Goal: Information Seeking & Learning: Learn about a topic

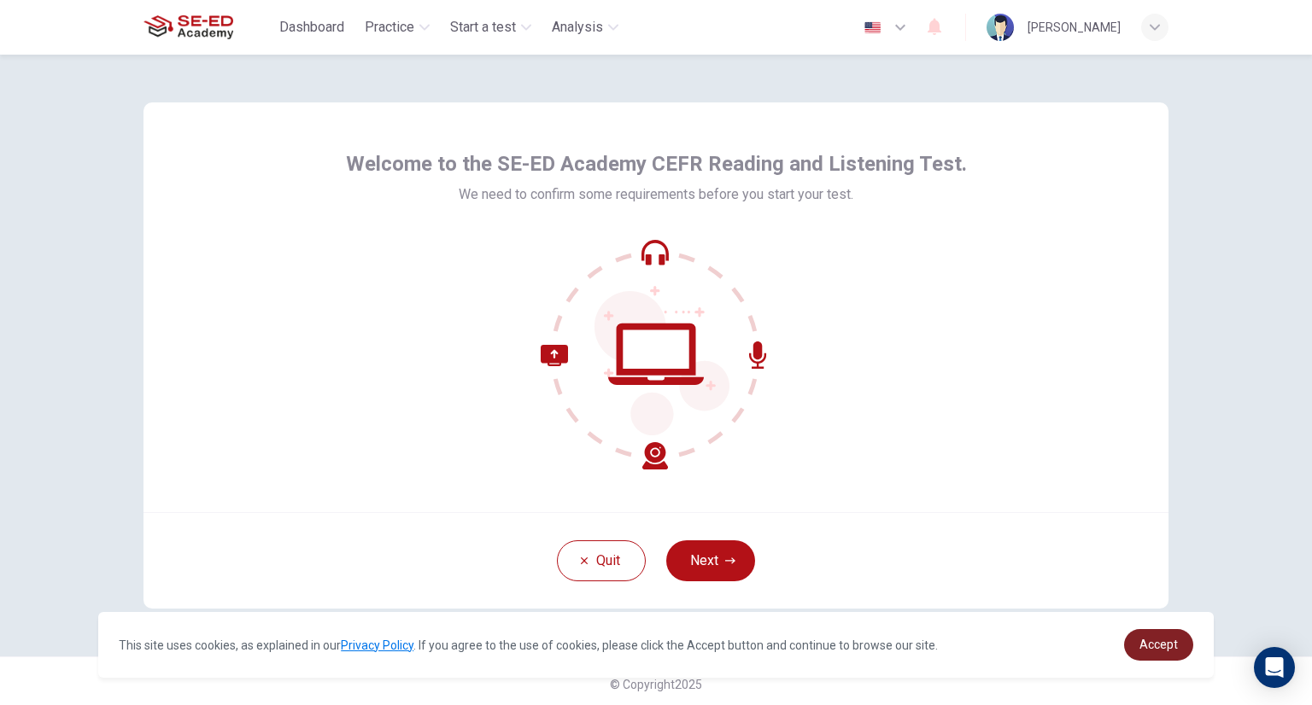
click at [1151, 640] on span "Accept" at bounding box center [1158, 645] width 38 height 14
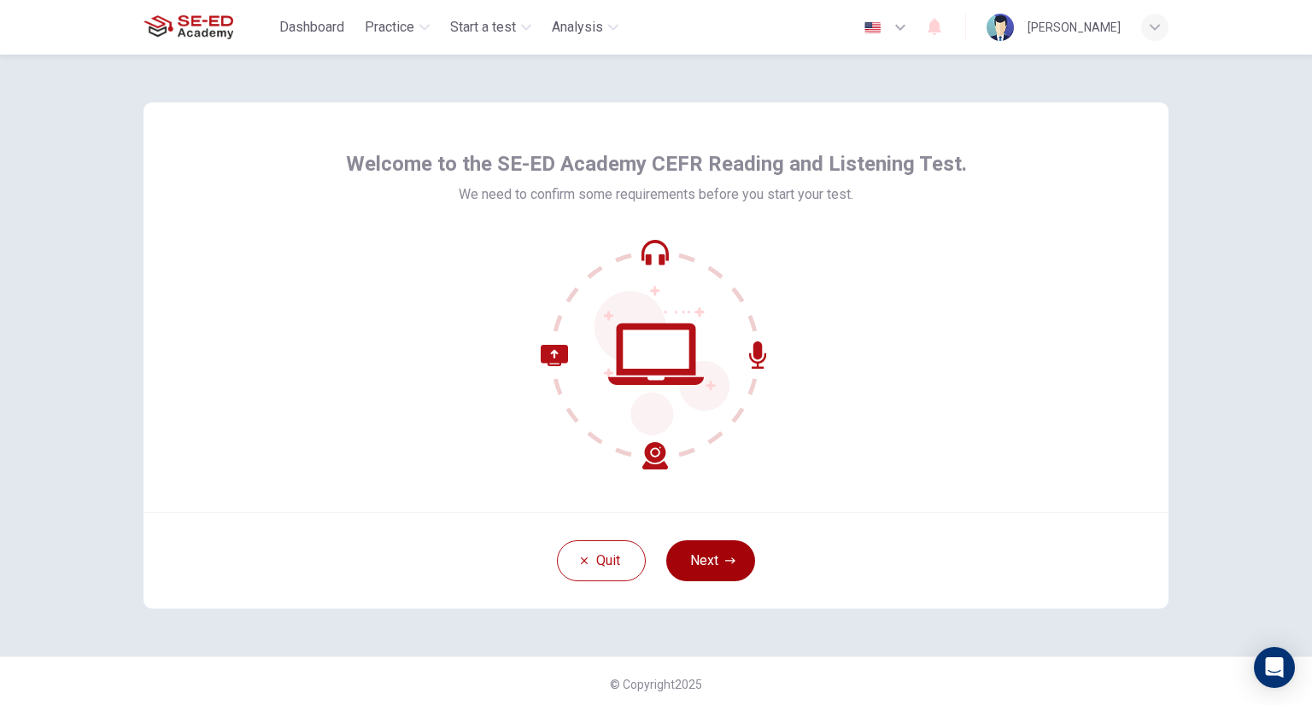
click at [726, 564] on icon "button" at bounding box center [730, 561] width 10 height 10
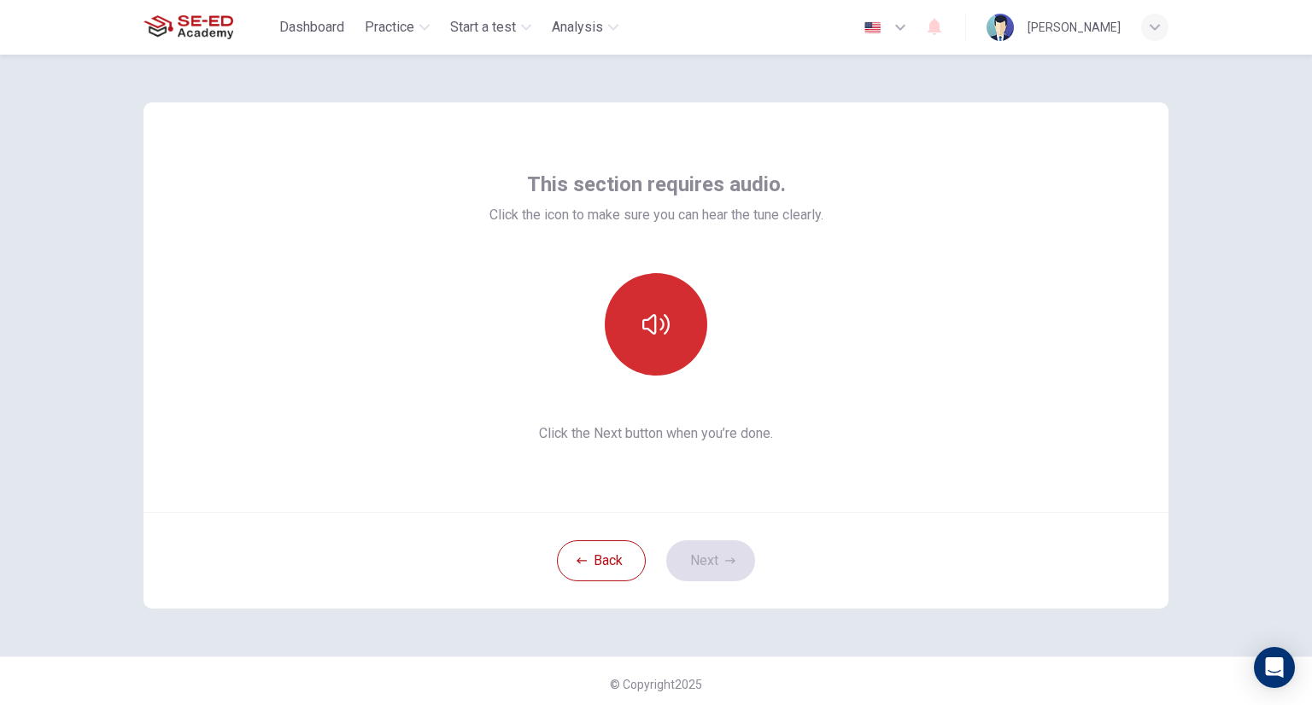
click at [646, 360] on button "button" at bounding box center [656, 324] width 102 height 102
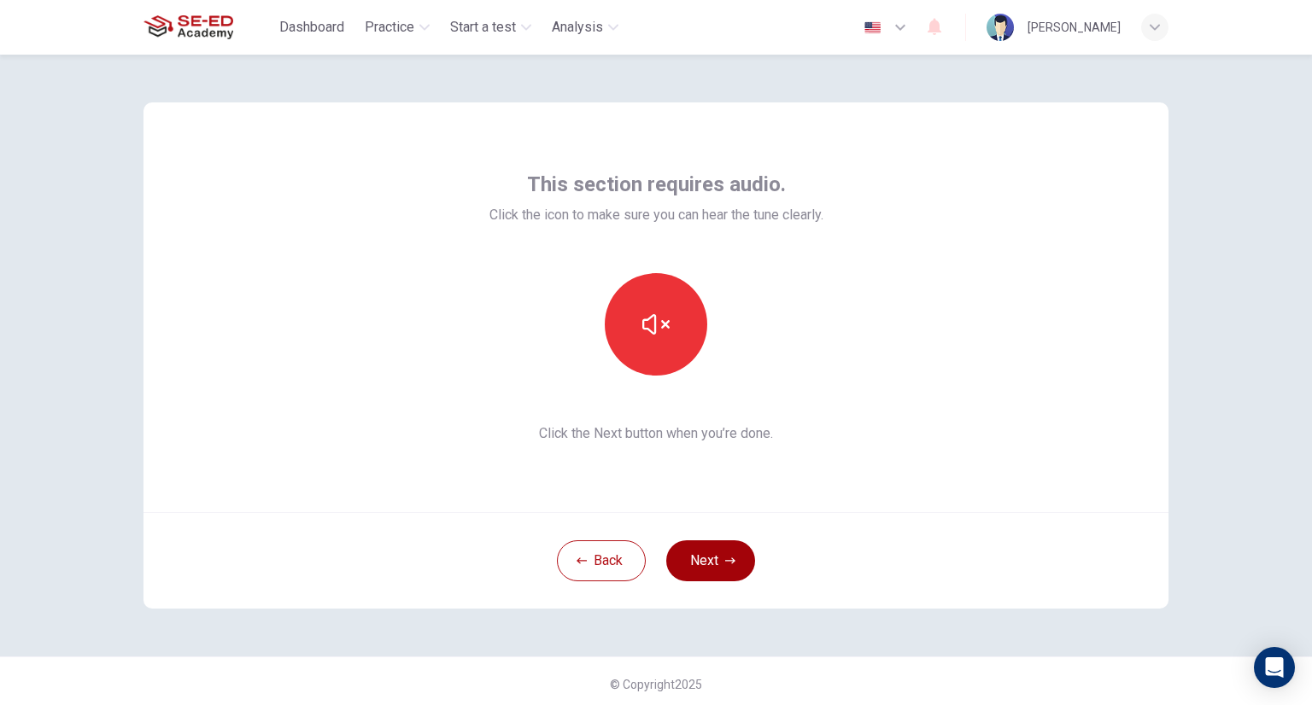
click at [707, 564] on button "Next" at bounding box center [710, 561] width 89 height 41
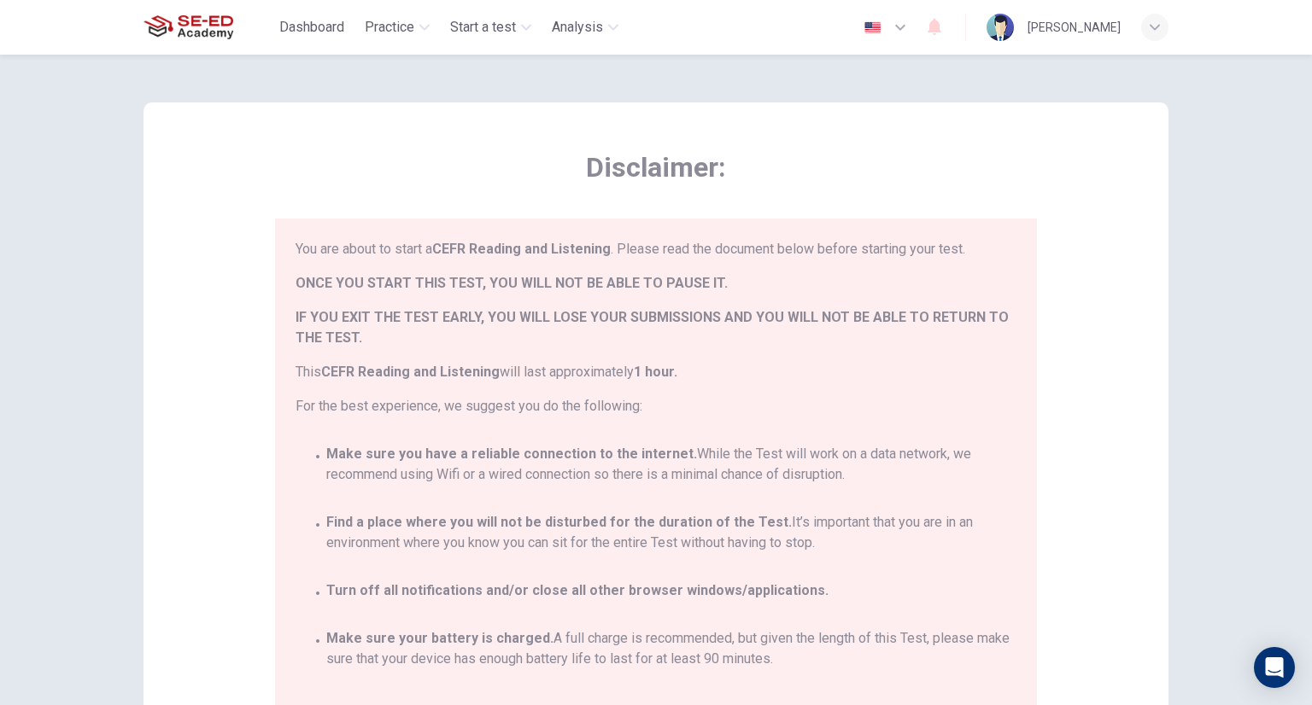
scroll to position [99, 0]
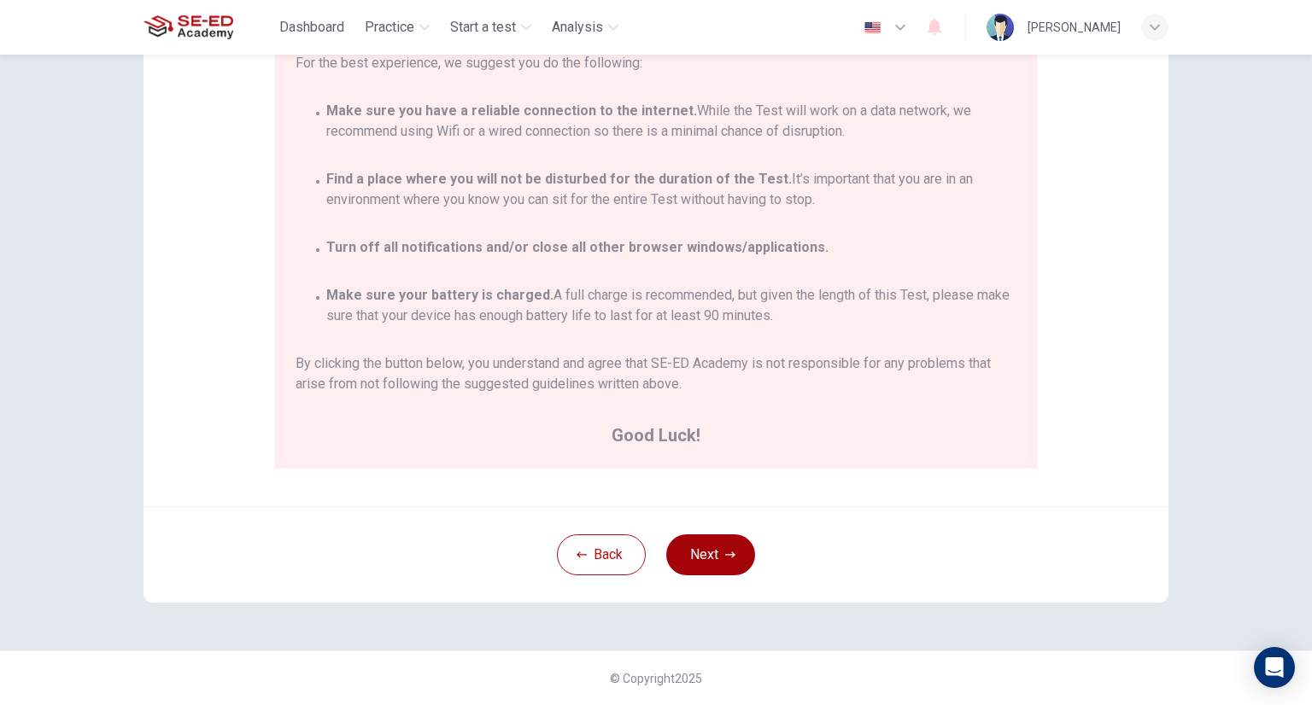
click at [715, 565] on button "Next" at bounding box center [710, 555] width 89 height 41
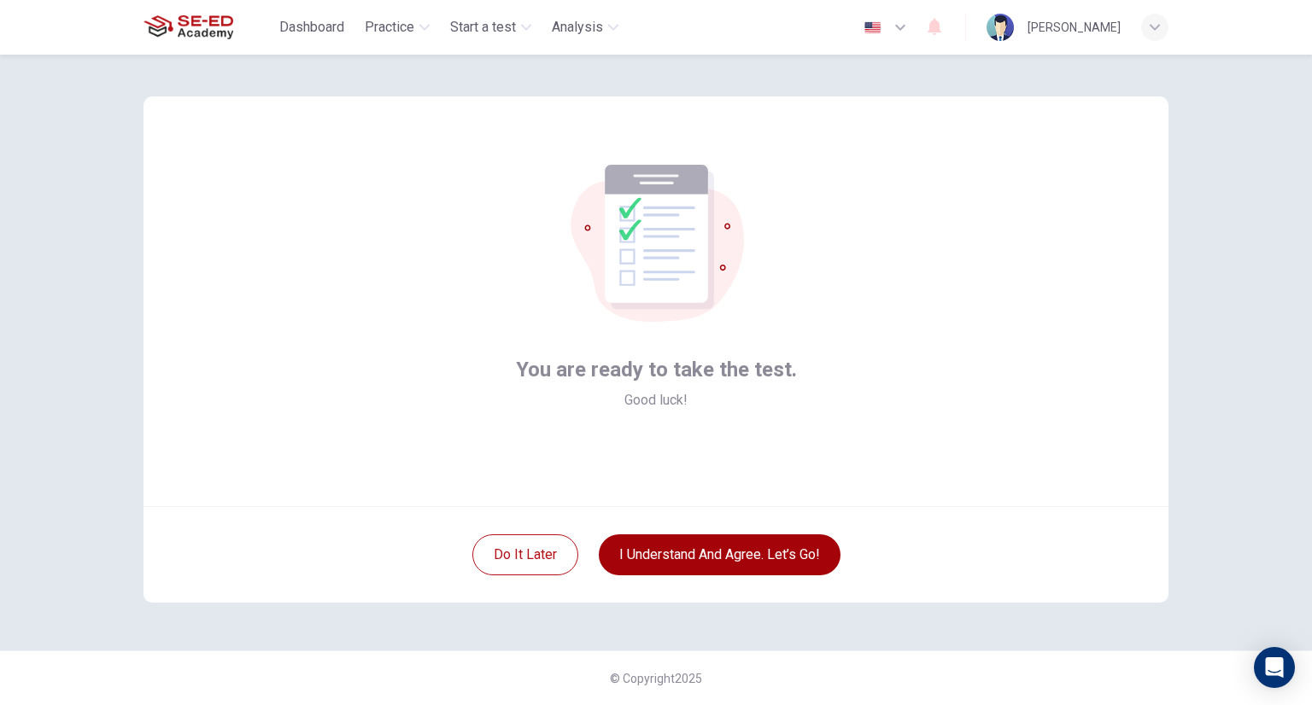
scroll to position [6, 0]
click at [728, 554] on button "I understand and agree. Let’s go!" at bounding box center [720, 555] width 242 height 41
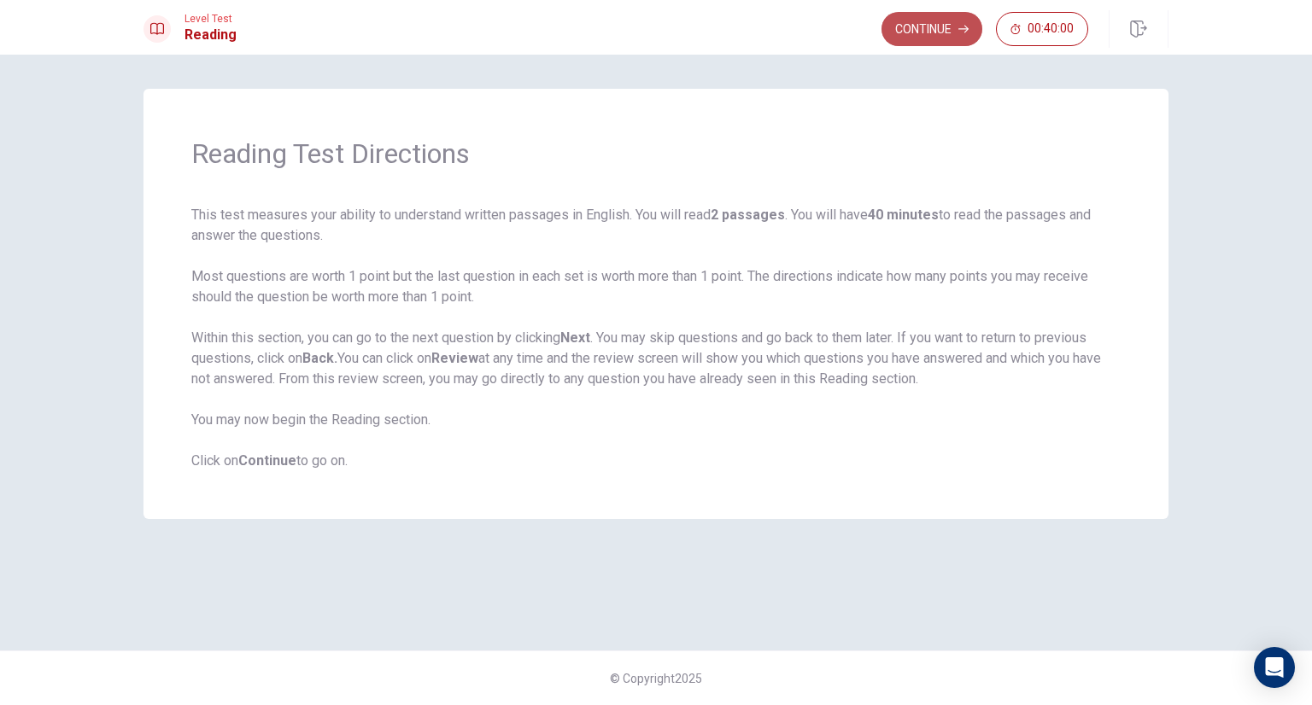
click at [907, 25] on button "Continue" at bounding box center [931, 29] width 101 height 34
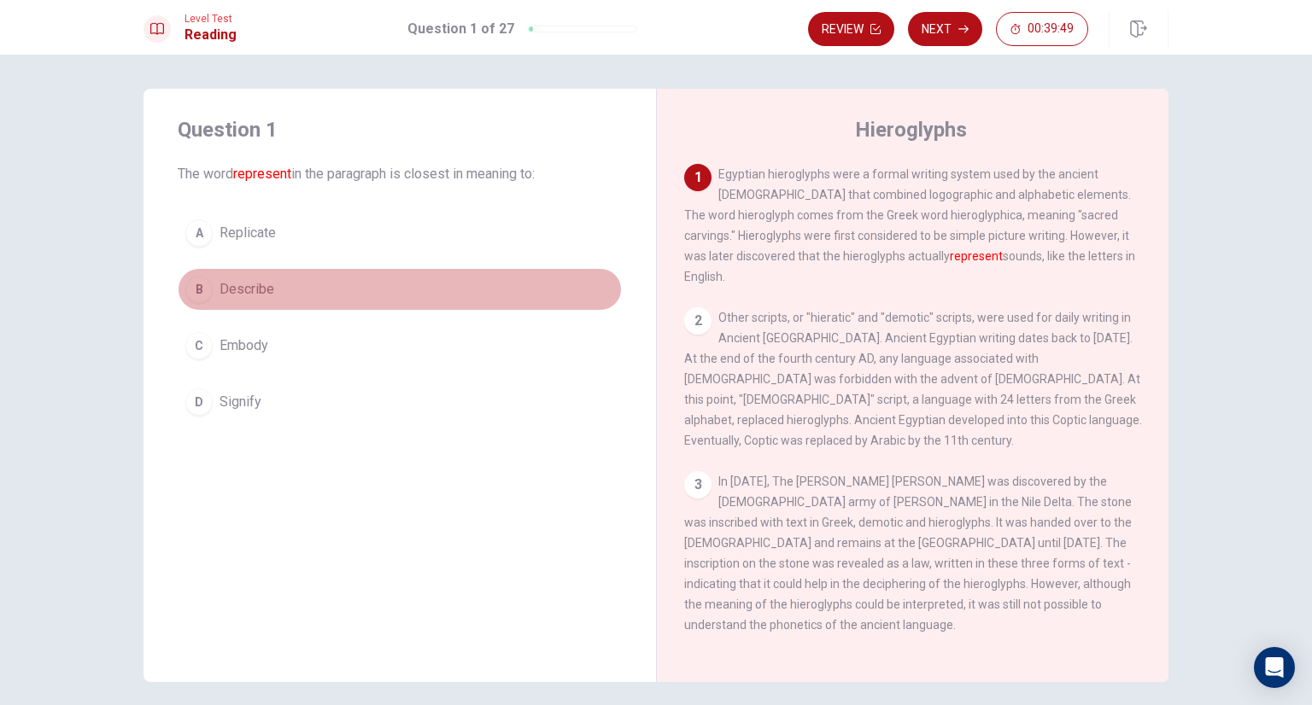
click at [248, 290] on span "Describe" at bounding box center [246, 289] width 55 height 20
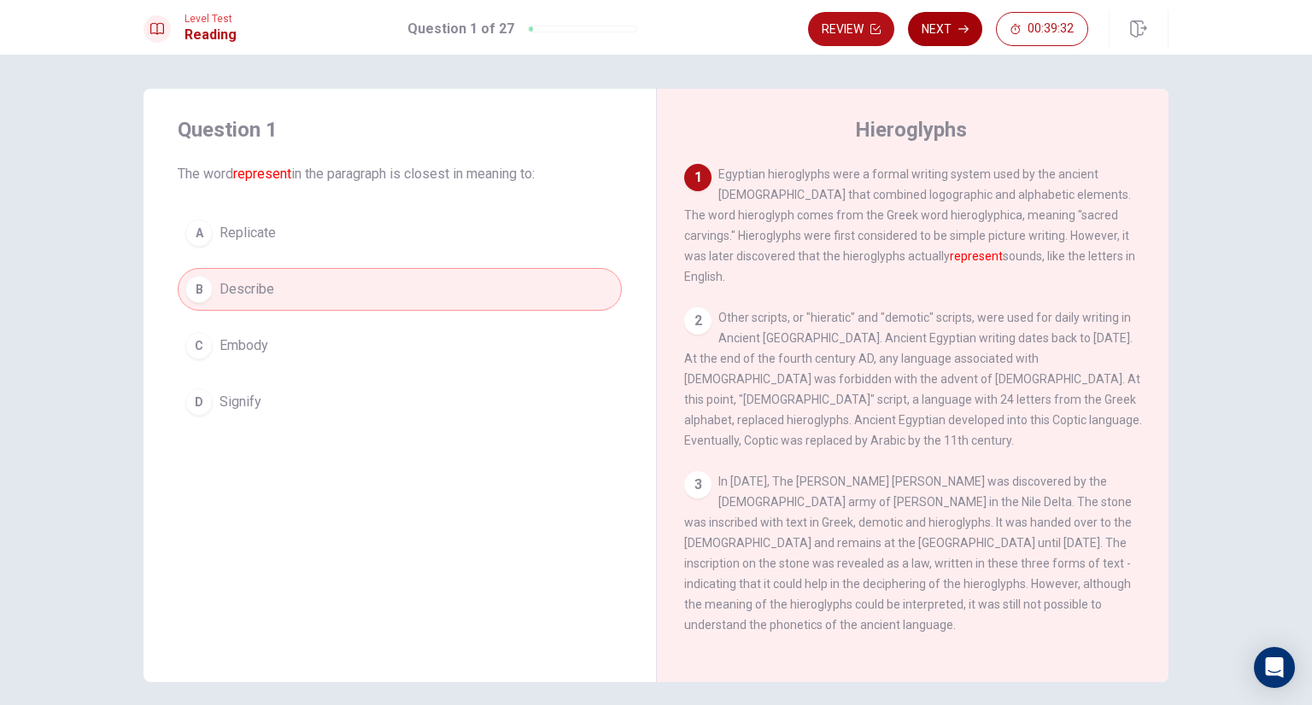
click at [945, 34] on button "Next" at bounding box center [945, 29] width 74 height 34
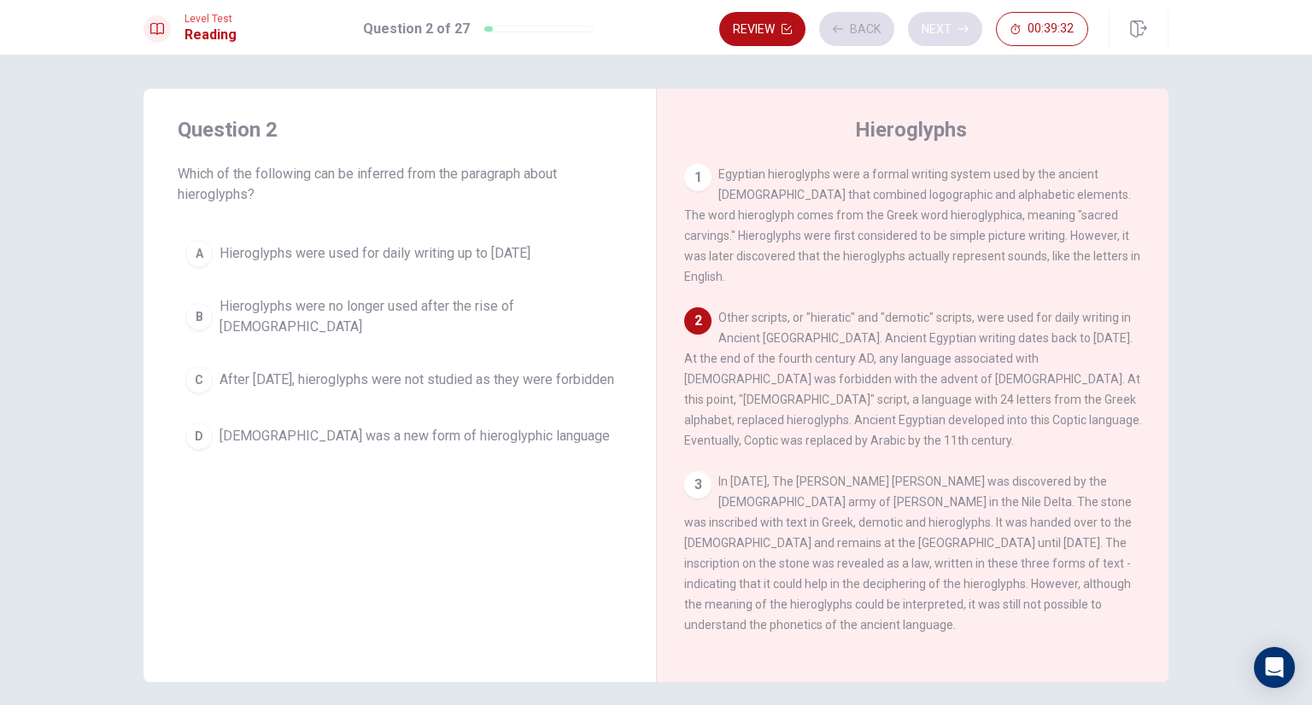
scroll to position [126, 0]
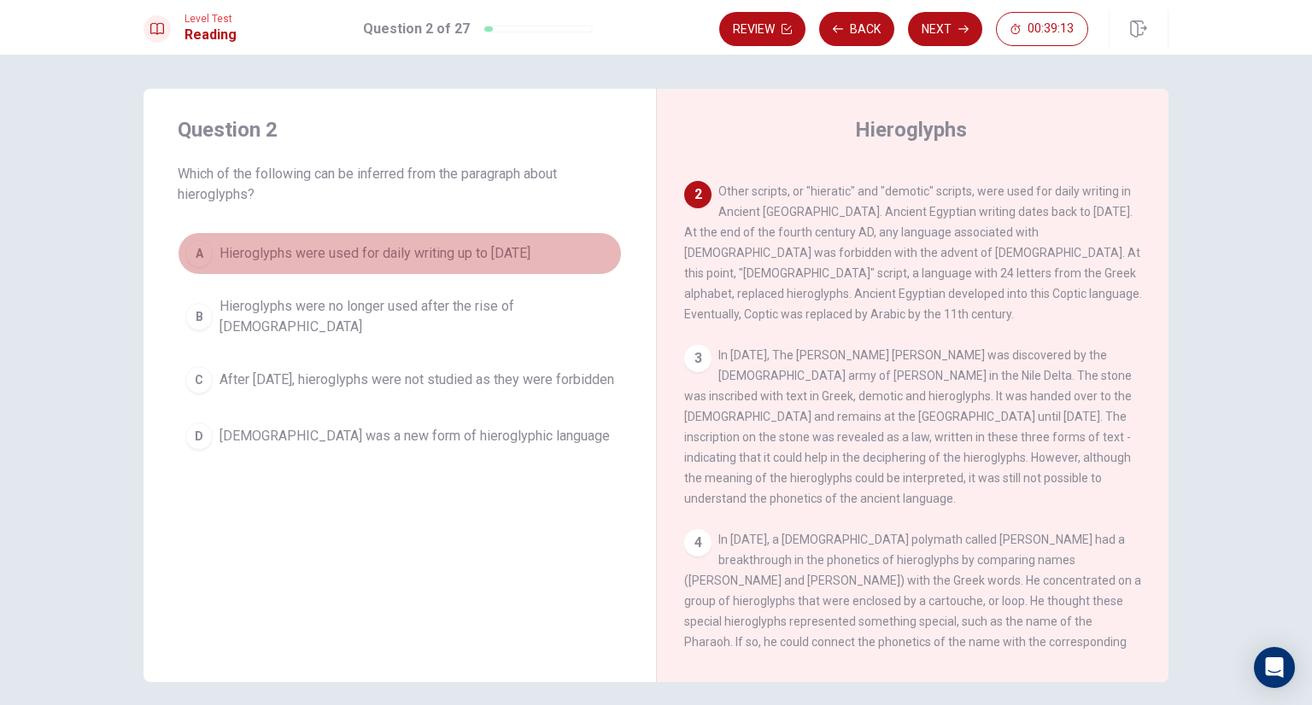
click at [532, 254] on button "A Hieroglyphs were used for daily writing up to [DATE]" at bounding box center [400, 253] width 444 height 43
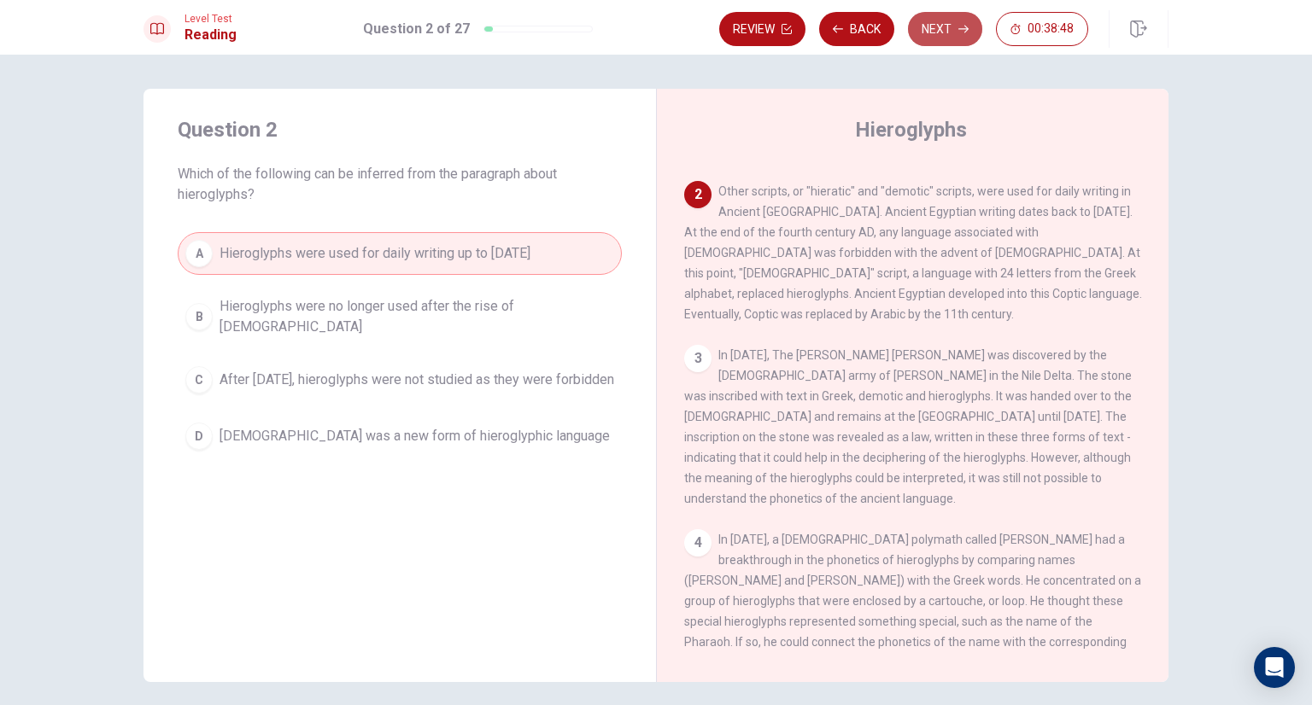
click at [957, 34] on button "Next" at bounding box center [945, 29] width 74 height 34
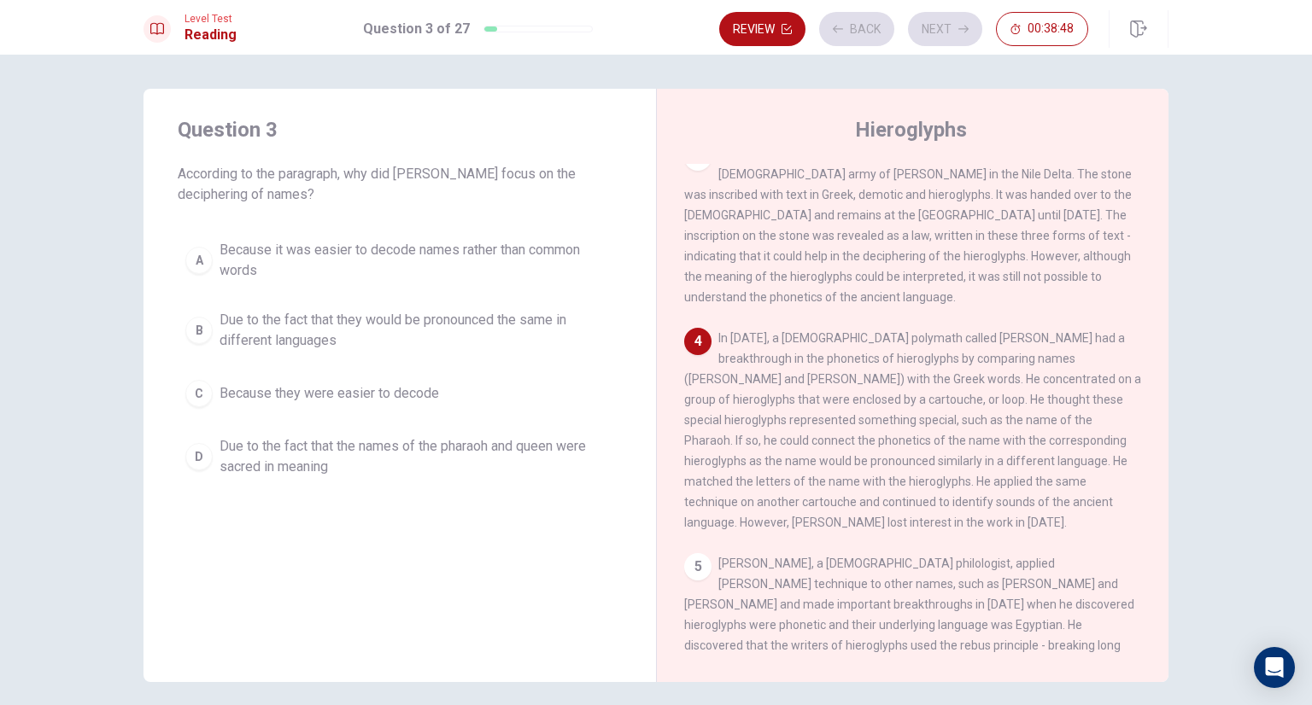
scroll to position [334, 0]
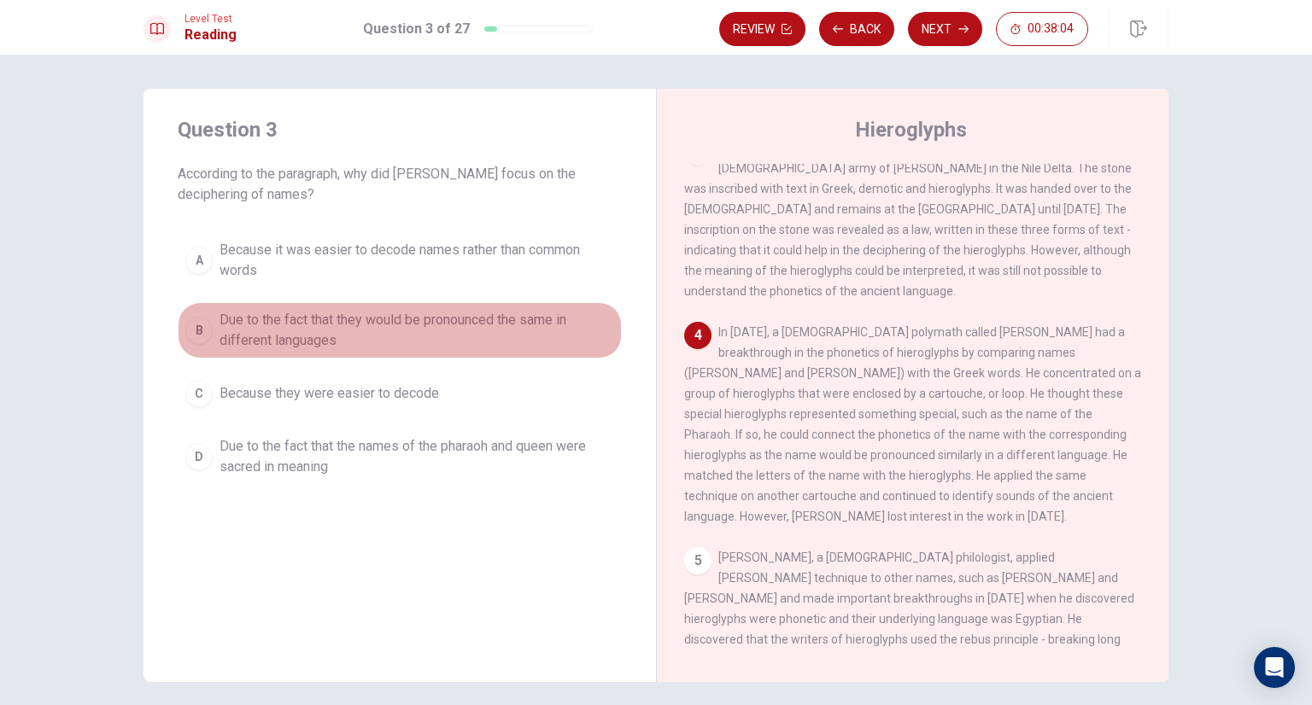
click at [435, 329] on span "Due to the fact that they would be pronounced the same in different languages" at bounding box center [416, 330] width 395 height 41
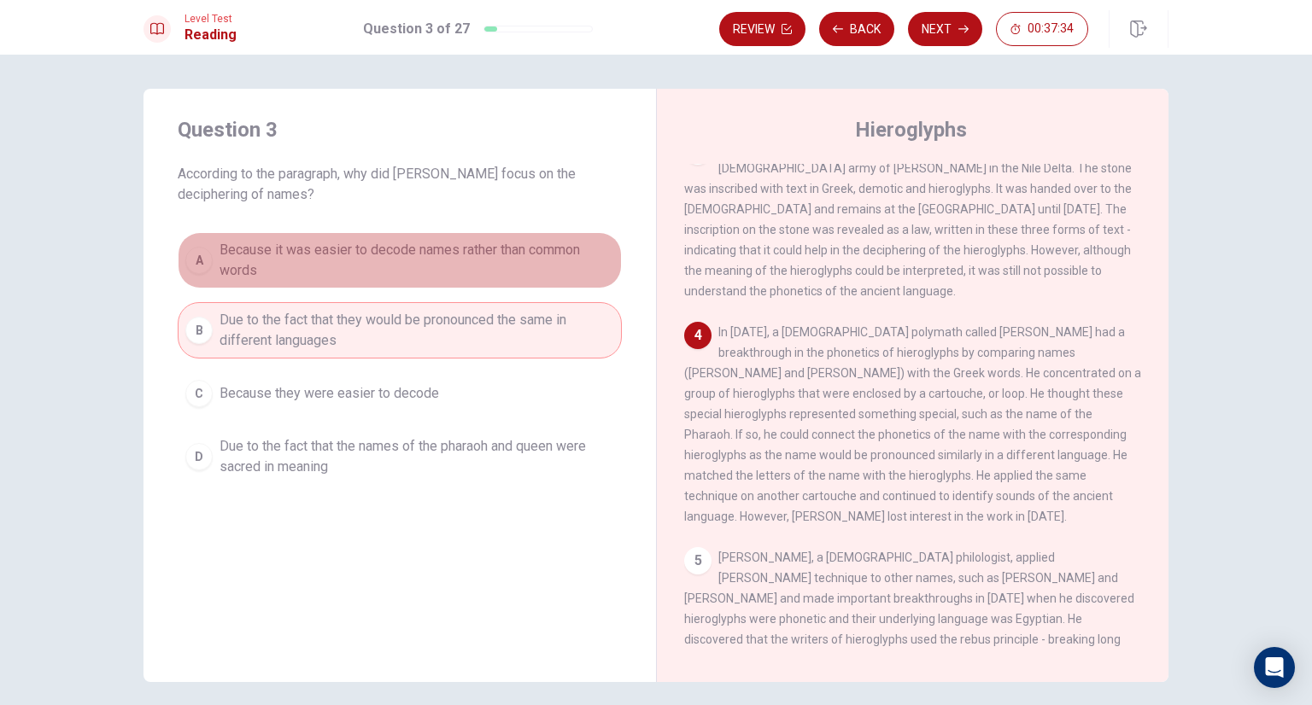
click at [441, 275] on span "Because it was easier to decode names rather than common words" at bounding box center [416, 260] width 395 height 41
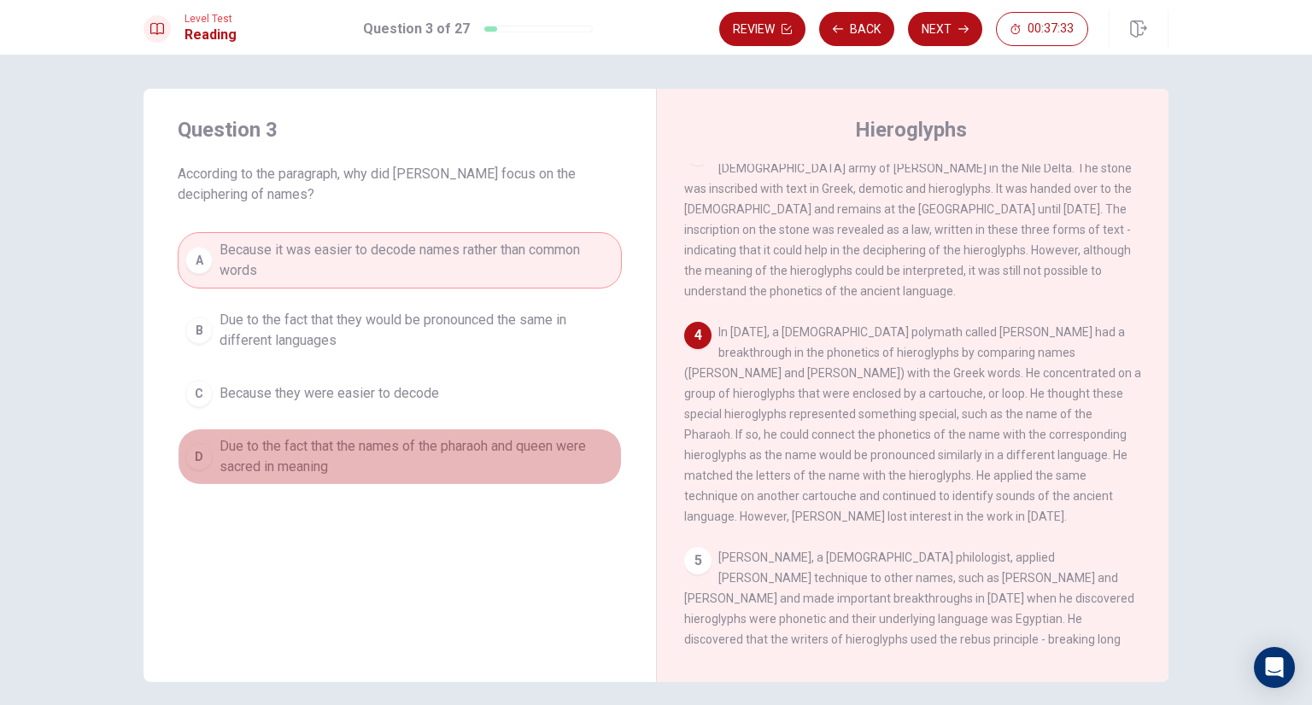
click at [439, 443] on span "Due to the fact that the names of the pharaoh and queen were sacred in meaning" at bounding box center [416, 456] width 395 height 41
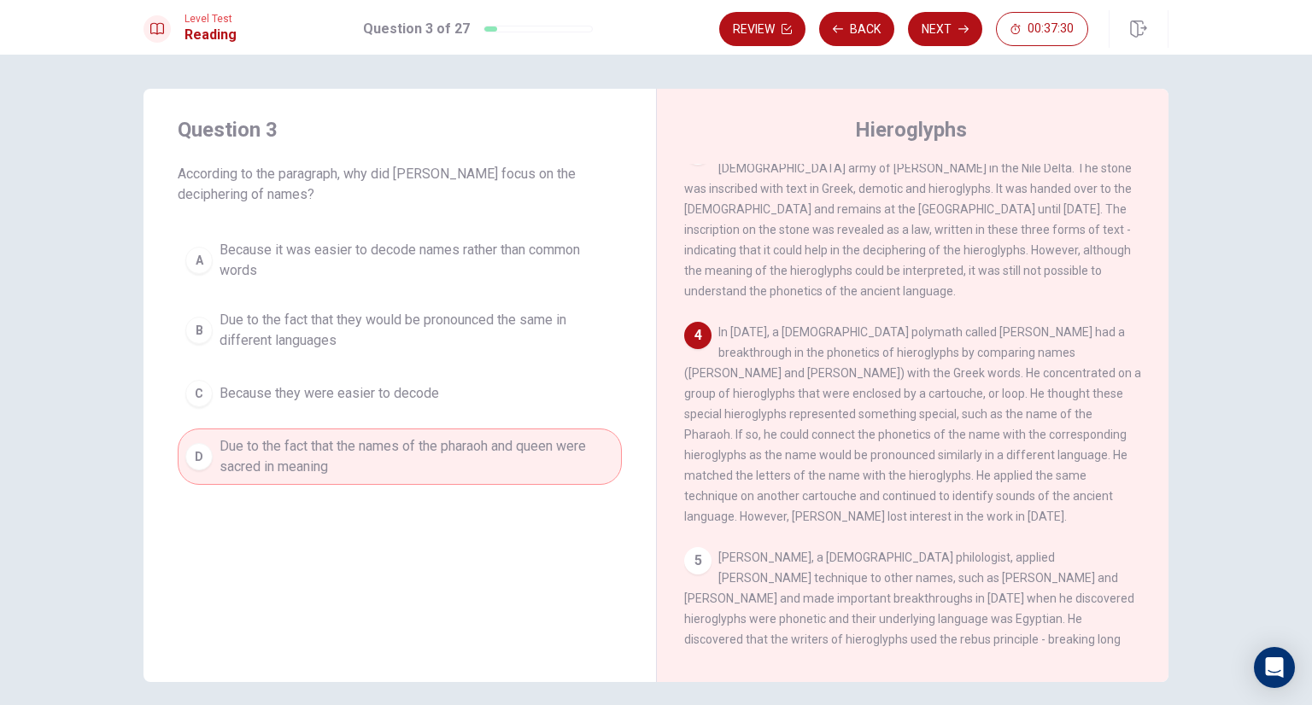
click at [462, 330] on span "Due to the fact that they would be pronounced the same in different languages" at bounding box center [416, 330] width 395 height 41
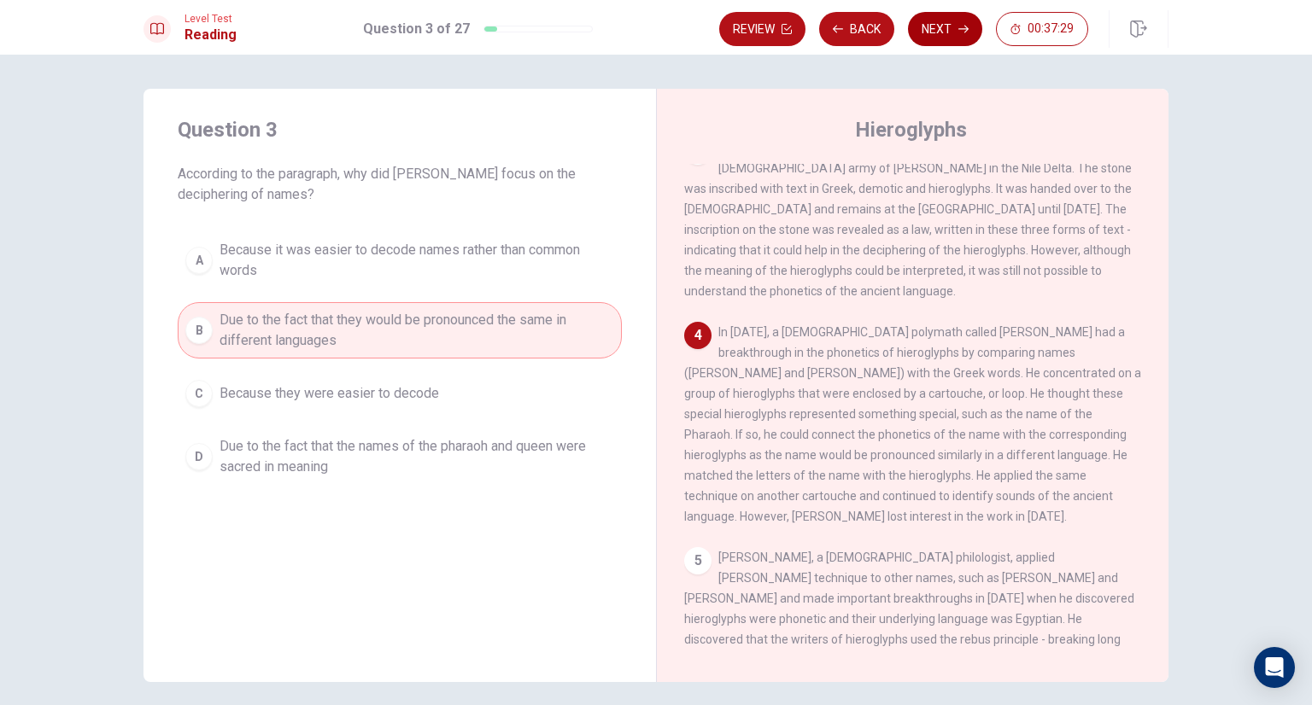
click at [950, 22] on button "Next" at bounding box center [945, 29] width 74 height 34
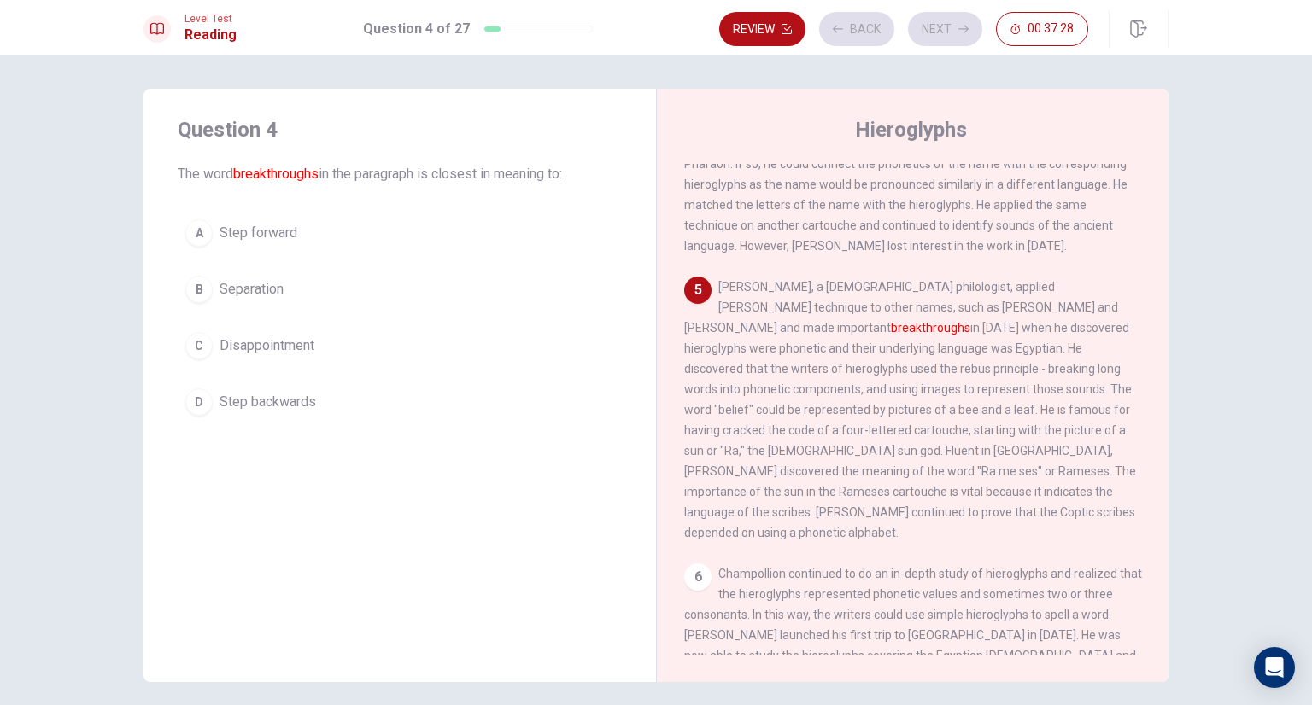
scroll to position [608, 0]
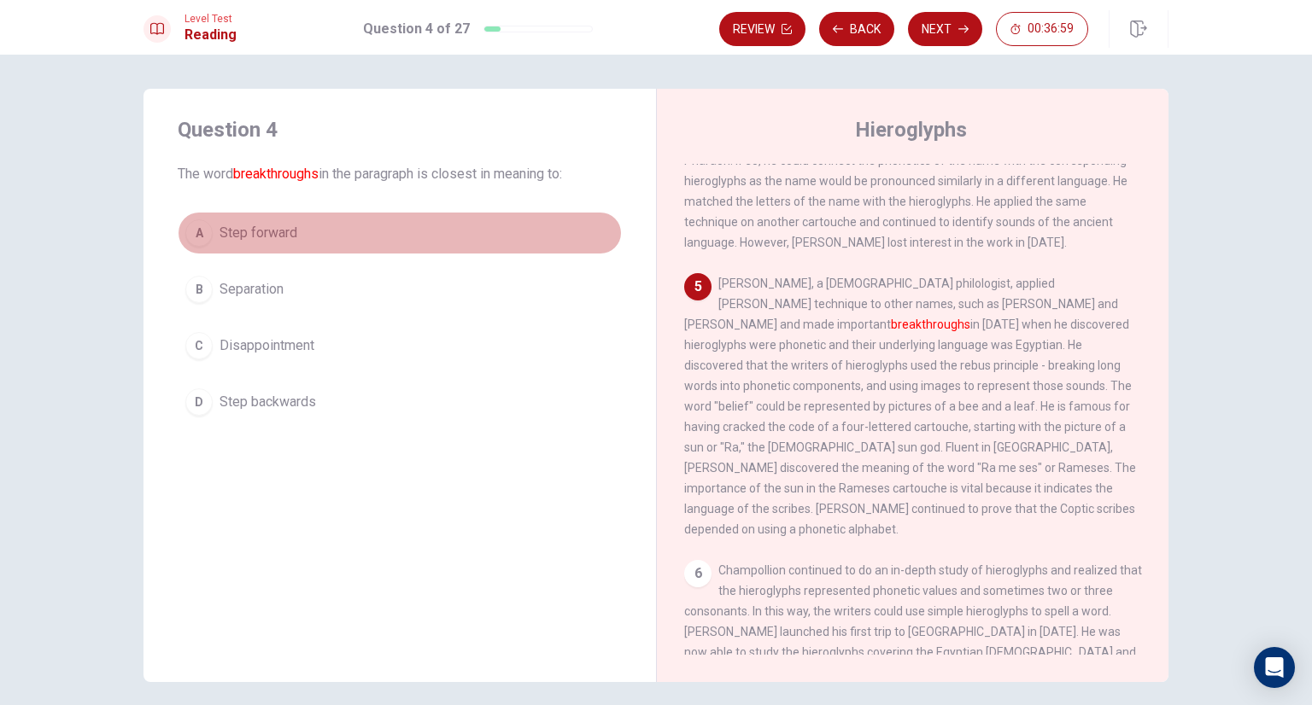
click at [303, 240] on button "A Step forward" at bounding box center [400, 233] width 444 height 43
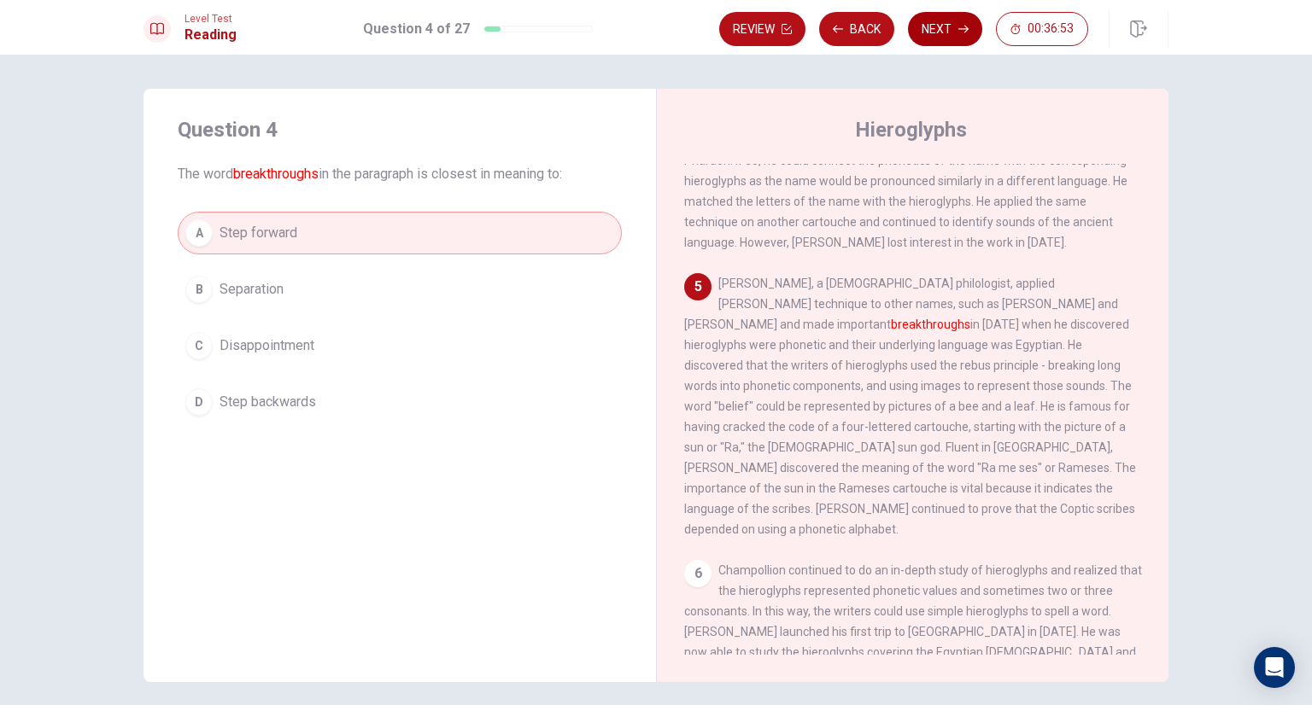
click at [965, 27] on icon "button" at bounding box center [963, 29] width 10 height 10
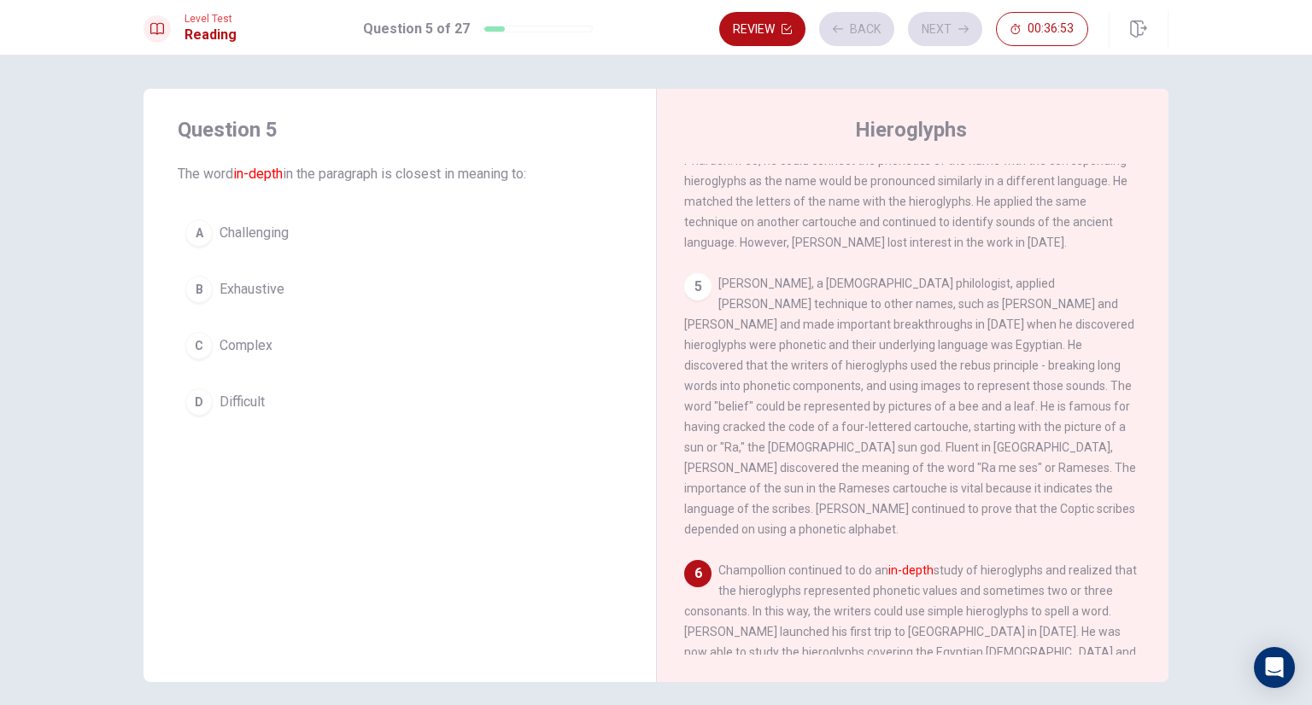
scroll to position [627, 0]
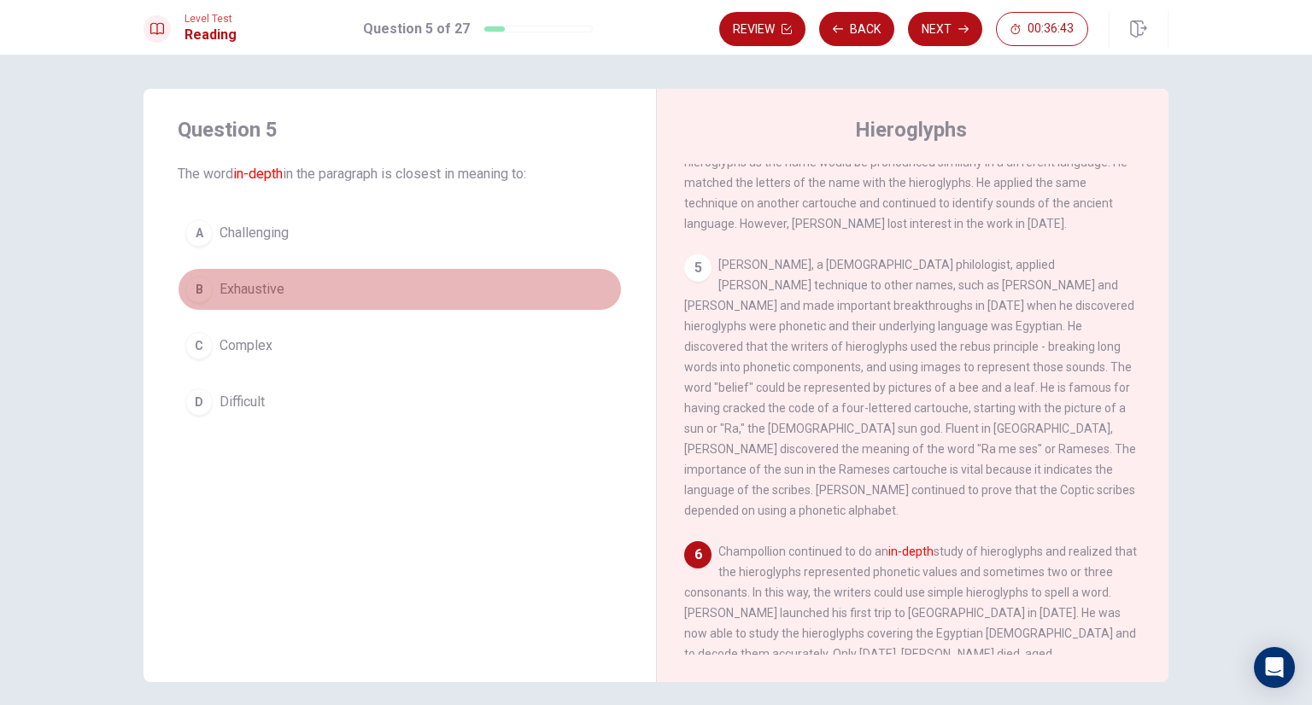
click at [362, 291] on button "B Exhaustive" at bounding box center [400, 289] width 444 height 43
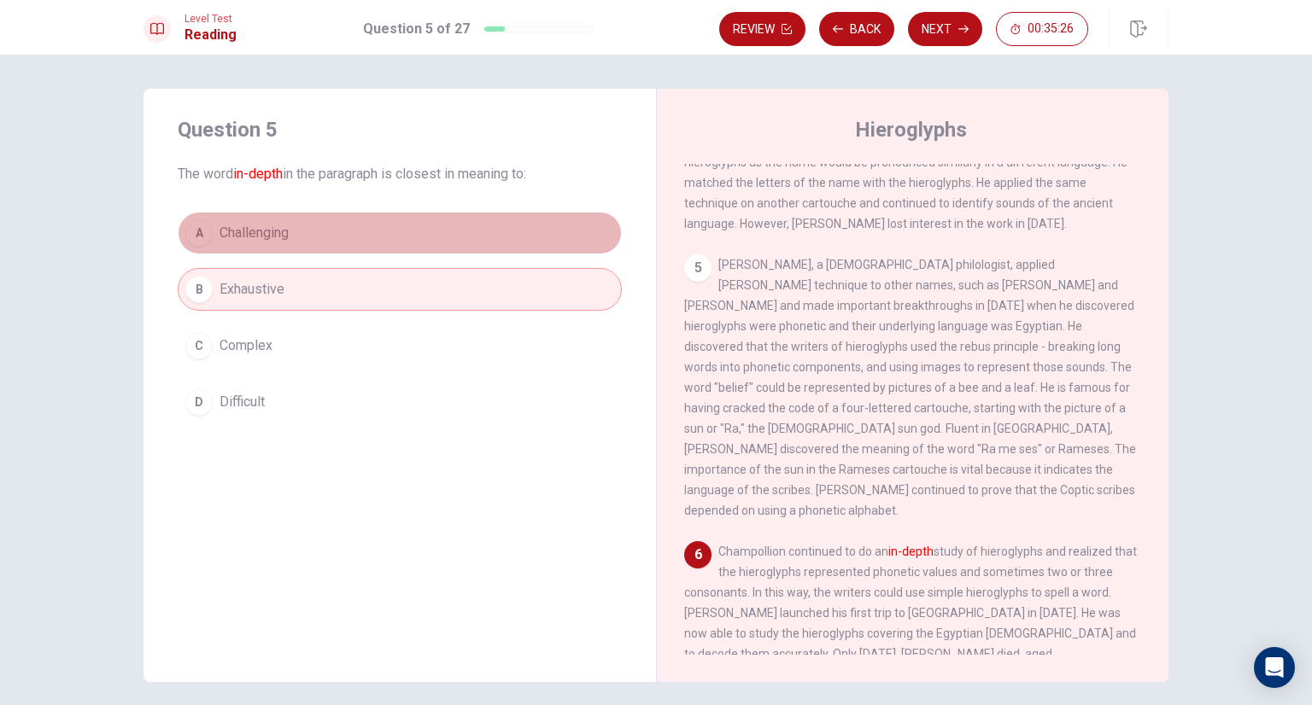
click at [352, 245] on button "A Challenging" at bounding box center [400, 233] width 444 height 43
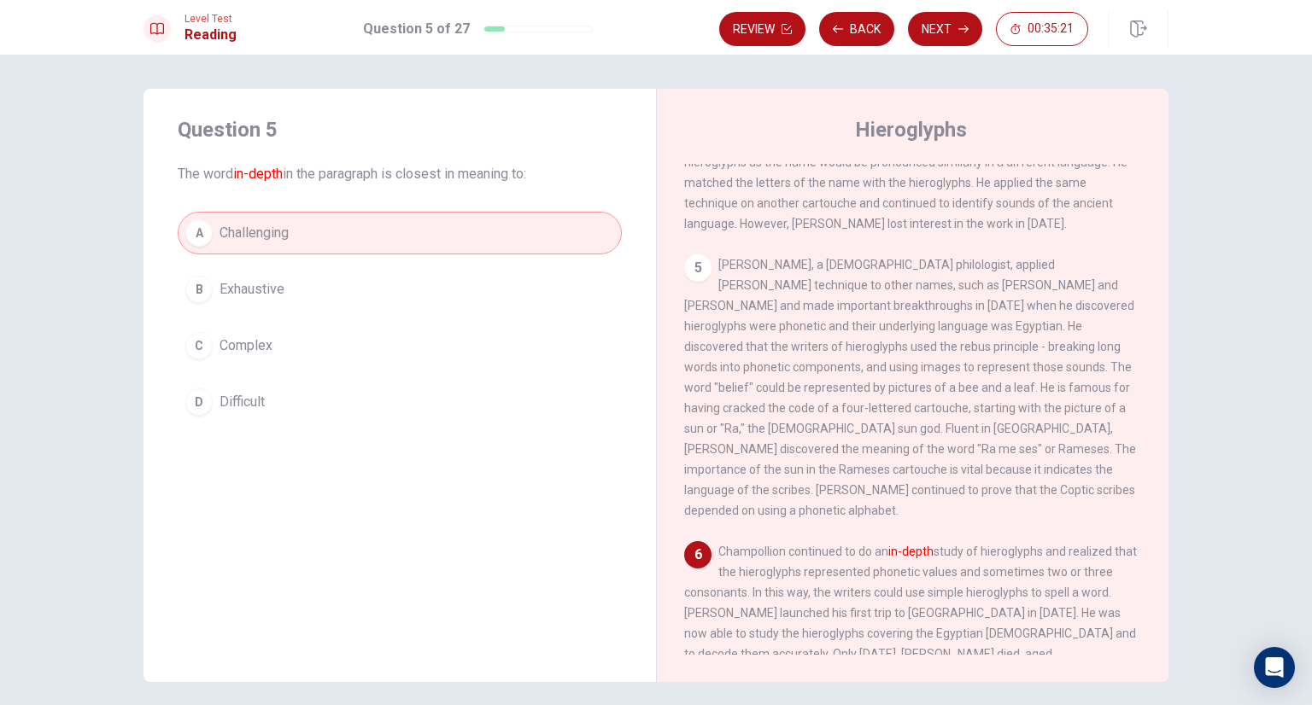
click at [324, 300] on button "B Exhaustive" at bounding box center [400, 289] width 444 height 43
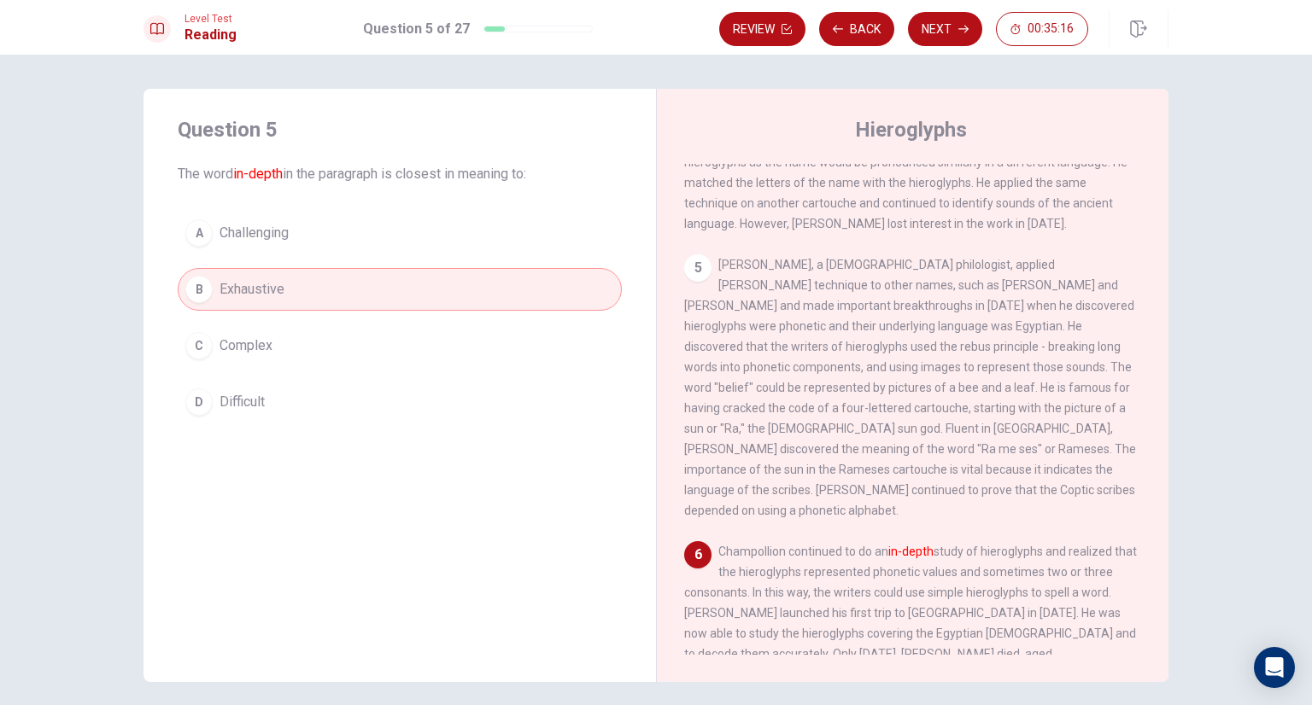
drag, startPoint x: 716, startPoint y: 494, endPoint x: 830, endPoint y: 541, distance: 123.2
click at [830, 545] on span "Champollion continued to do an in-depth study of hieroglyphs and realized that …" at bounding box center [910, 623] width 453 height 157
drag, startPoint x: 714, startPoint y: 494, endPoint x: 861, endPoint y: 533, distance: 152.0
click at [861, 545] on span "Champollion continued to do an in-depth study of hieroglyphs and realized that …" at bounding box center [910, 623] width 453 height 157
drag, startPoint x: 186, startPoint y: 174, endPoint x: 259, endPoint y: 184, distance: 73.3
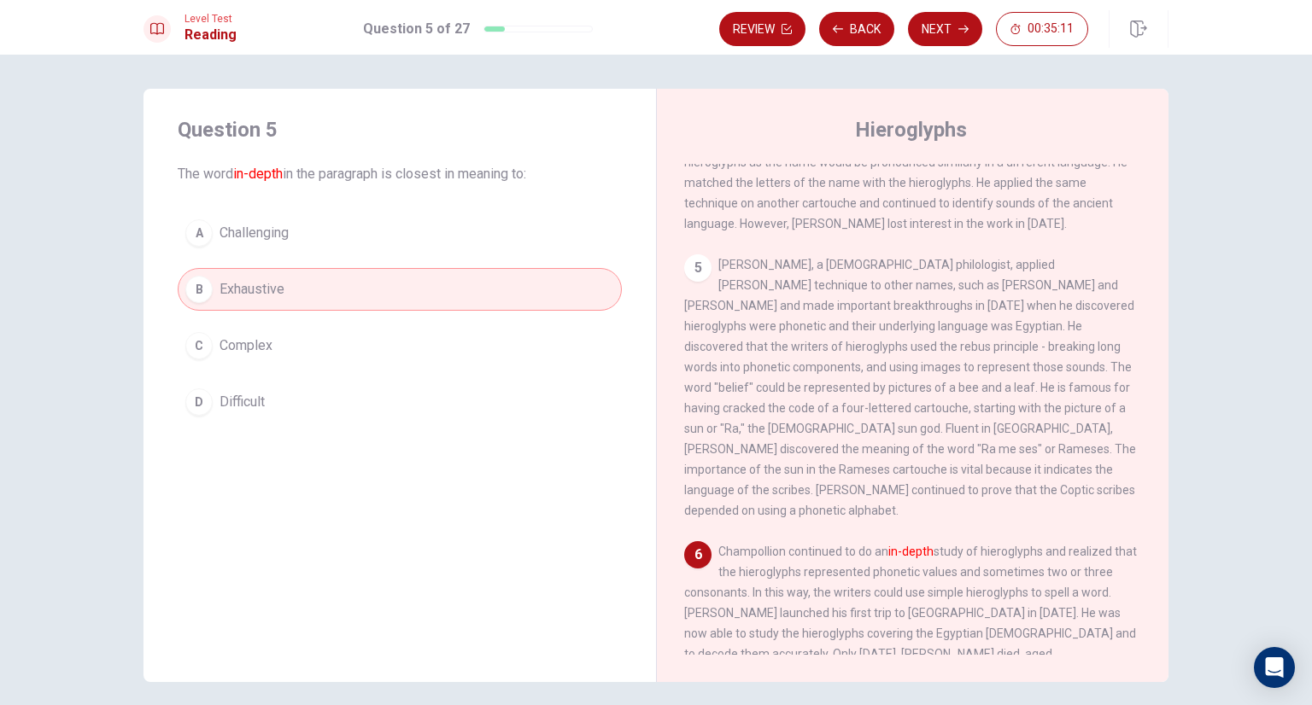
click at [259, 184] on div "Question 5 The word in-depth in the paragraph is closest in meaning to: A Chall…" at bounding box center [399, 270] width 512 height 362
drag, startPoint x: 773, startPoint y: 516, endPoint x: 831, endPoint y: 537, distance: 61.9
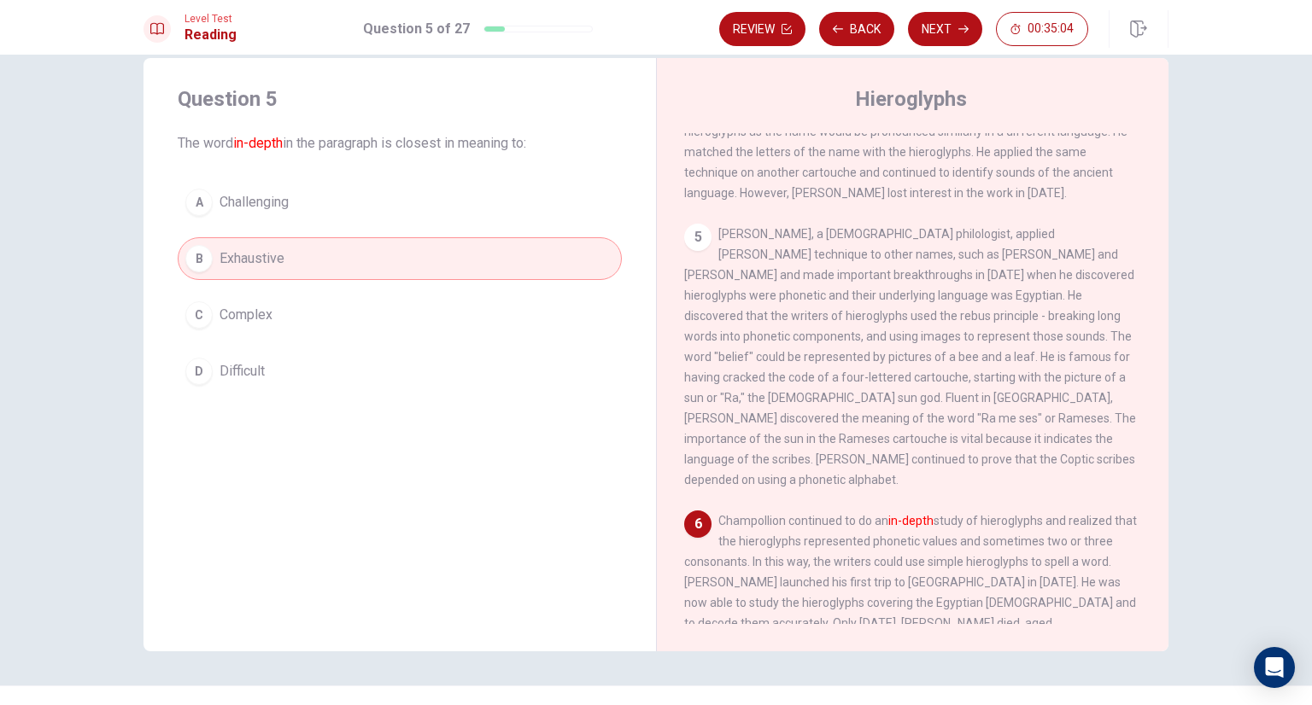
scroll to position [0, 0]
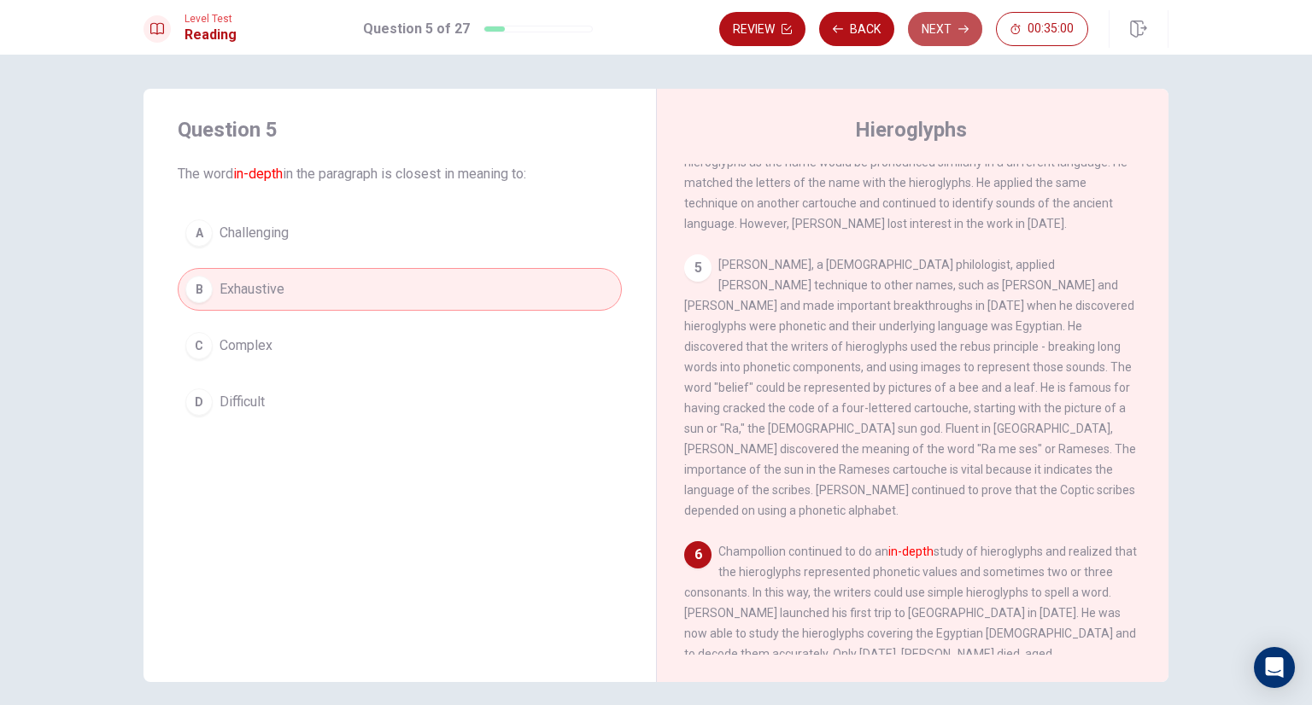
click at [959, 24] on icon "button" at bounding box center [963, 29] width 10 height 10
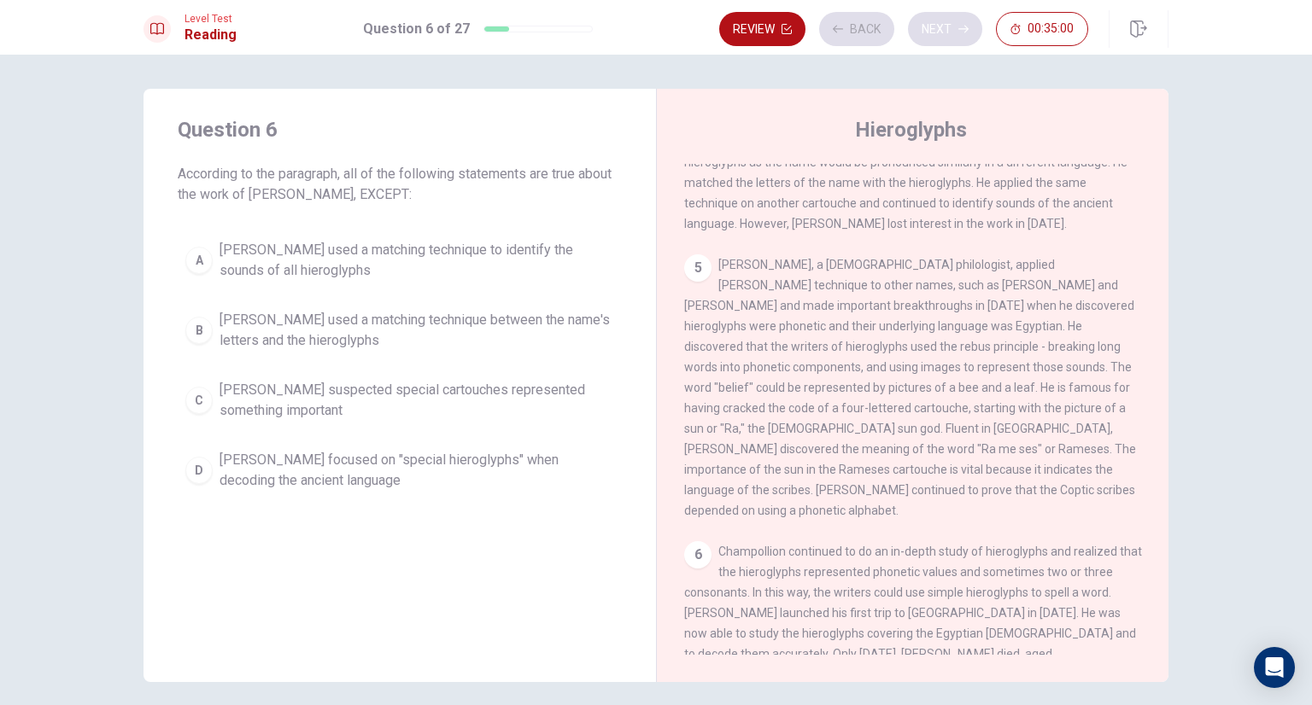
scroll to position [442, 0]
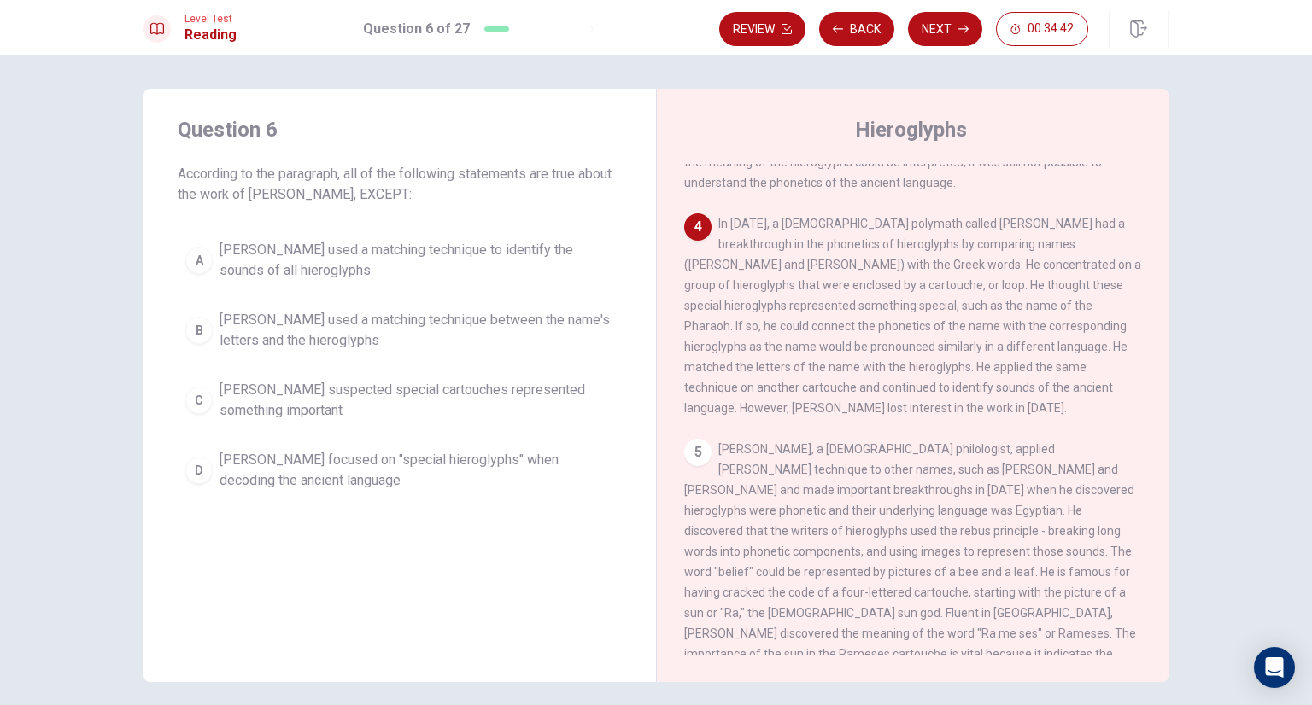
click at [462, 417] on span "[PERSON_NAME] suspected special cartouches represented something important" at bounding box center [416, 400] width 395 height 41
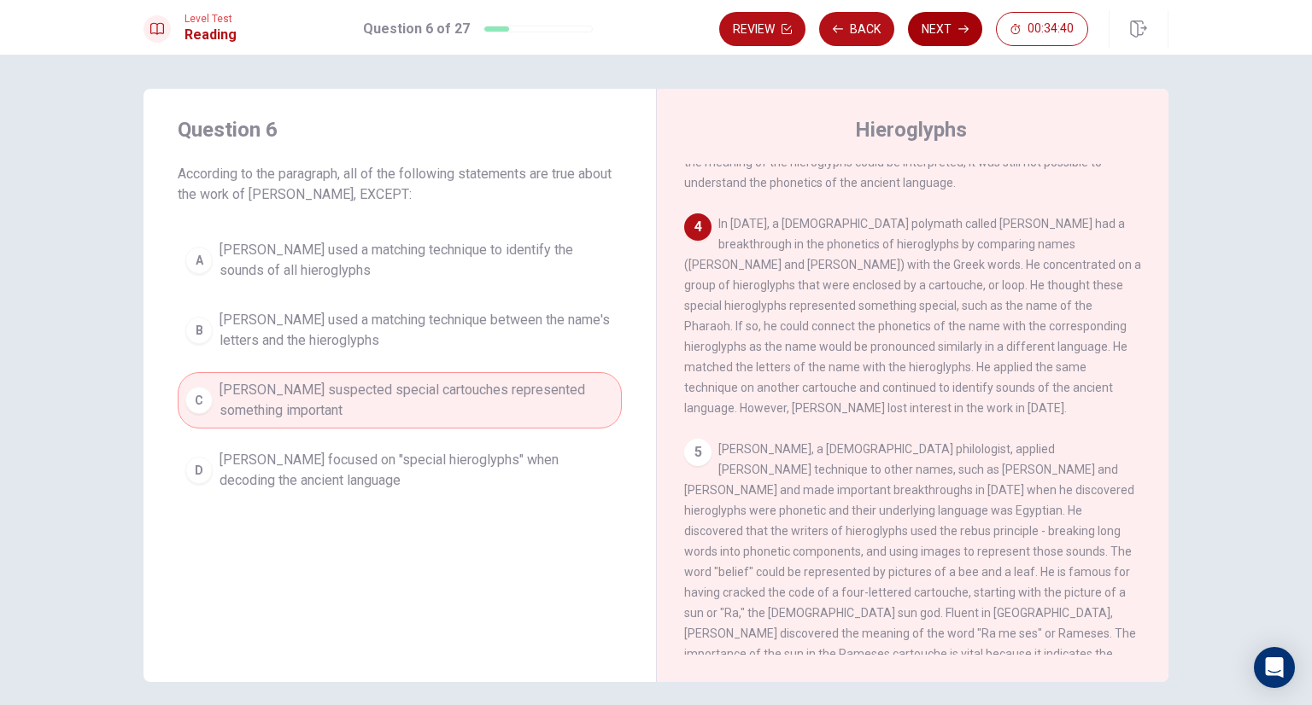
click at [956, 32] on button "Next" at bounding box center [945, 29] width 74 height 34
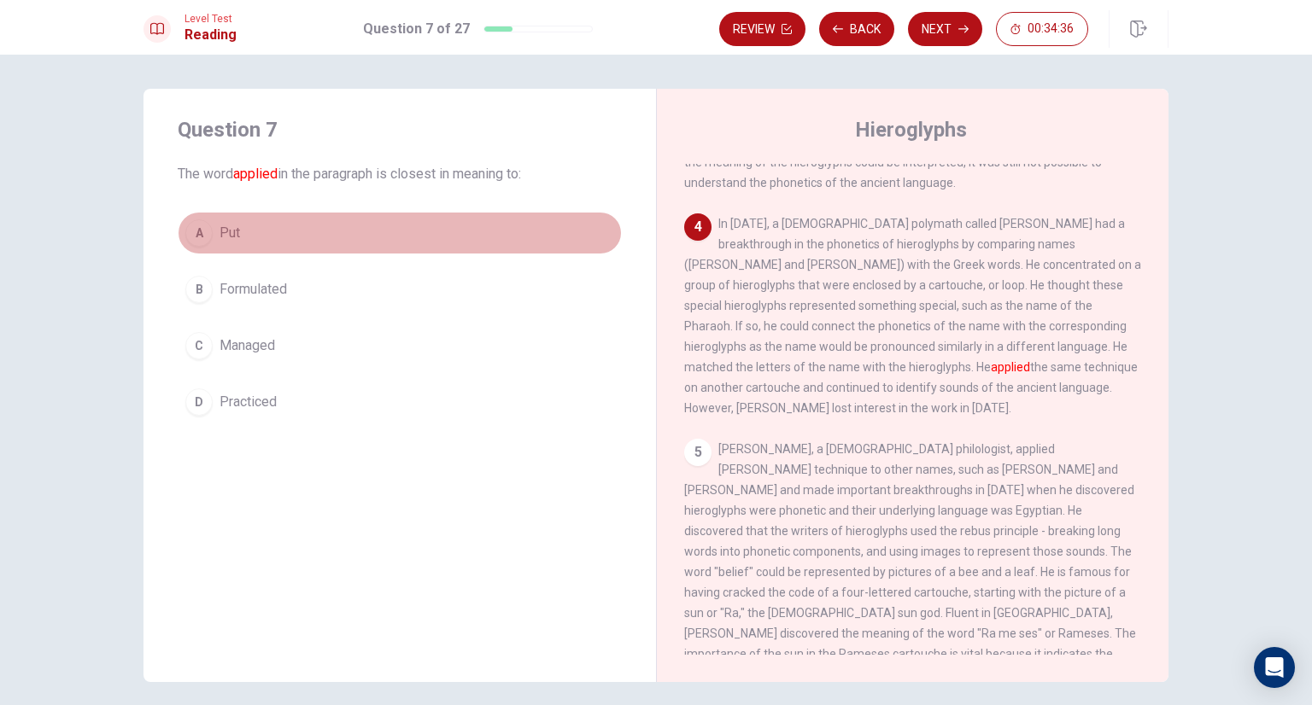
click at [399, 226] on button "A Put" at bounding box center [400, 233] width 444 height 43
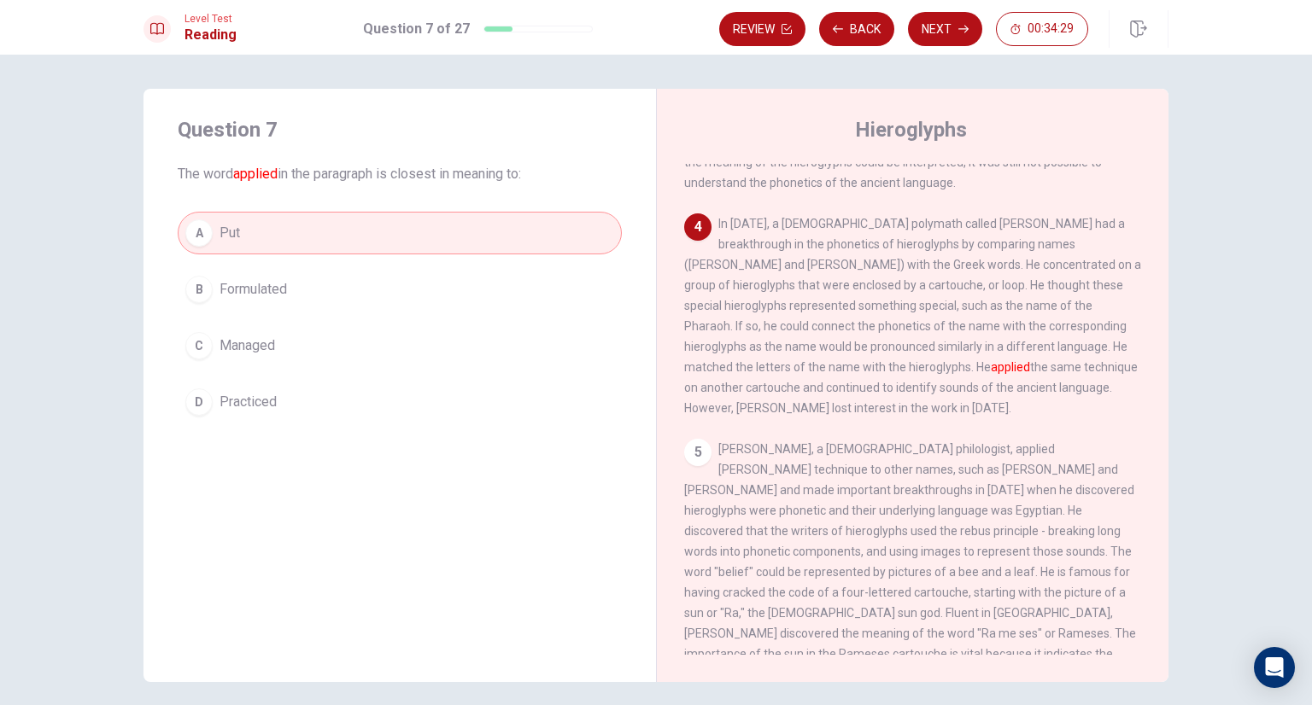
drag, startPoint x: 772, startPoint y: 324, endPoint x: 806, endPoint y: 327, distance: 34.3
click at [806, 327] on span "In [DATE], a [DEMOGRAPHIC_DATA] polymath called [PERSON_NAME] had a breakthroug…" at bounding box center [912, 316] width 457 height 198
click at [406, 292] on button "B Formulated" at bounding box center [400, 289] width 444 height 43
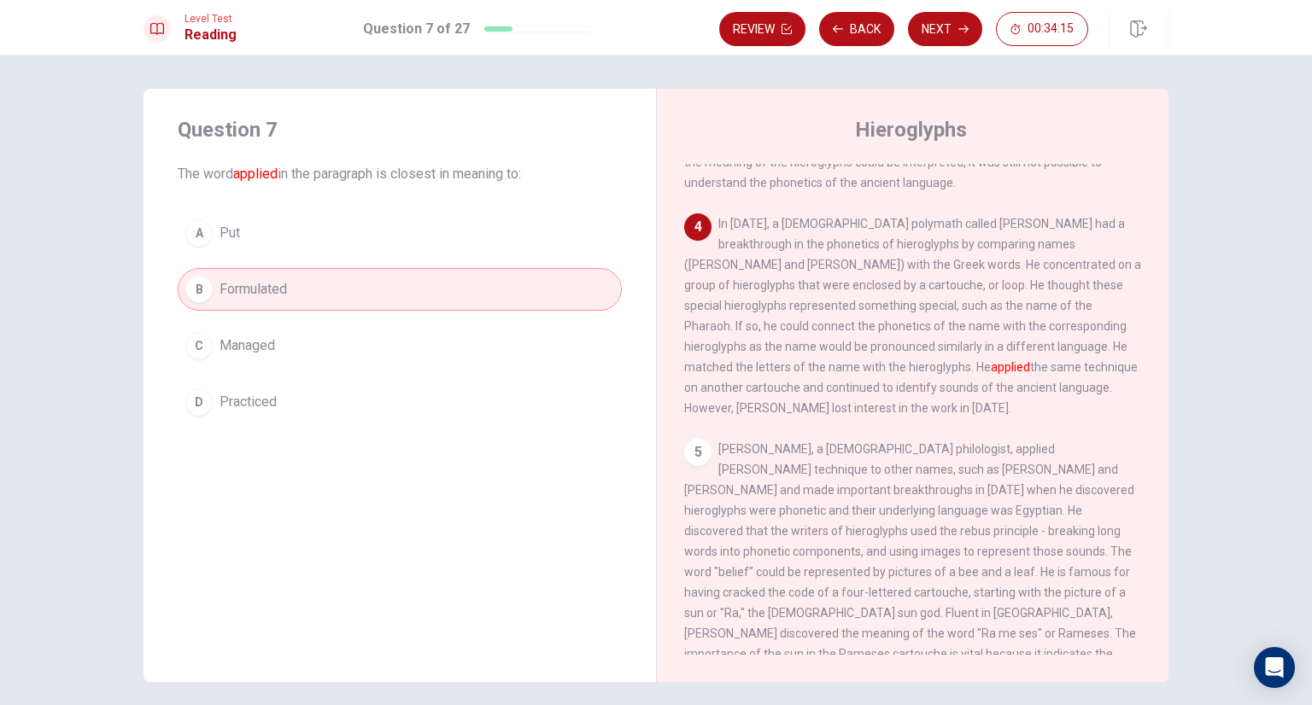
click at [434, 223] on button "A Put" at bounding box center [400, 233] width 444 height 43
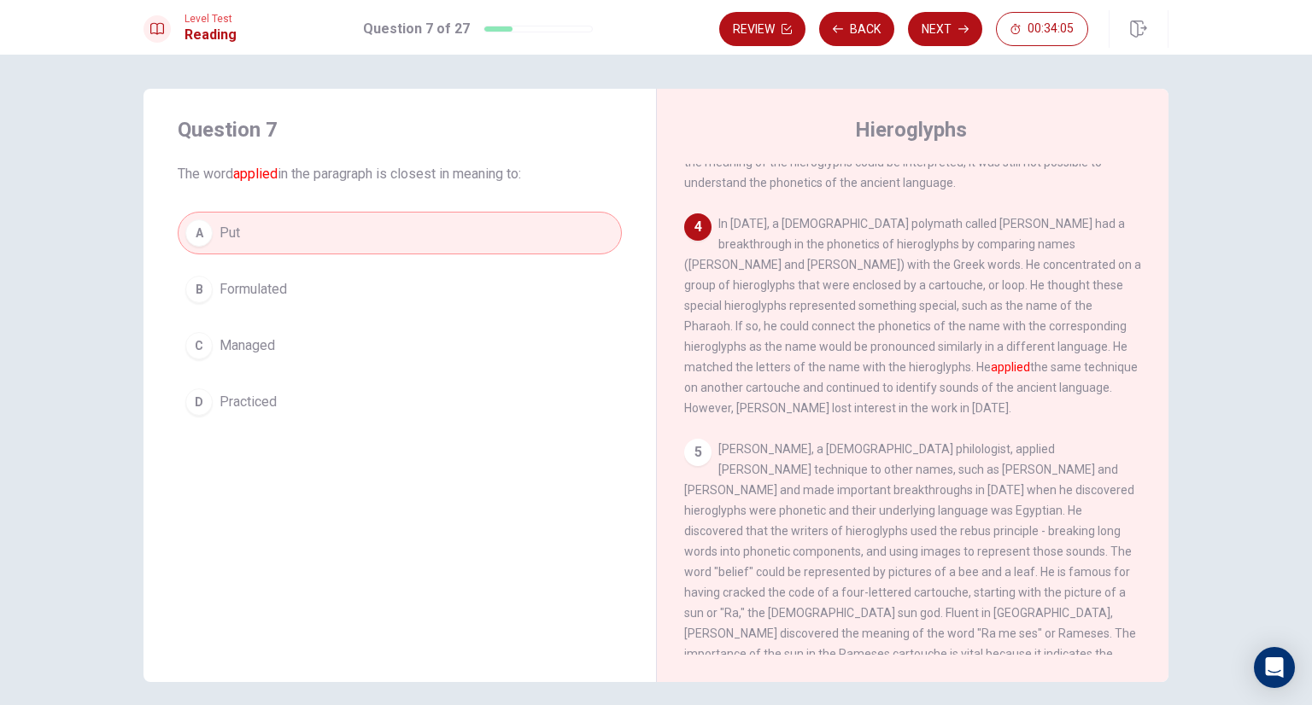
click at [540, 286] on button "B Formulated" at bounding box center [400, 289] width 444 height 43
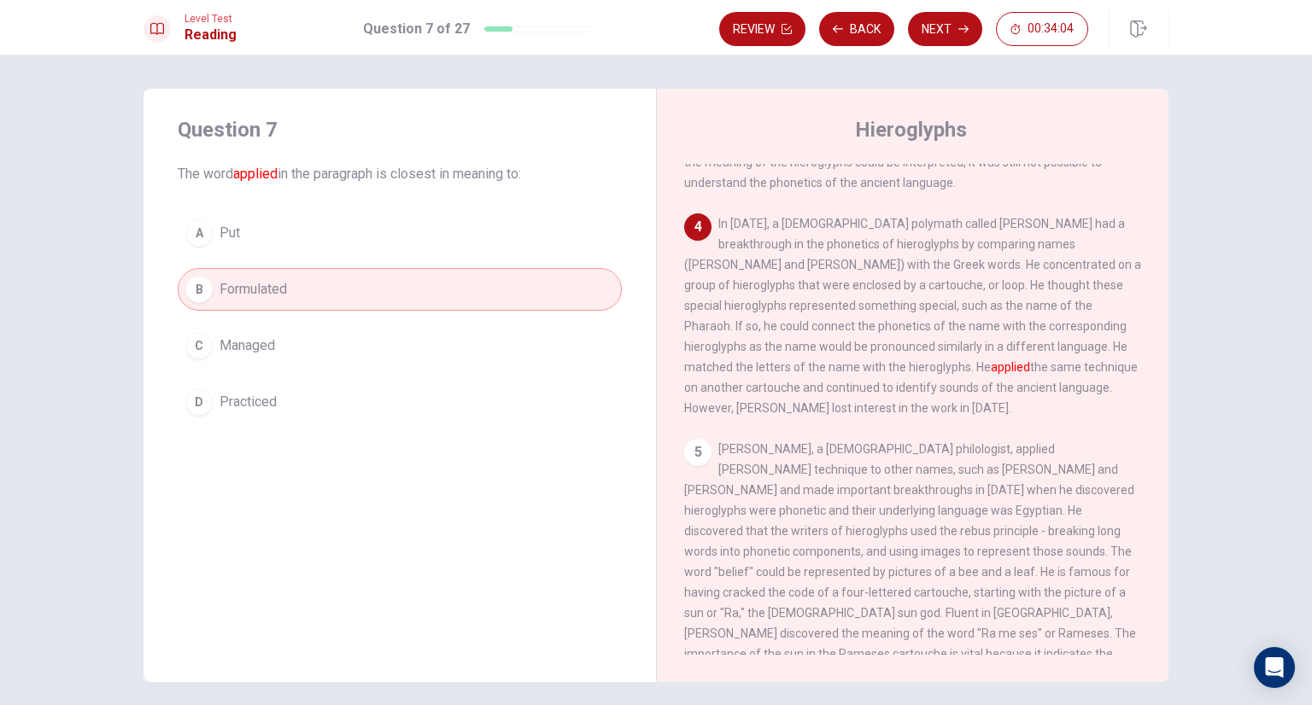
click at [439, 247] on button "A Put" at bounding box center [400, 233] width 444 height 43
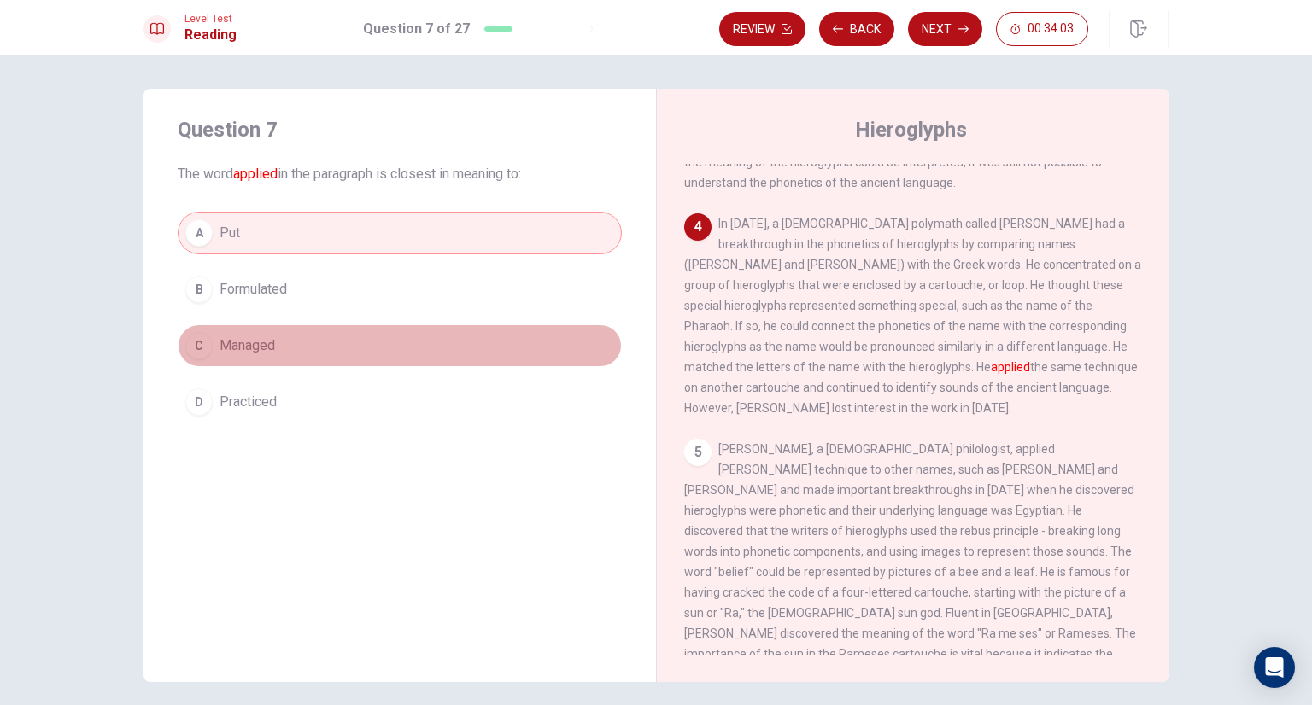
click at [430, 339] on button "C Managed" at bounding box center [400, 346] width 444 height 43
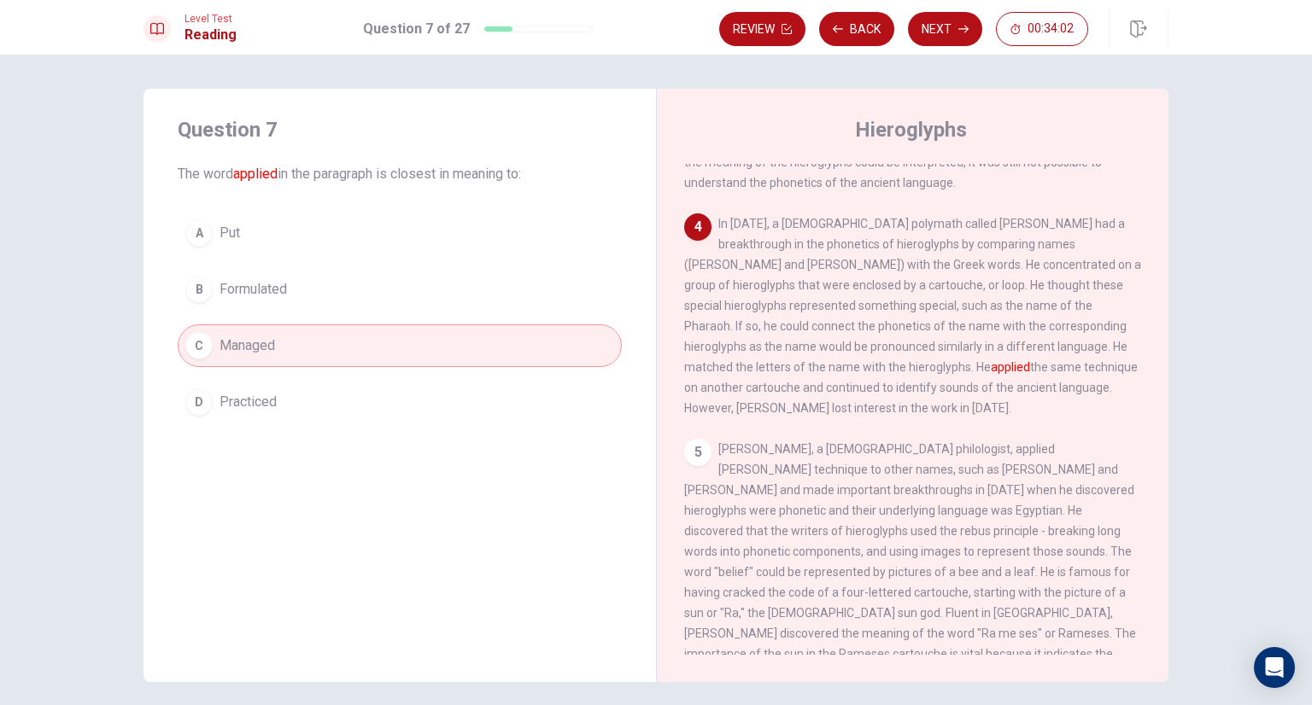
click at [434, 301] on button "B Formulated" at bounding box center [400, 289] width 444 height 43
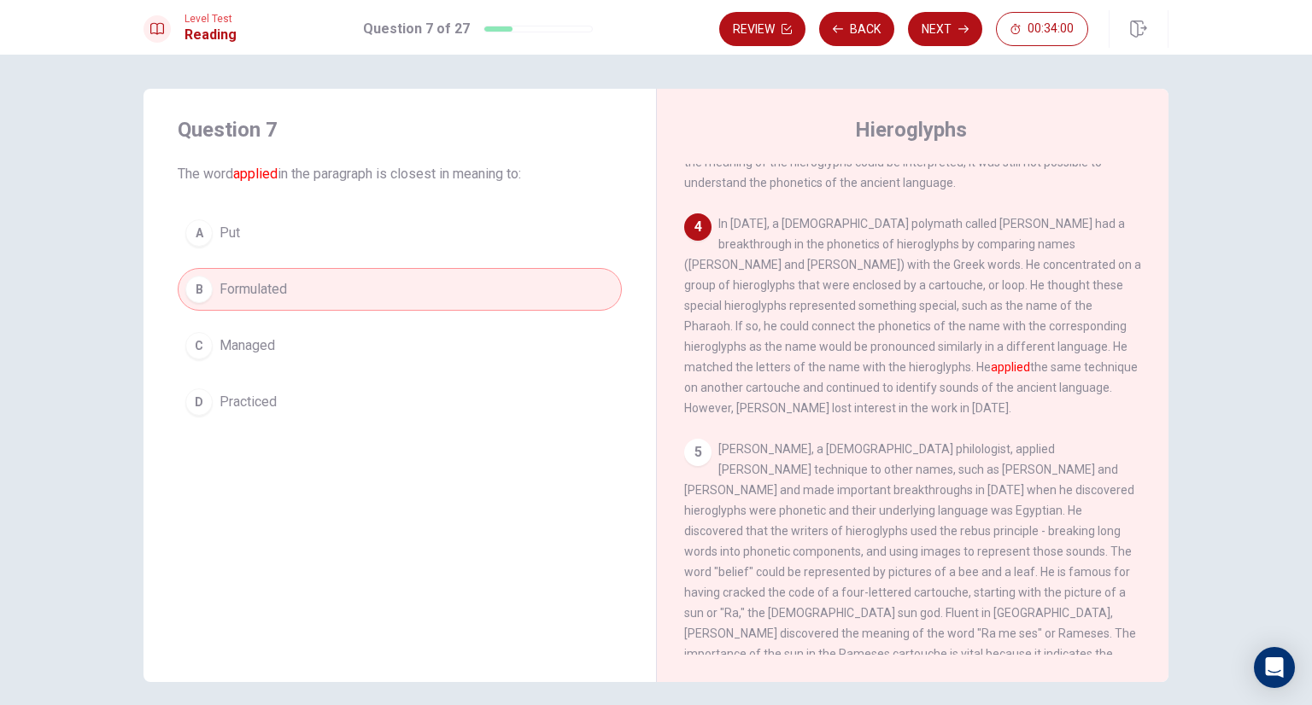
click at [424, 350] on button "C Managed" at bounding box center [400, 346] width 444 height 43
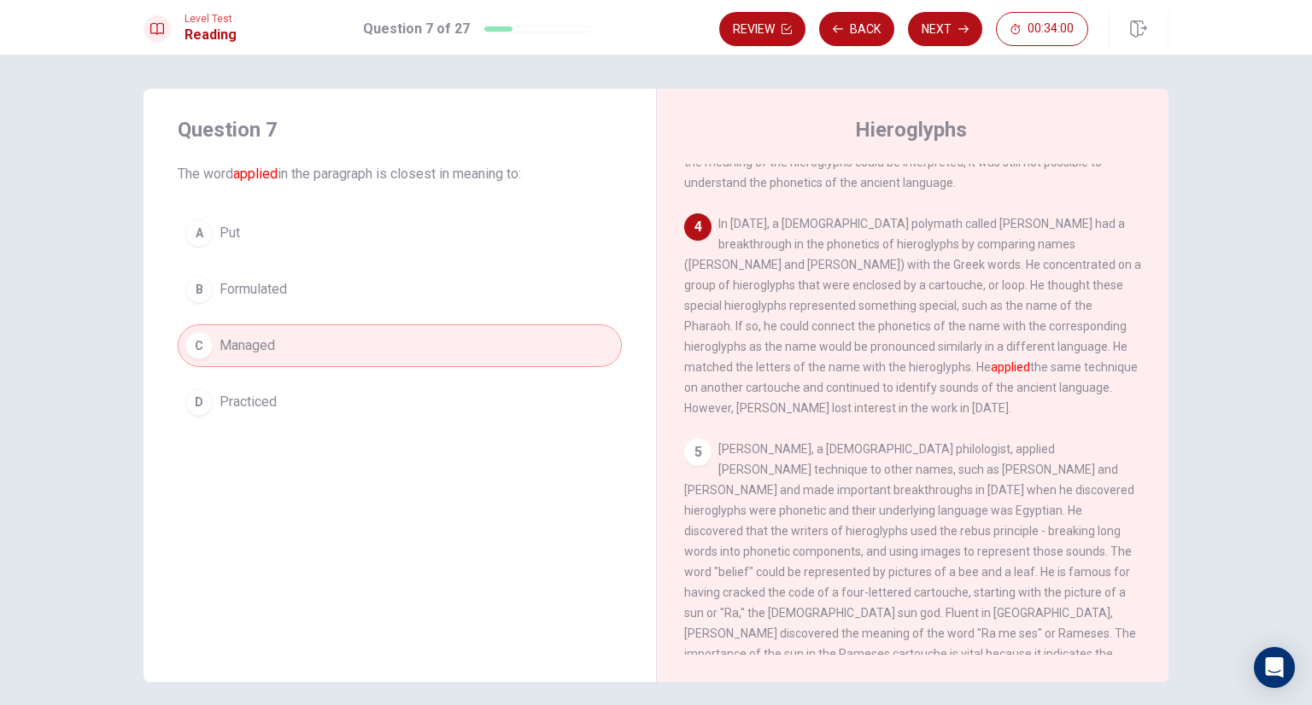
click at [410, 389] on button "D Practiced" at bounding box center [400, 402] width 444 height 43
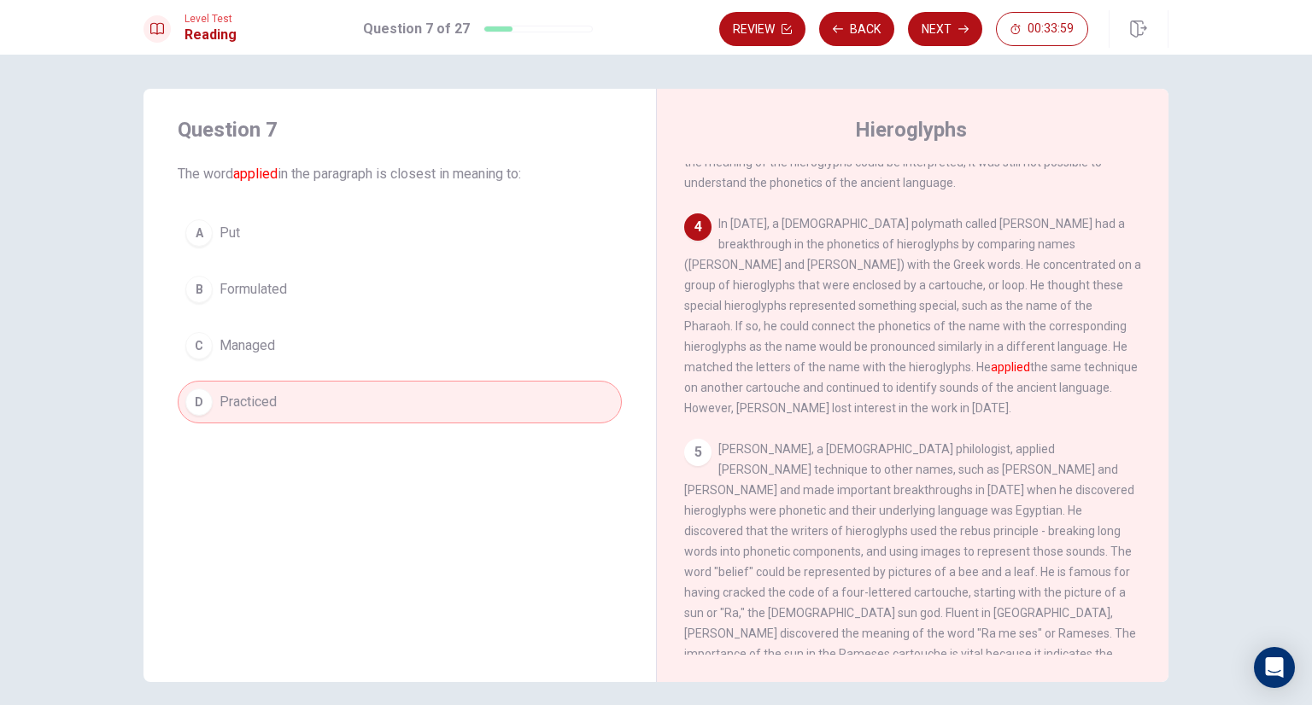
click at [424, 265] on div "A Put B Formulated C Managed D Practiced" at bounding box center [400, 318] width 444 height 212
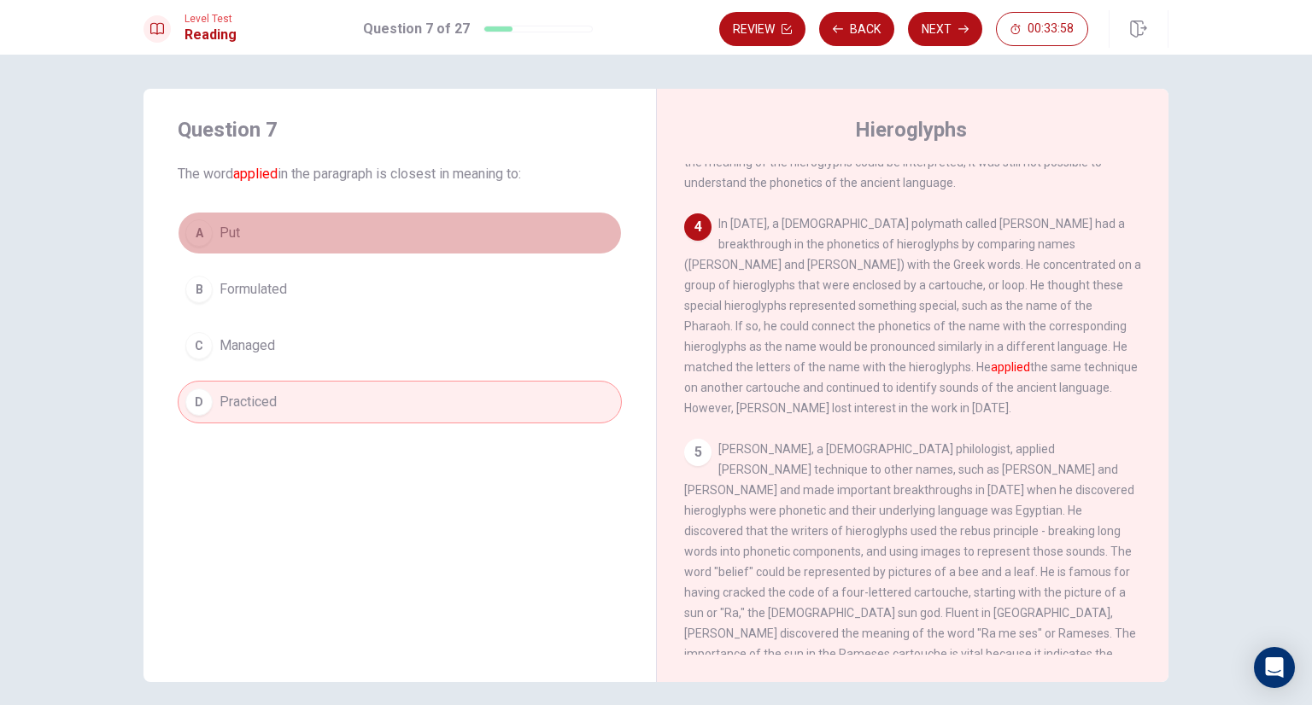
click at [432, 248] on button "A Put" at bounding box center [400, 233] width 444 height 43
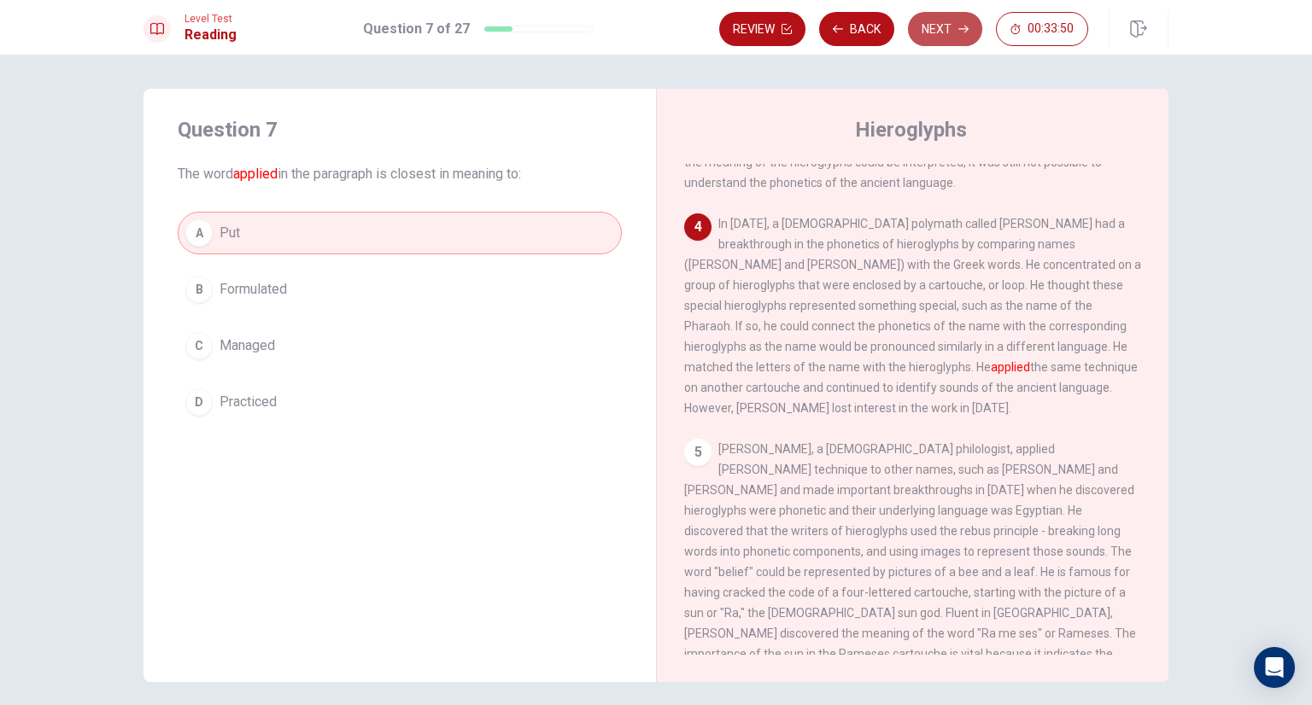
click at [945, 25] on button "Next" at bounding box center [945, 29] width 74 height 34
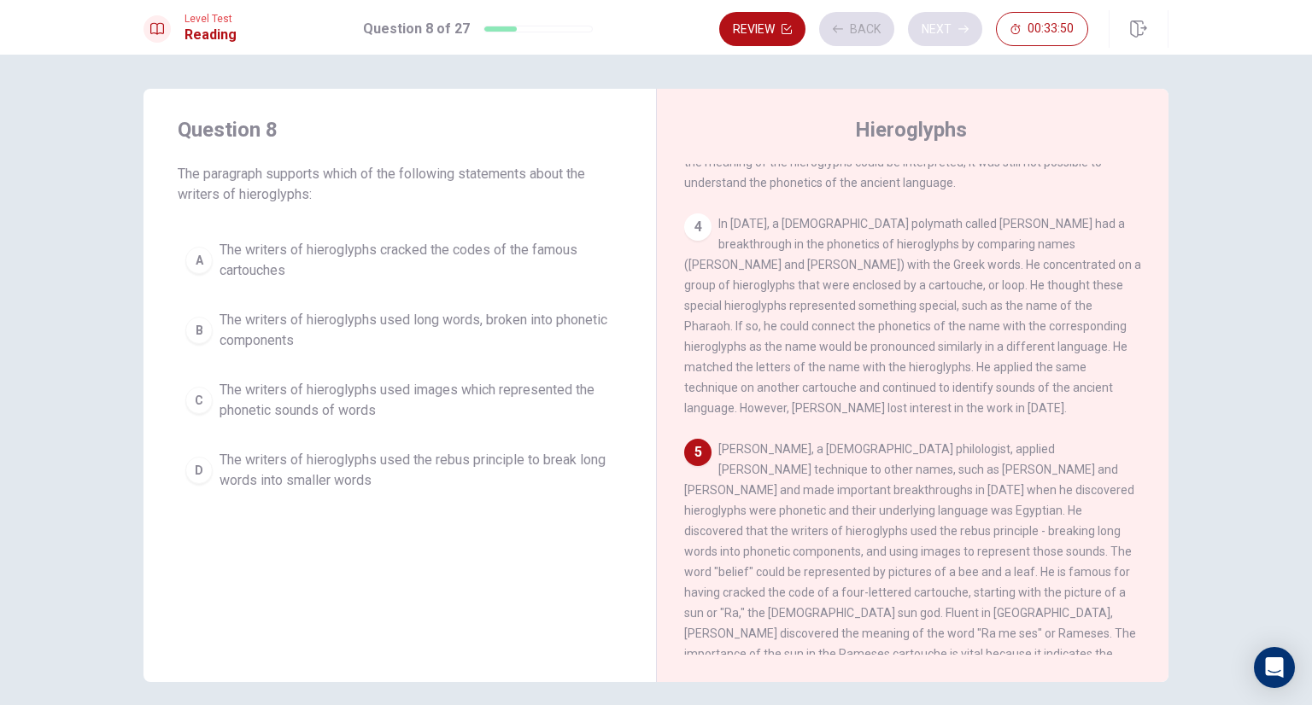
scroll to position [608, 0]
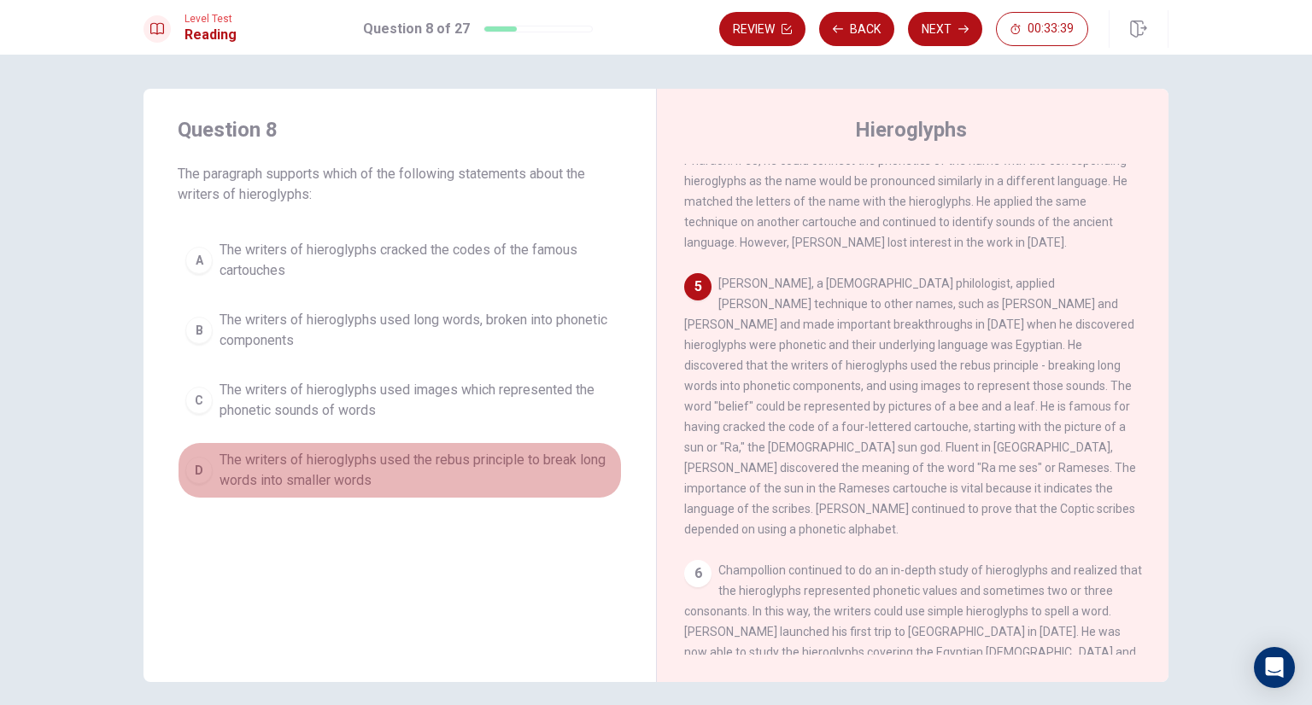
click at [437, 477] on span "The writers of hieroglyphs used the rebus principle to break long words into sm…" at bounding box center [416, 470] width 395 height 41
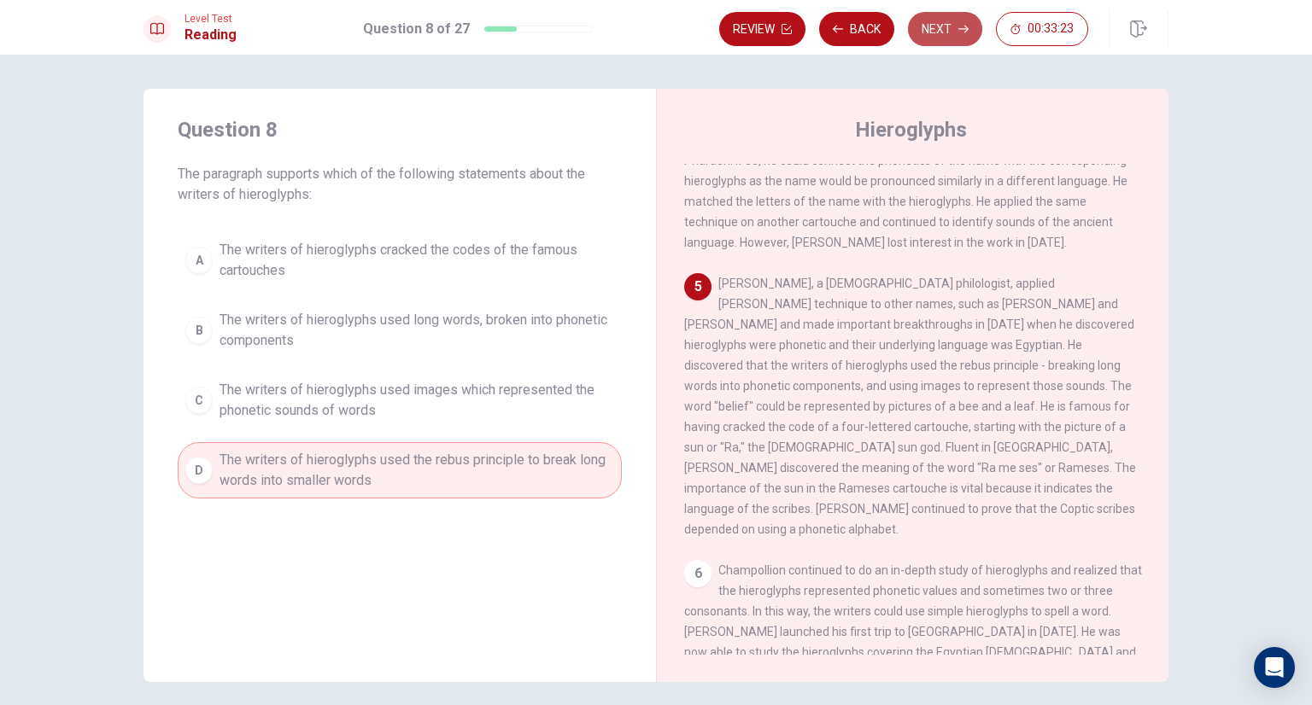
click at [929, 26] on button "Next" at bounding box center [945, 29] width 74 height 34
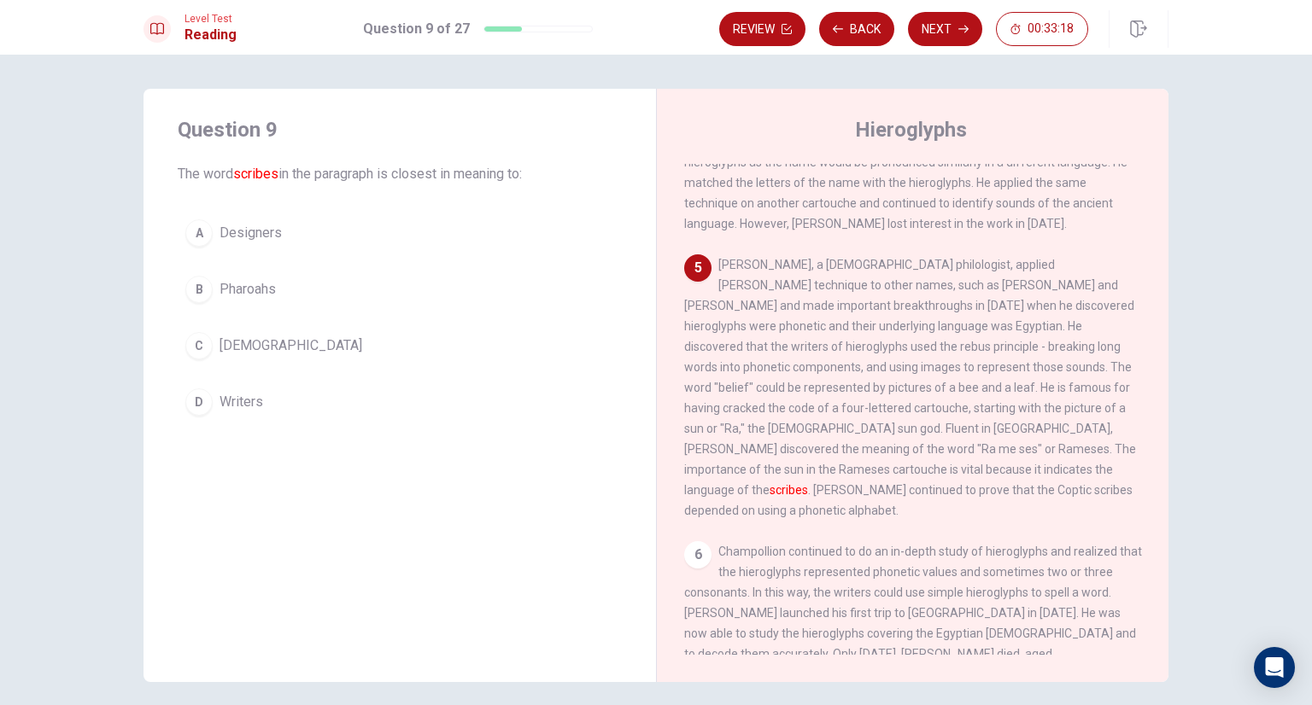
click at [359, 343] on button "C [DEMOGRAPHIC_DATA]" at bounding box center [400, 346] width 444 height 43
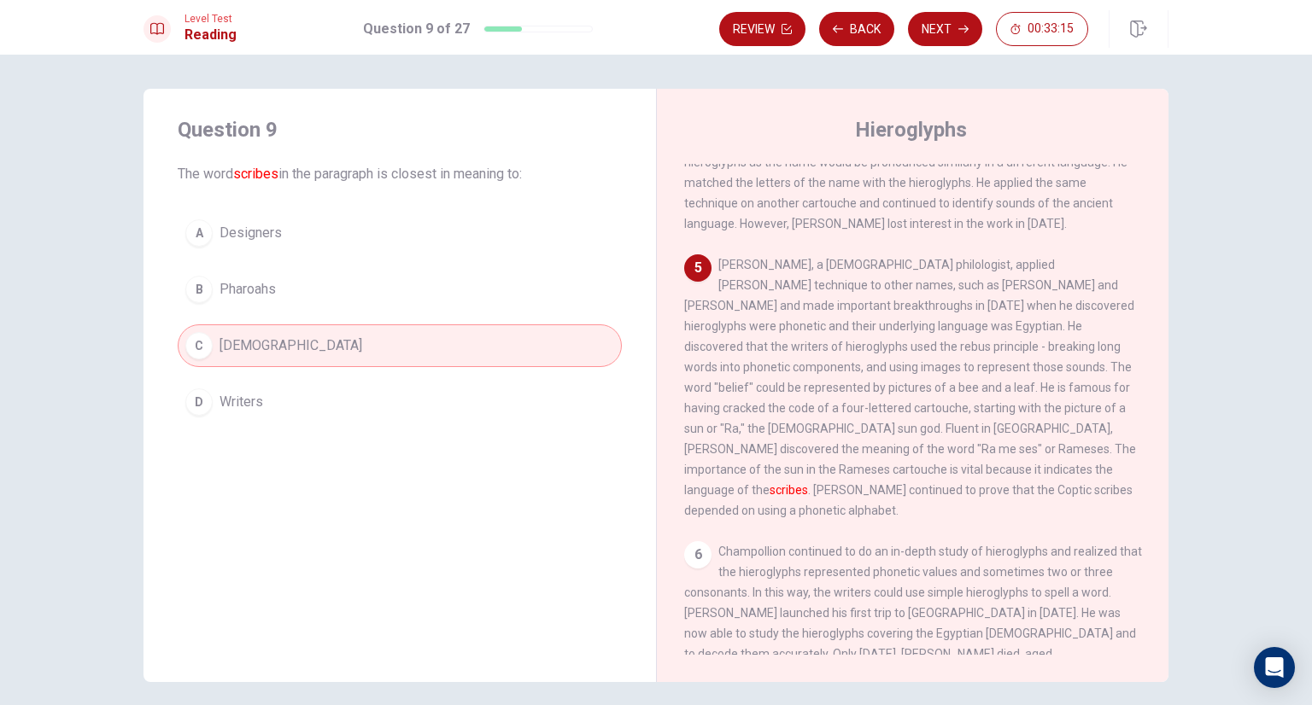
drag, startPoint x: 839, startPoint y: 436, endPoint x: 863, endPoint y: 436, distance: 23.9
click at [808, 483] on font "scribes" at bounding box center [788, 490] width 38 height 14
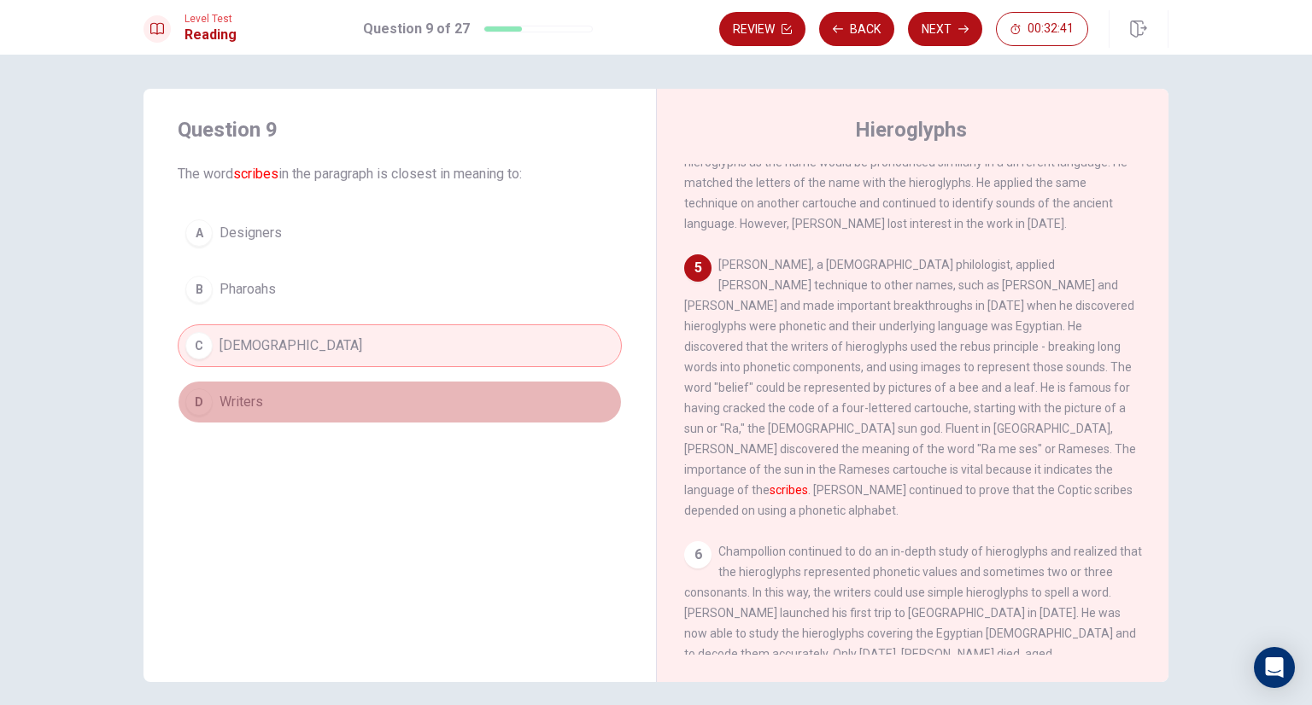
click at [372, 398] on button "D Writers" at bounding box center [400, 402] width 444 height 43
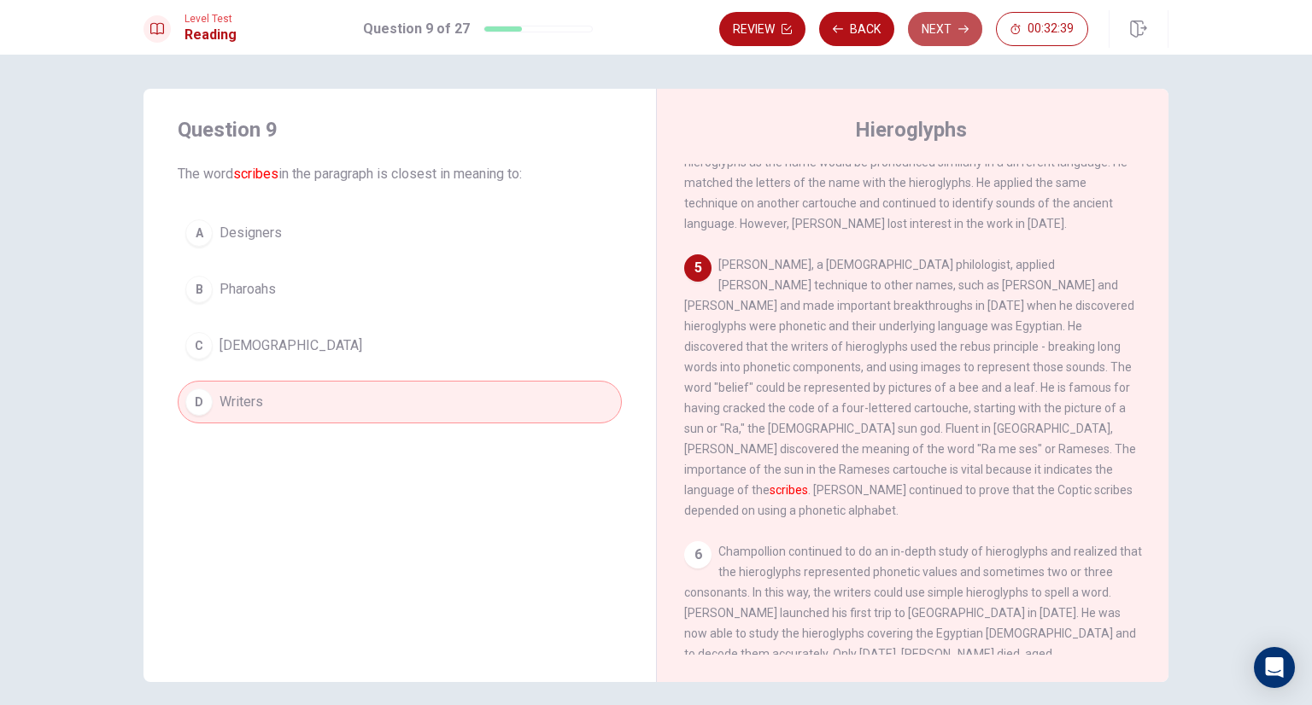
click at [949, 32] on button "Next" at bounding box center [945, 29] width 74 height 34
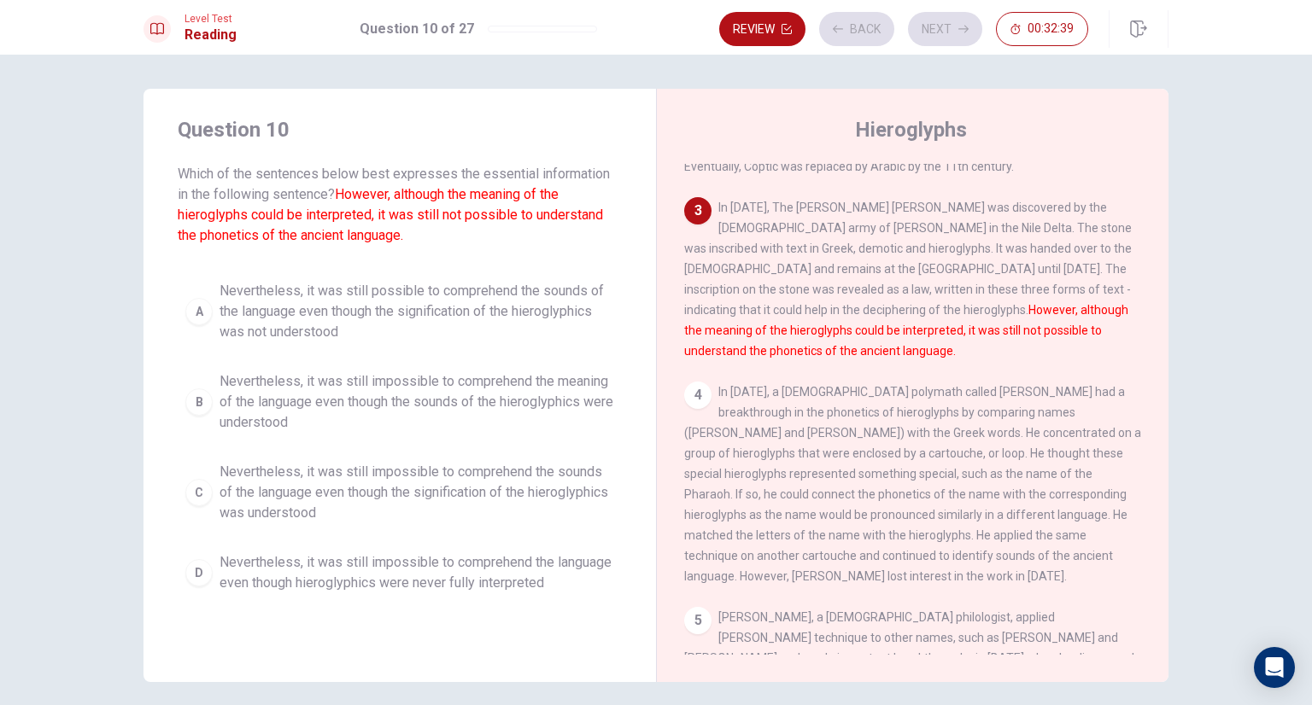
scroll to position [273, 0]
click at [454, 404] on span "Nevertheless, it was still impossible to comprehend the meaning of the language…" at bounding box center [416, 401] width 395 height 61
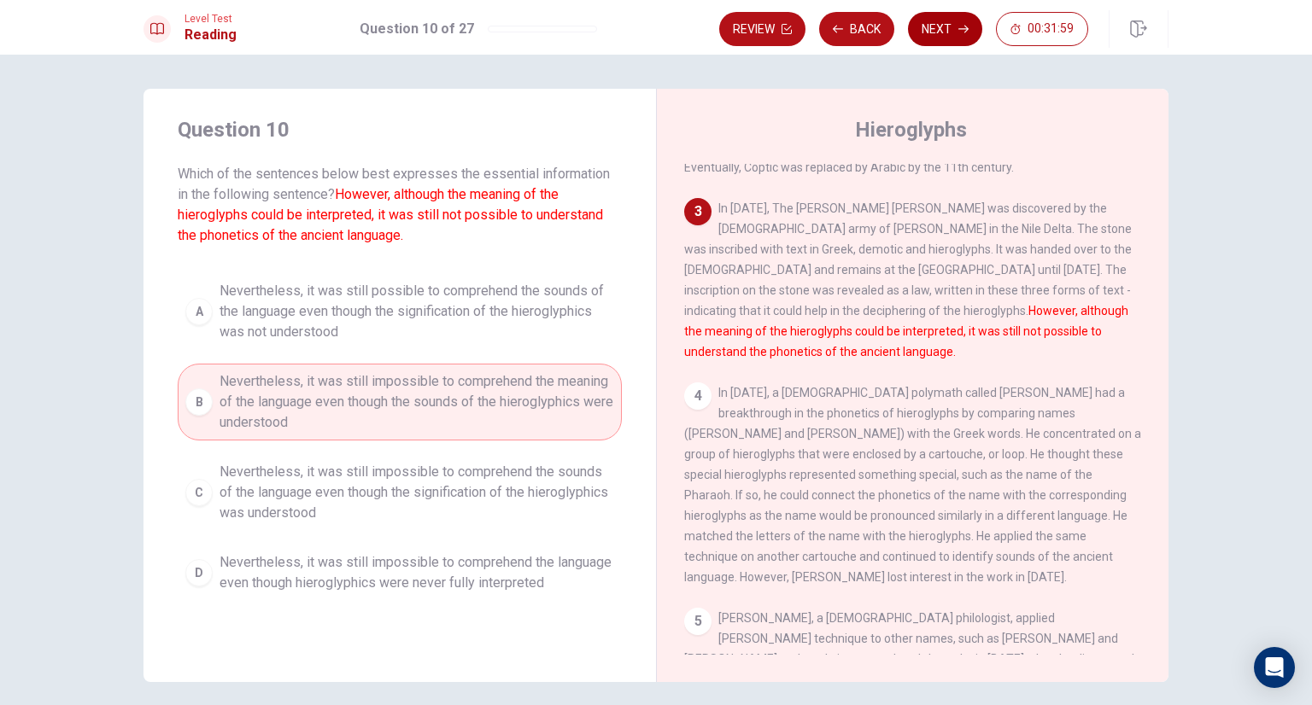
click at [960, 38] on button "Next" at bounding box center [945, 29] width 74 height 34
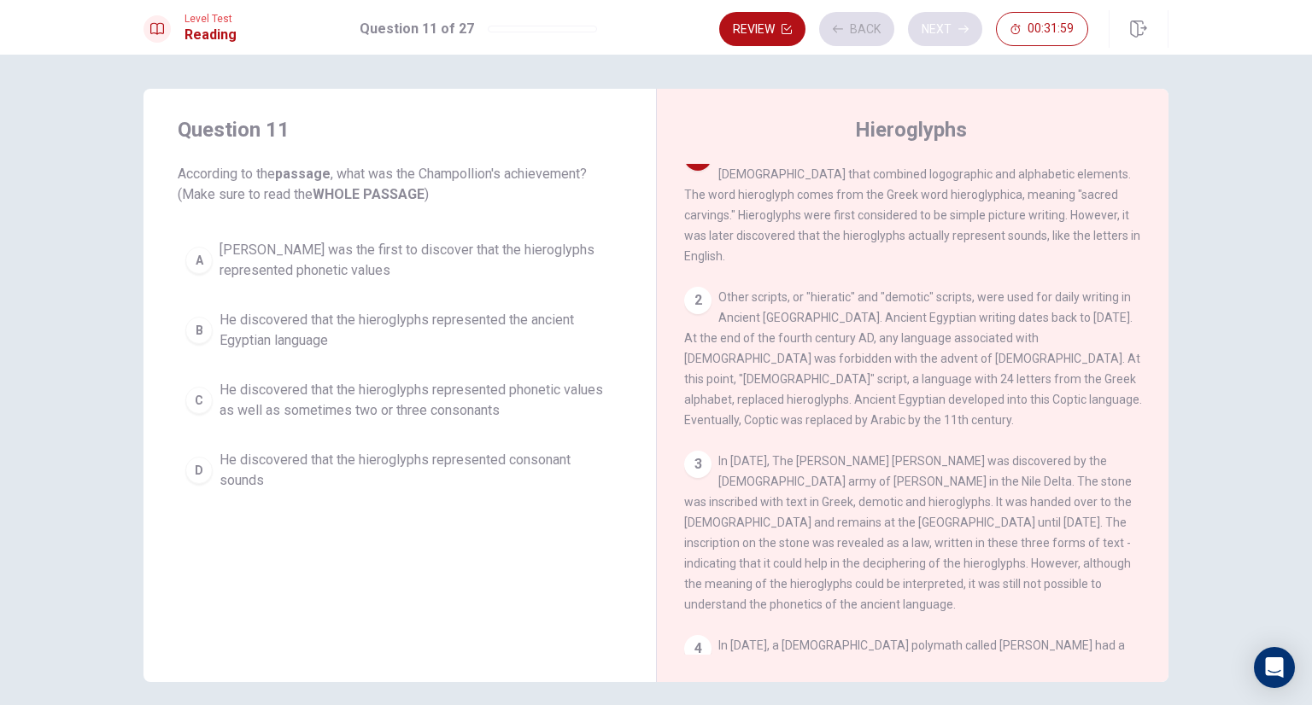
scroll to position [0, 0]
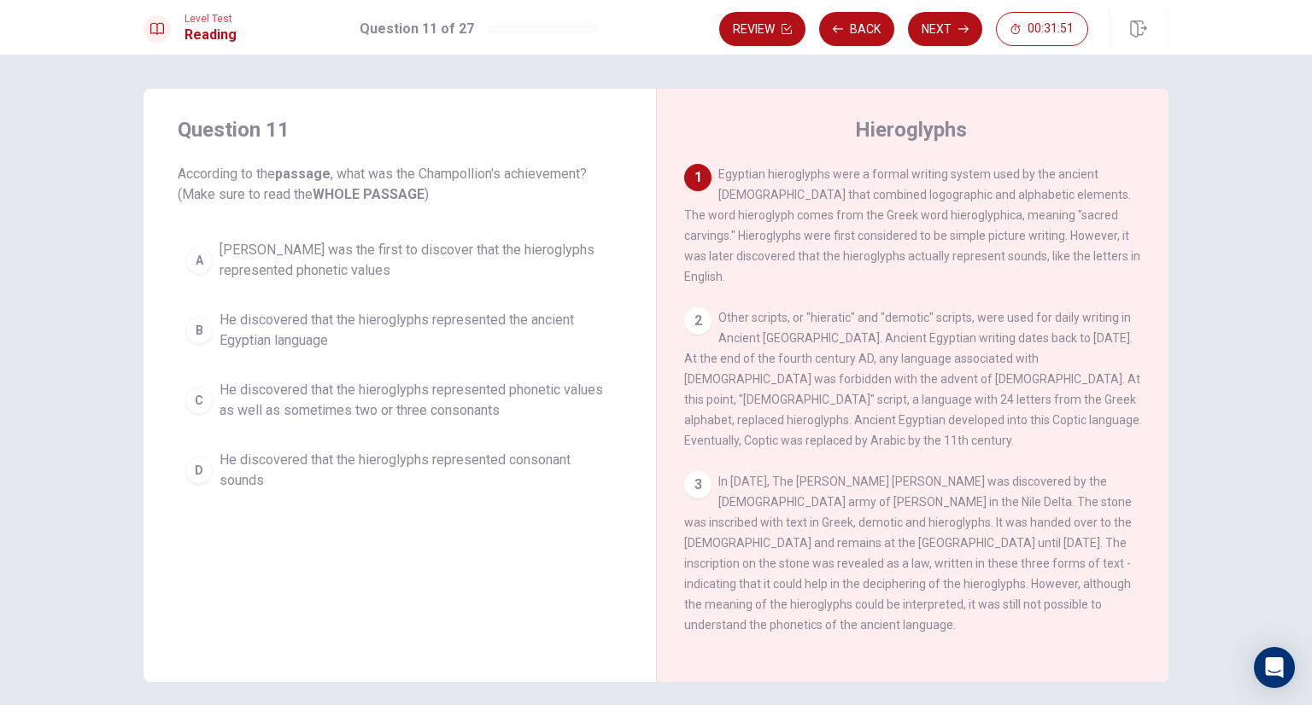
click at [377, 332] on span "He discovered that the hieroglyphs represented the ancient Egyptian language" at bounding box center [416, 330] width 395 height 41
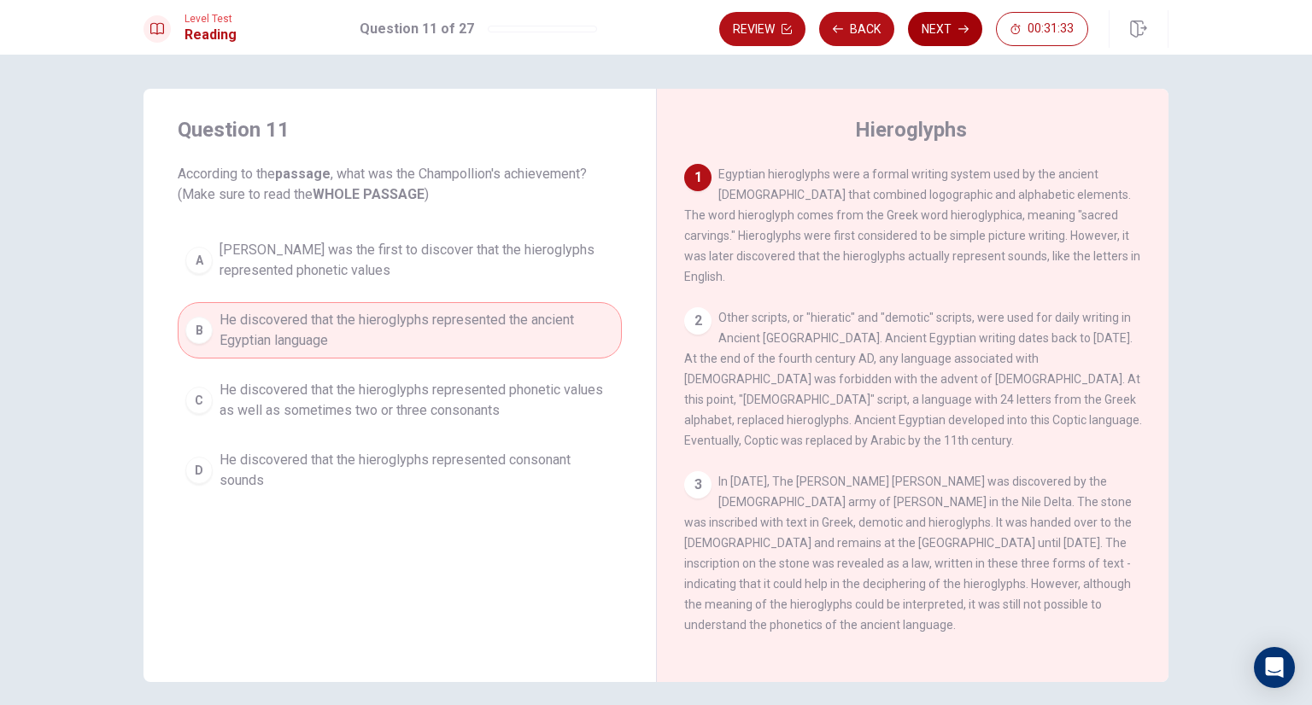
click at [950, 23] on button "Next" at bounding box center [945, 29] width 74 height 34
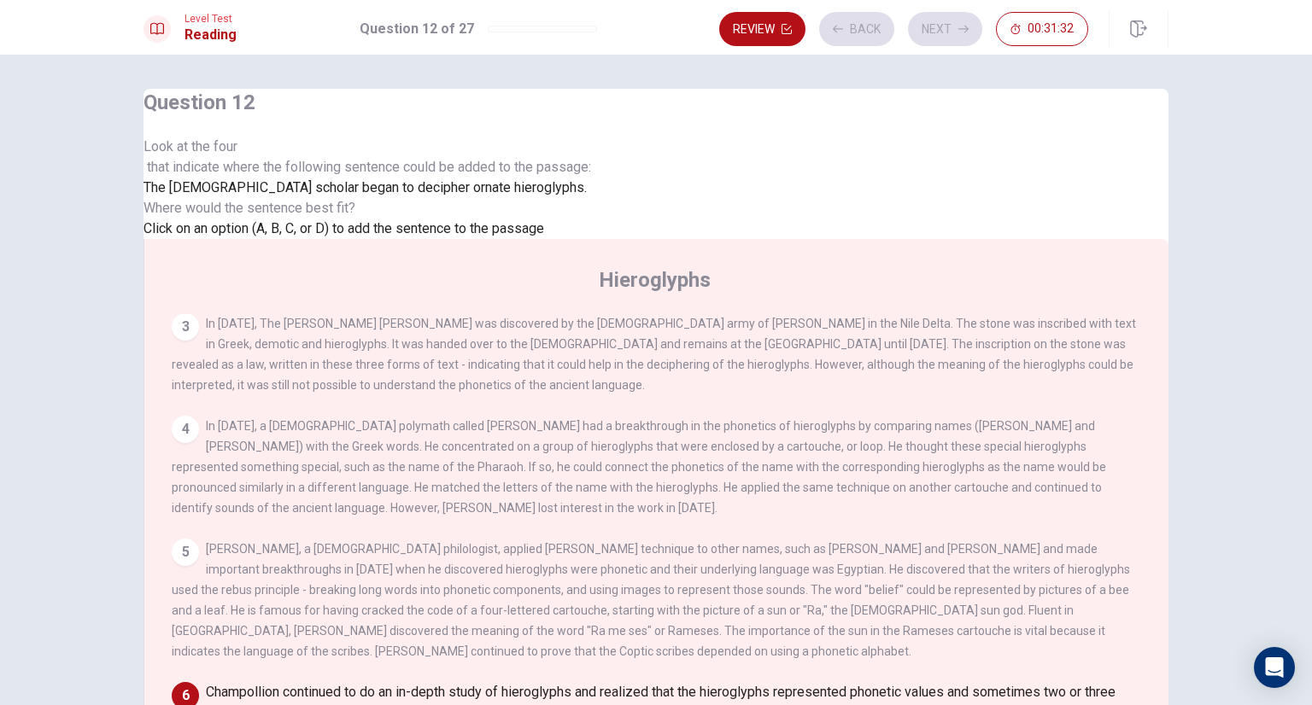
scroll to position [656, 0]
click at [701, 705] on input at bounding box center [771, 713] width 148 height 16
click at [697, 705] on input at bounding box center [771, 713] width 148 height 16
click at [941, 31] on button "Next" at bounding box center [945, 29] width 74 height 34
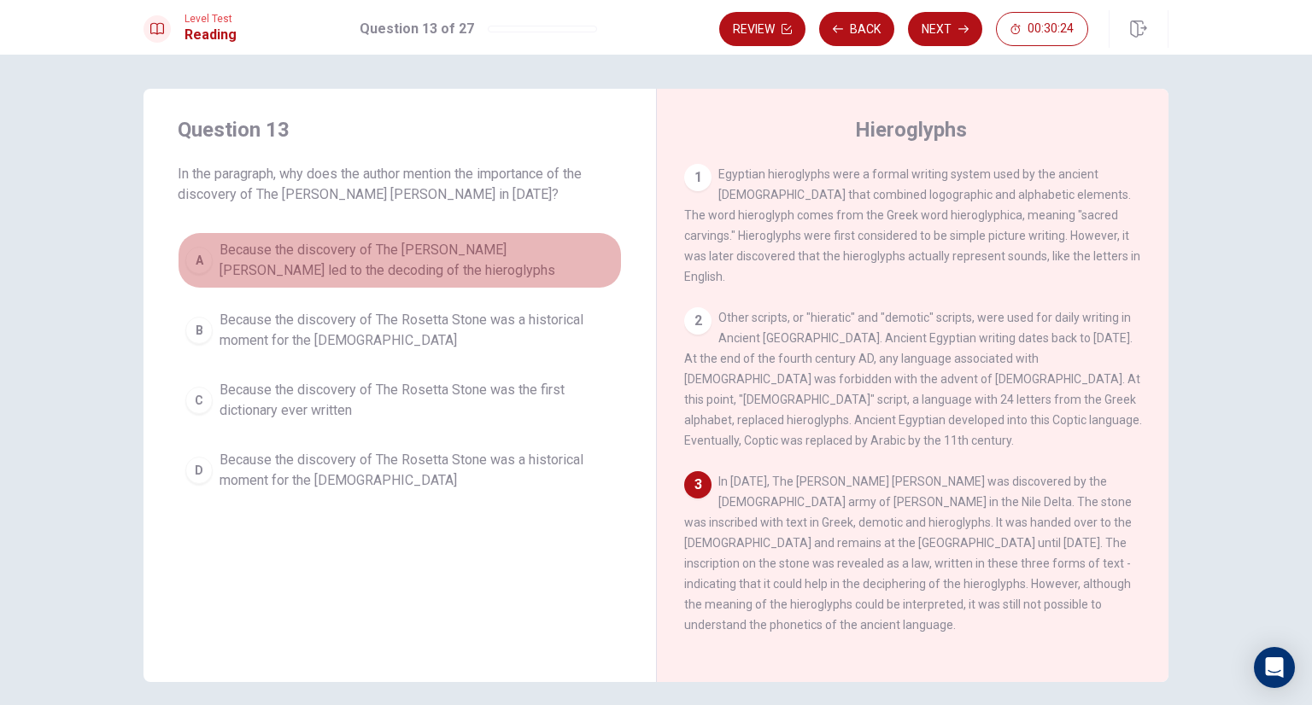
click at [406, 276] on span "Because the discovery of The [PERSON_NAME] [PERSON_NAME] led to the decoding of…" at bounding box center [416, 260] width 395 height 41
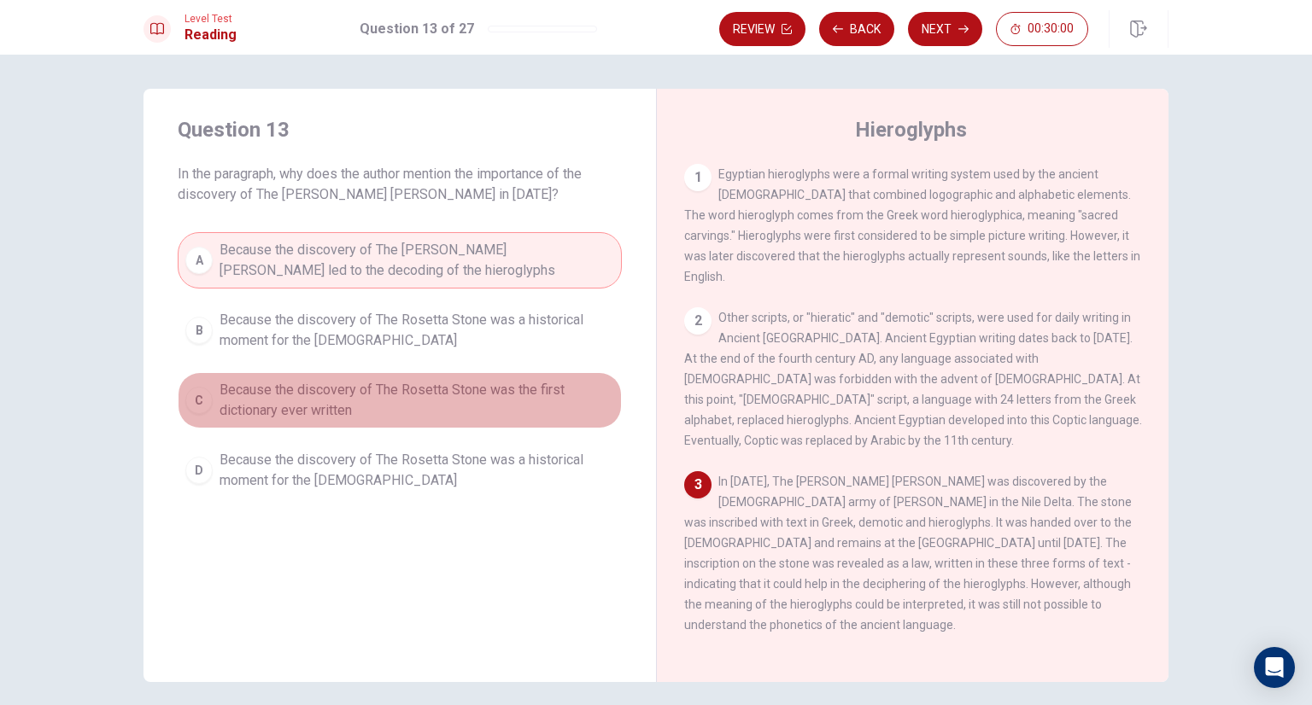
click at [480, 408] on span "Because the discovery of The Rosetta Stone was the first dictionary ever written" at bounding box center [416, 400] width 395 height 41
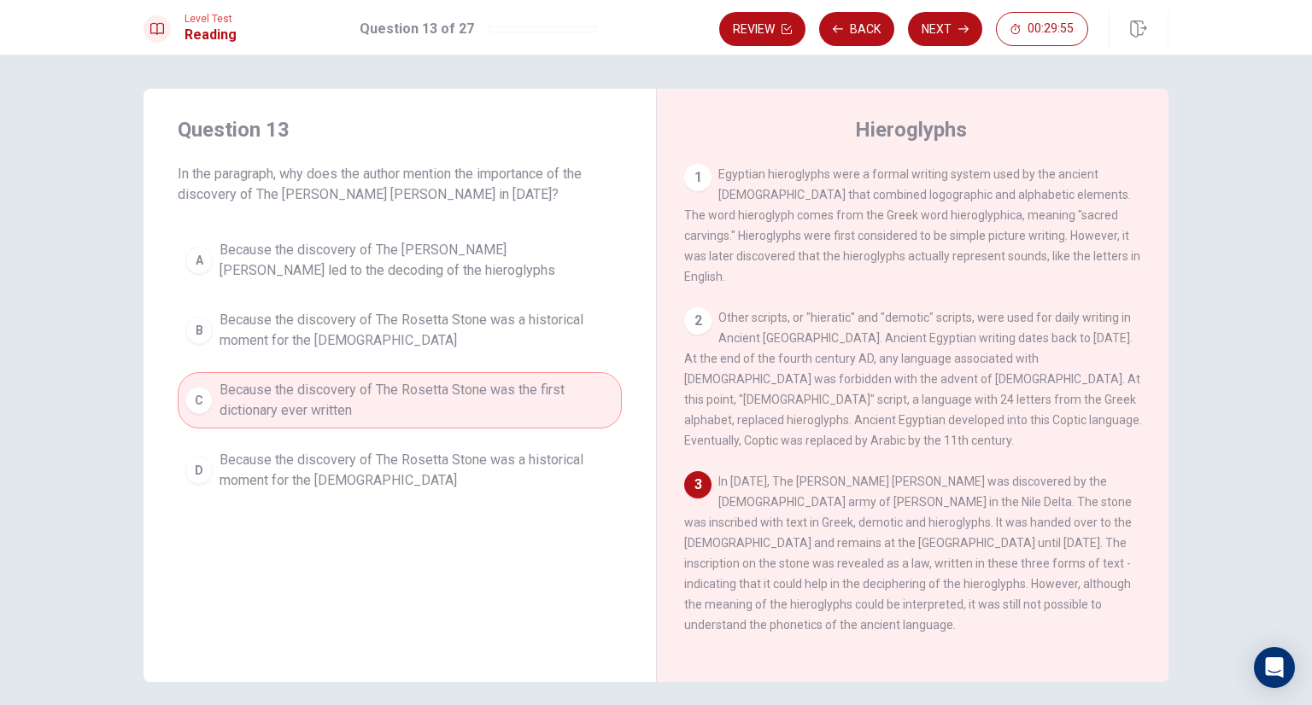
drag, startPoint x: 808, startPoint y: 493, endPoint x: 829, endPoint y: 497, distance: 21.8
click at [829, 497] on span "In [DATE], The [PERSON_NAME] [PERSON_NAME] was discovered by the [DEMOGRAPHIC_D…" at bounding box center [907, 553] width 447 height 157
click at [525, 266] on span "Because the discovery of The [PERSON_NAME] [PERSON_NAME] led to the decoding of…" at bounding box center [416, 260] width 395 height 41
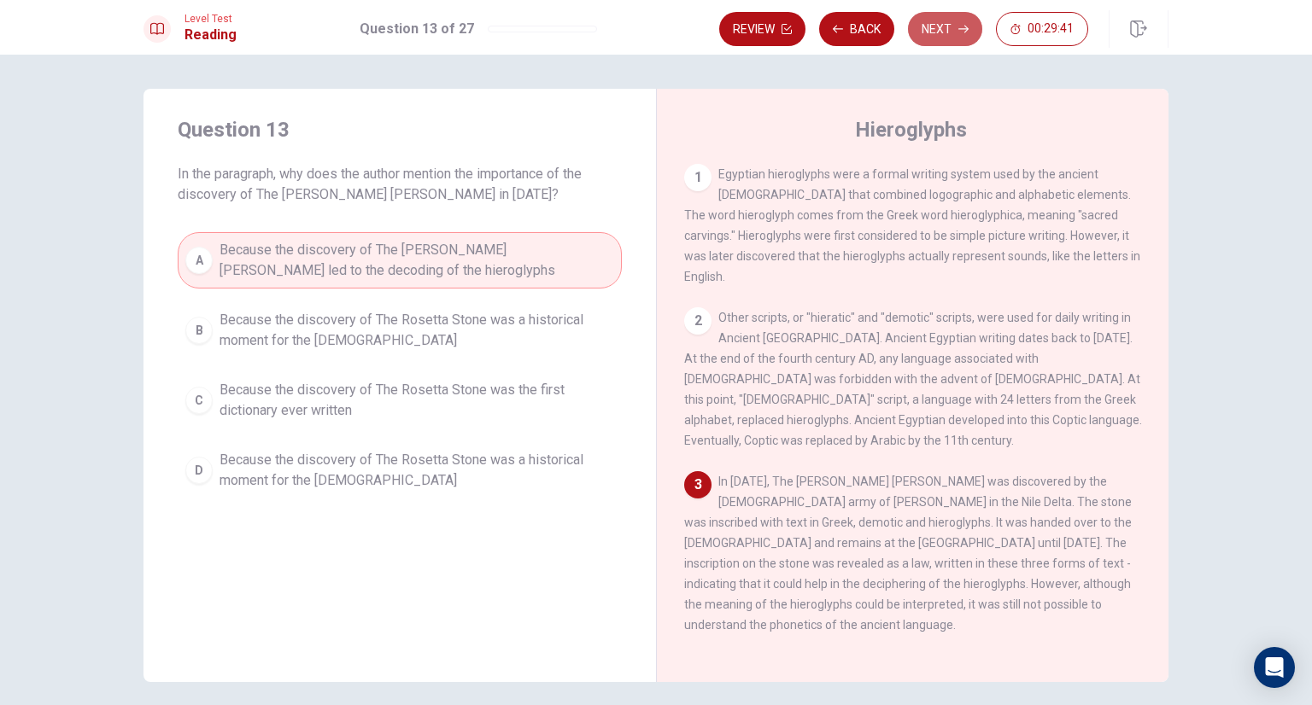
click at [934, 20] on button "Next" at bounding box center [945, 29] width 74 height 34
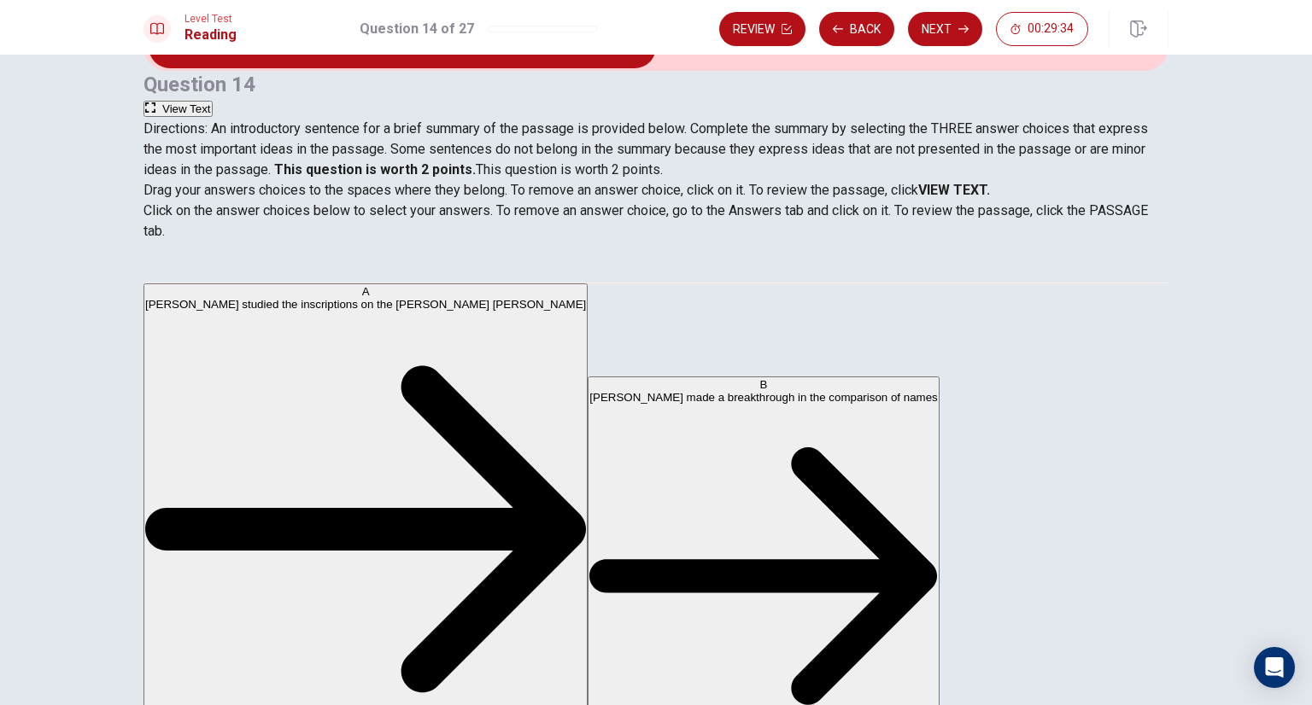
scroll to position [0, 0]
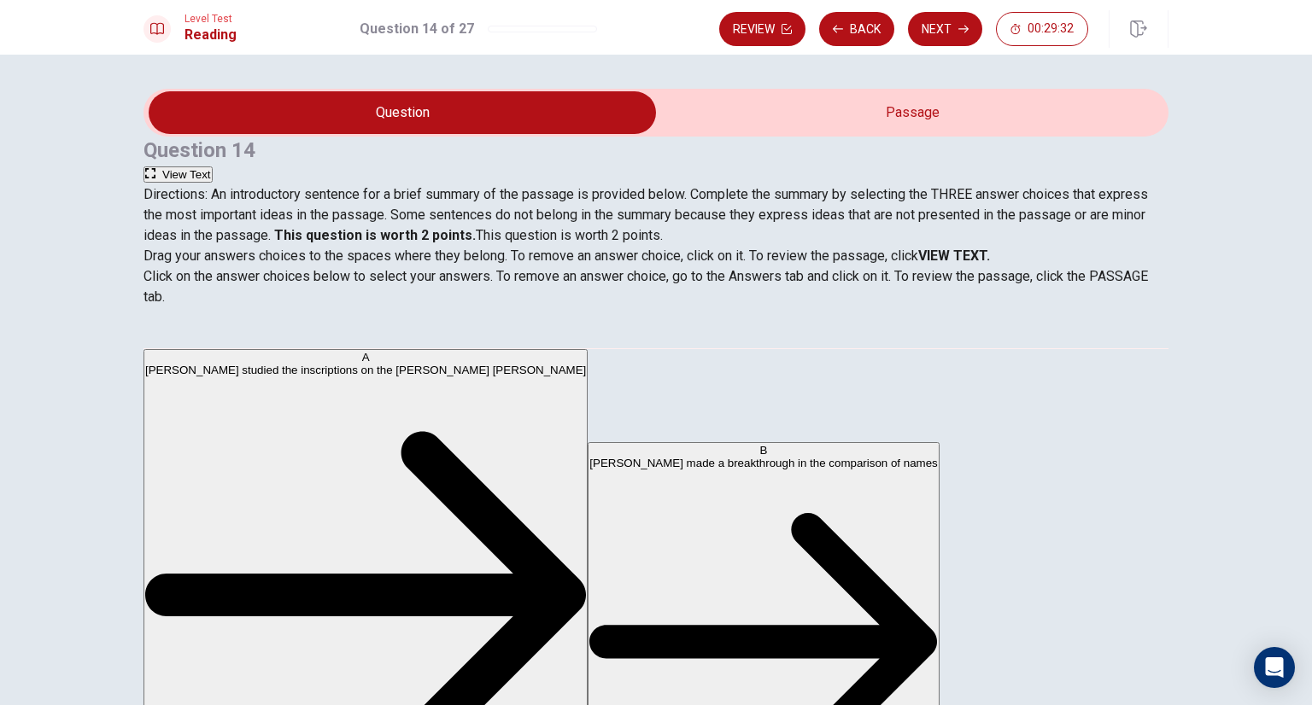
drag, startPoint x: 212, startPoint y: 430, endPoint x: 237, endPoint y: 414, distance: 29.1
click at [984, 264] on strong "VIEW TEXT." at bounding box center [954, 256] width 72 height 16
click at [213, 167] on button "View Text" at bounding box center [177, 175] width 69 height 16
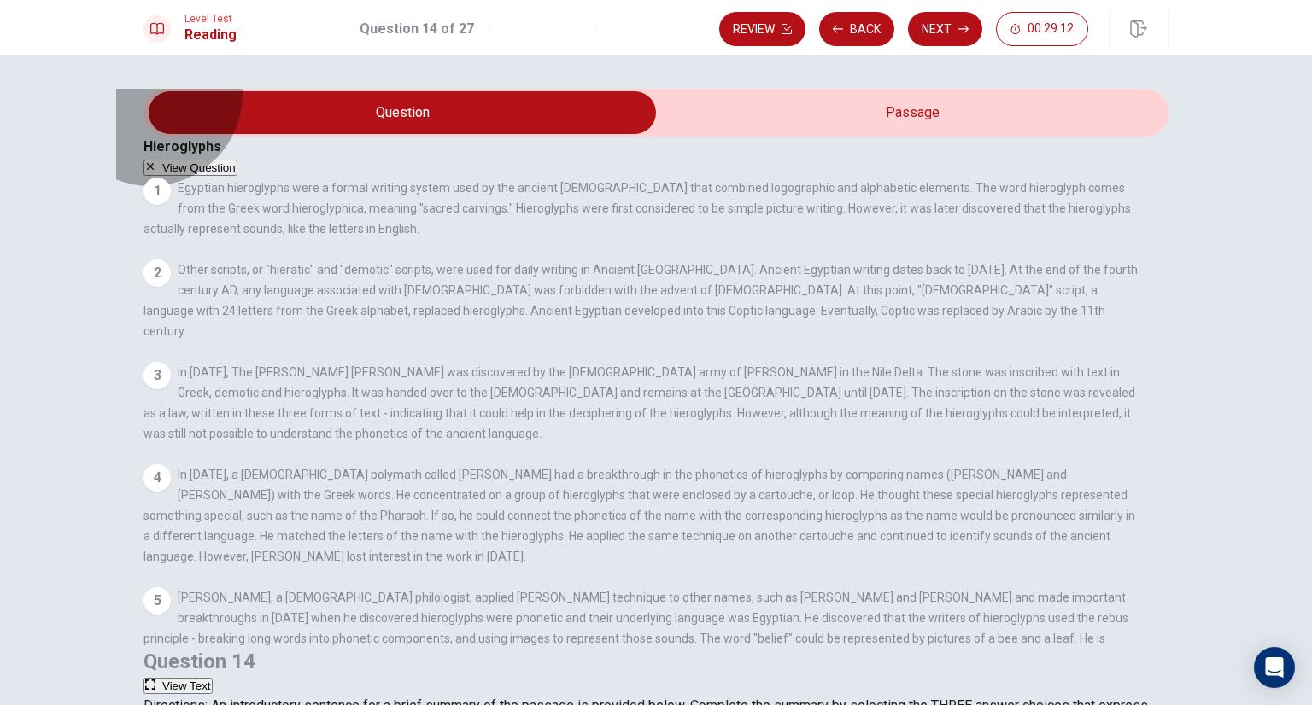
click at [237, 160] on button "View Question" at bounding box center [190, 168] width 94 height 16
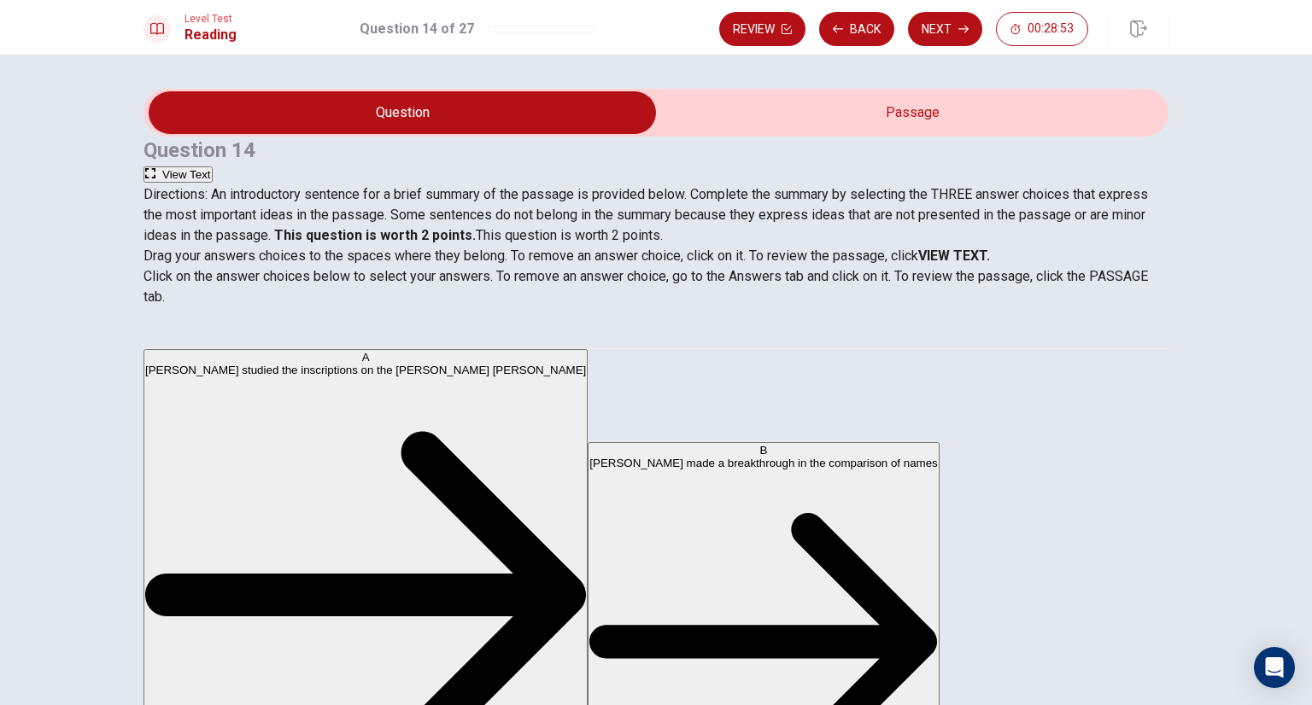
scroll to position [171, 0]
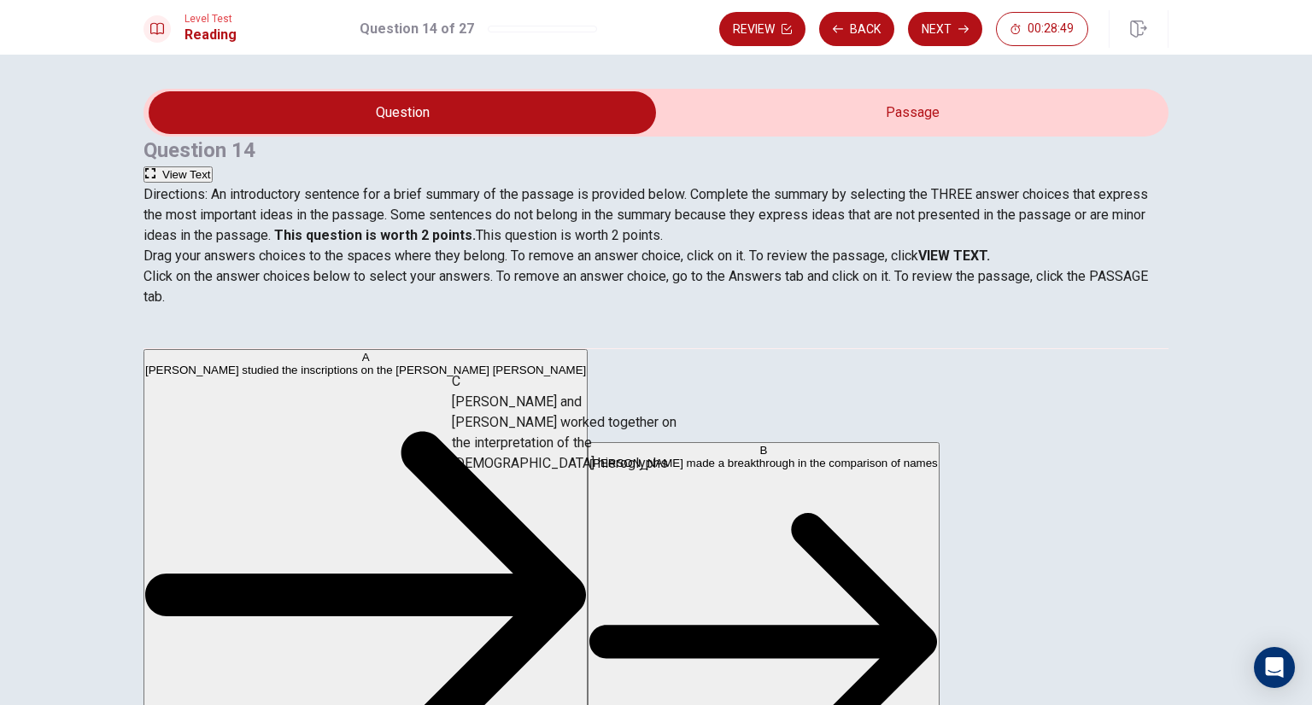
drag, startPoint x: 314, startPoint y: 484, endPoint x: 598, endPoint y: 438, distance: 287.2
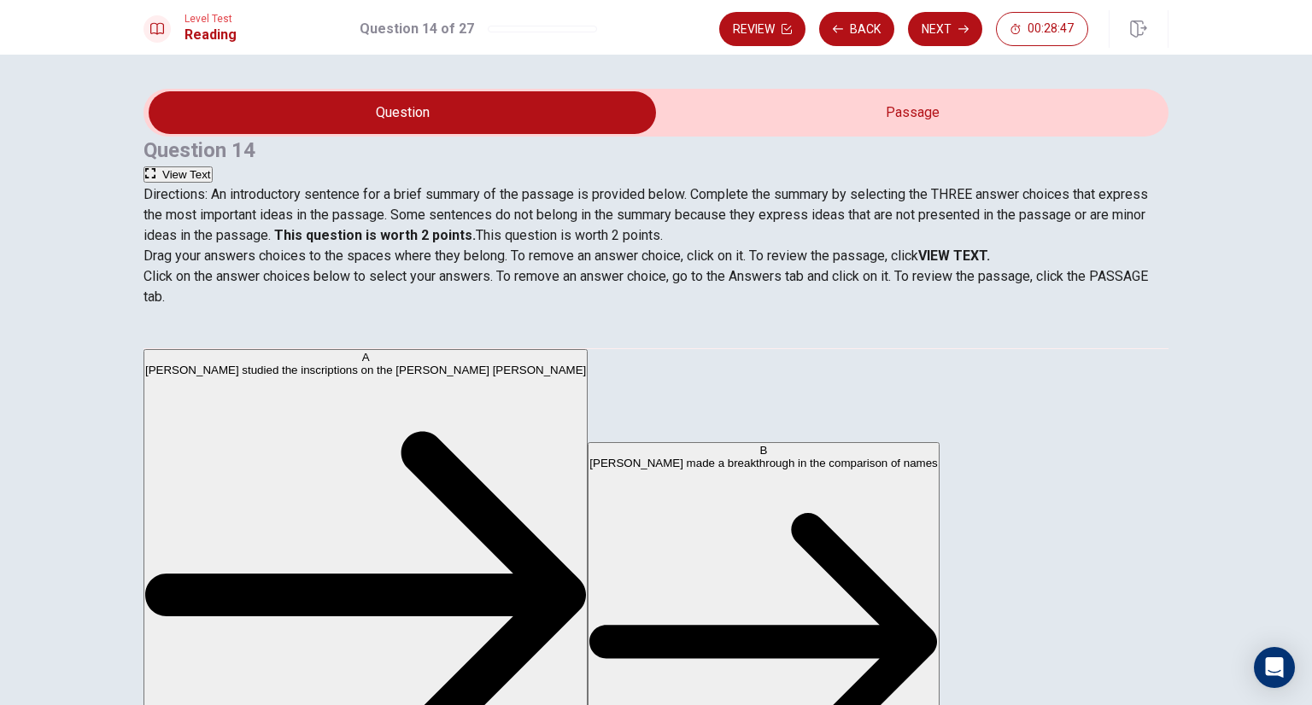
scroll to position [0, 0]
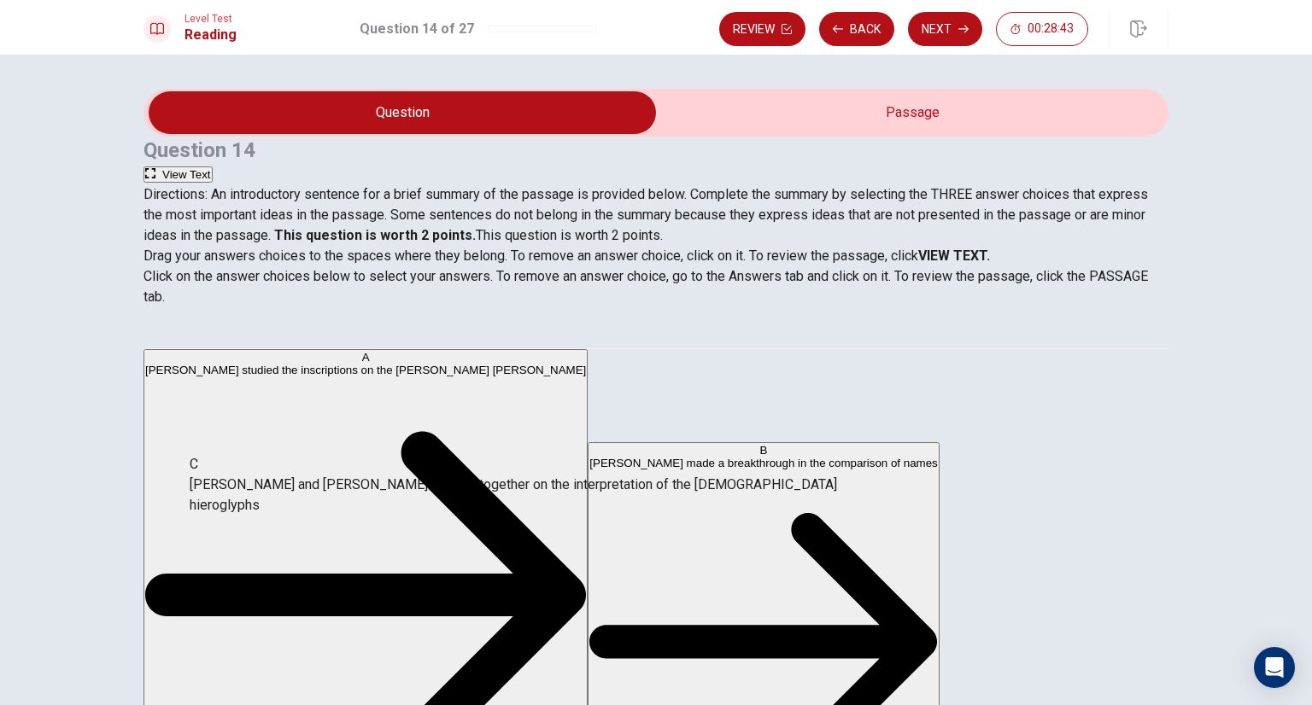
drag, startPoint x: 570, startPoint y: 442, endPoint x: 287, endPoint y: 500, distance: 288.6
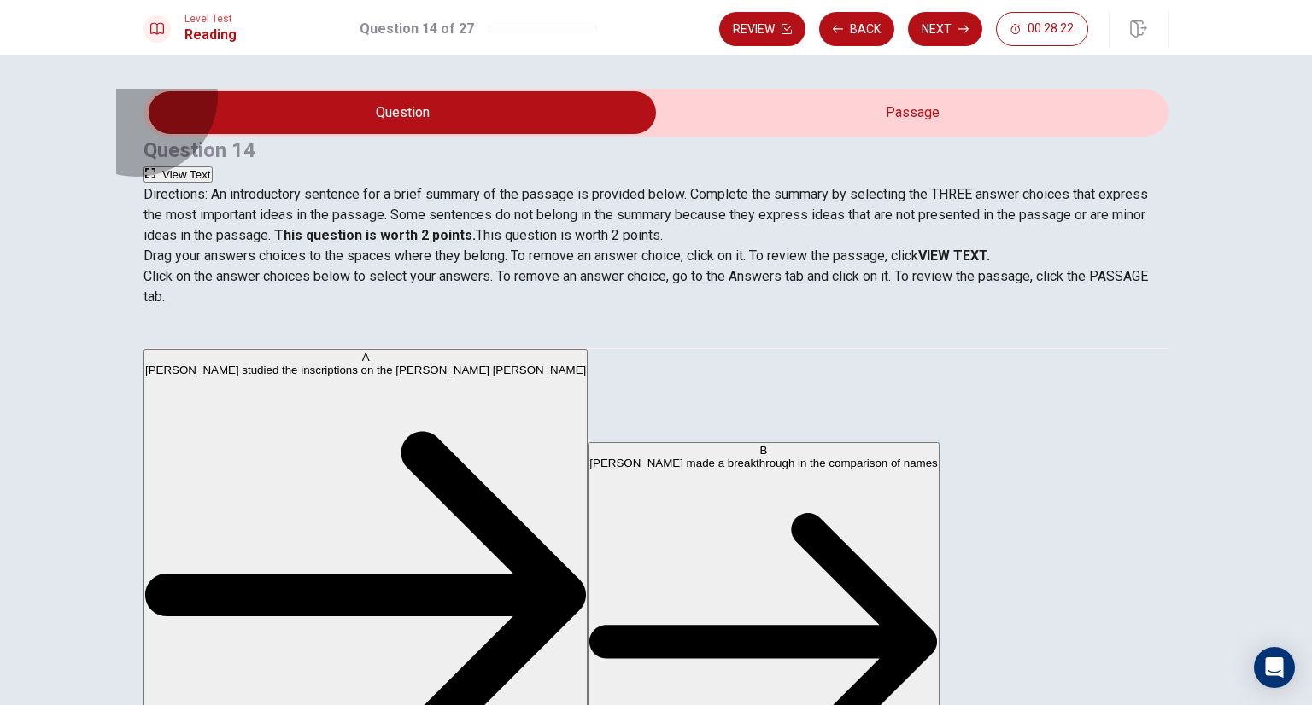
click at [213, 167] on button "View Text" at bounding box center [177, 175] width 69 height 16
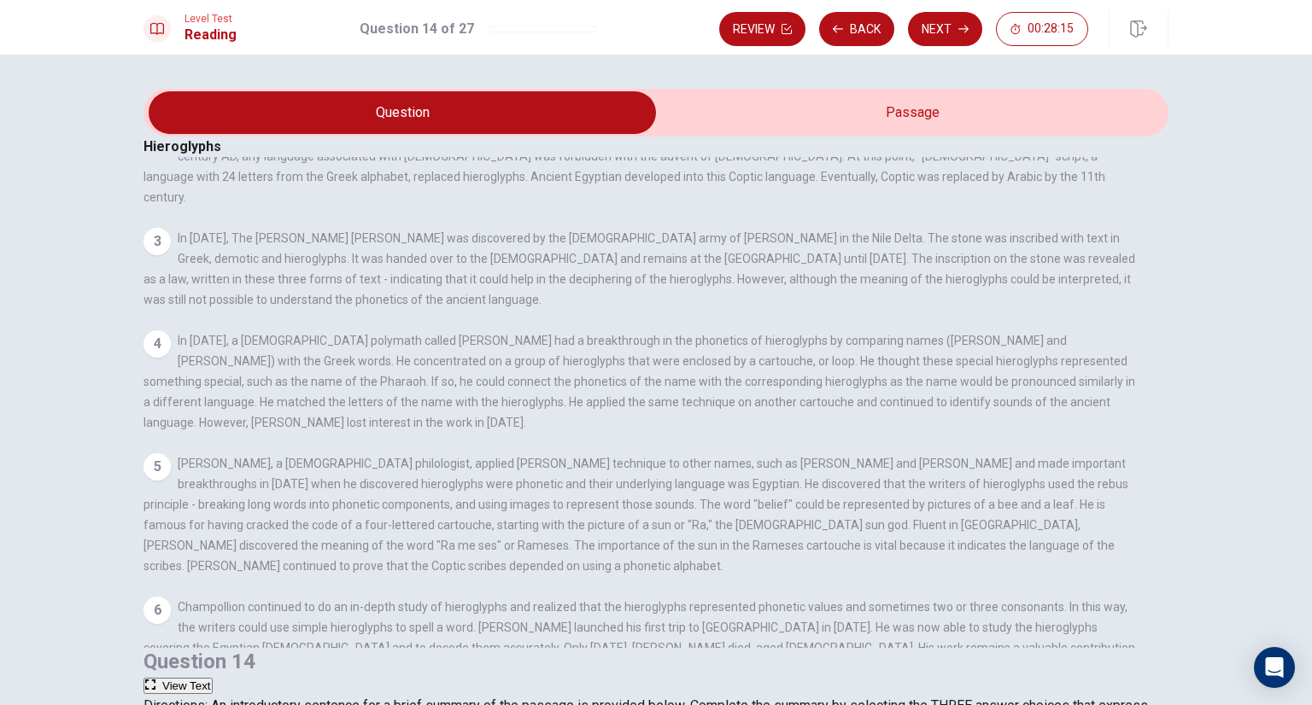
scroll to position [161, 0]
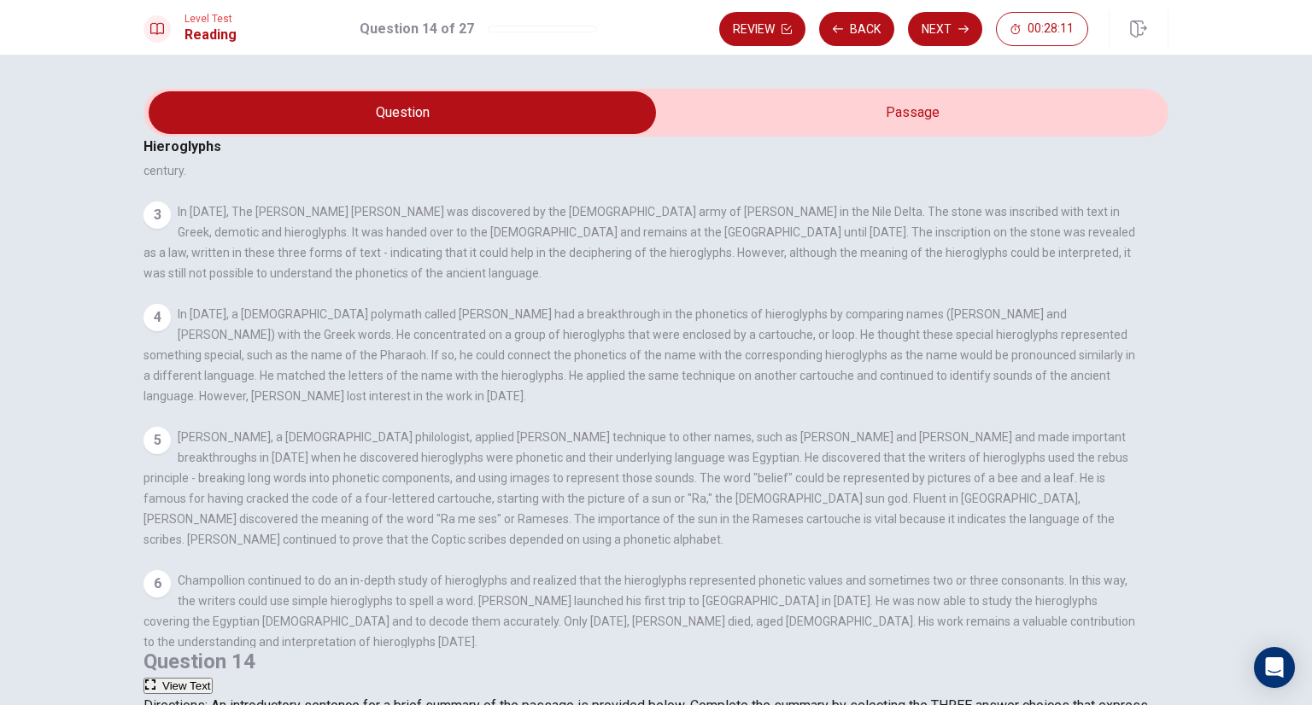
click at [237, 15] on button "View Question" at bounding box center [190, 7] width 94 height 16
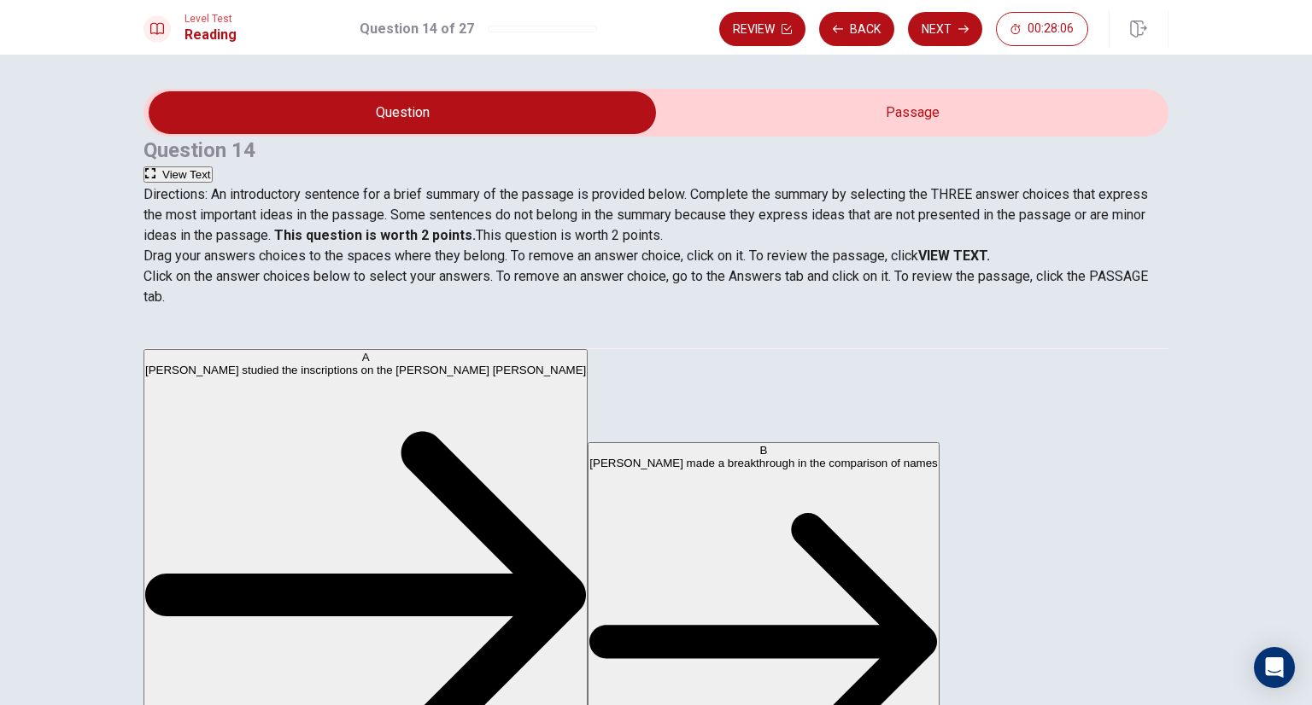
scroll to position [294, 0]
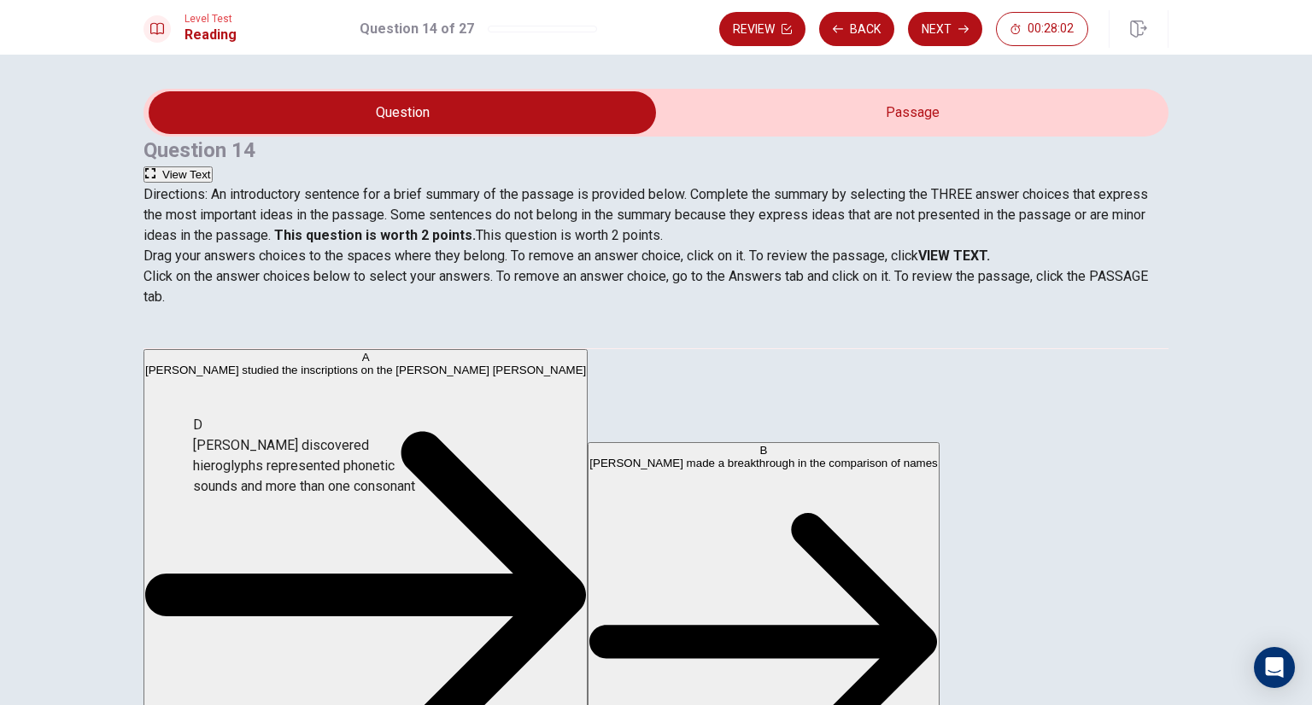
drag, startPoint x: 290, startPoint y: 479, endPoint x: 314, endPoint y: 477, distance: 24.9
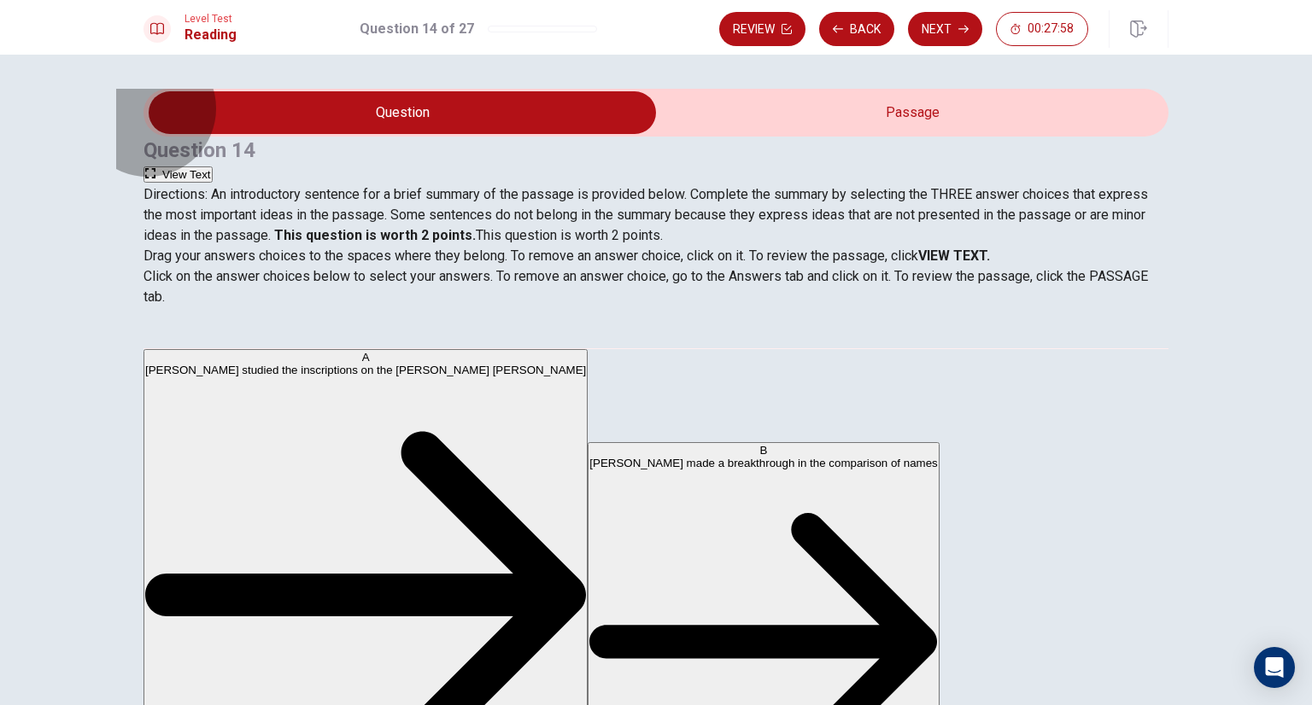
click at [213, 167] on button "View Text" at bounding box center [177, 175] width 69 height 16
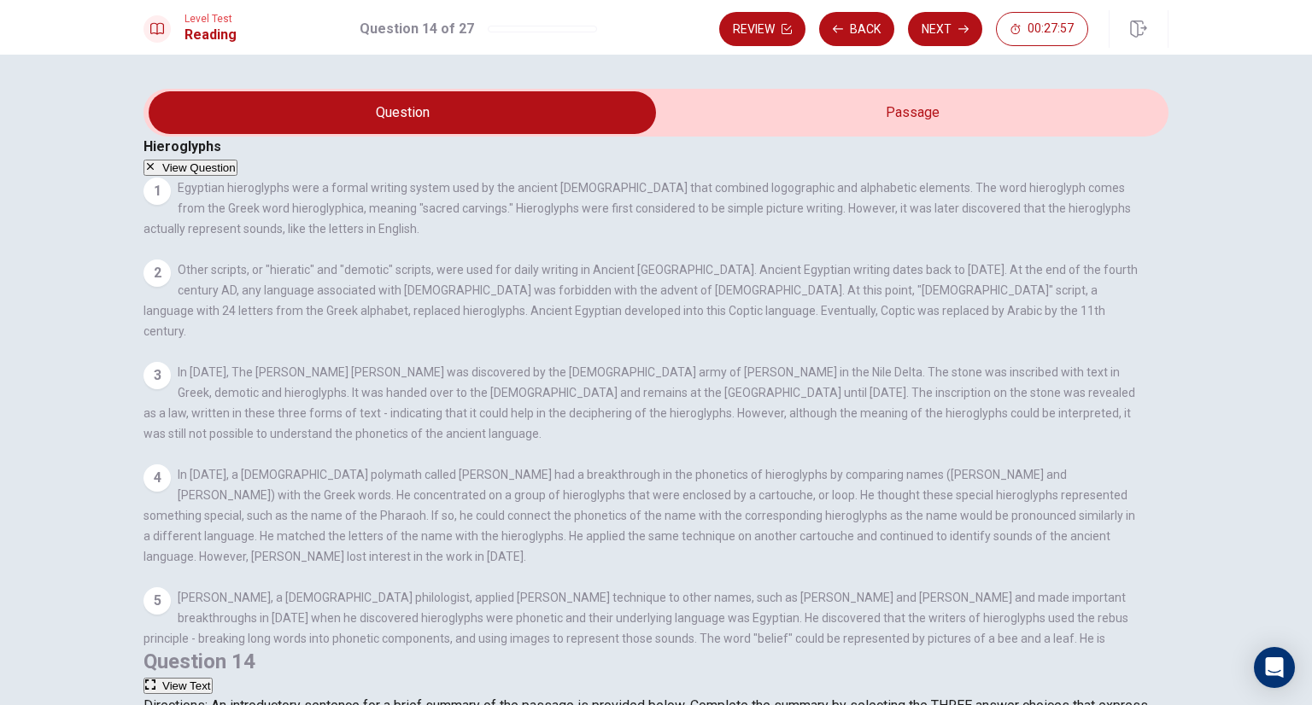
scroll to position [85, 0]
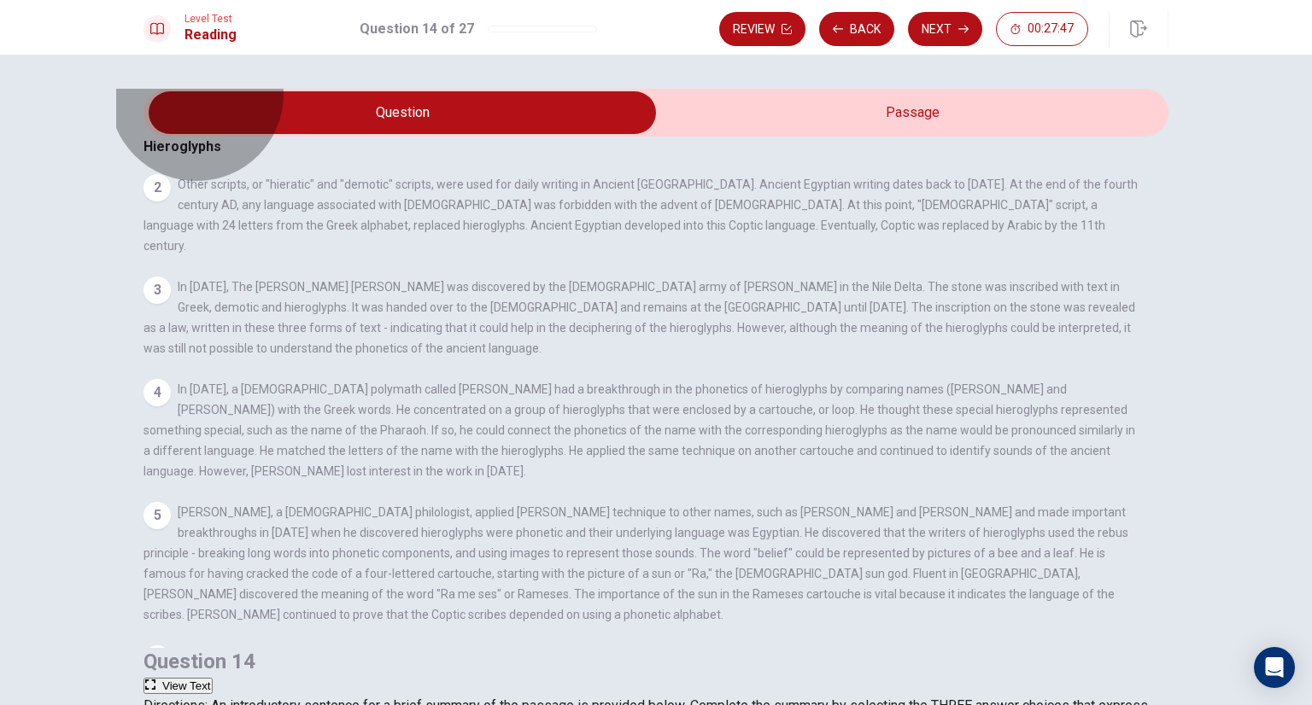
click at [237, 91] on button "View Question" at bounding box center [190, 82] width 94 height 16
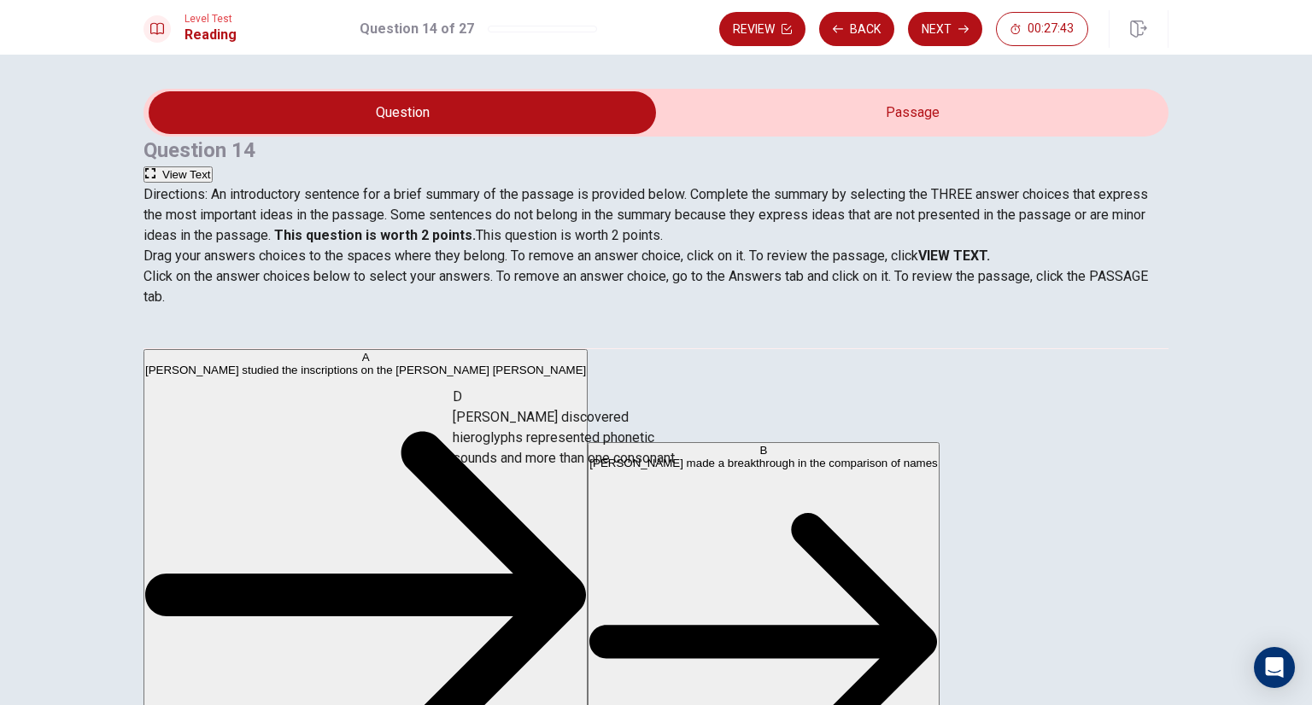
drag, startPoint x: 307, startPoint y: 488, endPoint x: 596, endPoint y: 455, distance: 290.5
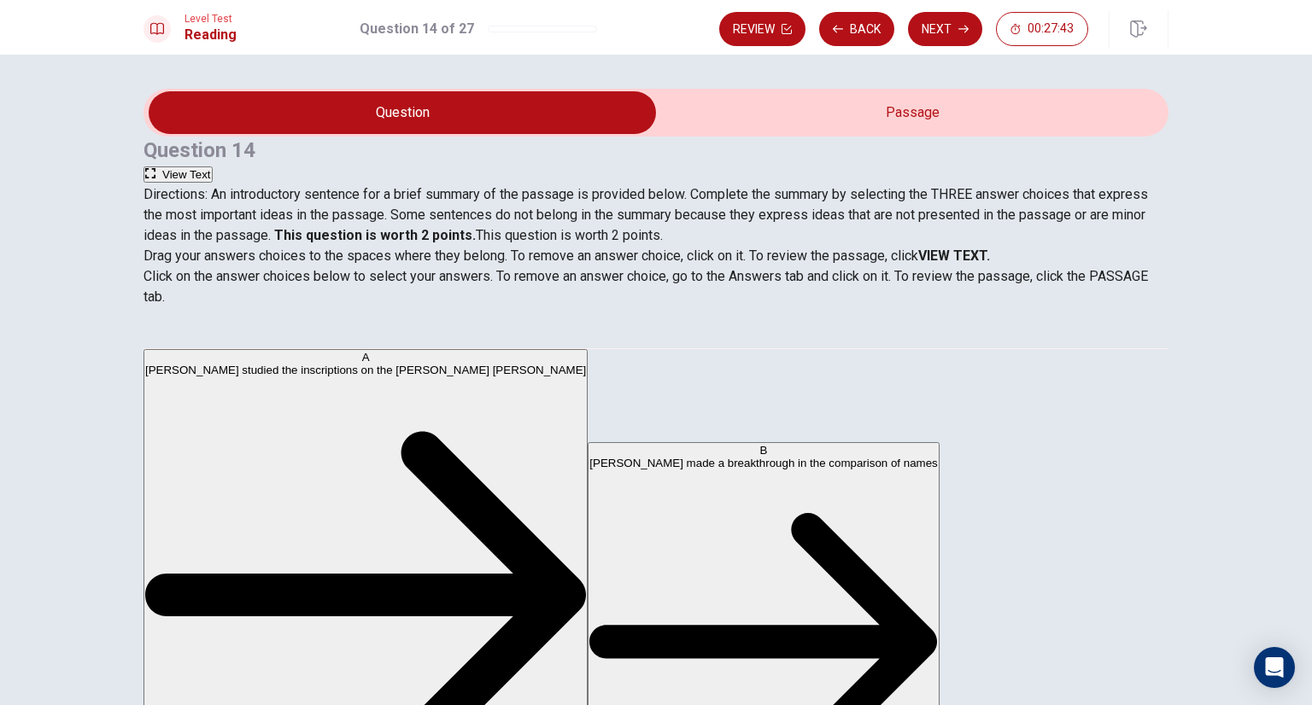
scroll to position [256, 0]
click at [213, 167] on button "View Text" at bounding box center [177, 175] width 69 height 16
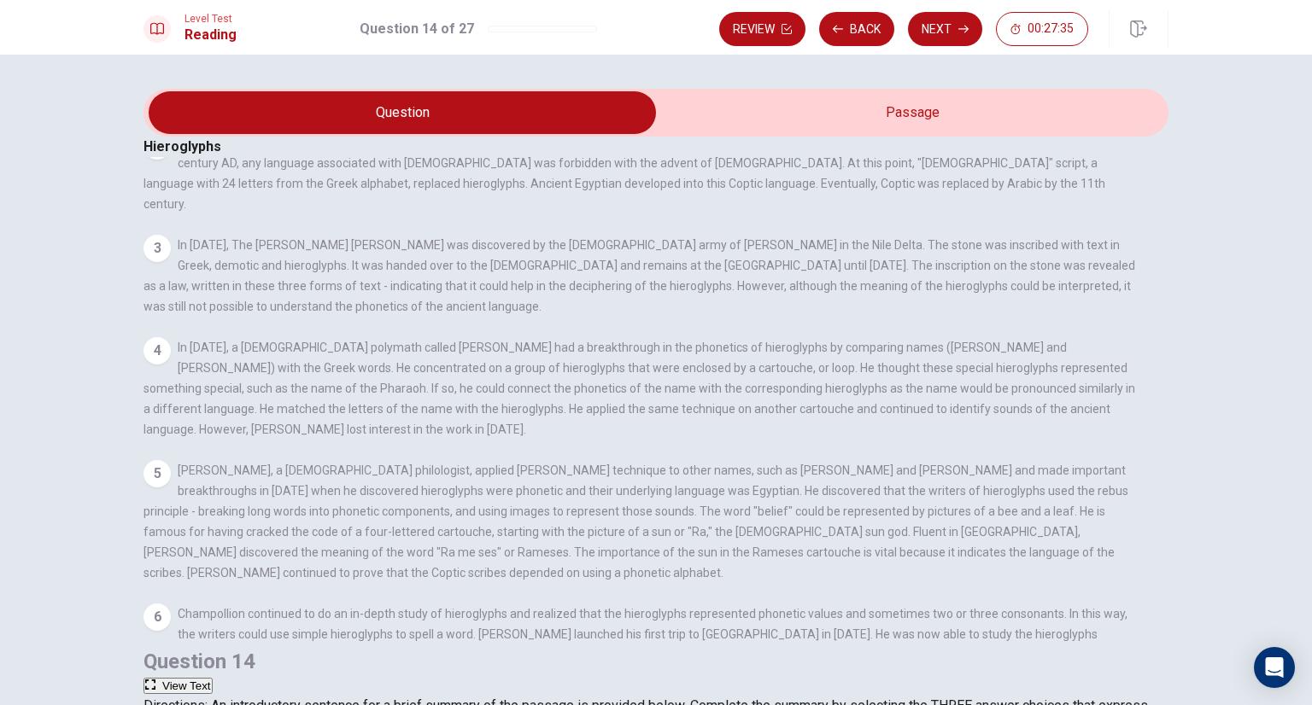
scroll to position [161, 0]
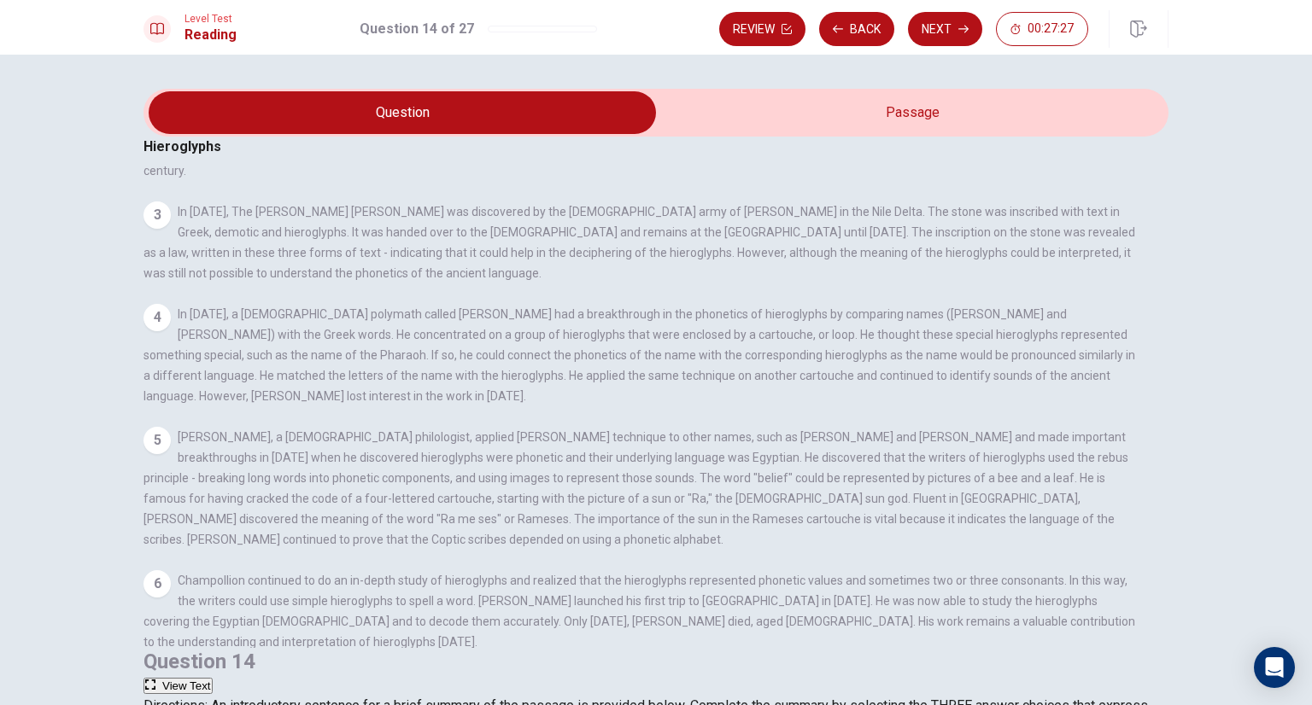
click at [237, 15] on button "View Question" at bounding box center [190, 7] width 94 height 16
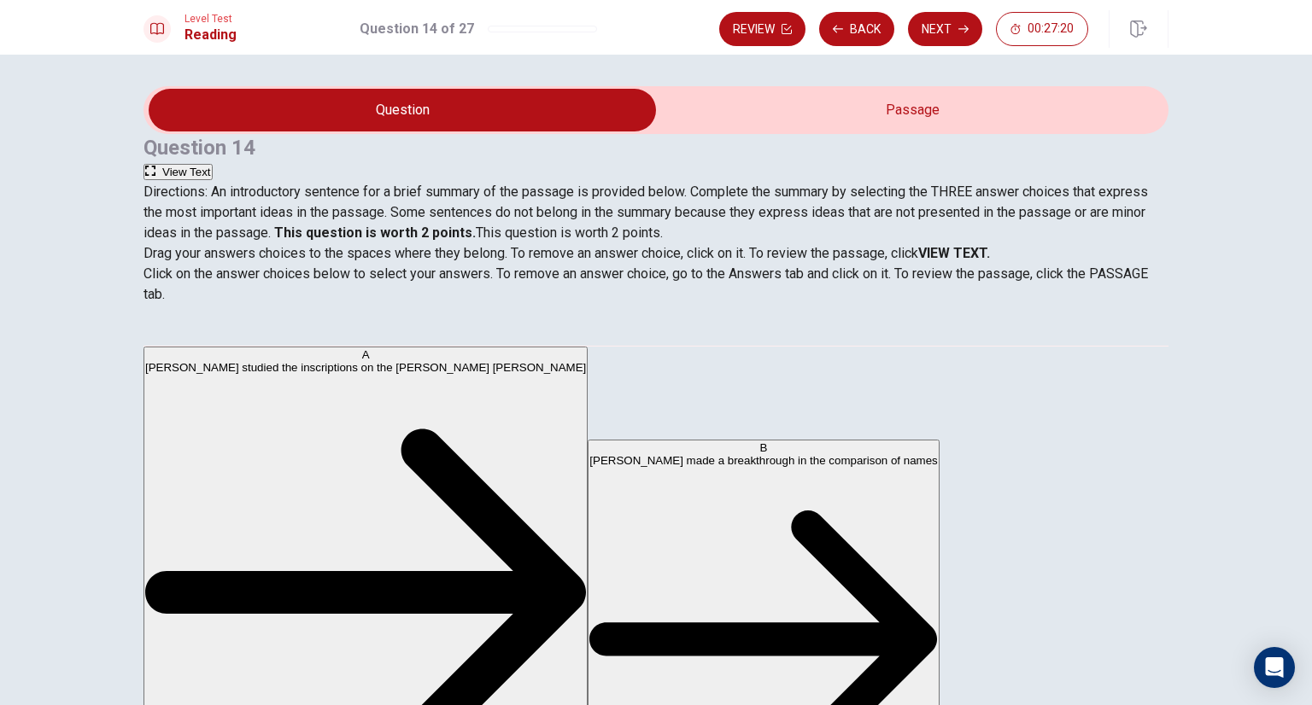
scroll to position [0, 0]
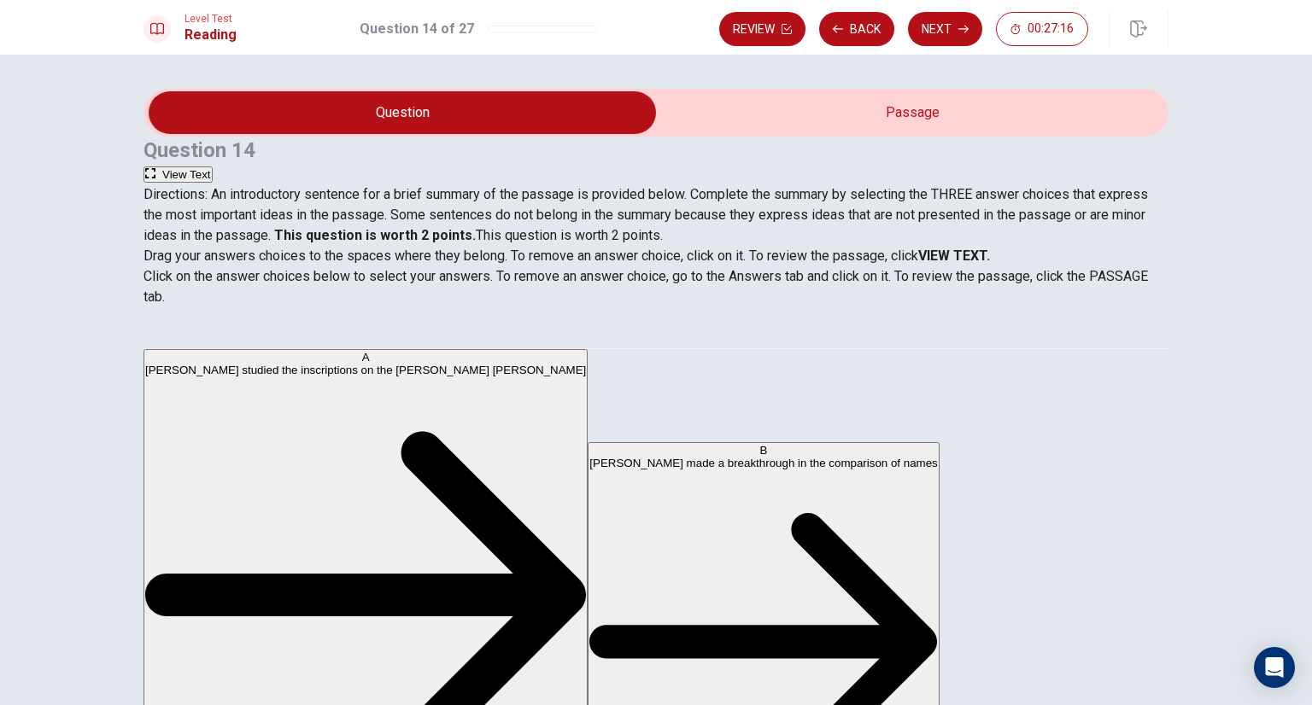
click at [213, 167] on button "View Text" at bounding box center [177, 175] width 69 height 16
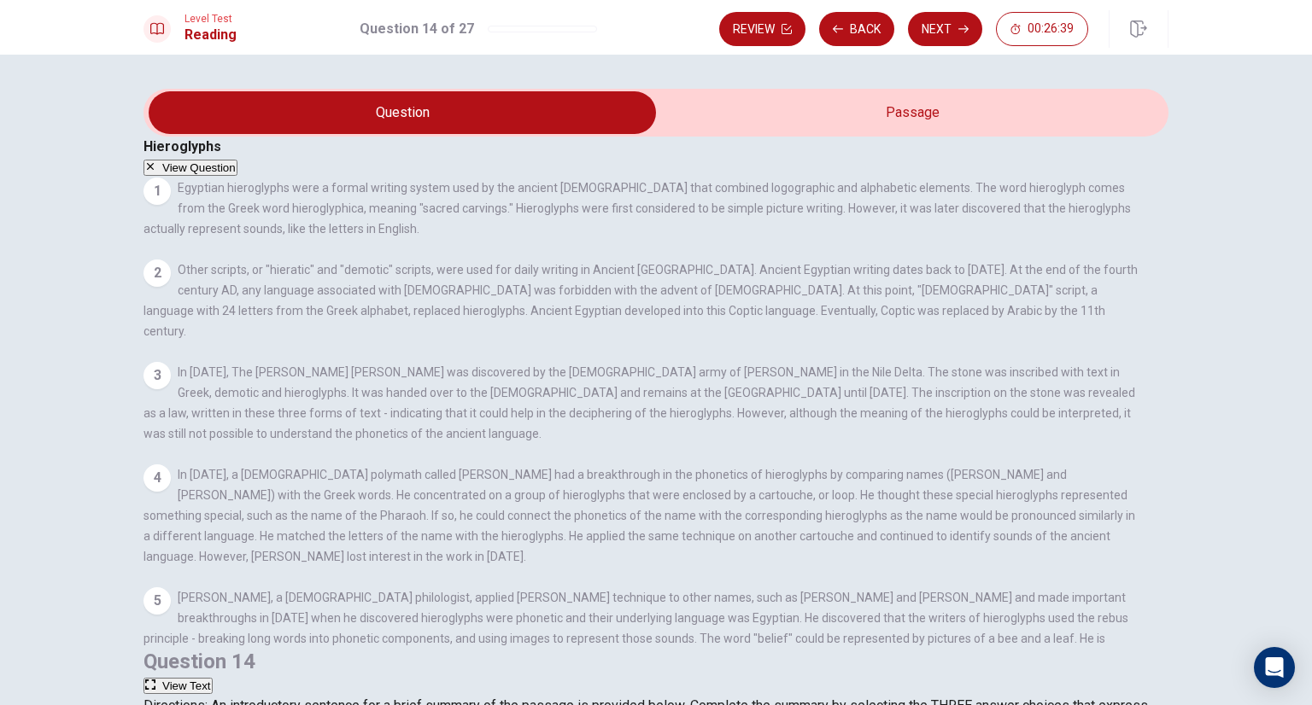
click at [237, 160] on button "View Question" at bounding box center [190, 168] width 94 height 16
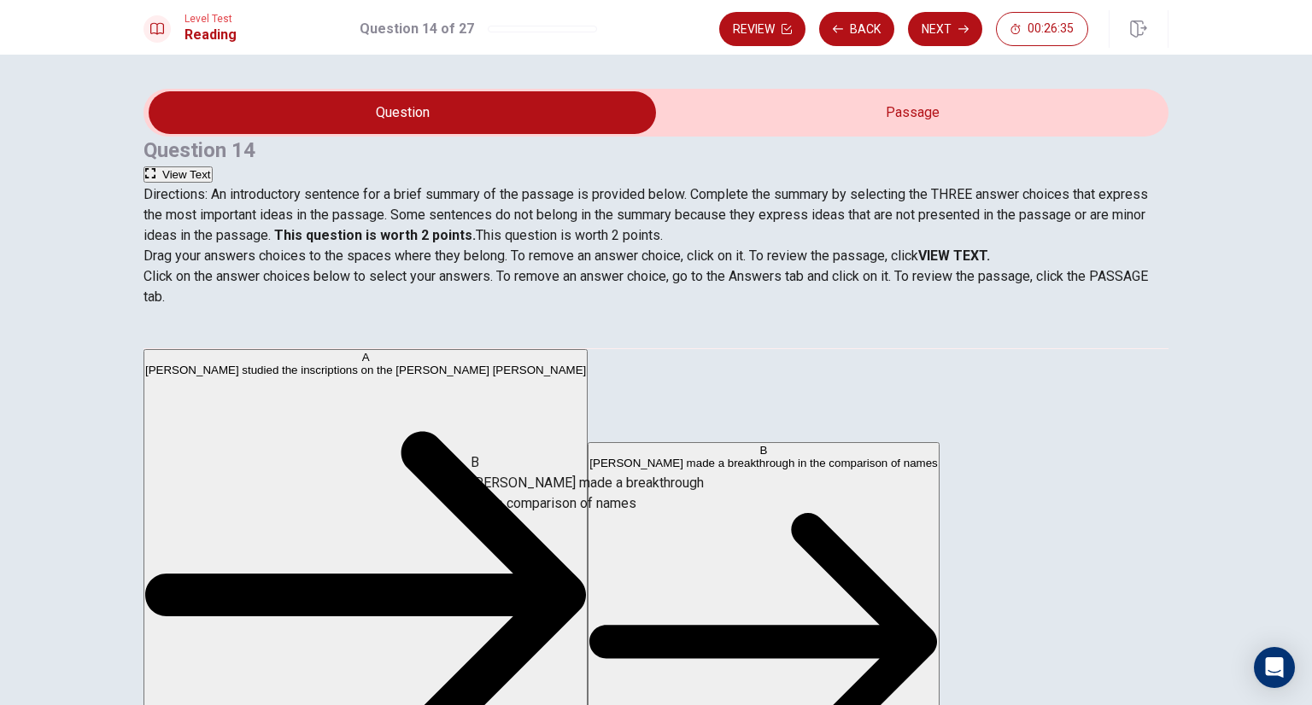
drag, startPoint x: 278, startPoint y: 533, endPoint x: 581, endPoint y: 497, distance: 305.3
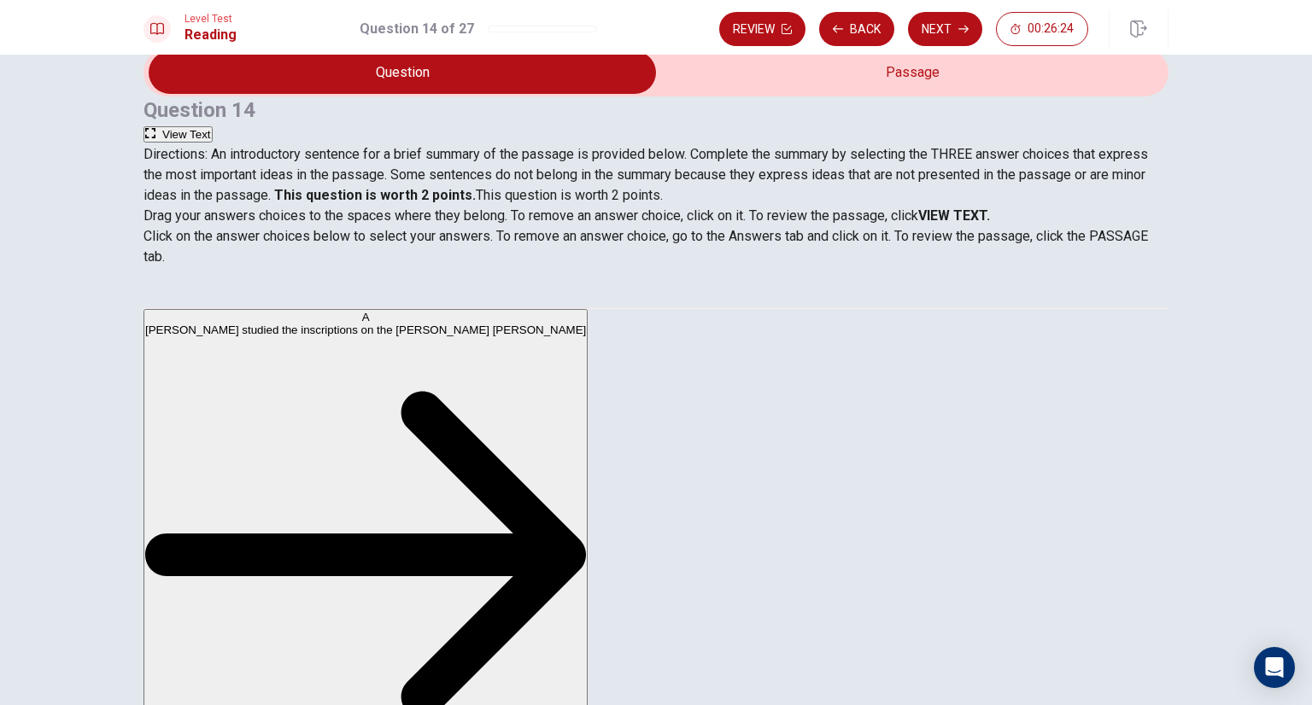
scroll to position [66, 0]
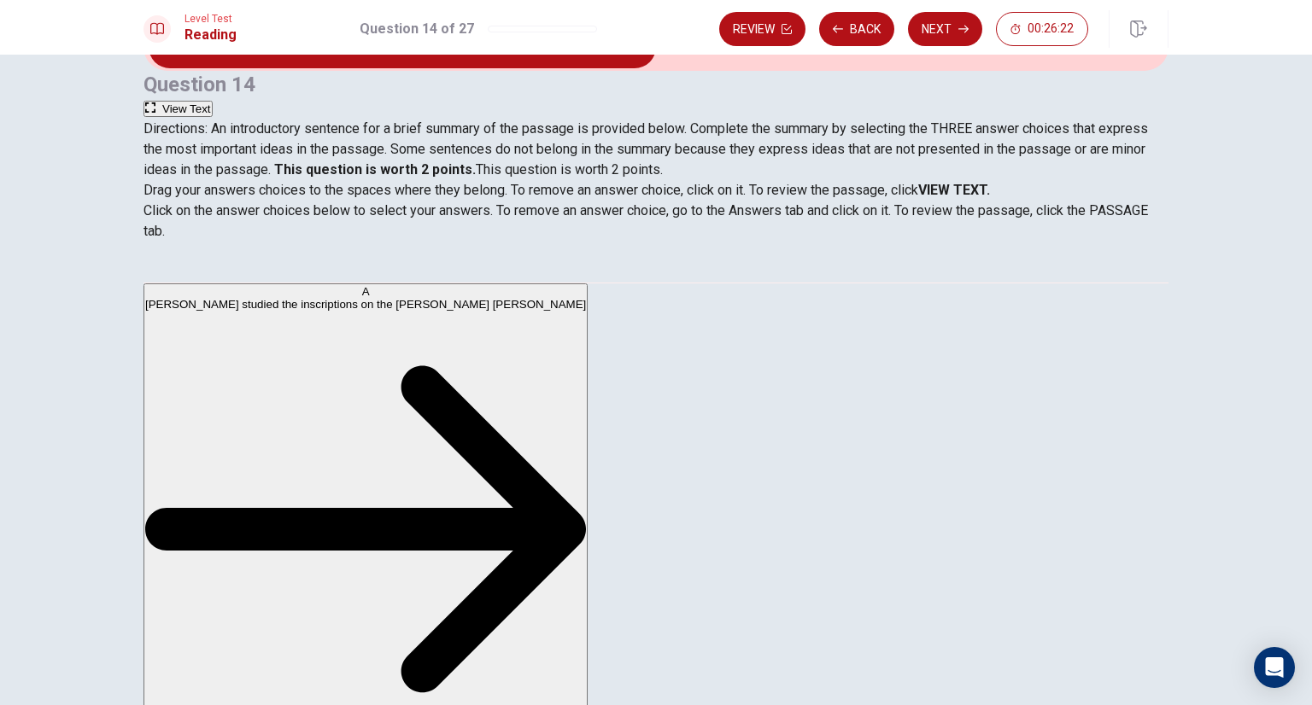
click at [155, 102] on icon "button" at bounding box center [150, 107] width 10 height 10
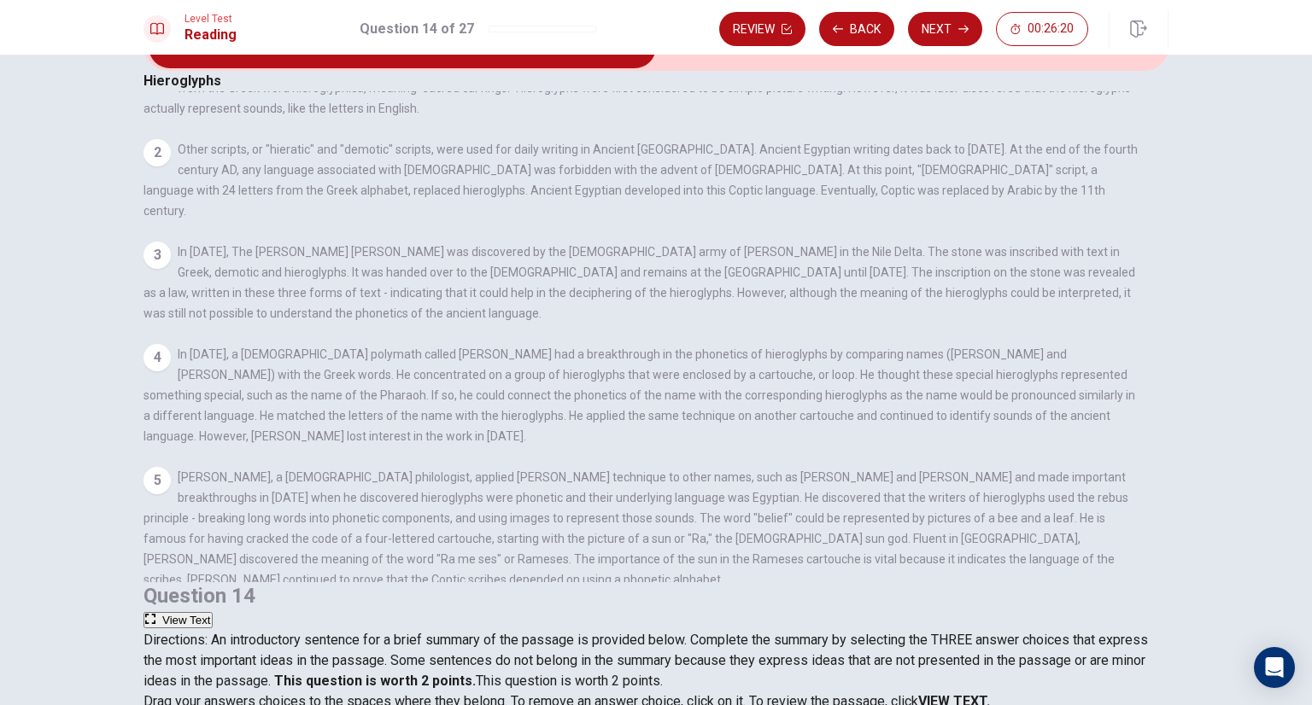
scroll to position [161, 0]
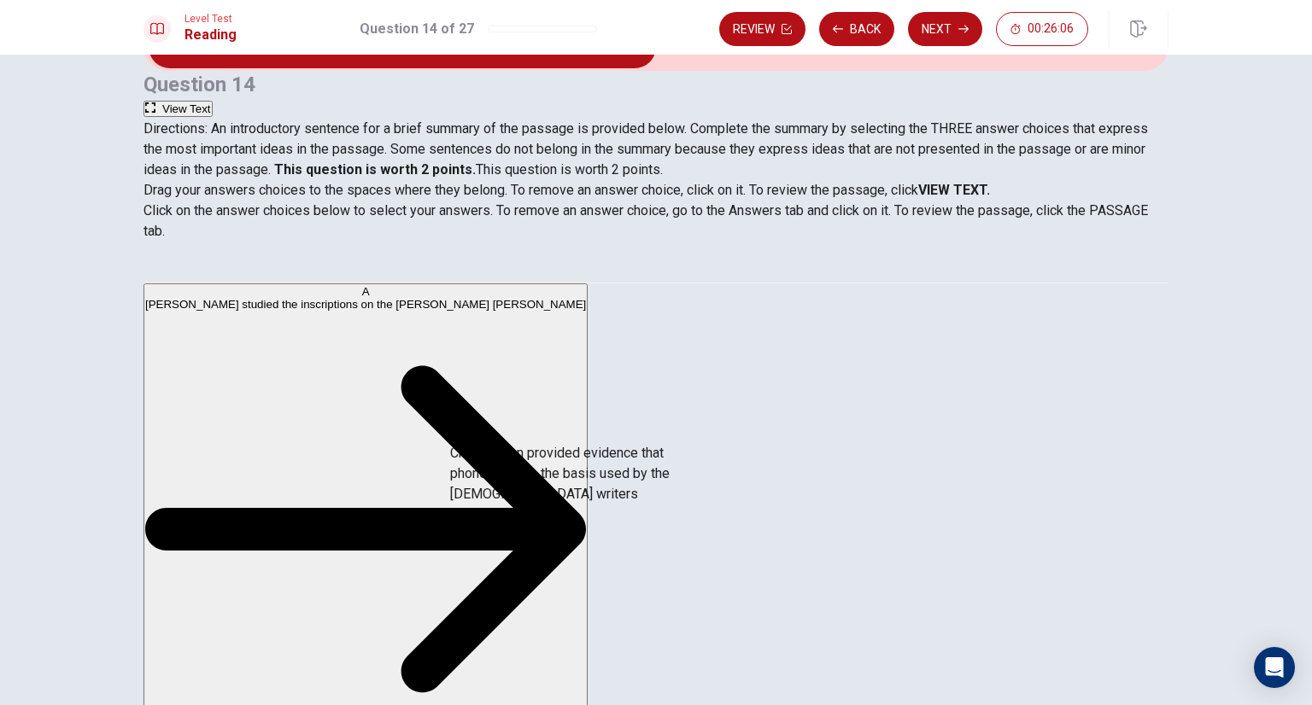
drag, startPoint x: 321, startPoint y: 454, endPoint x: 602, endPoint y: 486, distance: 282.7
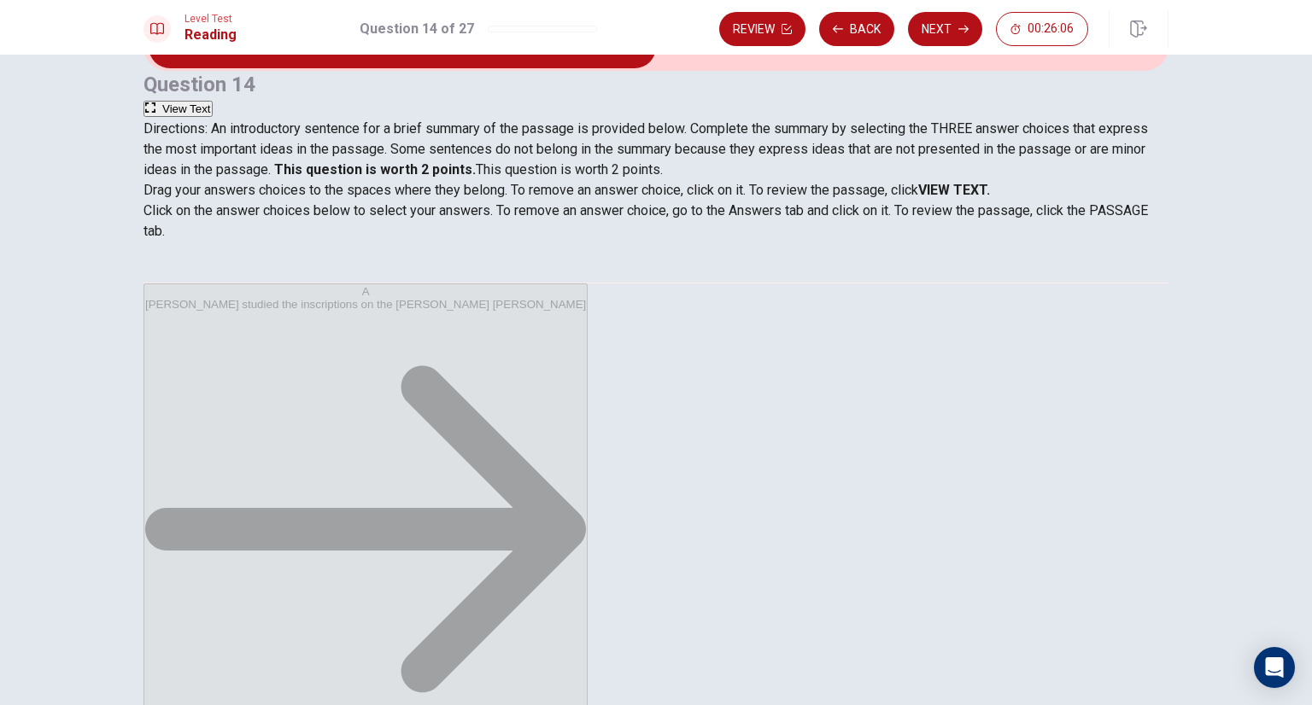
scroll to position [51, 0]
click at [943, 27] on button "Next" at bounding box center [945, 29] width 74 height 34
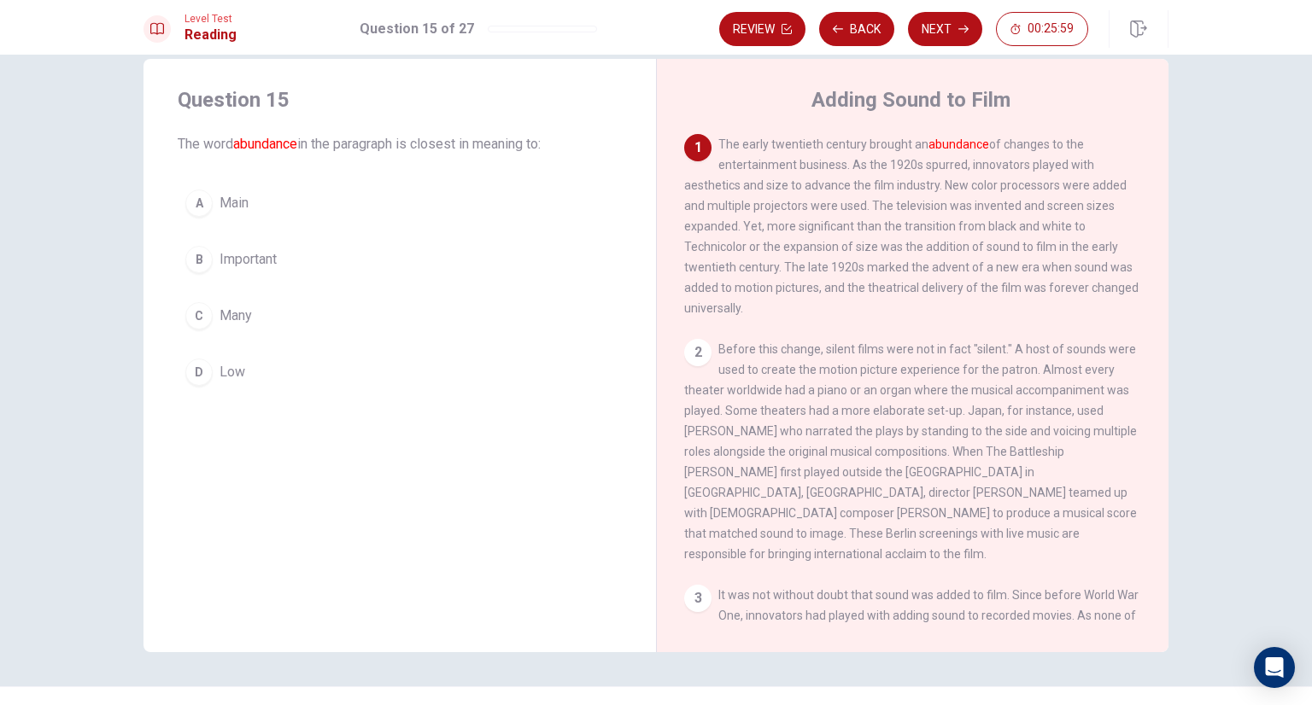
scroll to position [0, 0]
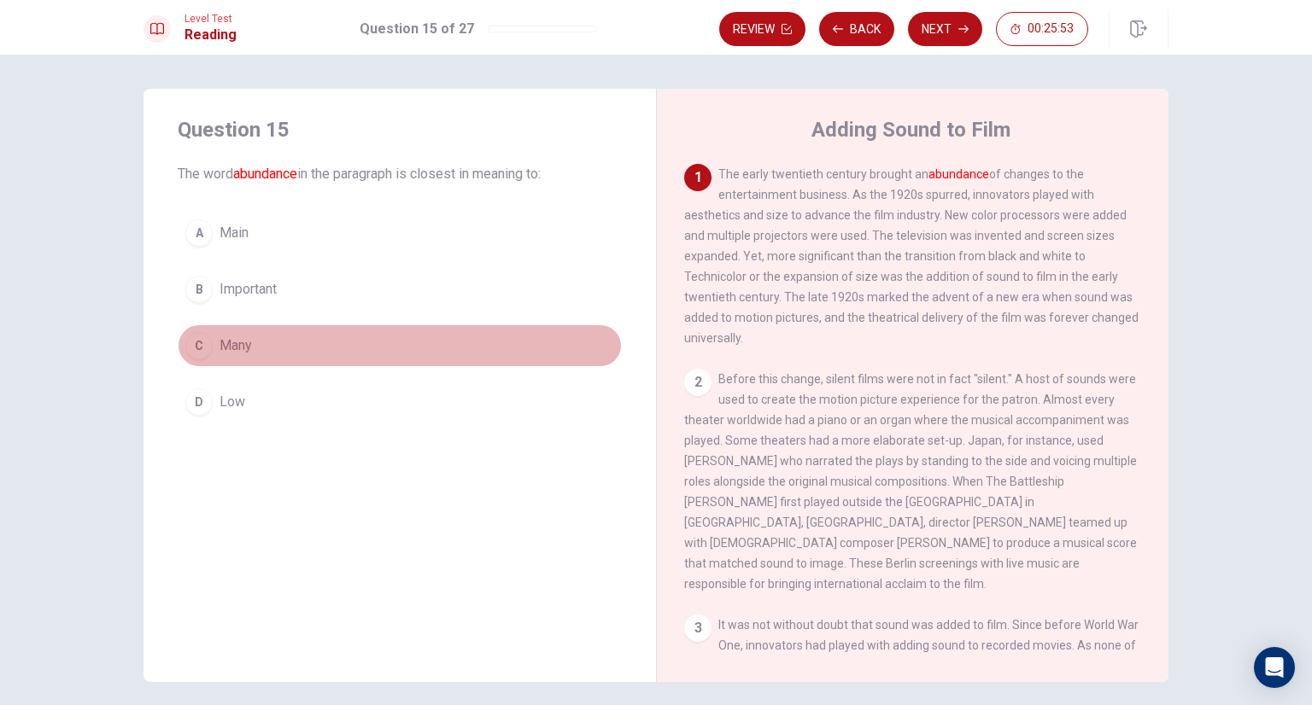
click at [249, 357] on button "C Many" at bounding box center [400, 346] width 444 height 43
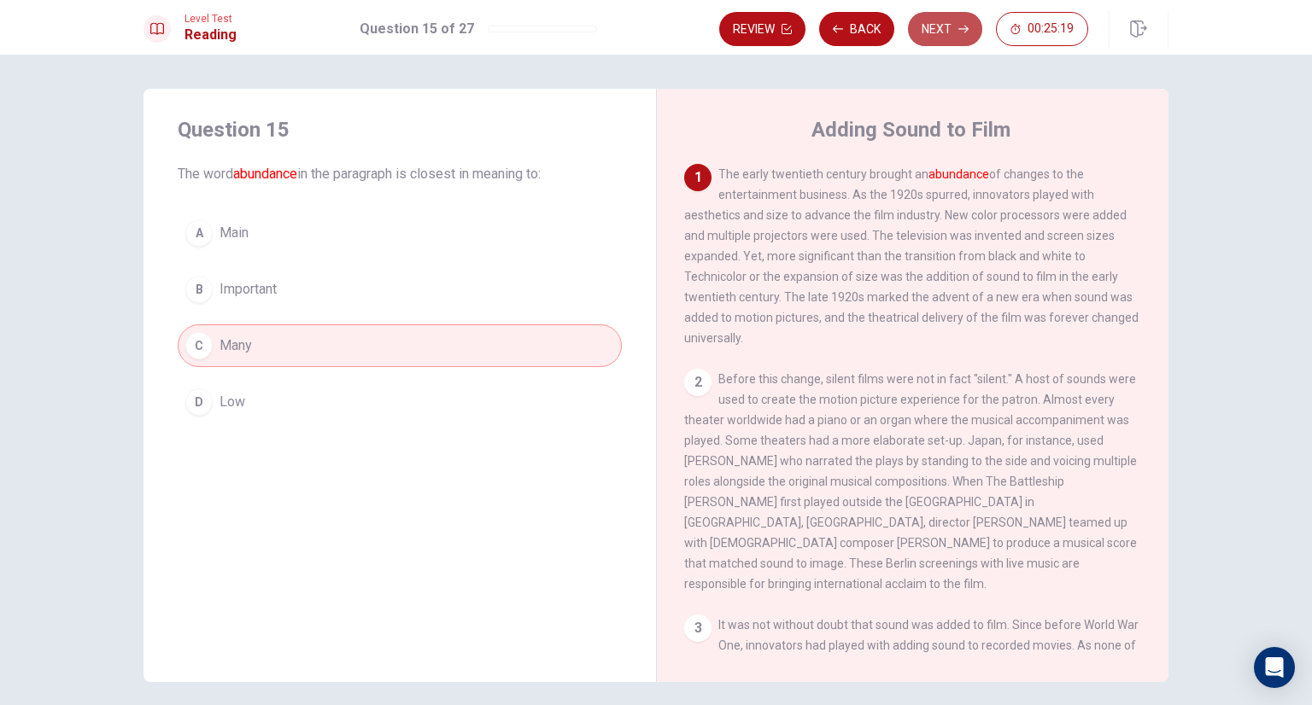
click at [945, 32] on button "Next" at bounding box center [945, 29] width 74 height 34
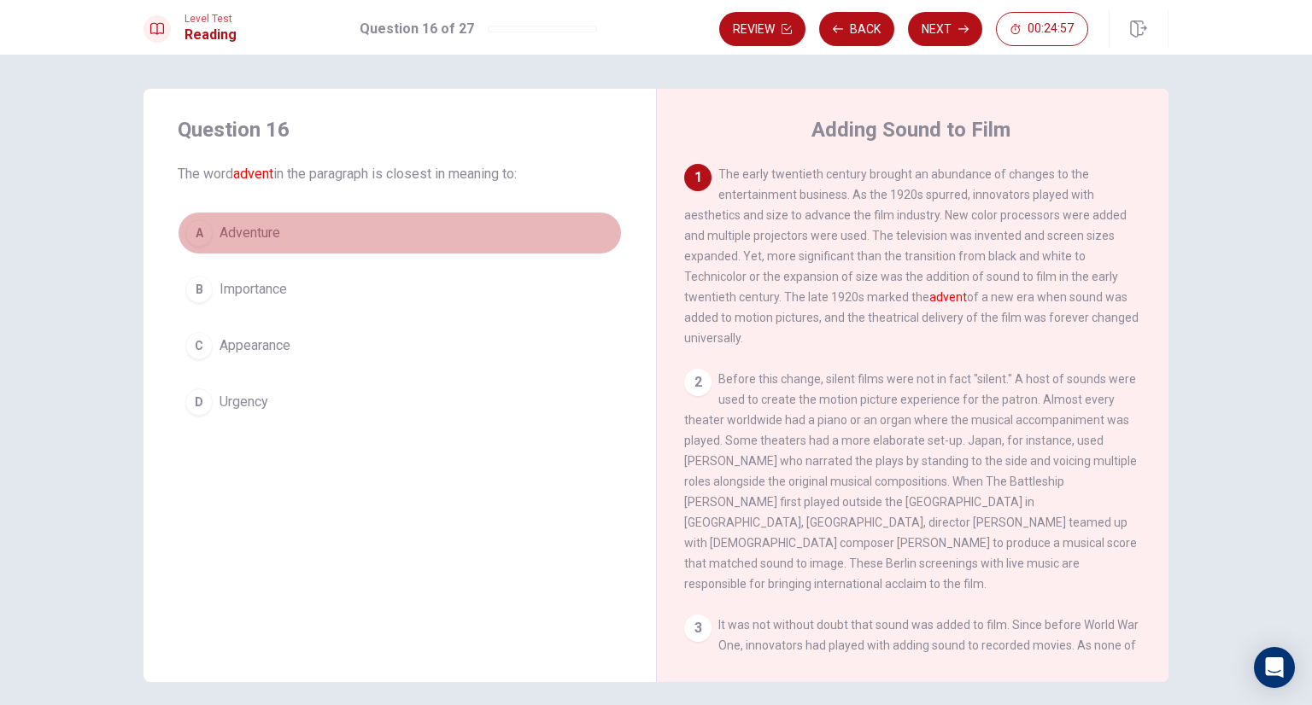
click at [285, 240] on button "A Adventure" at bounding box center [400, 233] width 444 height 43
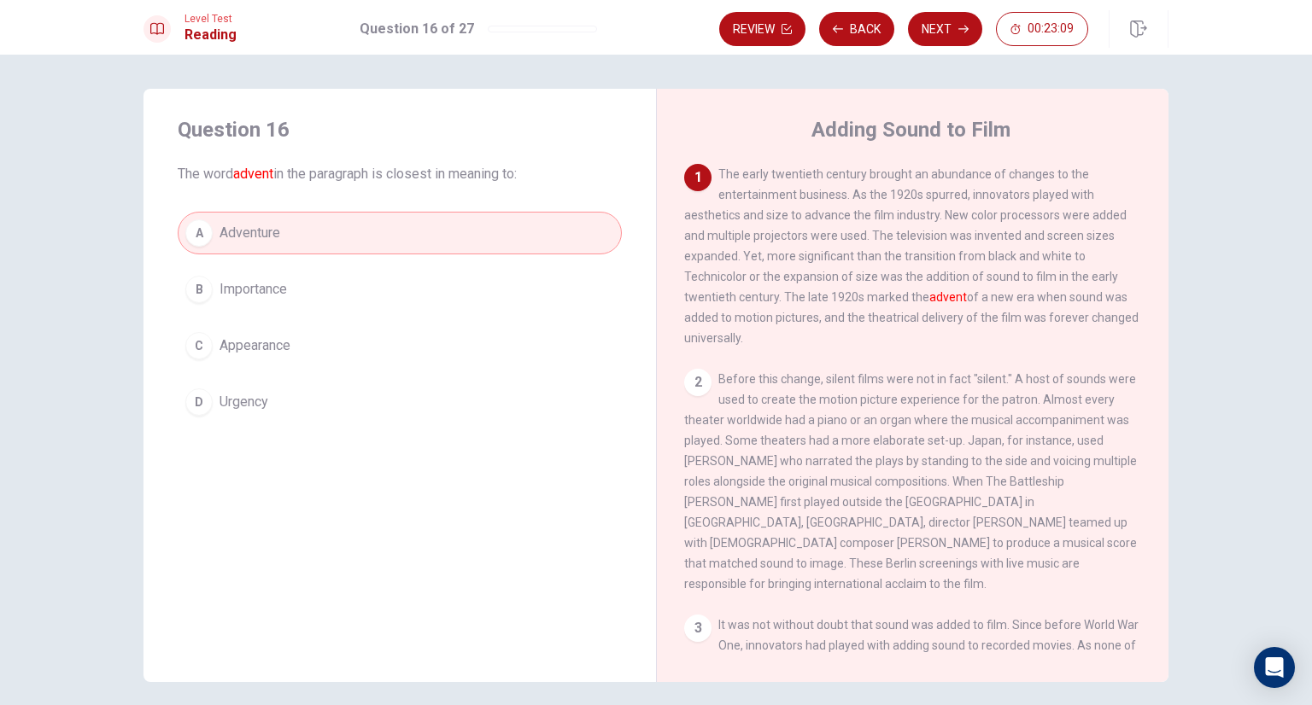
click at [260, 297] on span "Importance" at bounding box center [252, 289] width 67 height 20
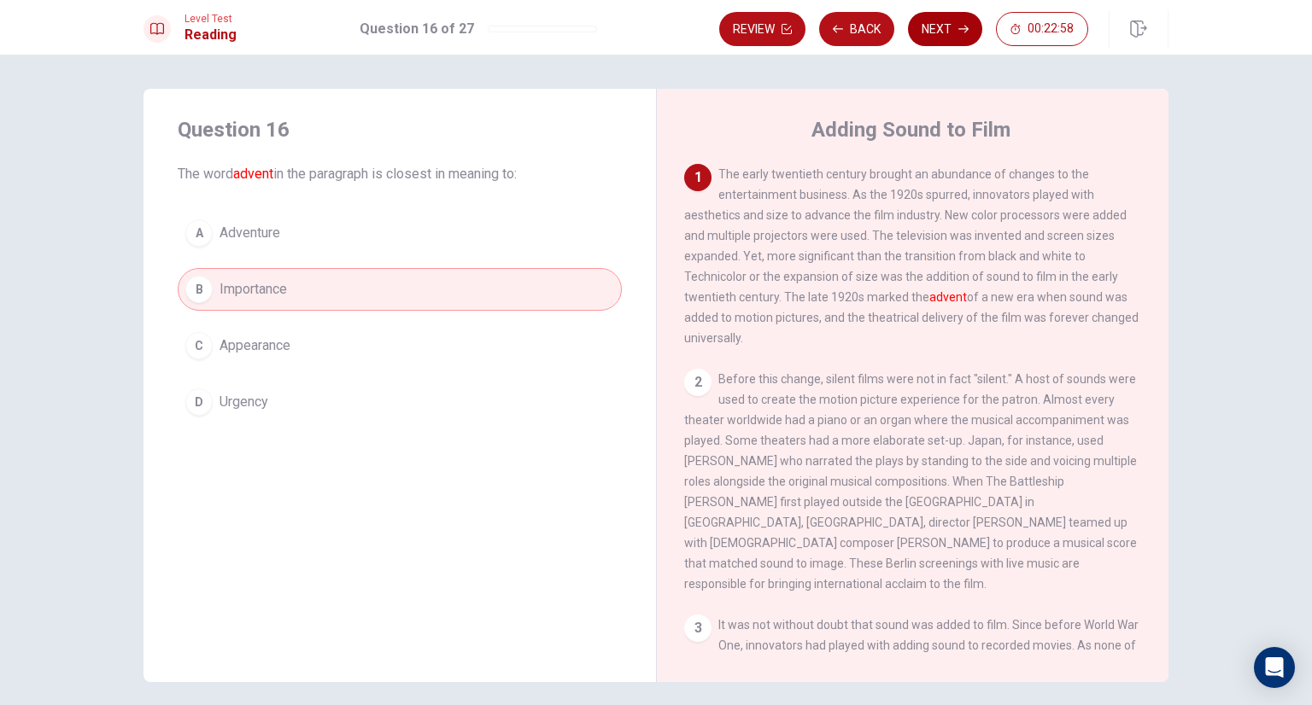
click at [953, 30] on button "Next" at bounding box center [945, 29] width 74 height 34
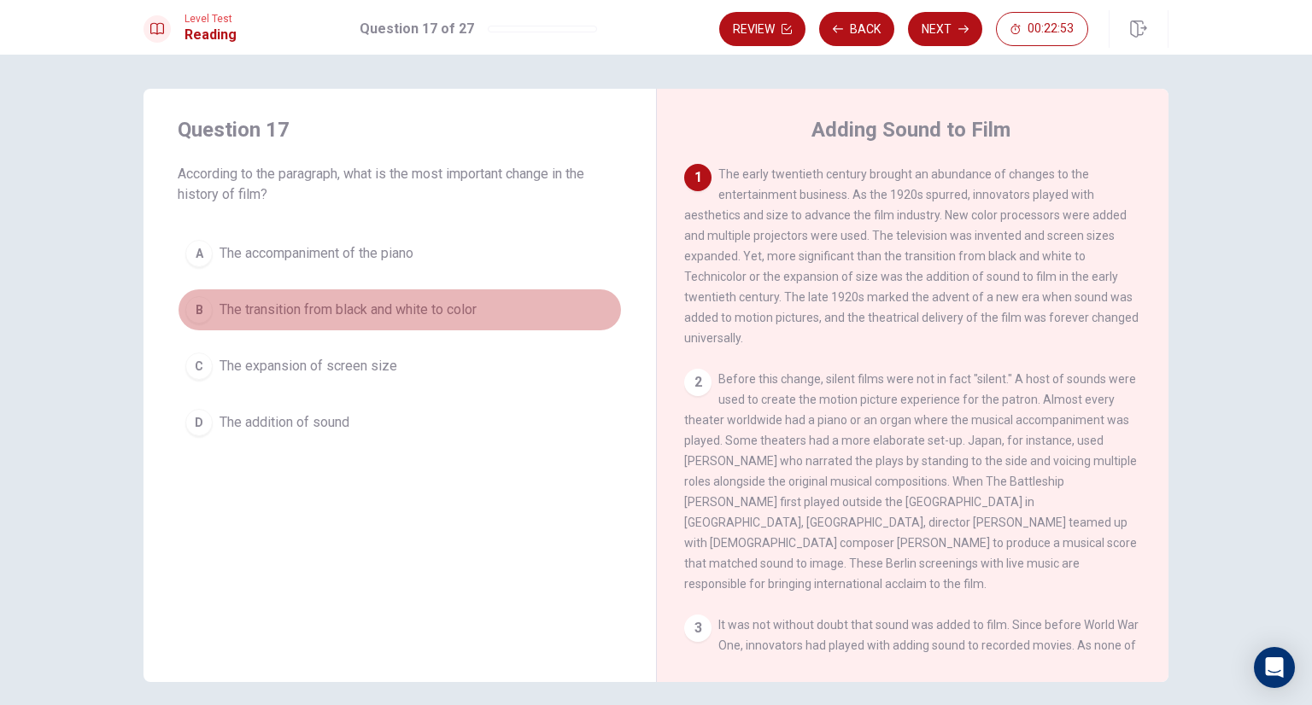
click at [413, 314] on span "The transition from black and white to color" at bounding box center [347, 310] width 257 height 20
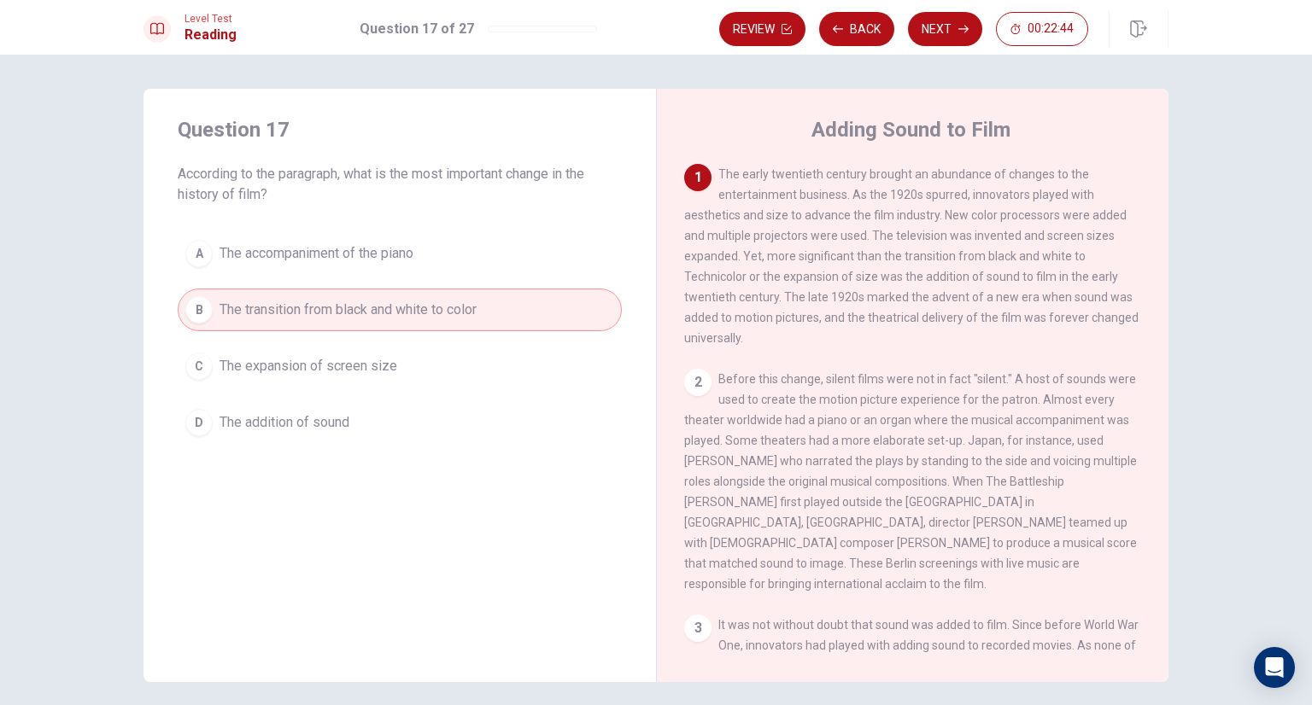
click at [280, 428] on span "The addition of sound" at bounding box center [284, 422] width 130 height 20
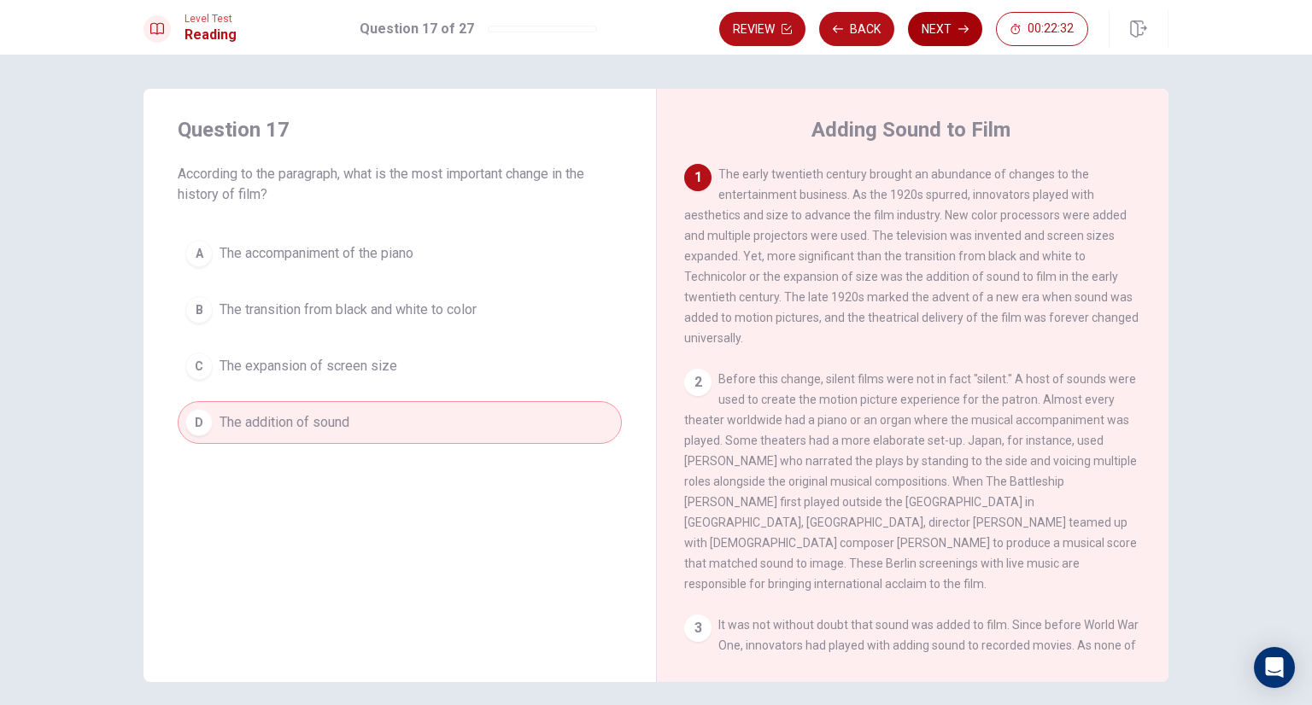
click at [954, 27] on button "Next" at bounding box center [945, 29] width 74 height 34
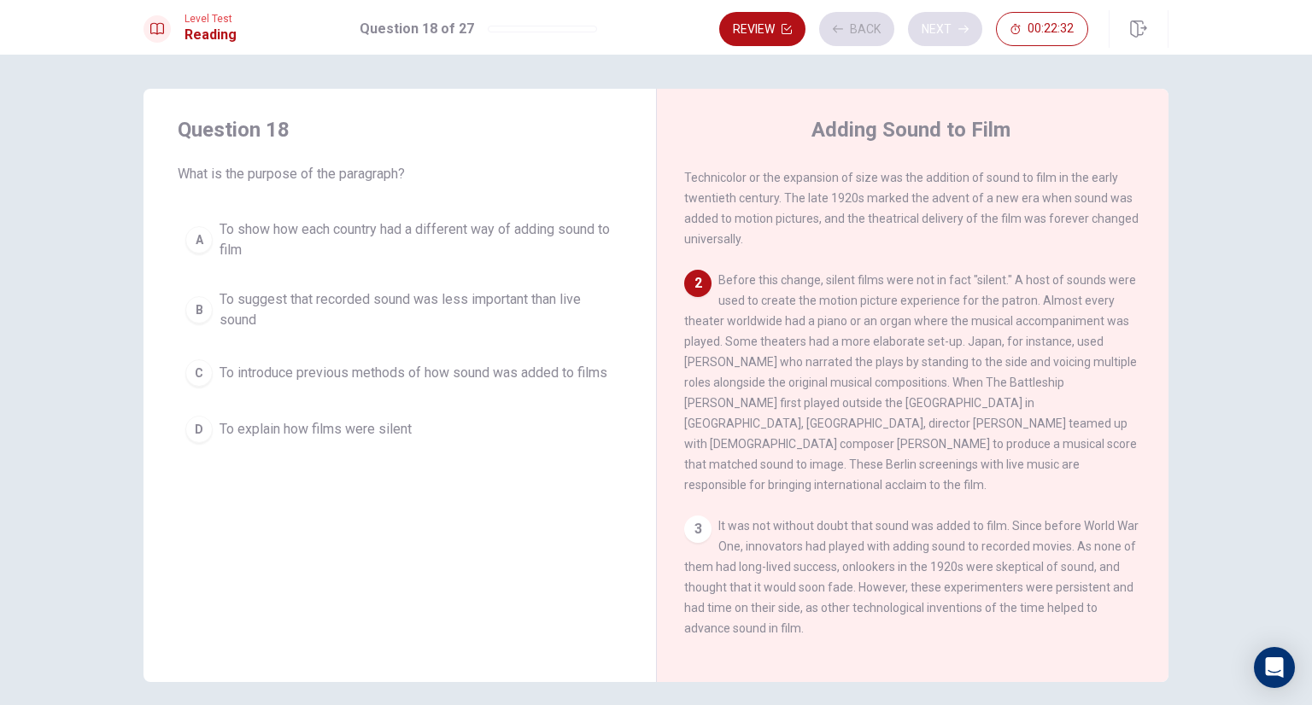
scroll to position [102, 0]
click at [359, 239] on span "To show how each country had a different way of adding sound to film" at bounding box center [416, 239] width 395 height 41
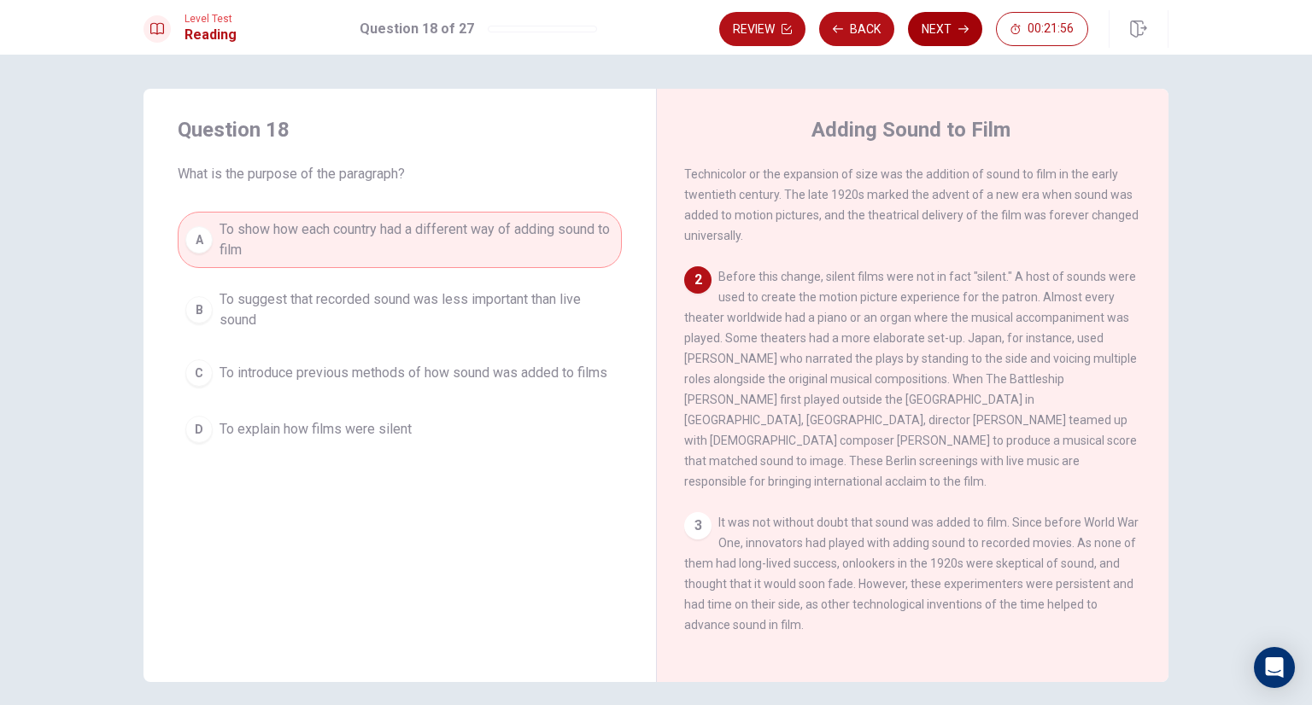
click at [936, 27] on button "Next" at bounding box center [945, 29] width 74 height 34
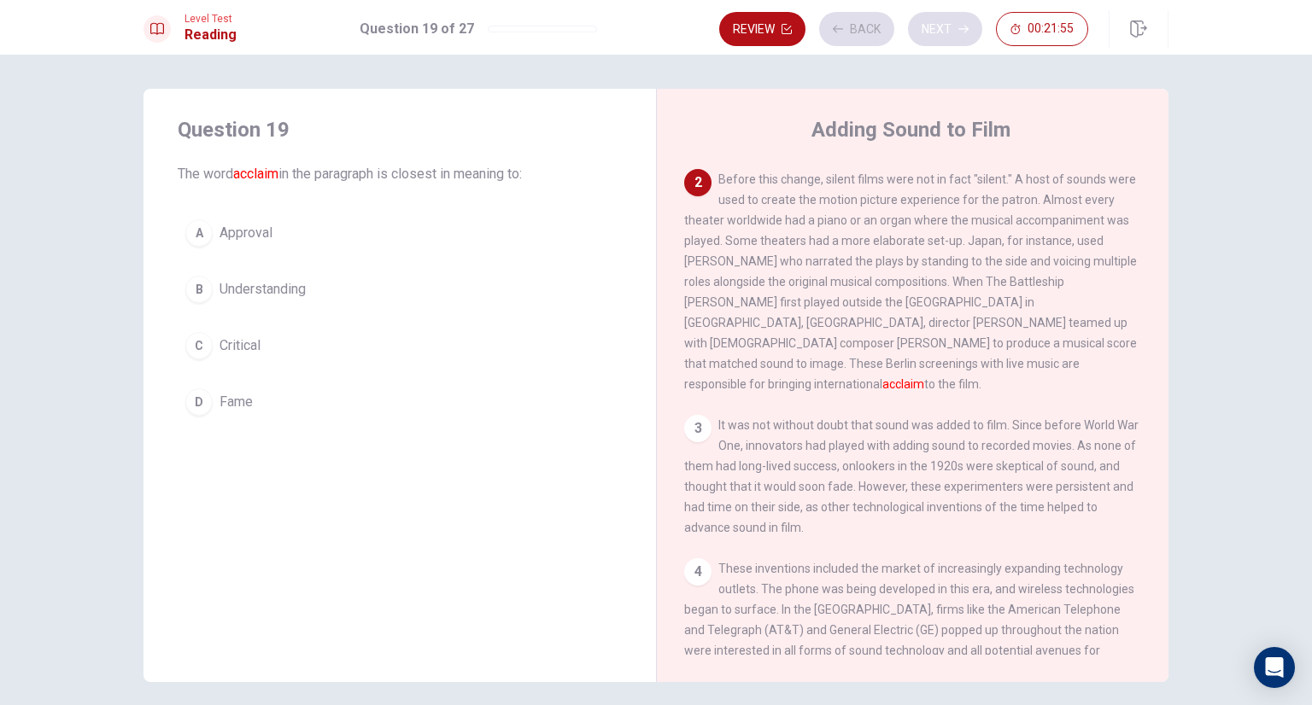
scroll to position [211, 0]
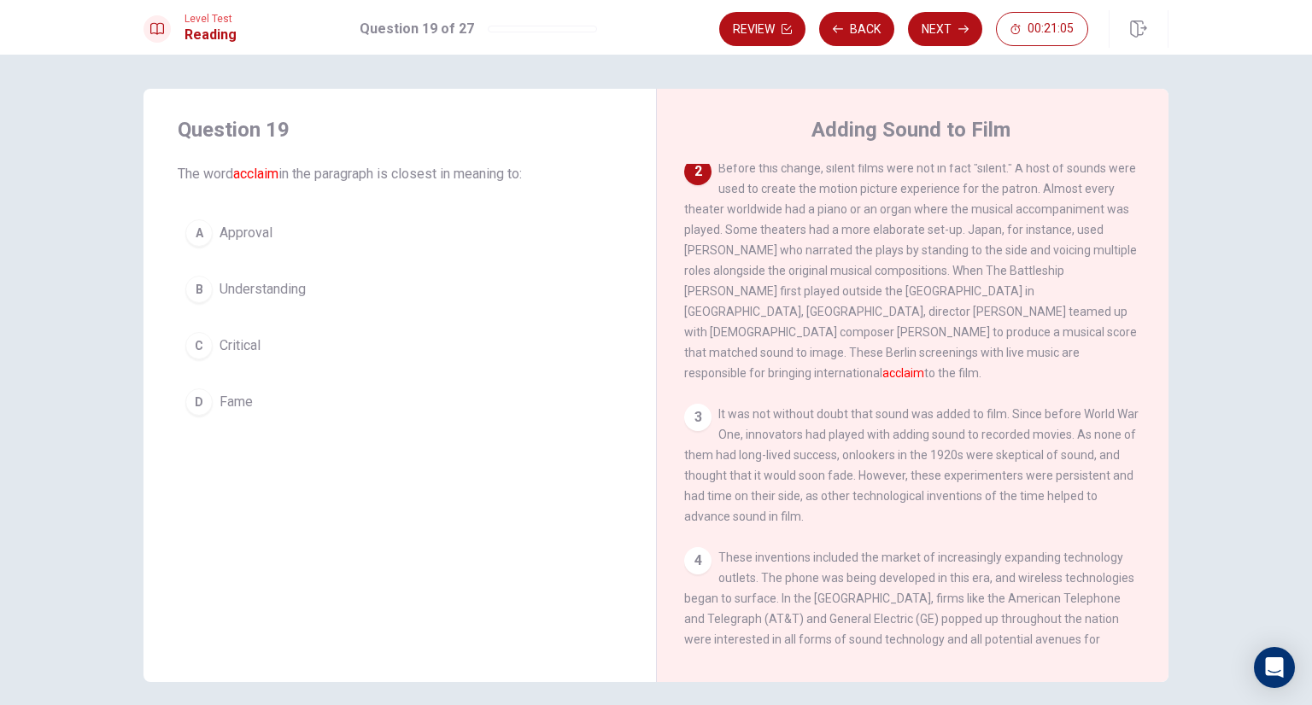
click at [293, 247] on button "A Approval" at bounding box center [400, 233] width 444 height 43
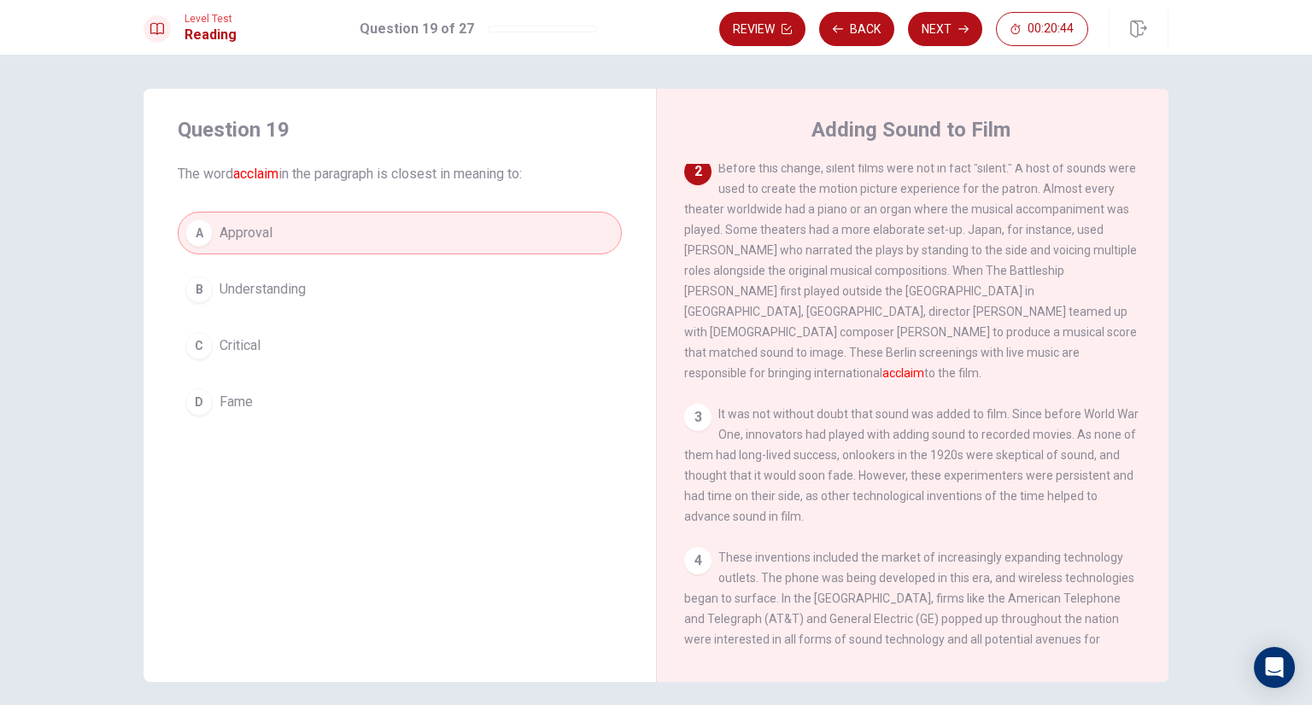
click at [362, 396] on button "D Fame" at bounding box center [400, 402] width 444 height 43
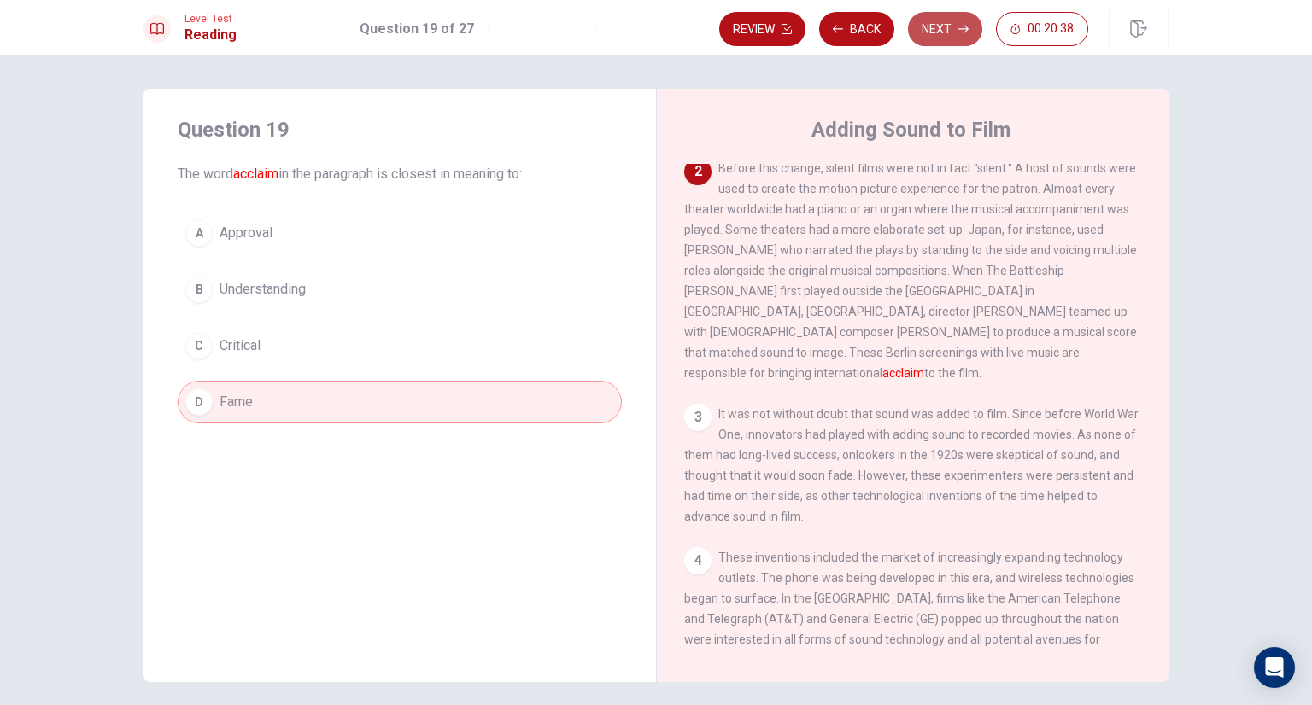
click at [940, 24] on button "Next" at bounding box center [945, 29] width 74 height 34
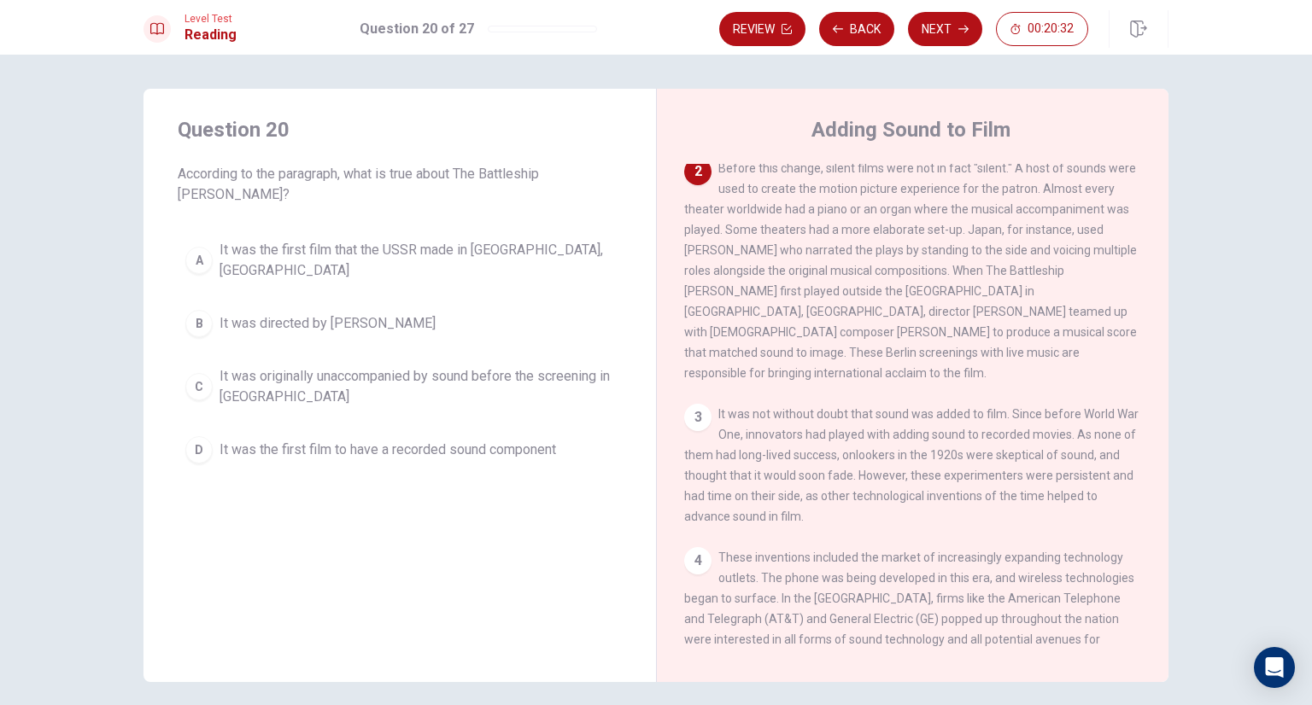
click at [486, 240] on span "It was the first film that the USSR made in [GEOGRAPHIC_DATA], [GEOGRAPHIC_DATA]" at bounding box center [416, 260] width 395 height 41
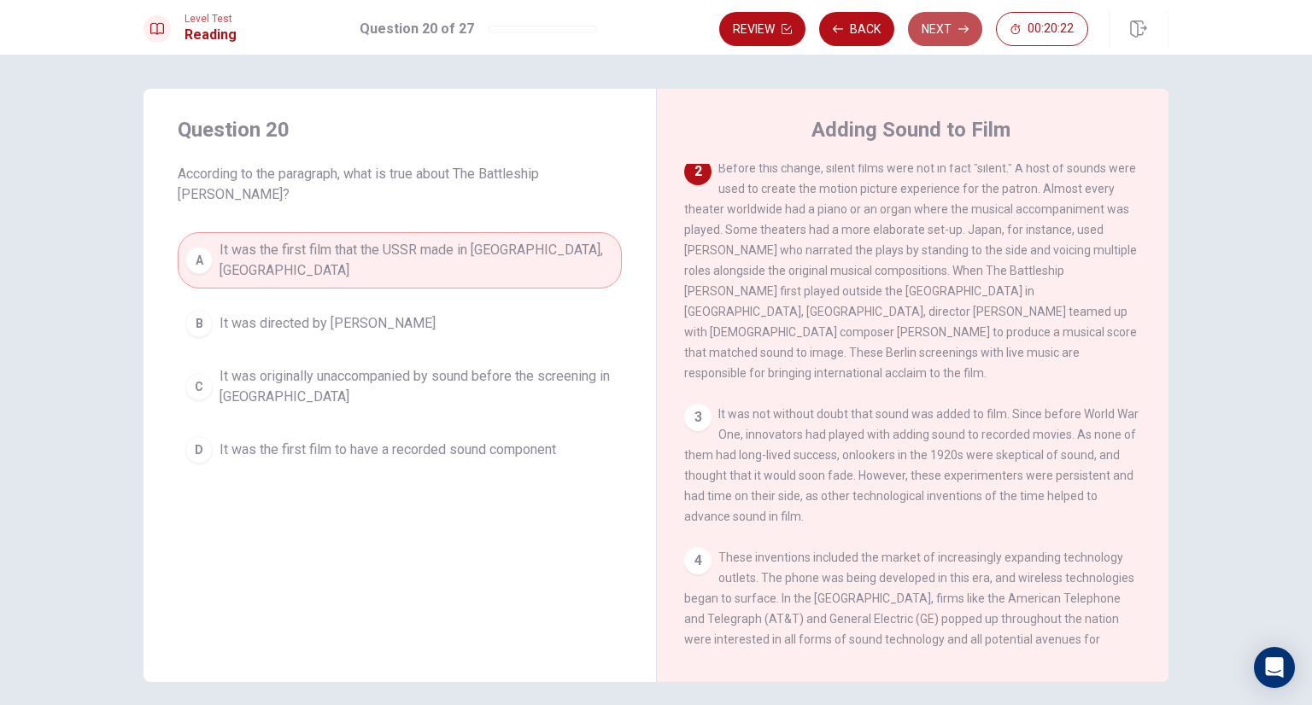
click at [946, 30] on button "Next" at bounding box center [945, 29] width 74 height 34
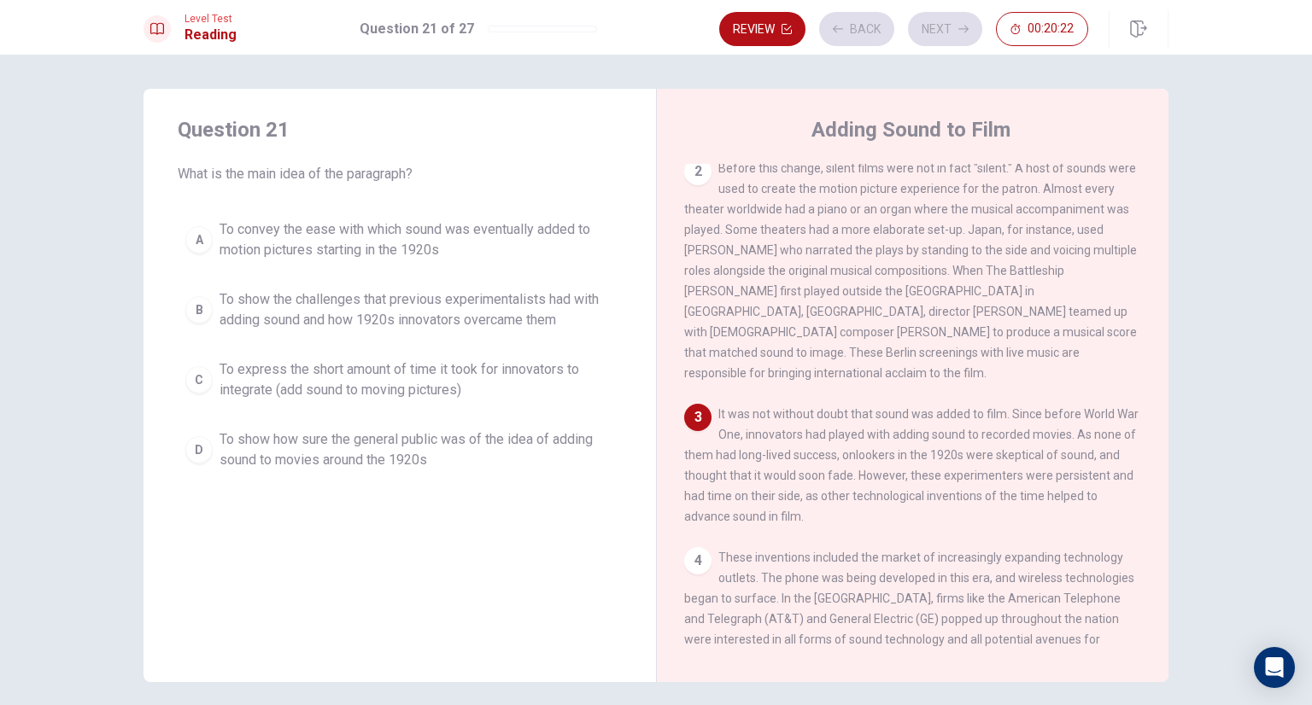
scroll to position [249, 0]
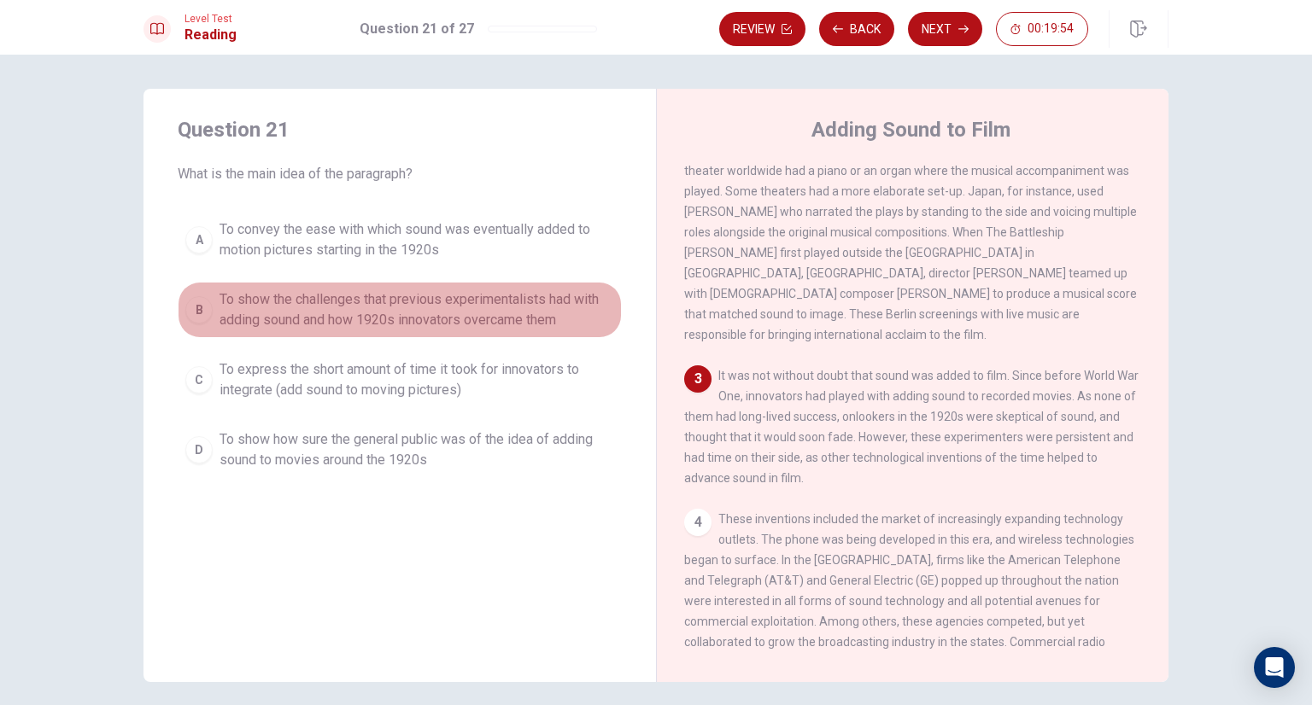
click at [387, 306] on span "To show the challenges that previous experimentalists had with adding sound and…" at bounding box center [416, 310] width 395 height 41
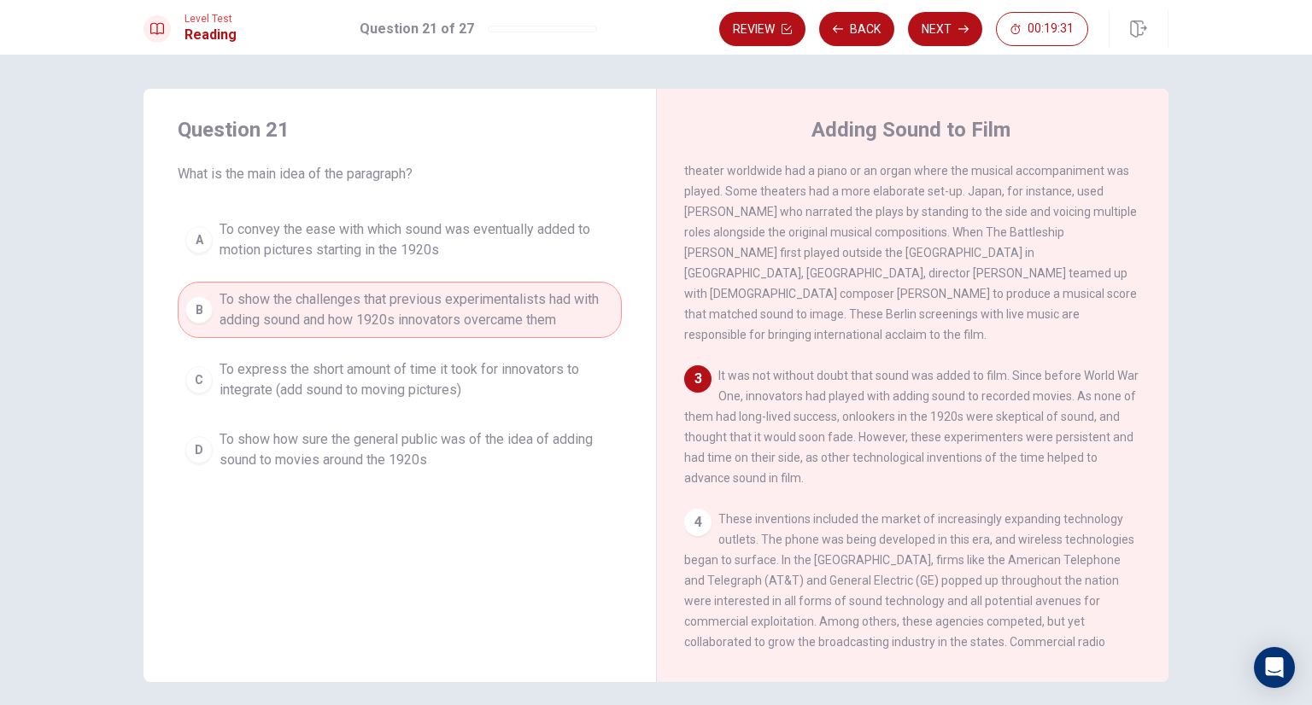
click at [360, 457] on span "To show how sure the general public was of the idea of adding sound to movies a…" at bounding box center [416, 450] width 395 height 41
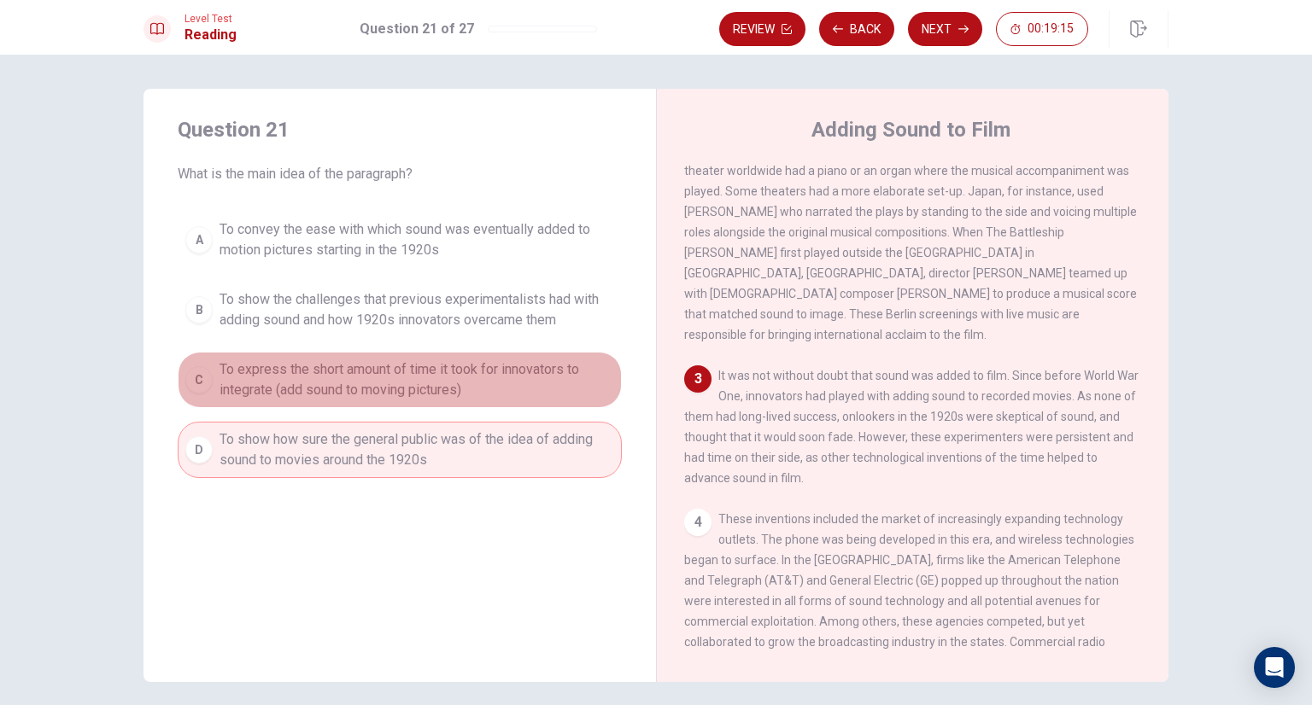
click at [430, 378] on span "To express the short amount of time it took for innovators to integrate (add so…" at bounding box center [416, 380] width 395 height 41
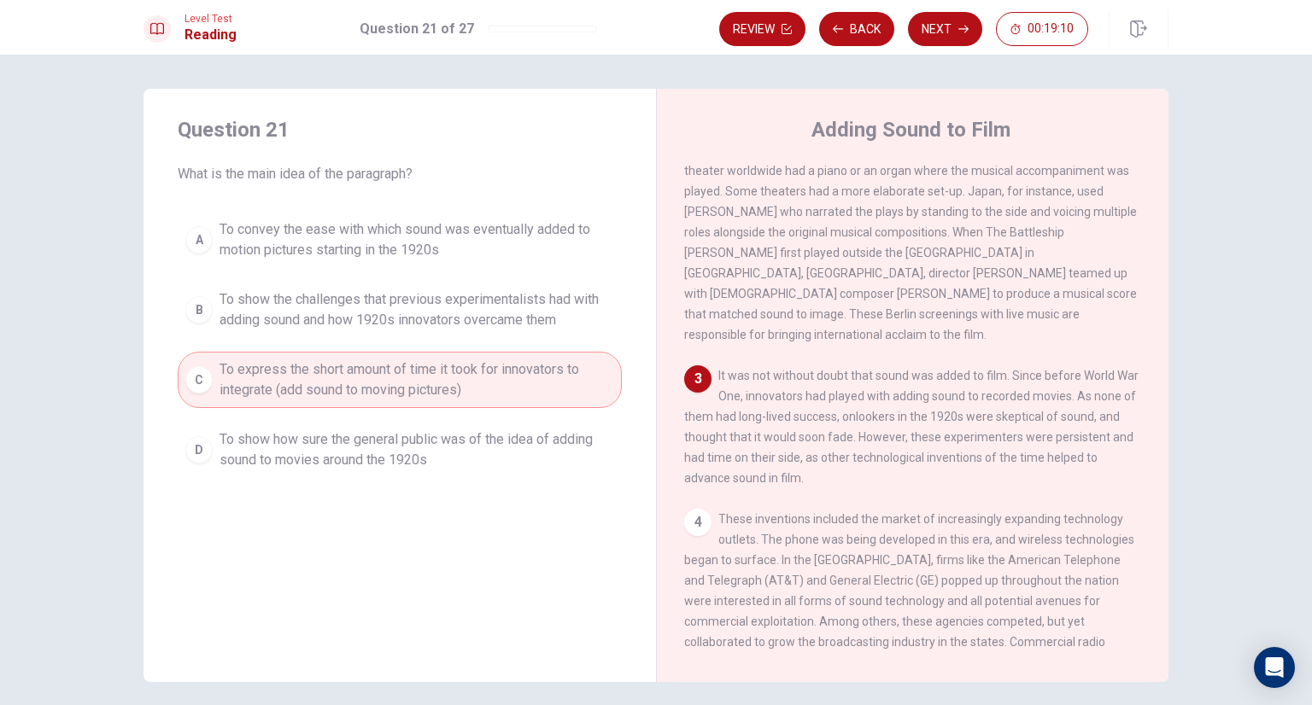
click at [412, 322] on span "To show the challenges that previous experimentalists had with adding sound and…" at bounding box center [416, 310] width 395 height 41
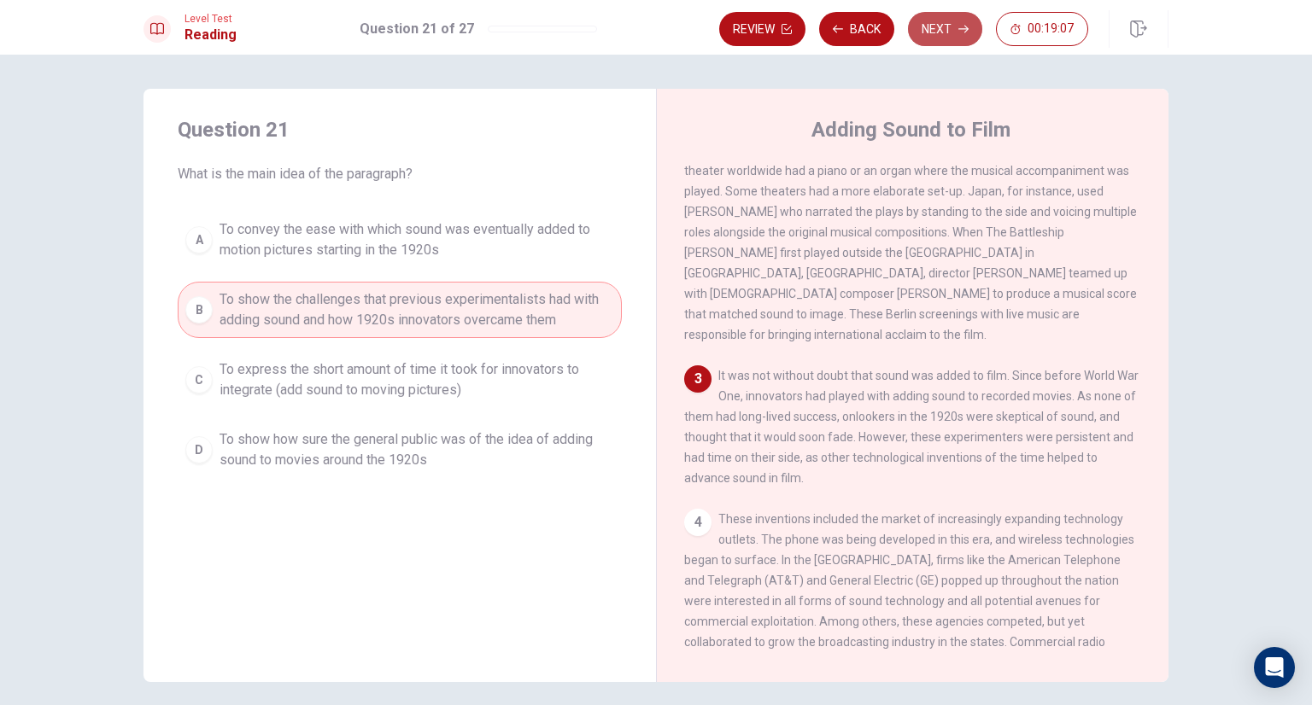
click at [950, 31] on button "Next" at bounding box center [945, 29] width 74 height 34
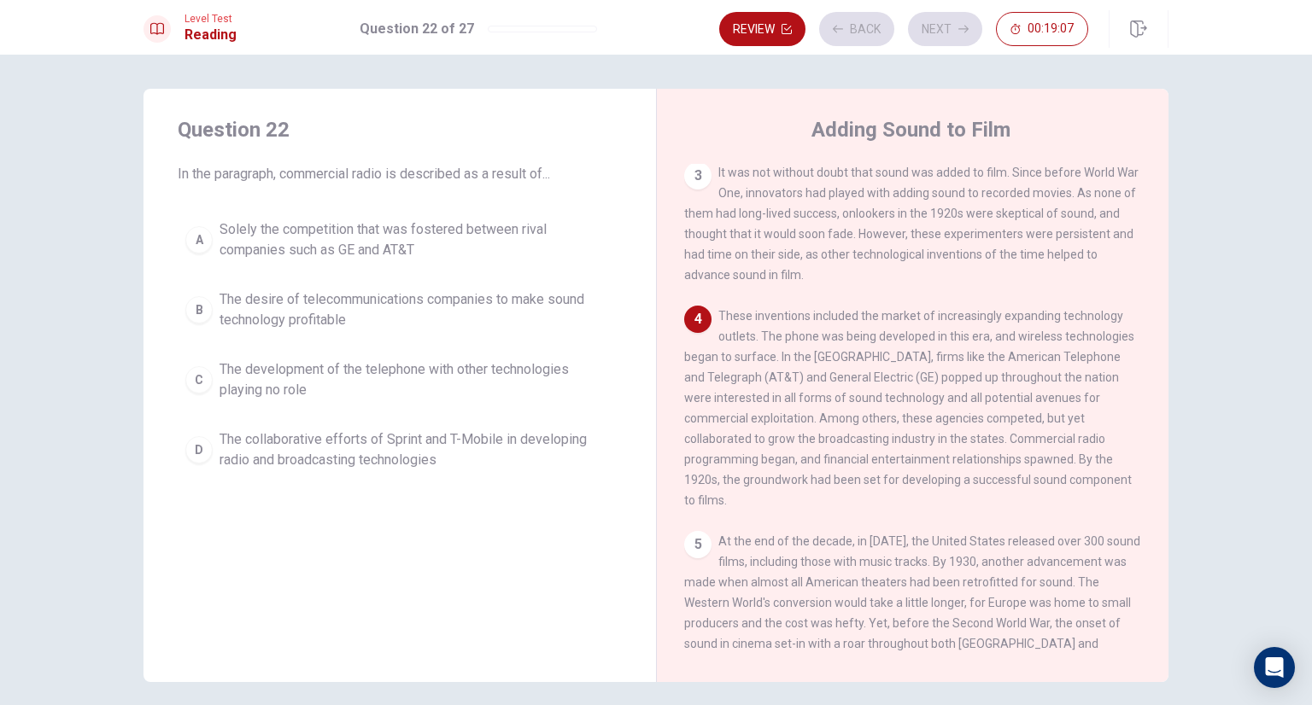
scroll to position [458, 0]
click at [306, 251] on span "Solely the competition that was fostered between rival companies such as GE and…" at bounding box center [416, 239] width 395 height 41
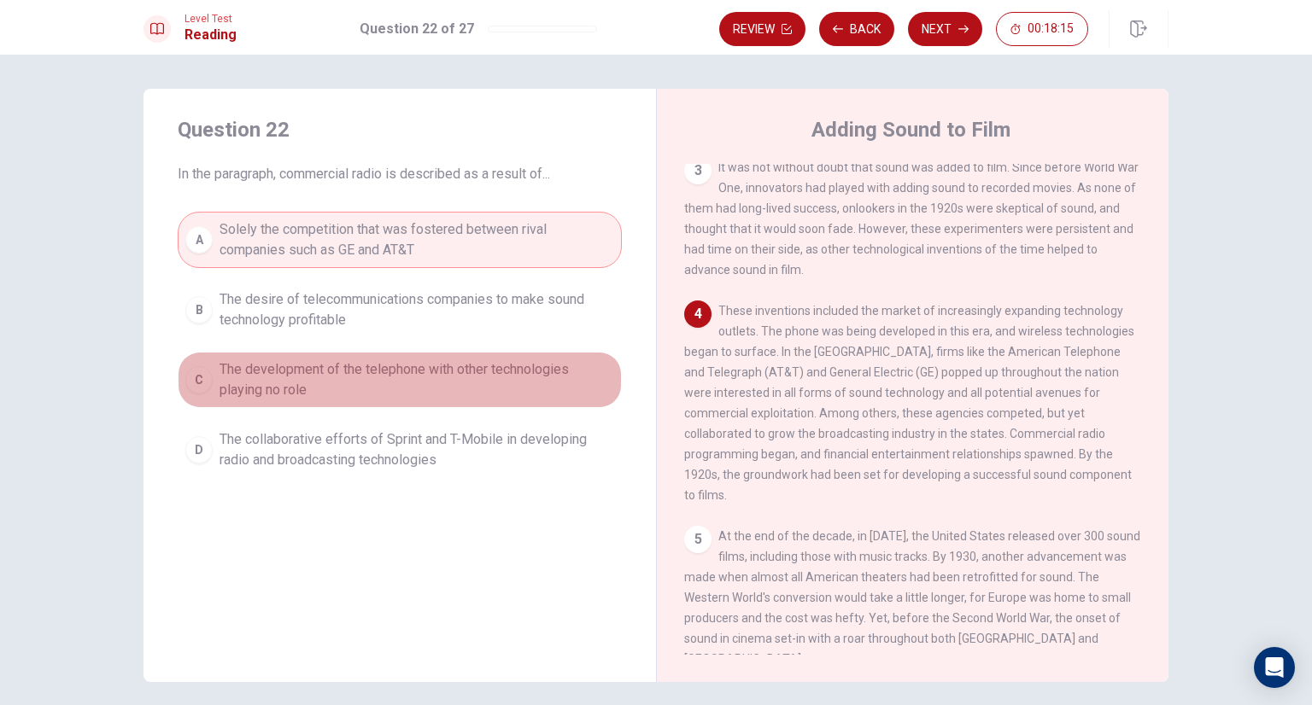
click at [450, 394] on span "The development of the telephone with other technologies playing no role" at bounding box center [416, 380] width 395 height 41
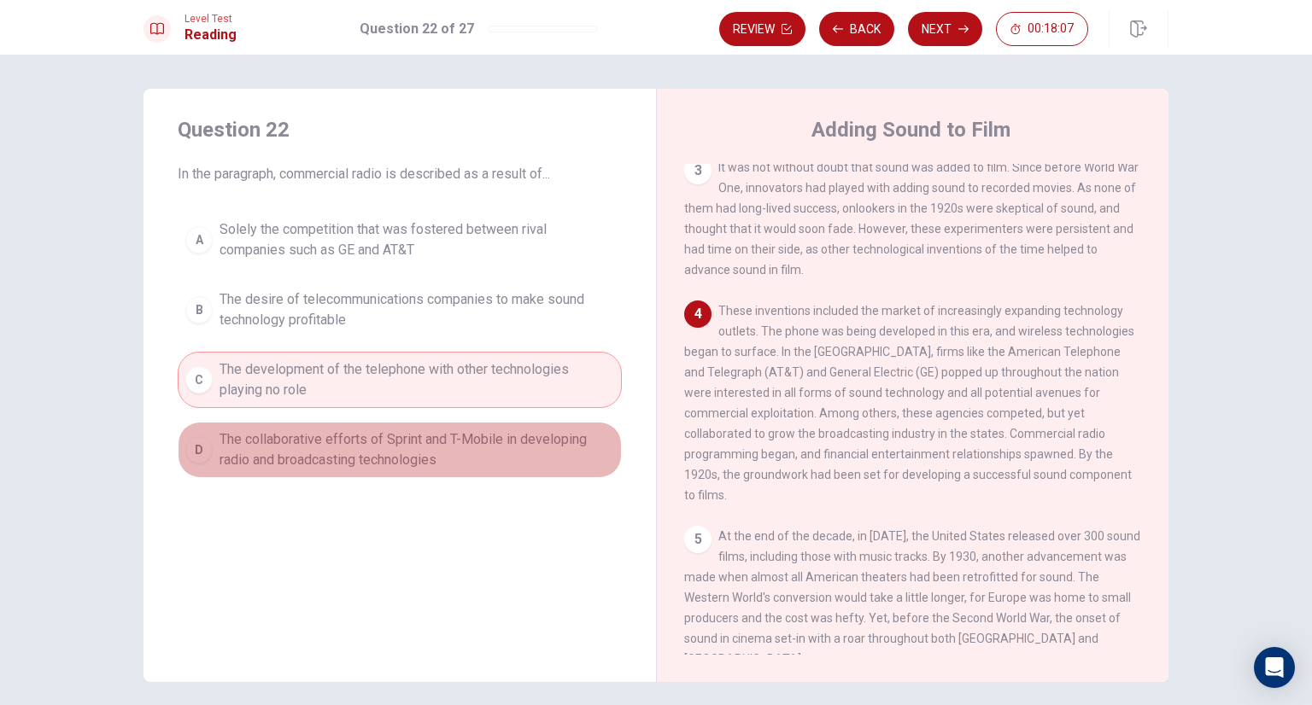
click at [393, 450] on span "The collaborative efforts of Sprint and T-Mobile in developing radio and broadc…" at bounding box center [416, 450] width 395 height 41
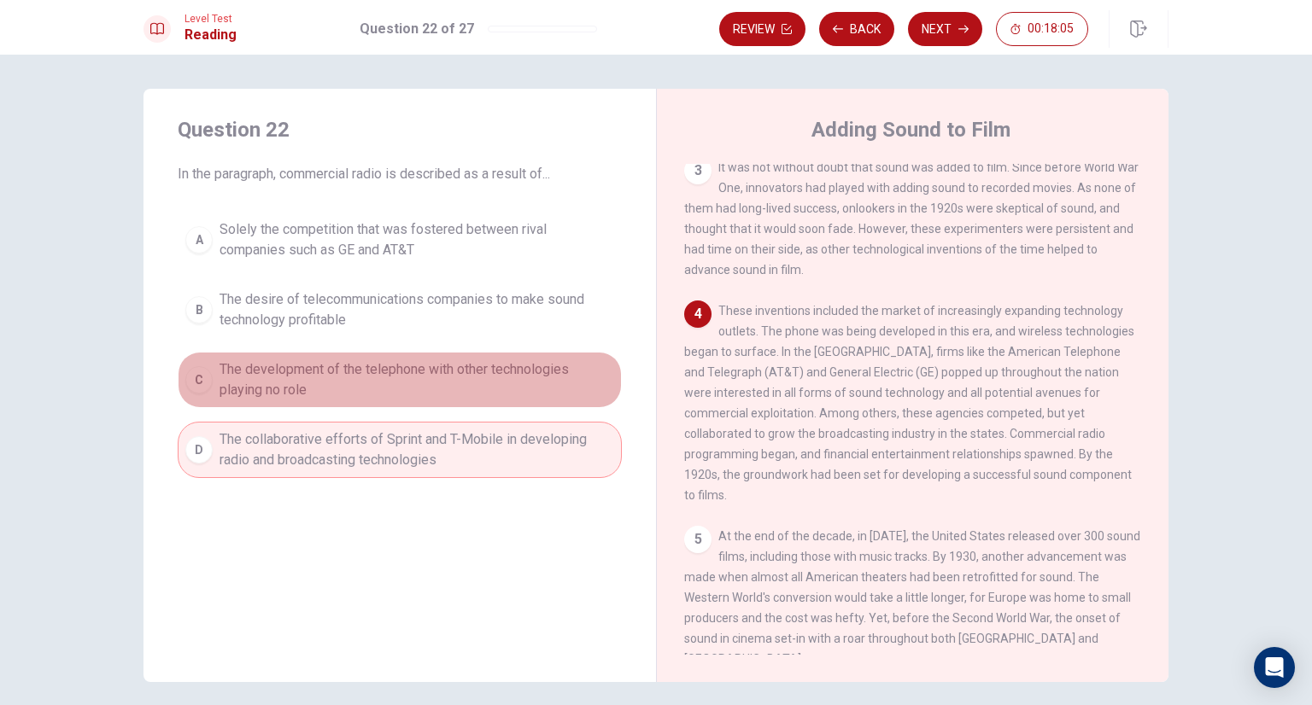
click at [412, 389] on span "The development of the telephone with other technologies playing no role" at bounding box center [416, 380] width 395 height 41
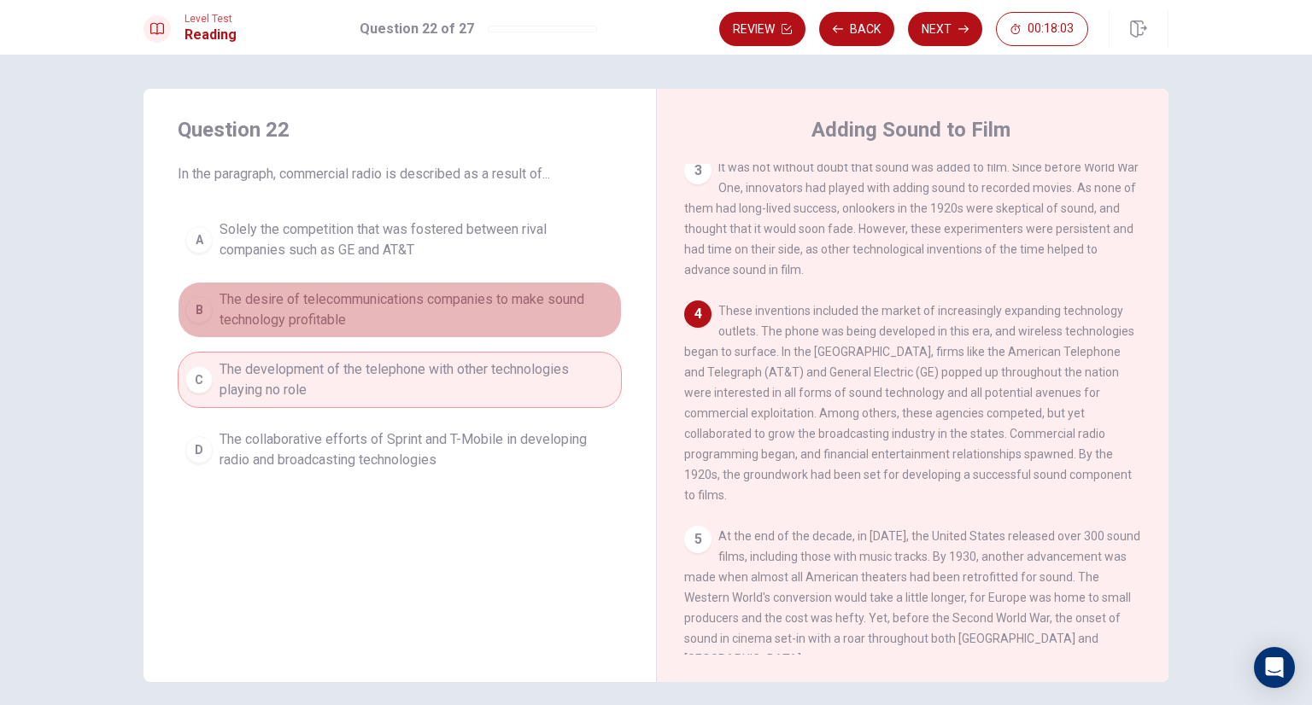
click at [406, 318] on span "The desire of telecommunications companies to make sound technology profitable" at bounding box center [416, 310] width 395 height 41
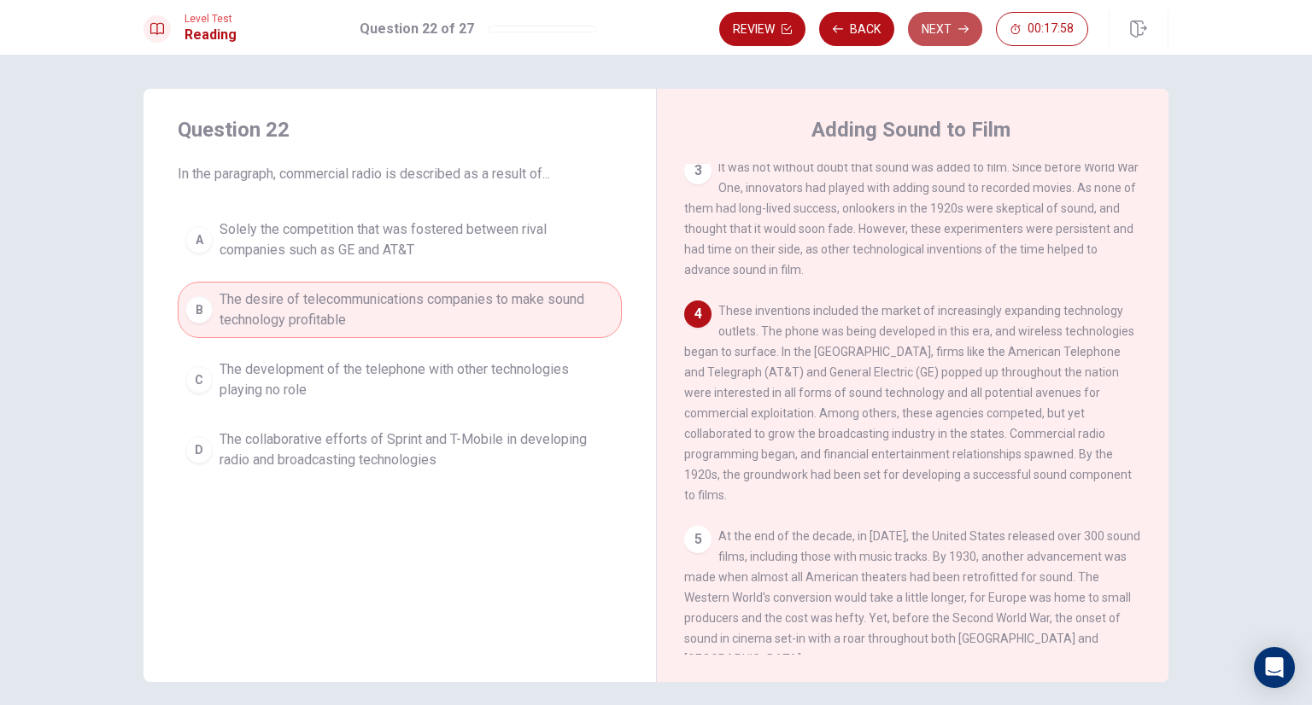
click at [950, 23] on button "Next" at bounding box center [945, 29] width 74 height 34
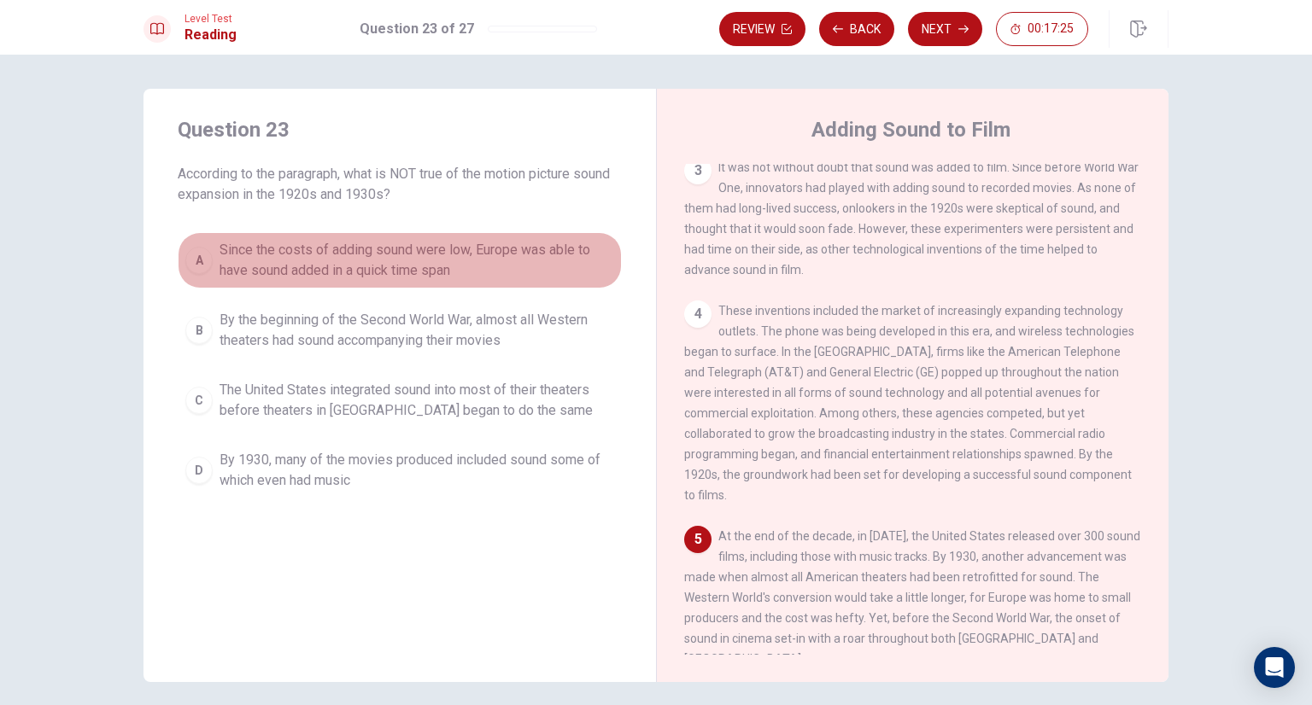
click at [541, 254] on span "Since the costs of adding sound were low, Europe was able to have sound added i…" at bounding box center [416, 260] width 395 height 41
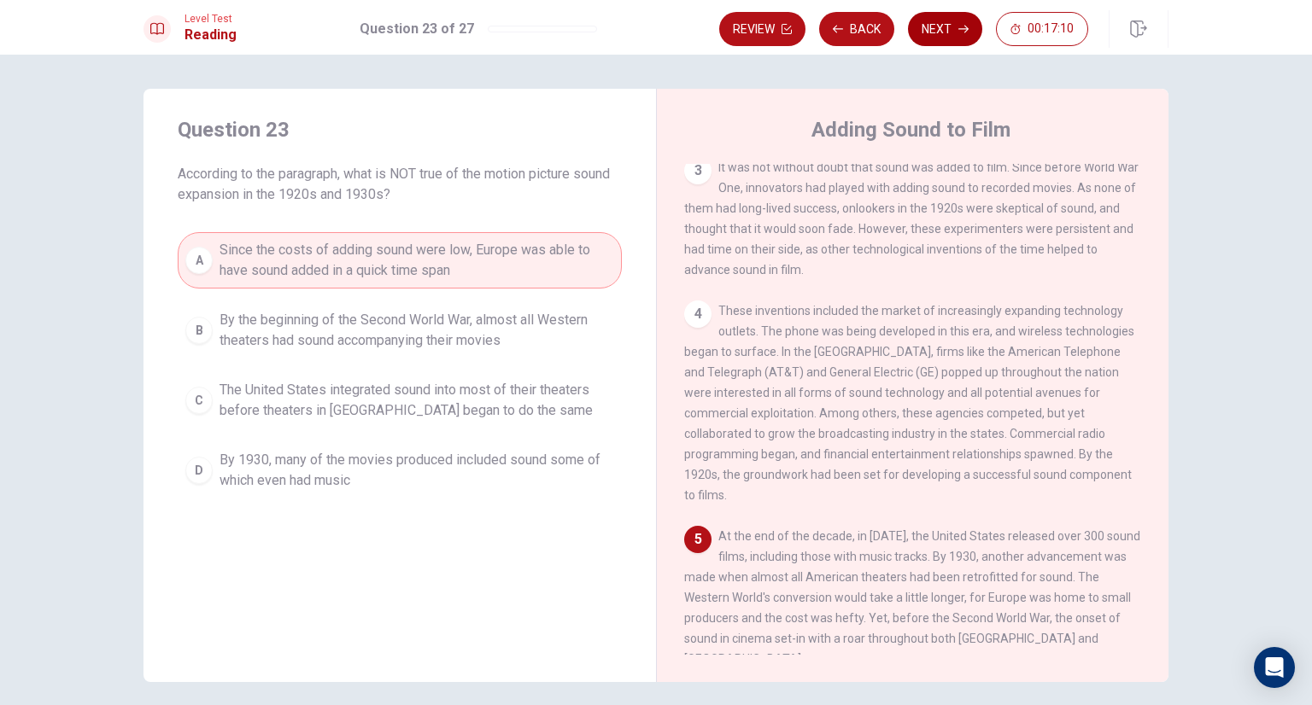
click at [960, 33] on icon "button" at bounding box center [963, 29] width 10 height 10
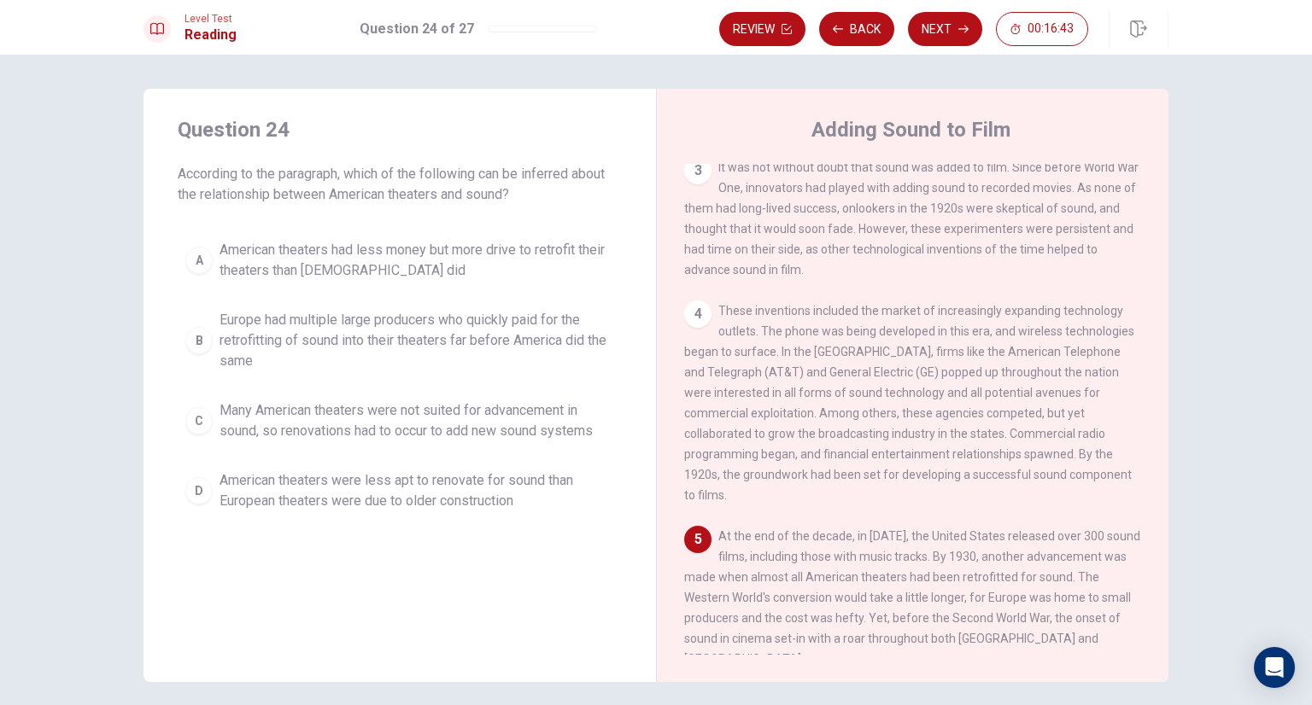
click at [389, 267] on span "American theaters had less money but more drive to retrofit their theaters than…" at bounding box center [416, 260] width 395 height 41
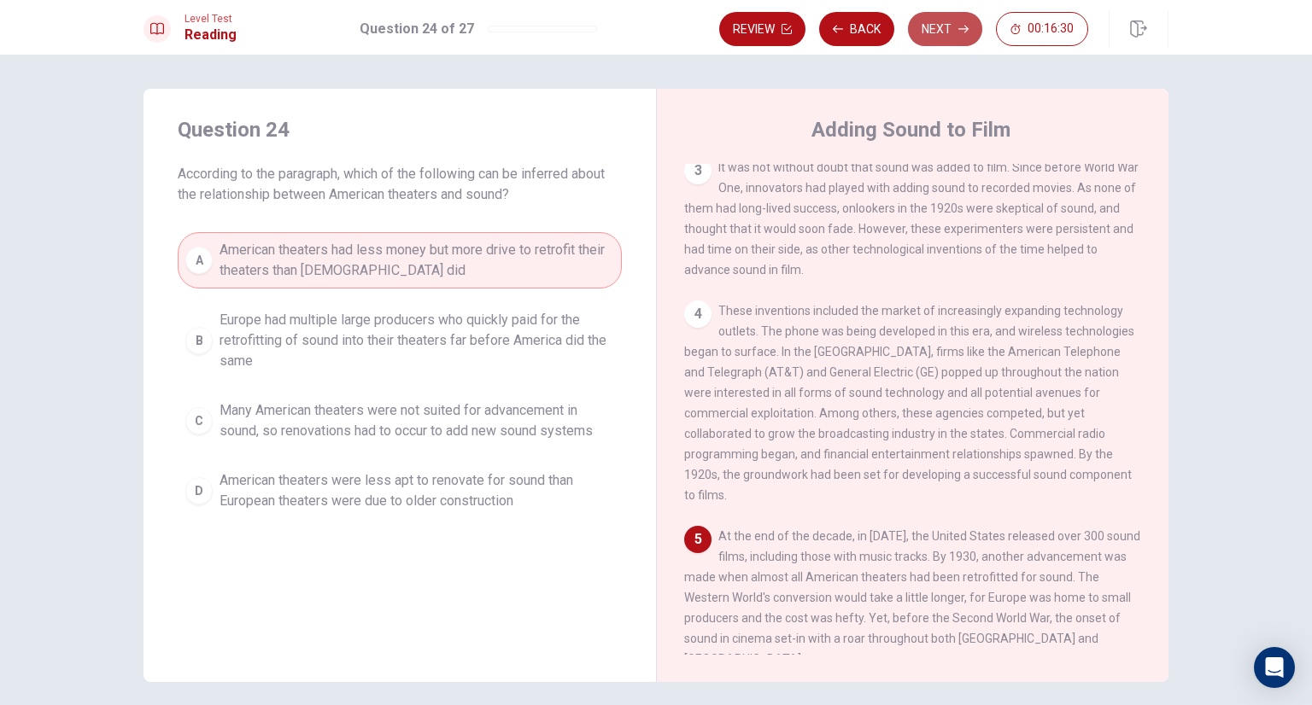
click at [944, 30] on button "Next" at bounding box center [945, 29] width 74 height 34
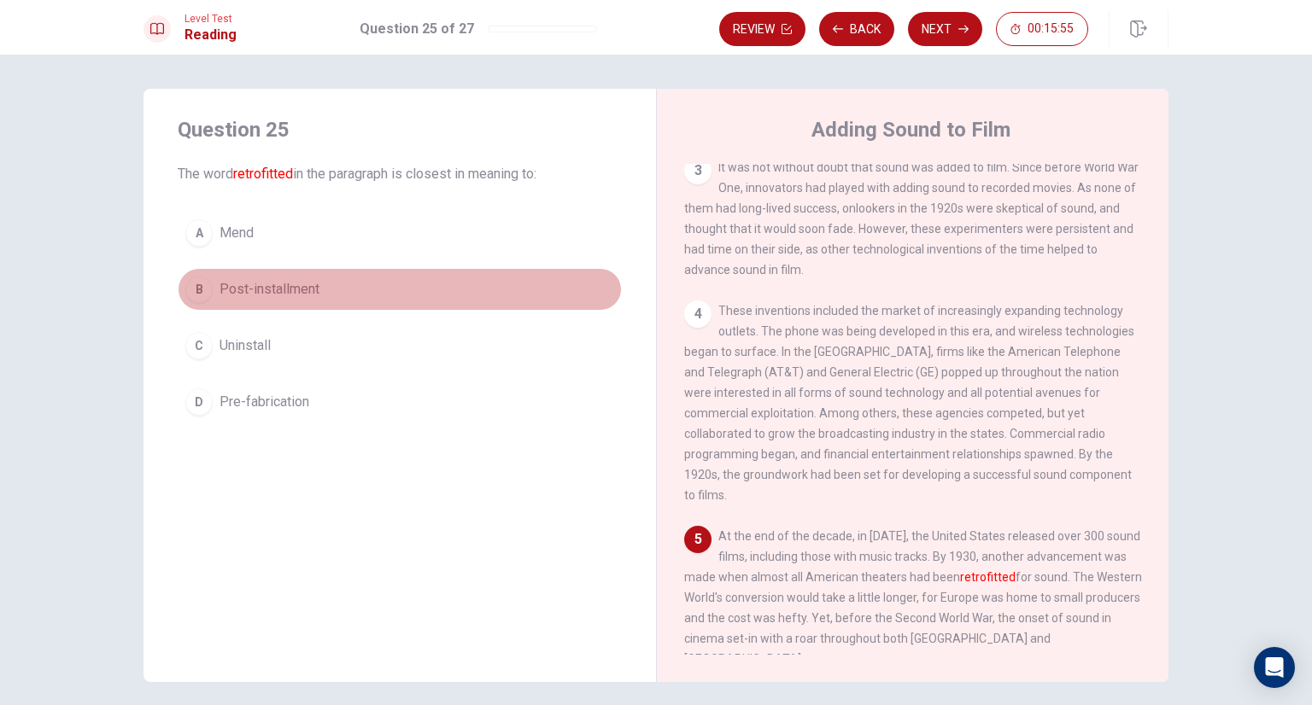
click at [318, 291] on button "B Post-installment" at bounding box center [400, 289] width 444 height 43
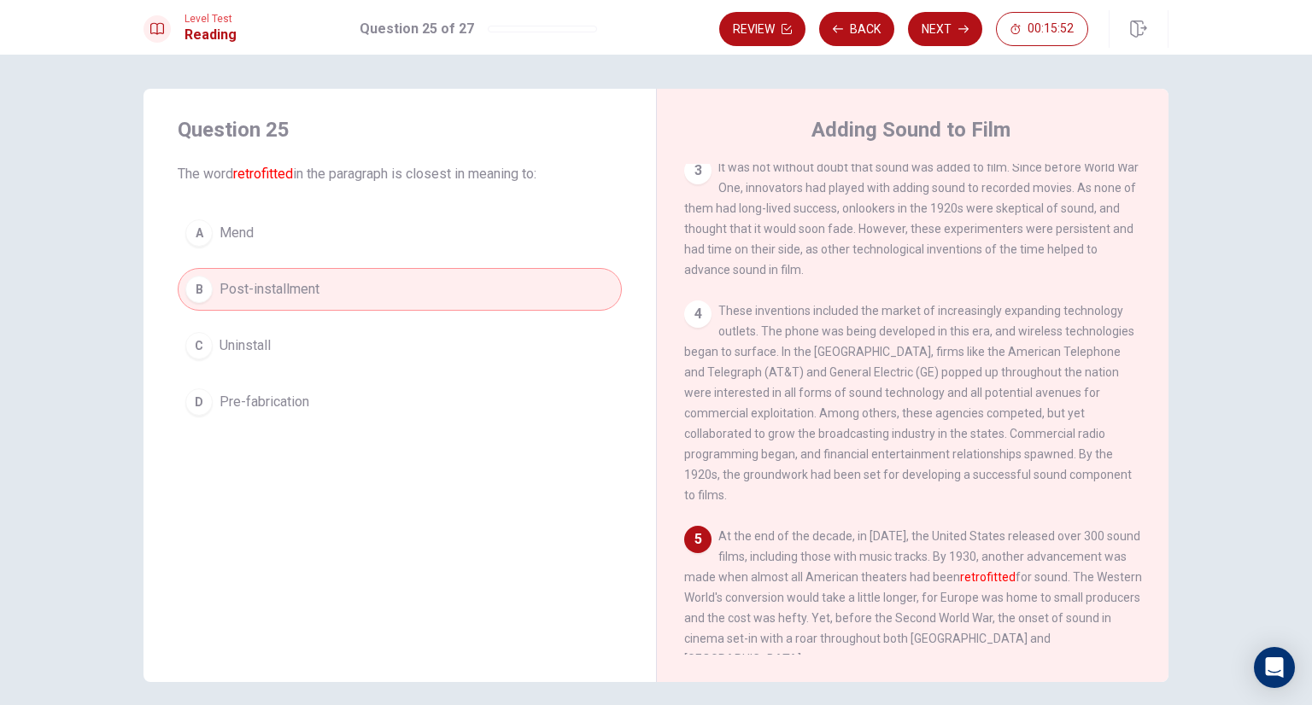
click at [949, 31] on button "Next" at bounding box center [945, 29] width 74 height 34
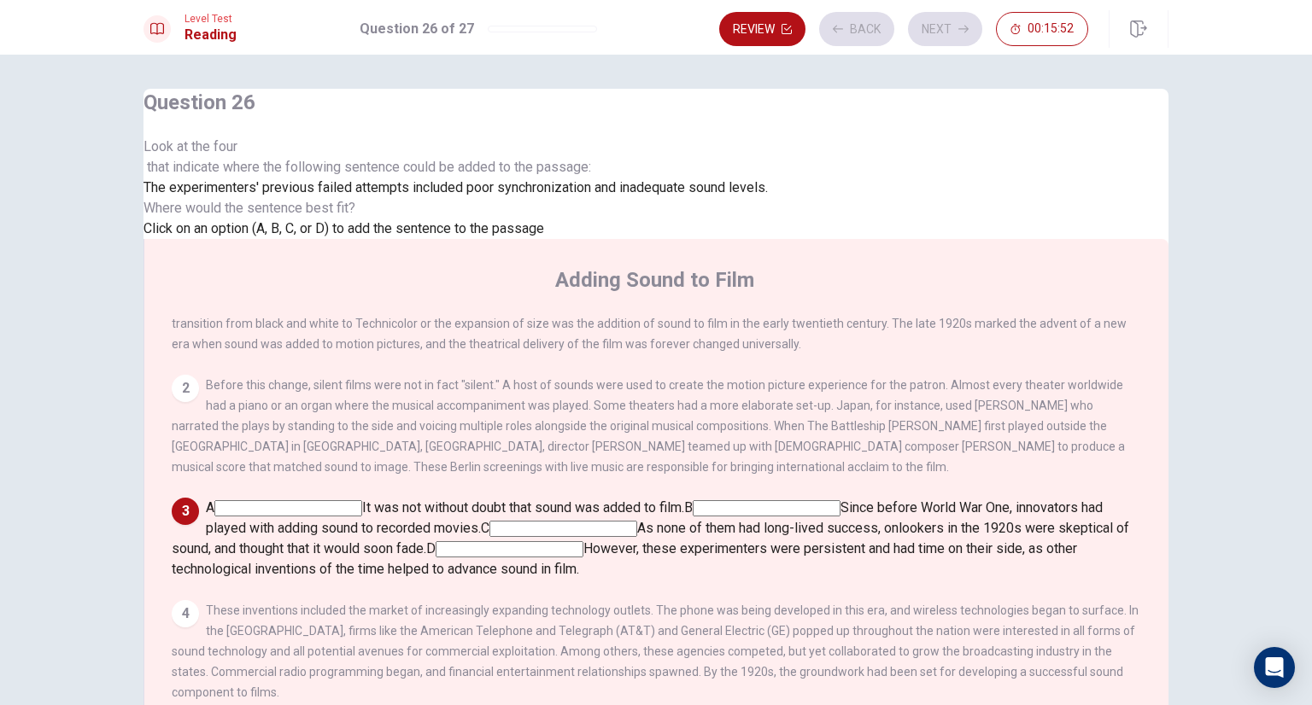
scroll to position [266, 0]
click at [362, 500] on input at bounding box center [288, 508] width 148 height 16
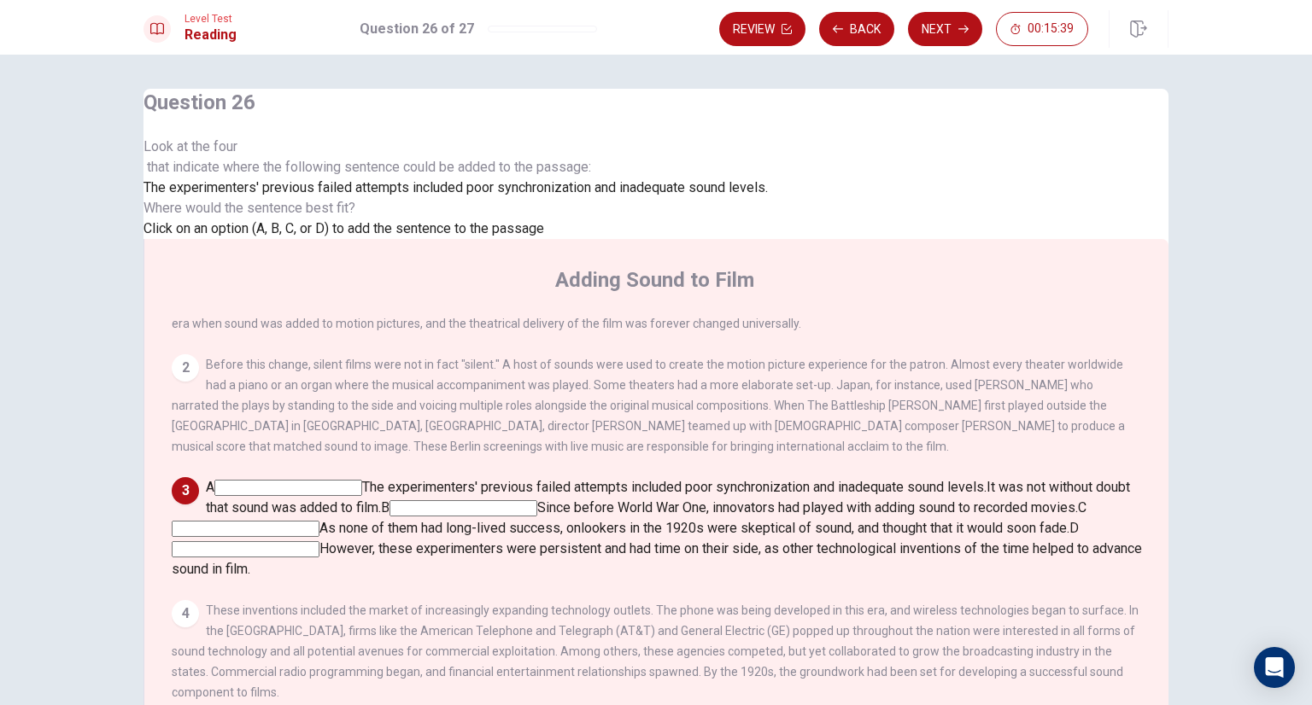
click at [537, 500] on input at bounding box center [463, 508] width 148 height 16
click at [319, 541] on input at bounding box center [246, 549] width 148 height 16
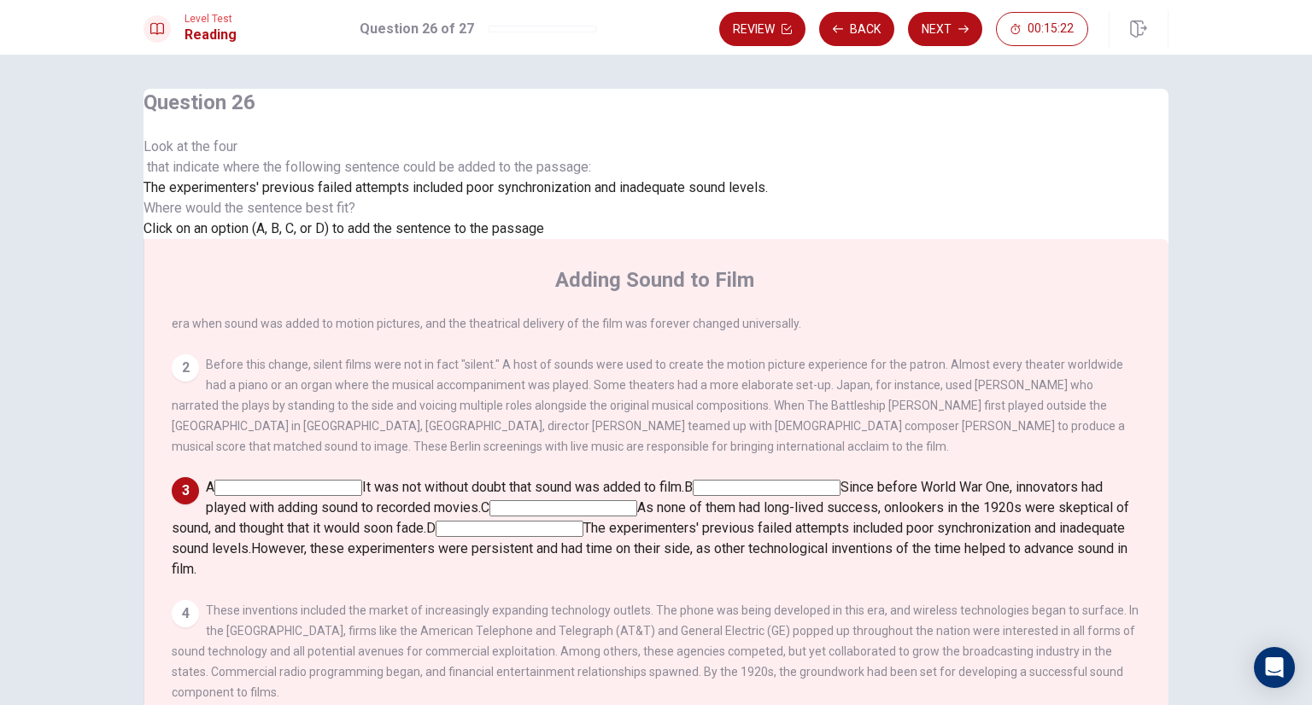
click at [840, 480] on input at bounding box center [767, 488] width 148 height 16
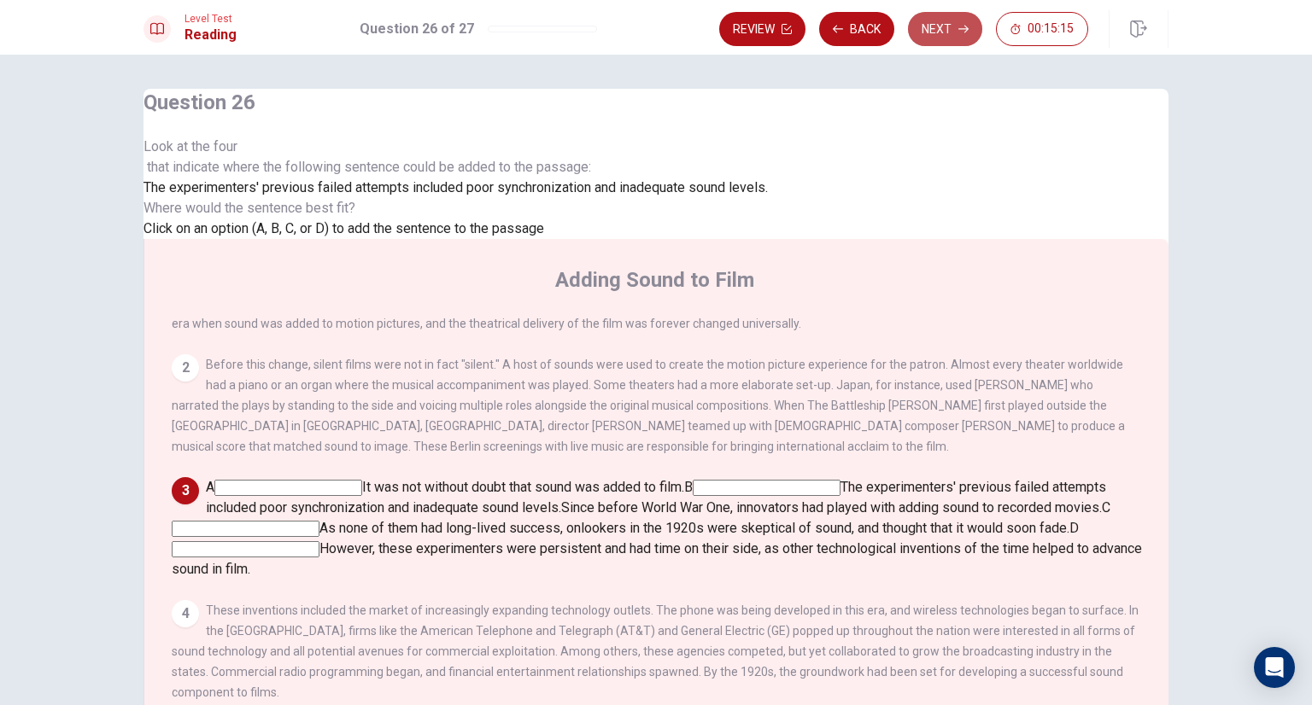
click at [948, 22] on button "Next" at bounding box center [945, 29] width 74 height 34
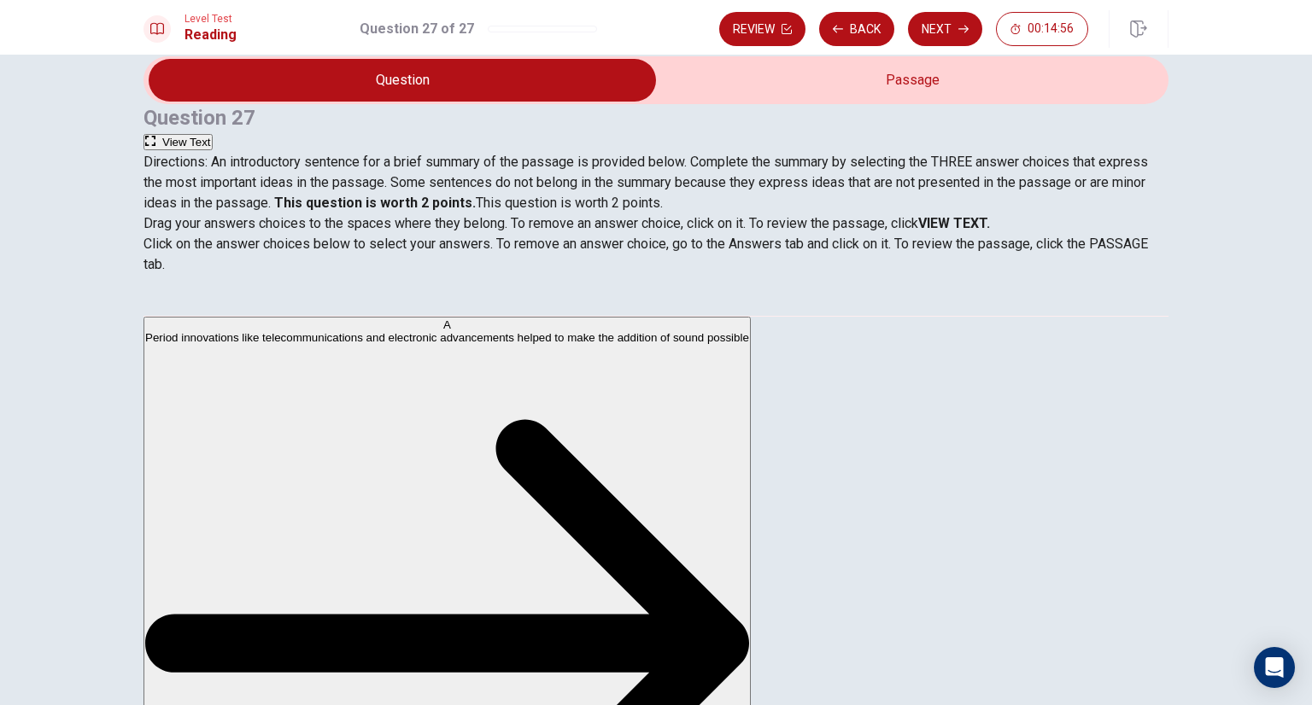
scroll to position [0, 0]
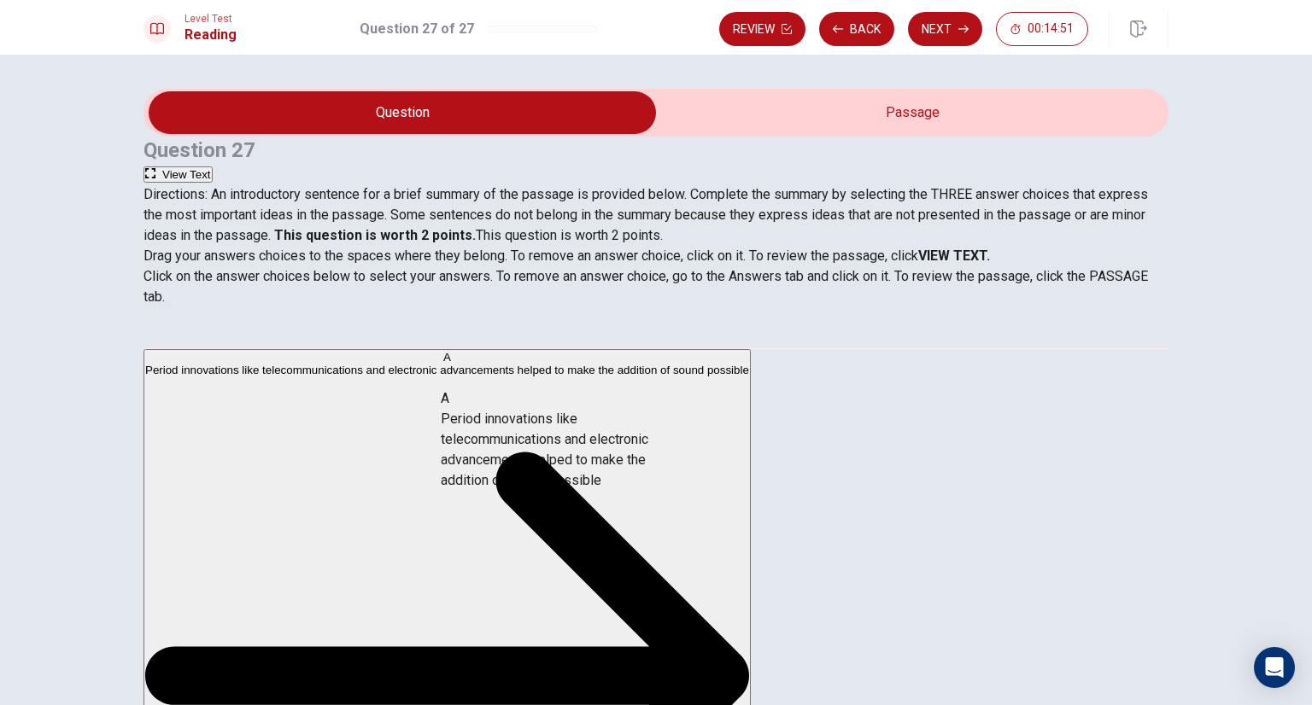
drag, startPoint x: 307, startPoint y: 459, endPoint x: 578, endPoint y: 465, distance: 271.6
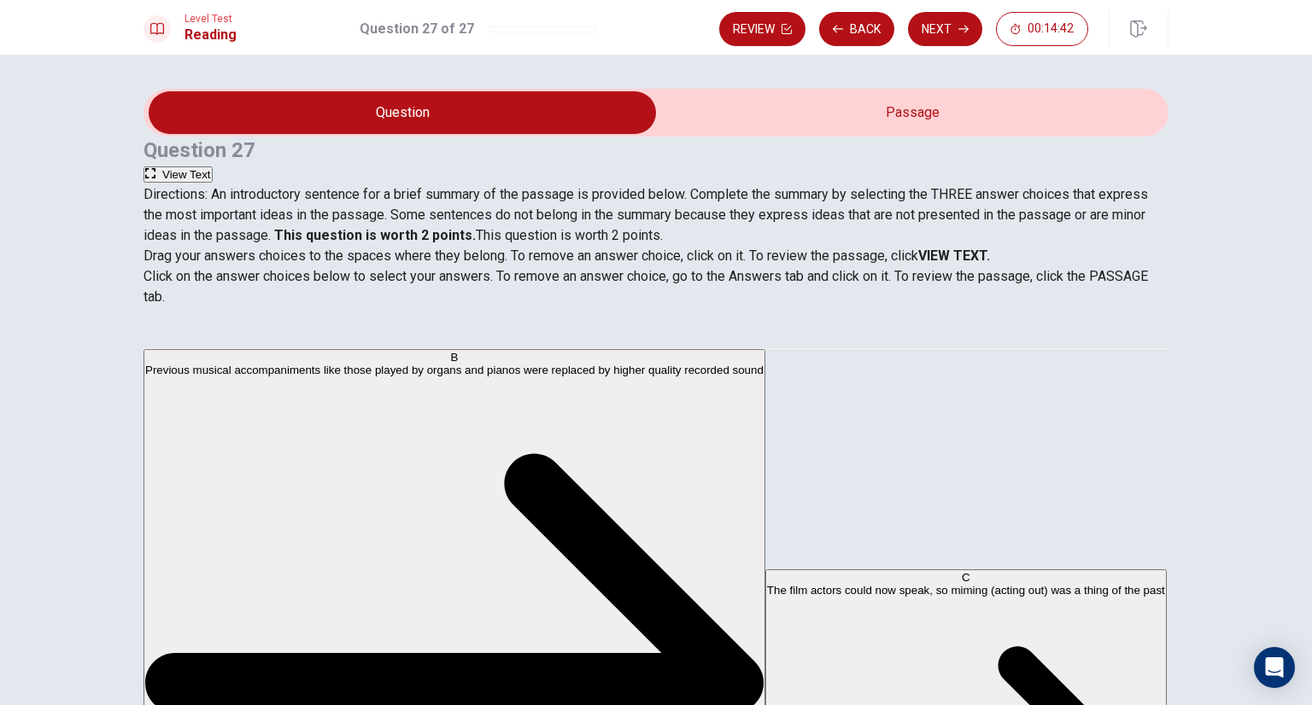
scroll to position [318, 0]
drag, startPoint x: 314, startPoint y: 599, endPoint x: 562, endPoint y: 553, distance: 251.9
drag, startPoint x: 288, startPoint y: 590, endPoint x: 574, endPoint y: 490, distance: 303.0
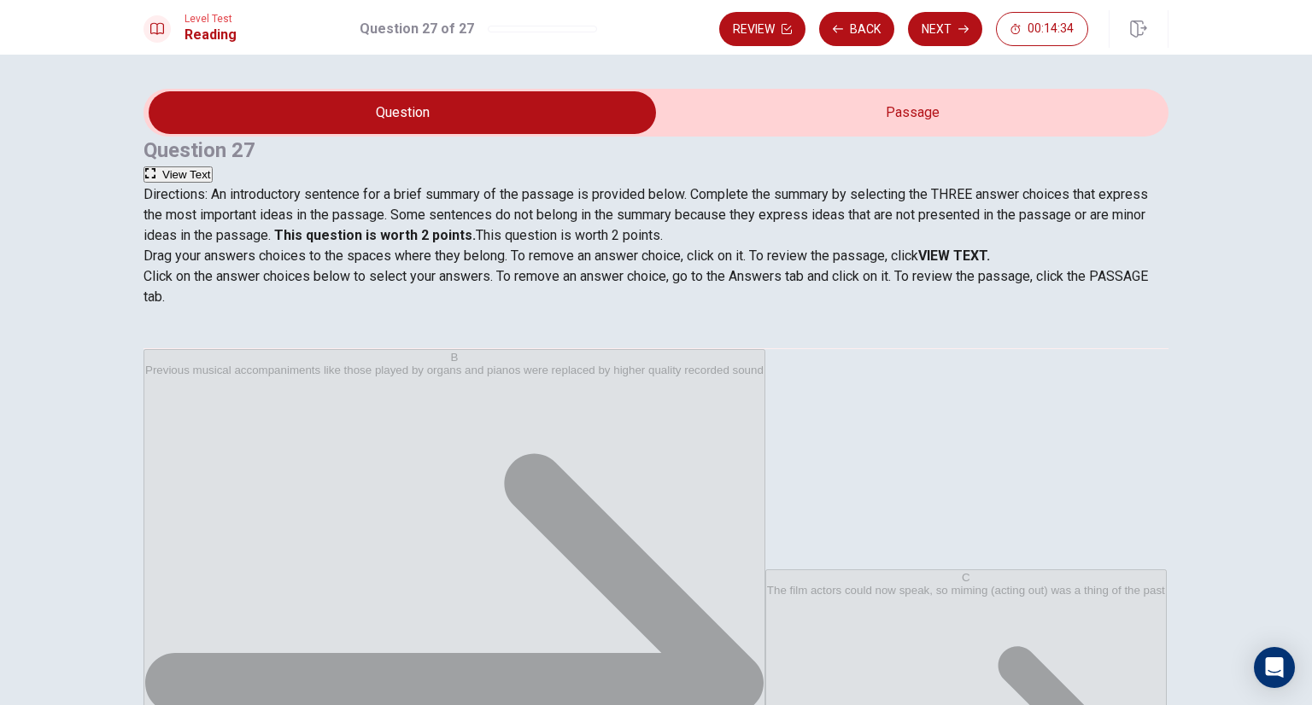
scroll to position [72, 0]
click at [922, 28] on button "Next" at bounding box center [945, 29] width 74 height 34
click at [483, 498] on input "You must click this to continue" at bounding box center [656, 352] width 1312 height 705
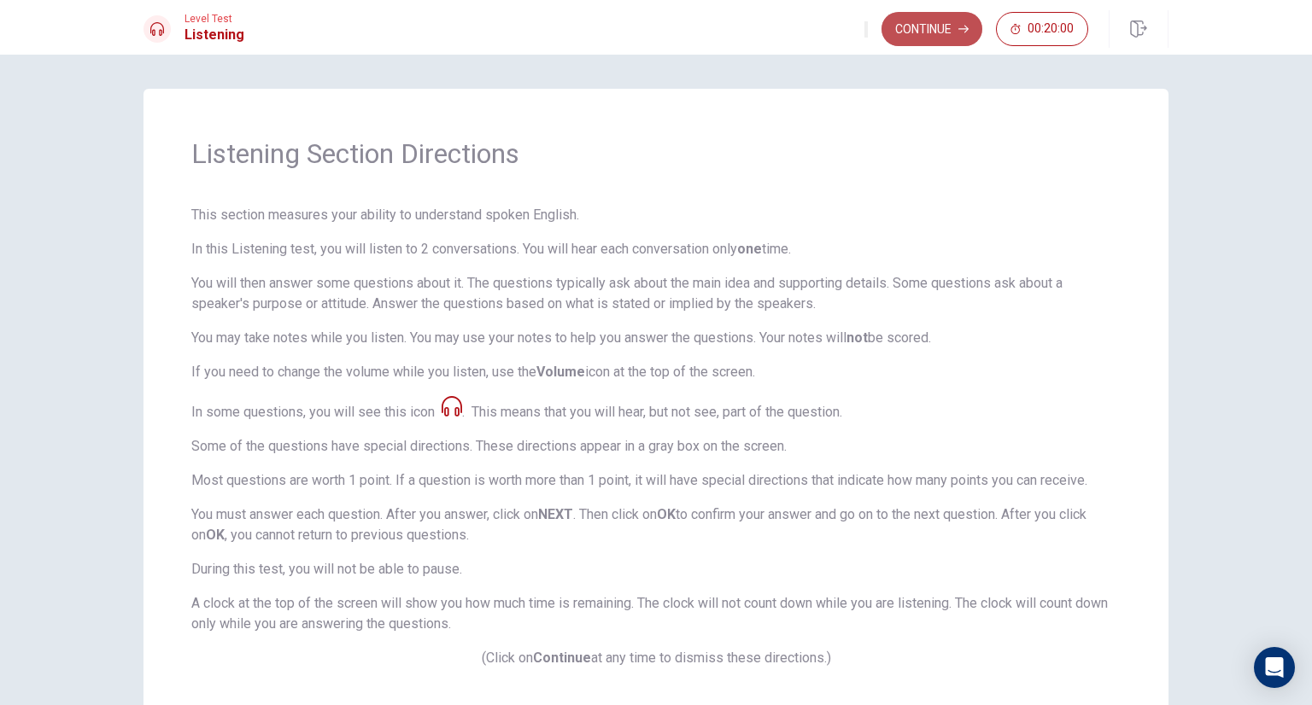
click at [915, 33] on button "Continue" at bounding box center [931, 29] width 101 height 34
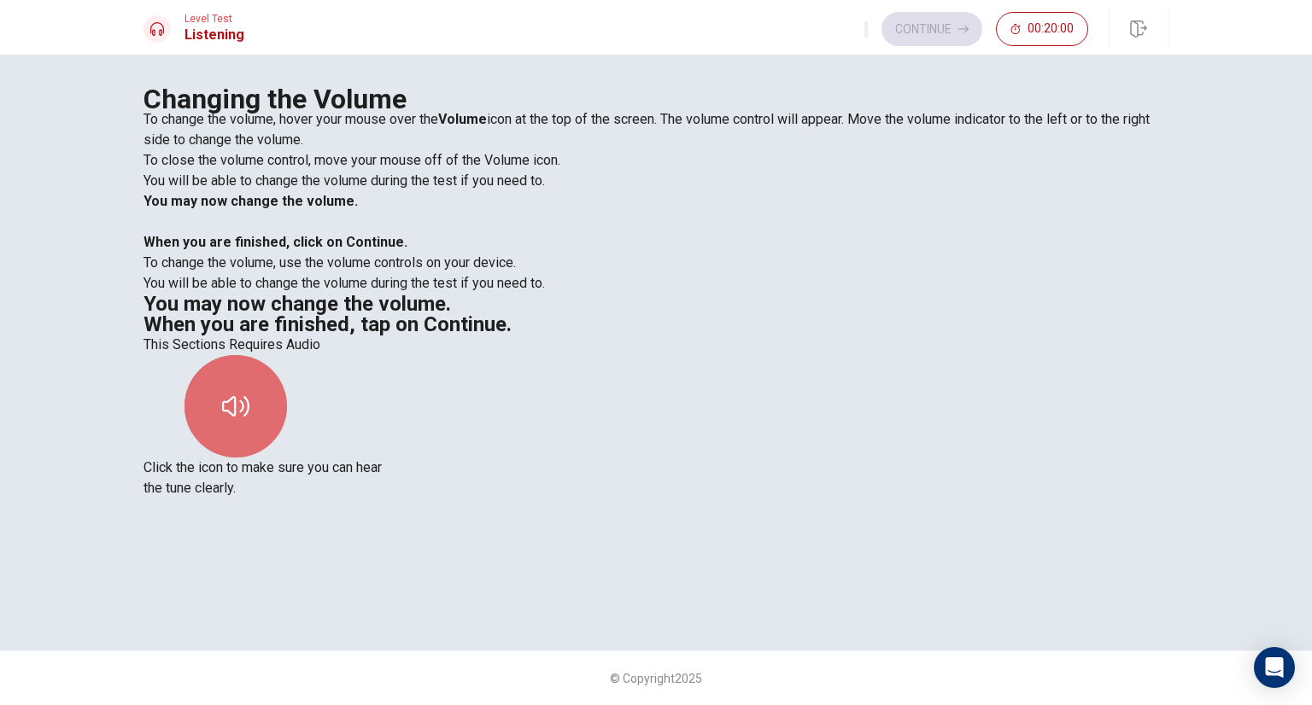
click at [249, 393] on icon "button" at bounding box center [235, 406] width 27 height 27
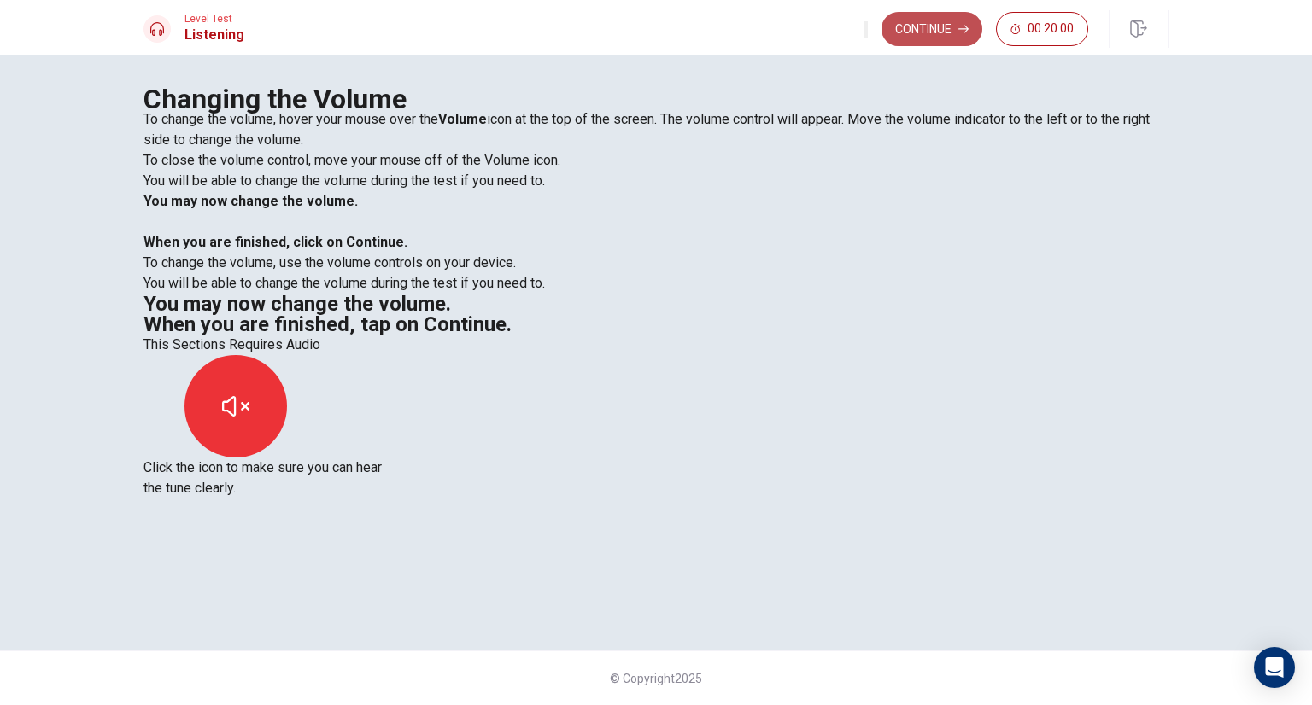
click at [939, 35] on button "Continue" at bounding box center [931, 29] width 101 height 34
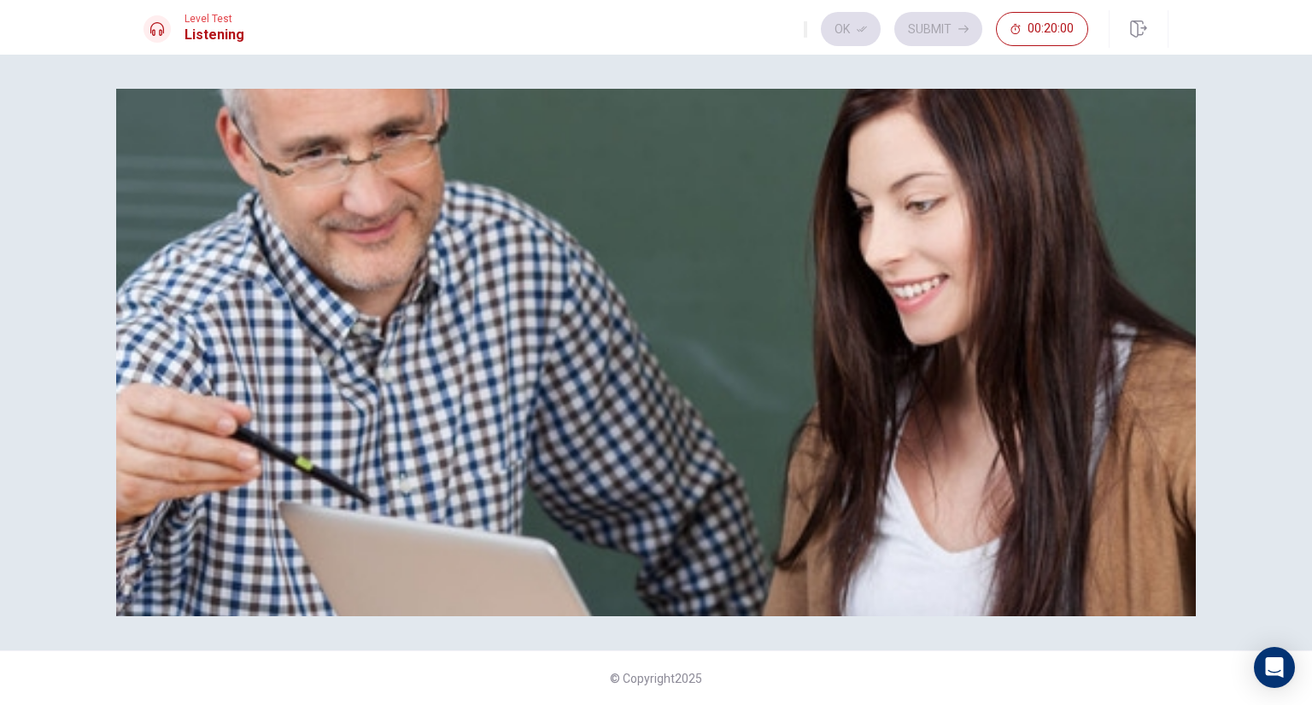
click at [941, 109] on div "Listen to this clip about Concerts and answer the following questions:" at bounding box center [655, 99] width 1025 height 20
drag, startPoint x: 490, startPoint y: 595, endPoint x: 443, endPoint y: 601, distance: 47.3
click at [443, 109] on div at bounding box center [655, 109] width 1025 height 0
click at [919, 109] on div "Listen to this clip about Concerts and answer the following questions:" at bounding box center [655, 99] width 1025 height 20
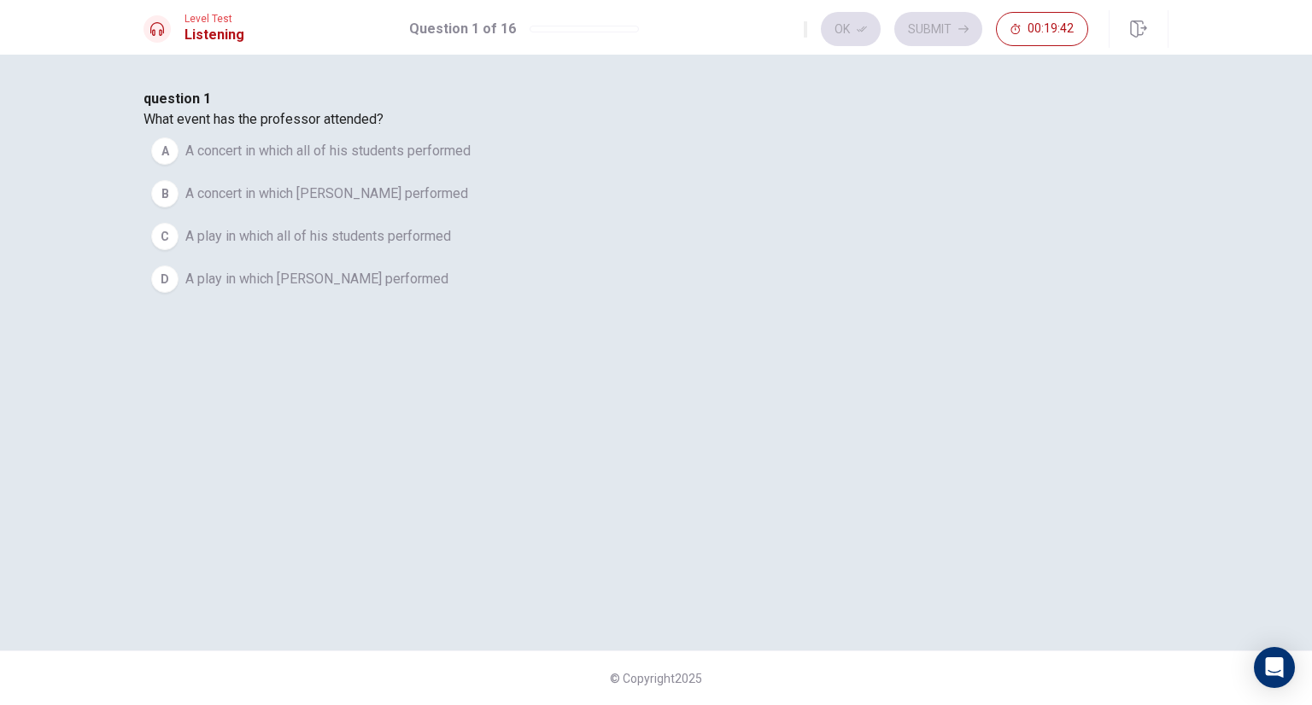
click at [468, 204] on span "A concert in which [PERSON_NAME] performed" at bounding box center [326, 194] width 283 height 20
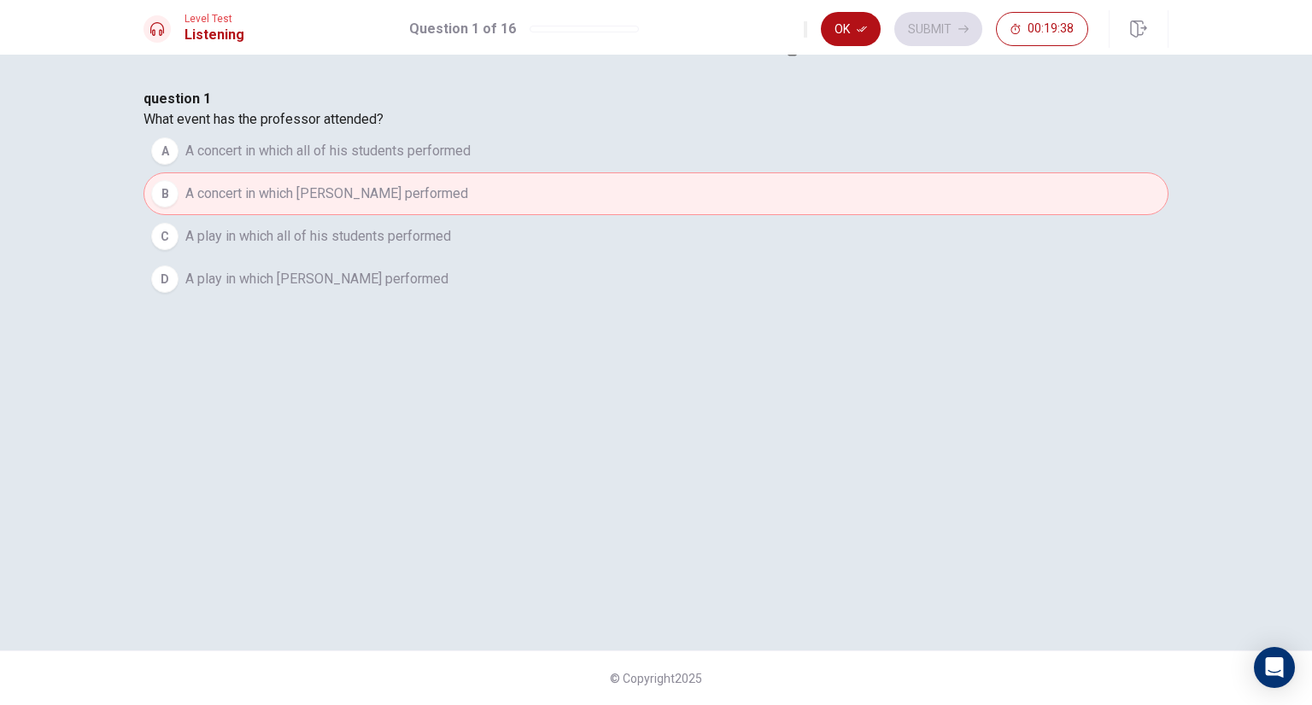
click at [805, 33] on icon "button" at bounding box center [805, 33] width 0 height 0
click at [786, 121] on div "question 1 What event has the professor attended? A A concert in which all of h…" at bounding box center [655, 195] width 1025 height 212
click at [862, 36] on button "Ok" at bounding box center [851, 29] width 60 height 34
click at [964, 21] on button "Submit" at bounding box center [938, 29] width 88 height 34
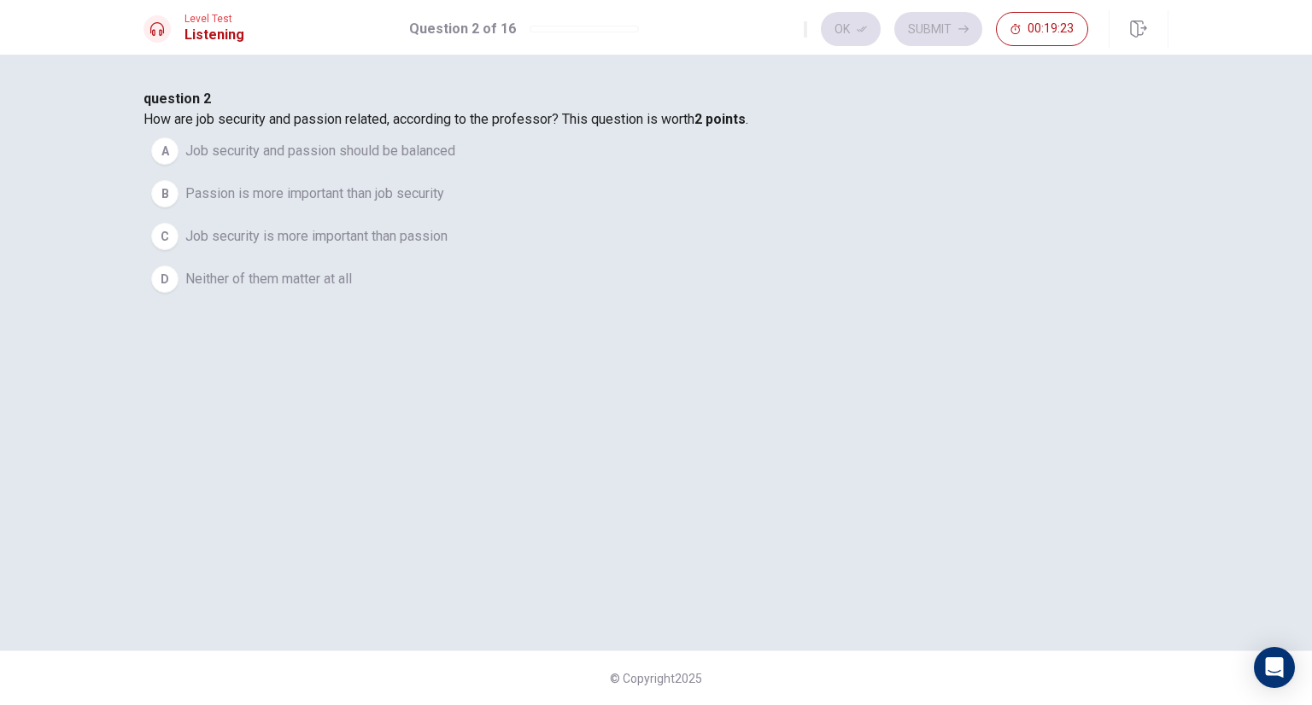
click at [455, 161] on span "Job security and passion should be balanced" at bounding box center [320, 151] width 270 height 20
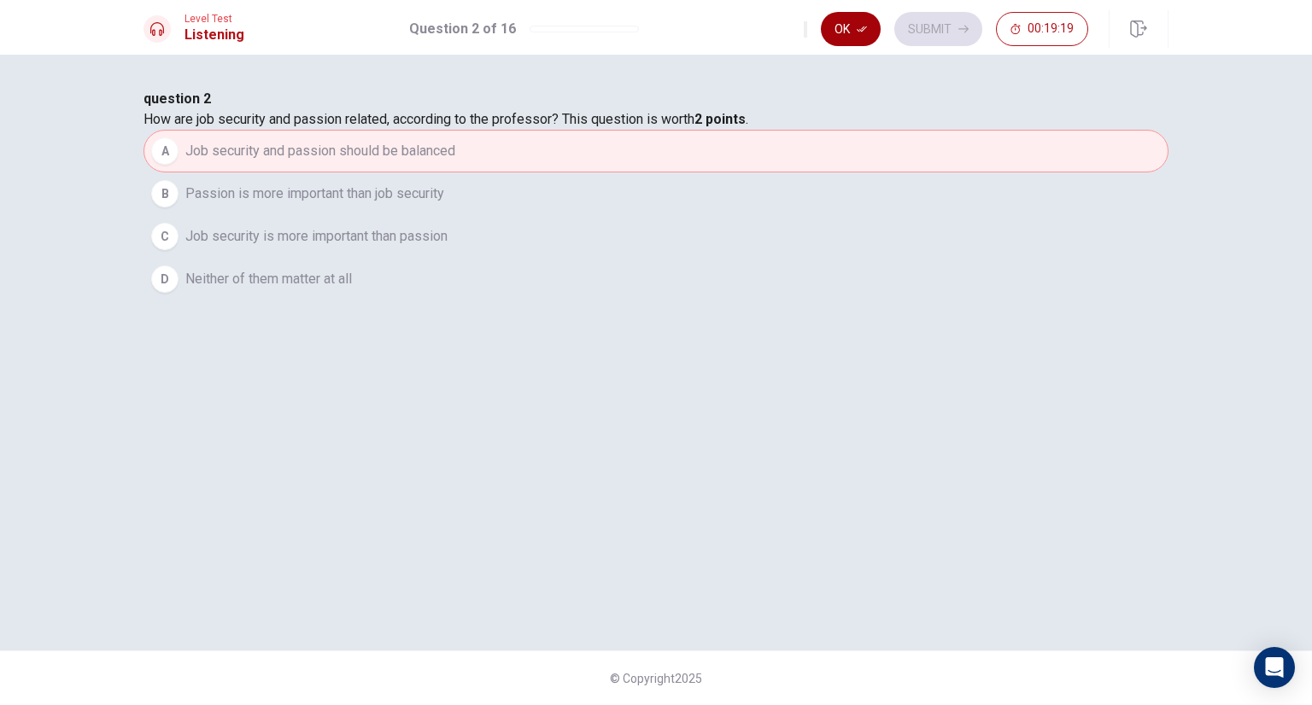
click at [855, 37] on button "Ok" at bounding box center [851, 29] width 60 height 34
click at [933, 38] on button "Submit" at bounding box center [938, 29] width 88 height 34
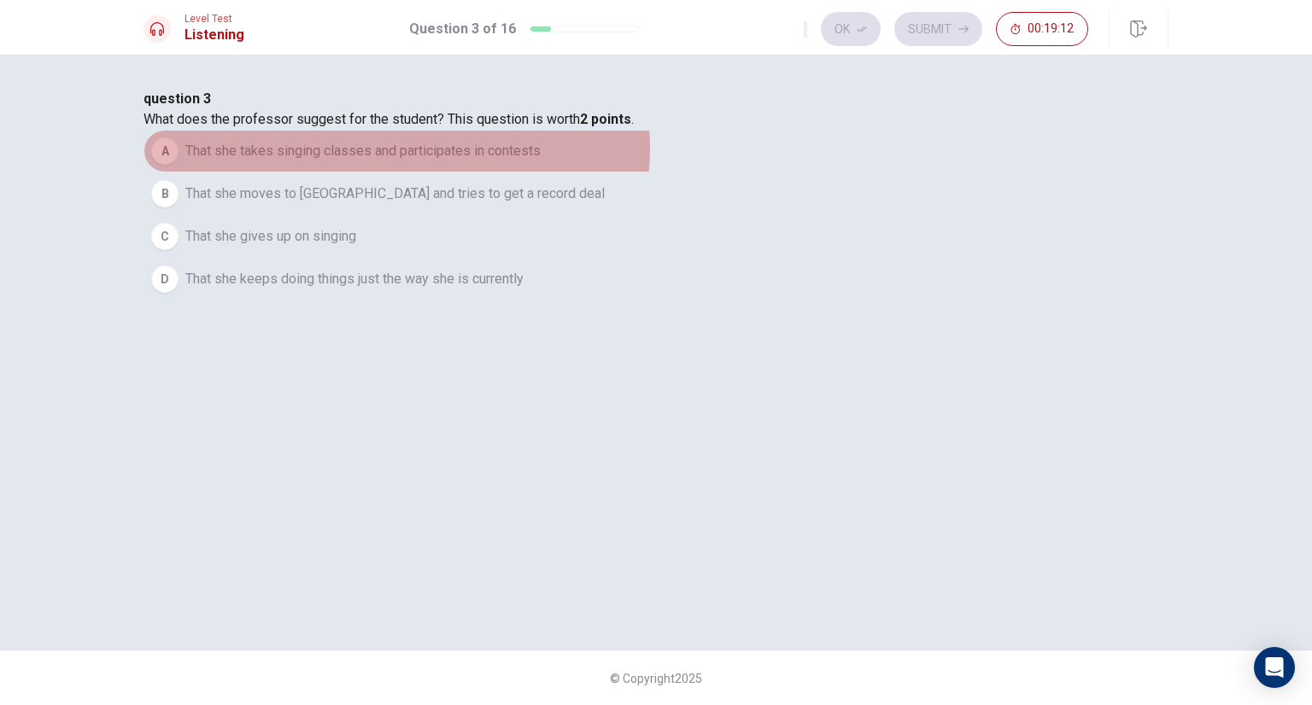
click at [541, 161] on span "That she takes singing classes and participates in contests" at bounding box center [362, 151] width 355 height 20
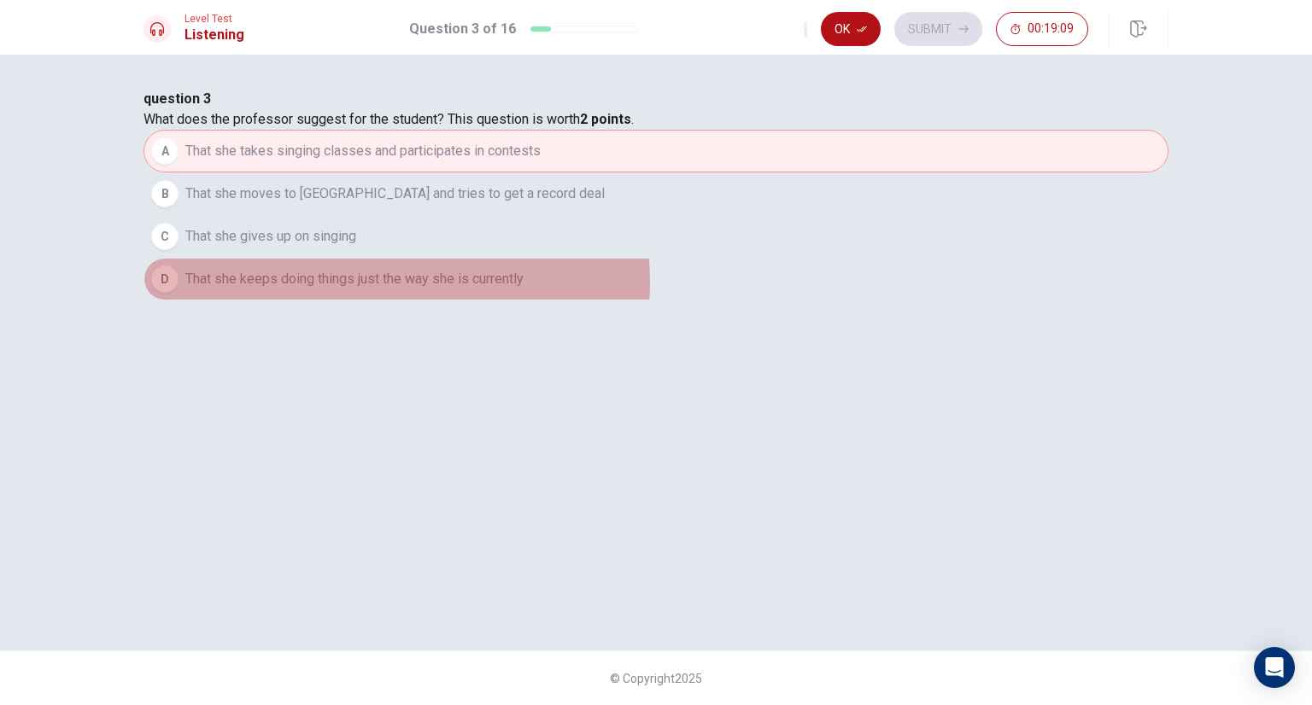
click at [523, 290] on span "That she keeps doing things just the way she is currently" at bounding box center [354, 279] width 338 height 20
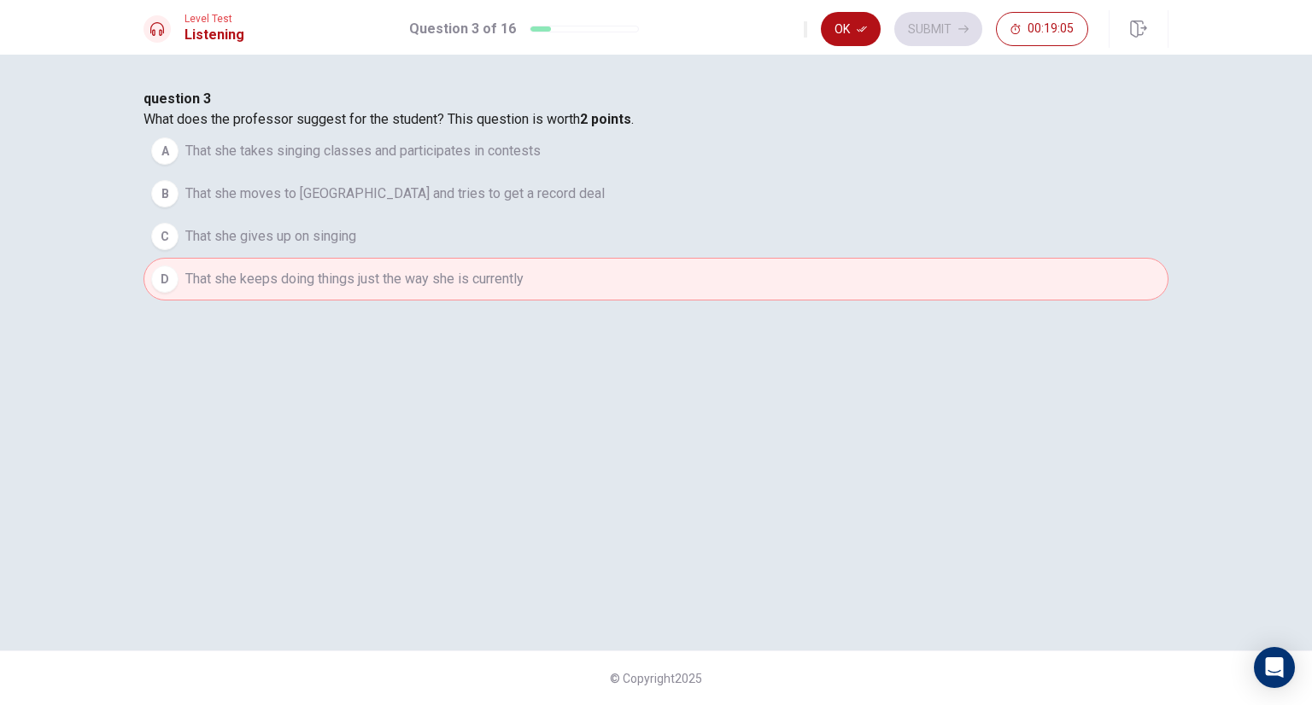
click at [541, 161] on span "That she takes singing classes and participates in contests" at bounding box center [362, 151] width 355 height 20
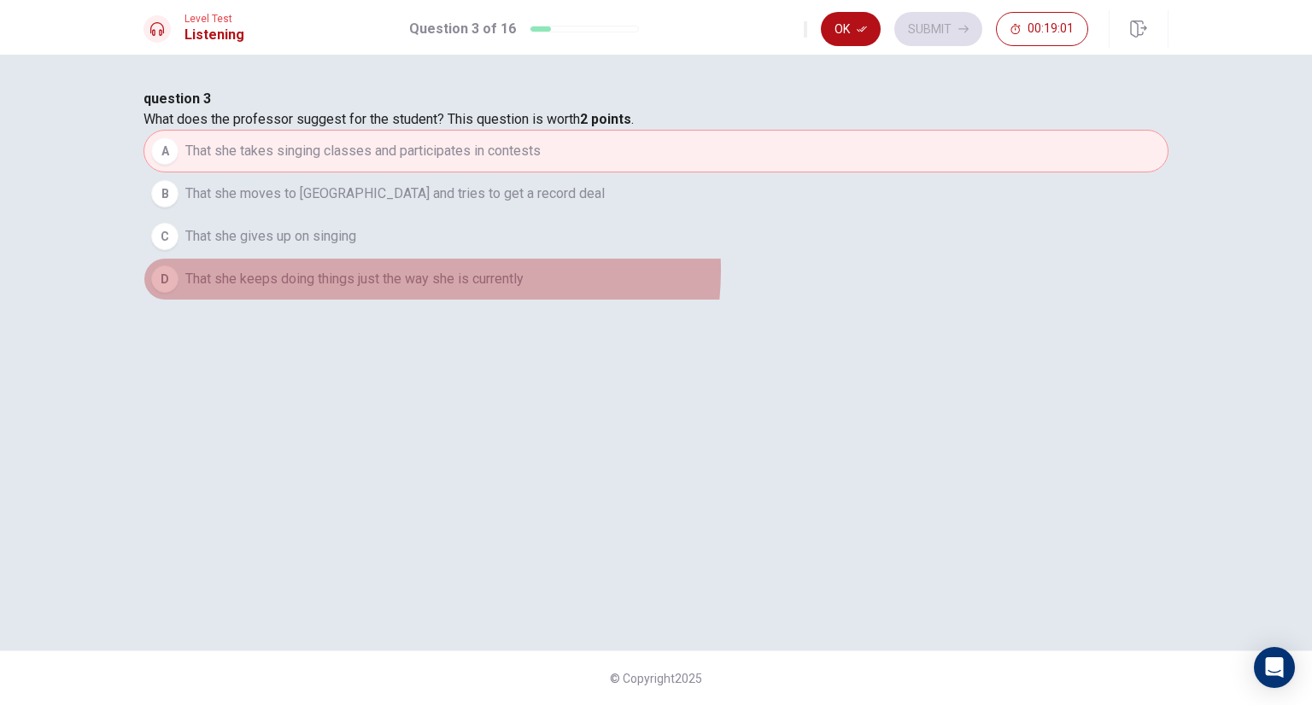
click at [523, 290] on span "That she keeps doing things just the way she is currently" at bounding box center [354, 279] width 338 height 20
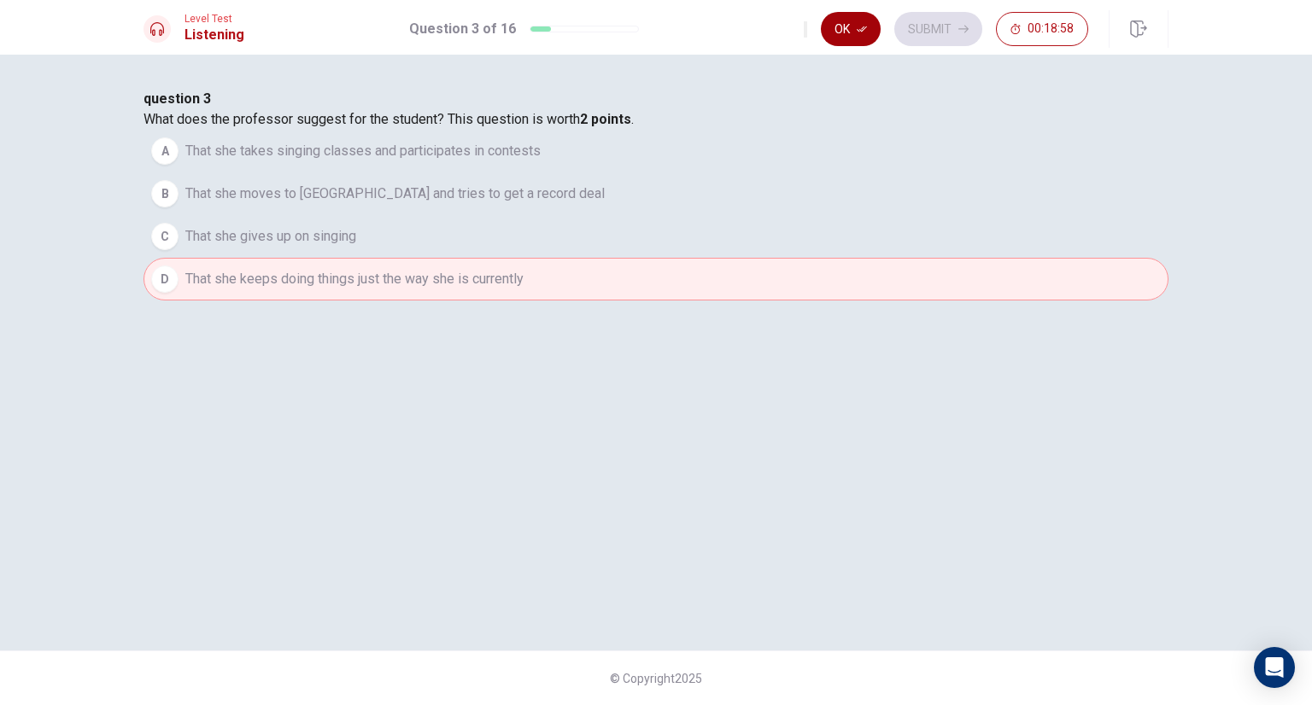
click at [857, 35] on button "Ok" at bounding box center [851, 29] width 60 height 34
click at [924, 26] on button "Submit" at bounding box center [938, 29] width 88 height 34
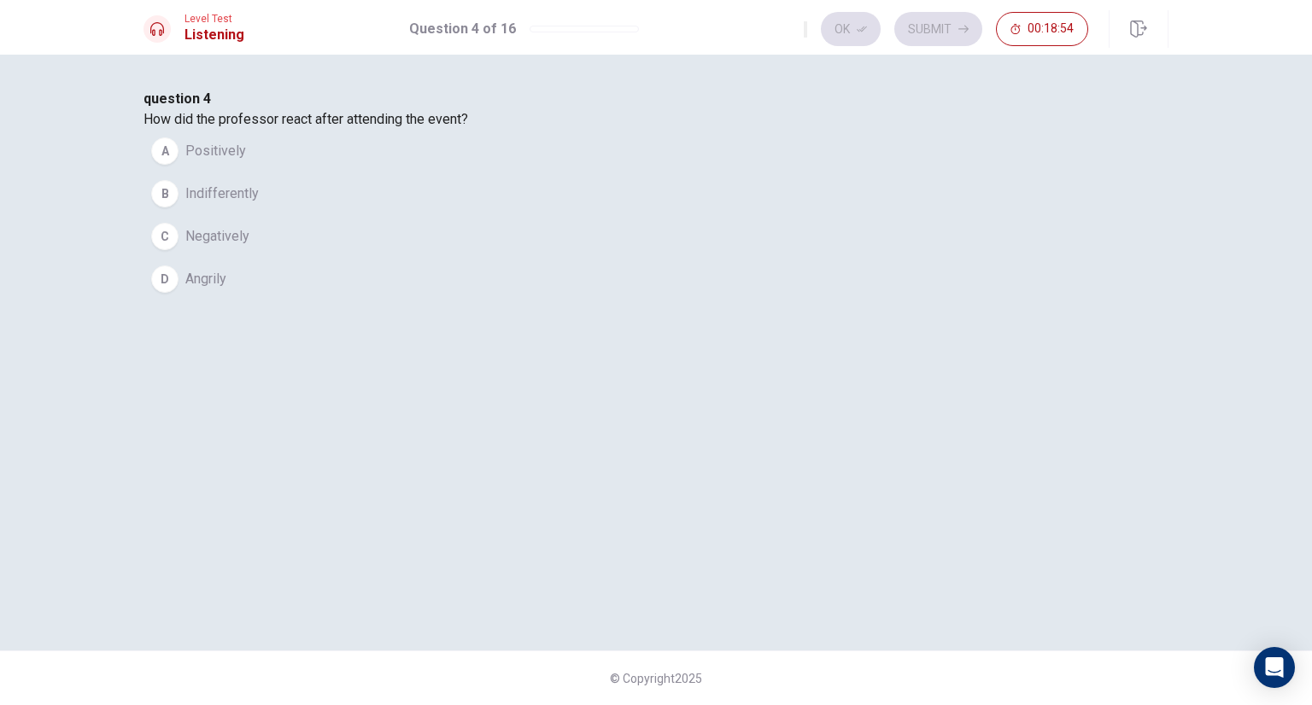
click at [545, 173] on button "A Positively" at bounding box center [655, 151] width 1025 height 43
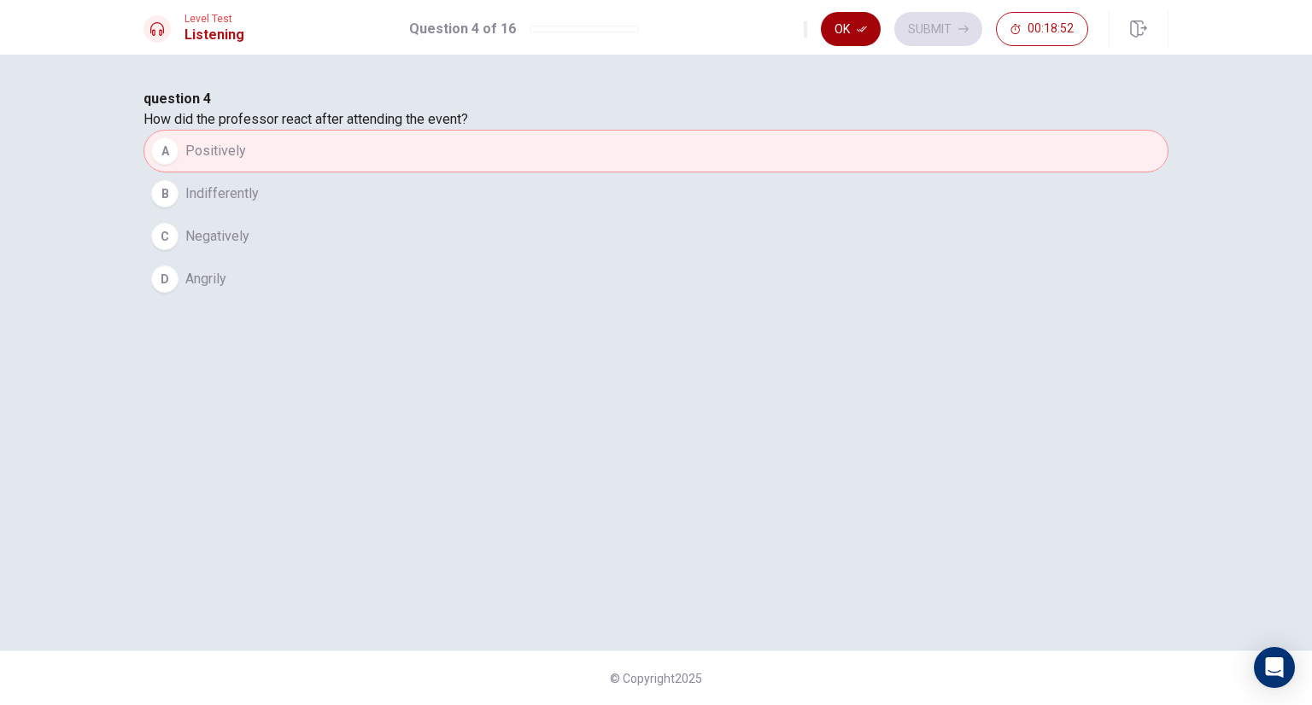
click at [858, 32] on icon "button" at bounding box center [862, 29] width 10 height 10
click at [933, 28] on button "Submit" at bounding box center [938, 29] width 88 height 34
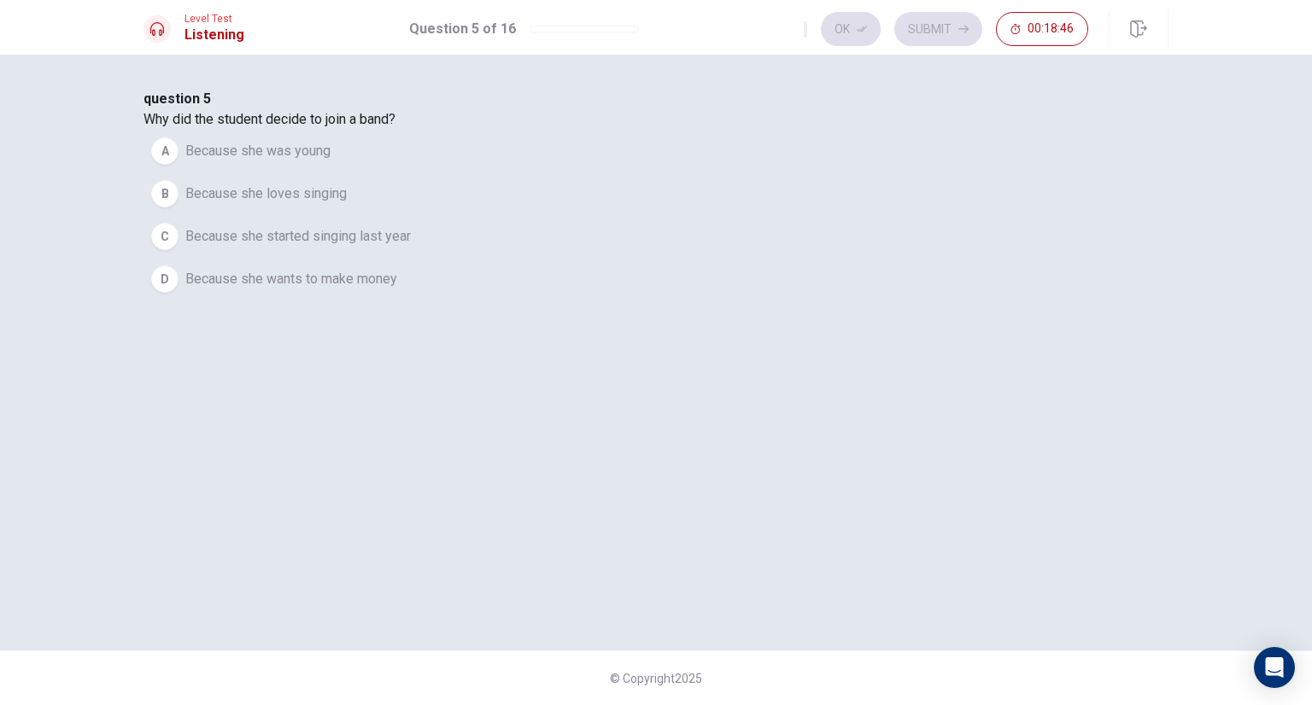
click at [637, 215] on button "B Because she loves singing" at bounding box center [655, 194] width 1025 height 43
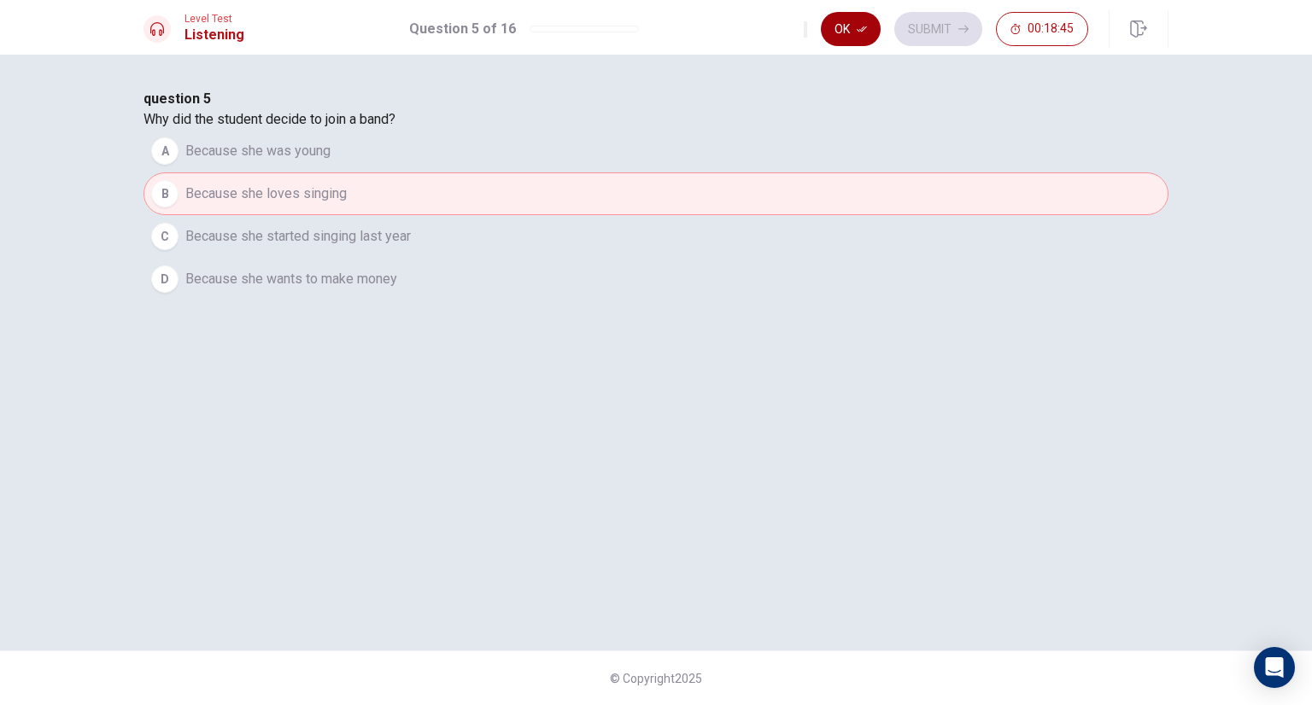
click at [867, 32] on icon "button" at bounding box center [862, 29] width 10 height 10
click at [954, 33] on button "Submit" at bounding box center [938, 29] width 88 height 34
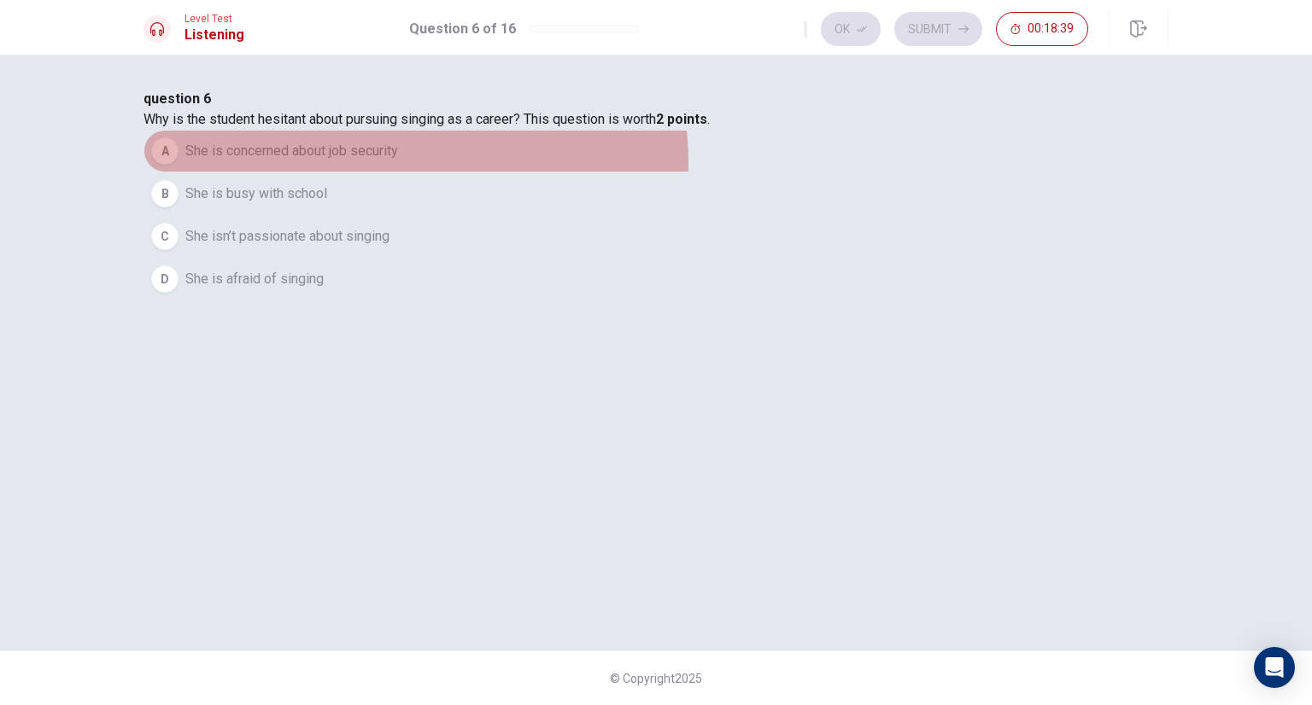
click at [670, 173] on button "A She is concerned about job security" at bounding box center [655, 151] width 1025 height 43
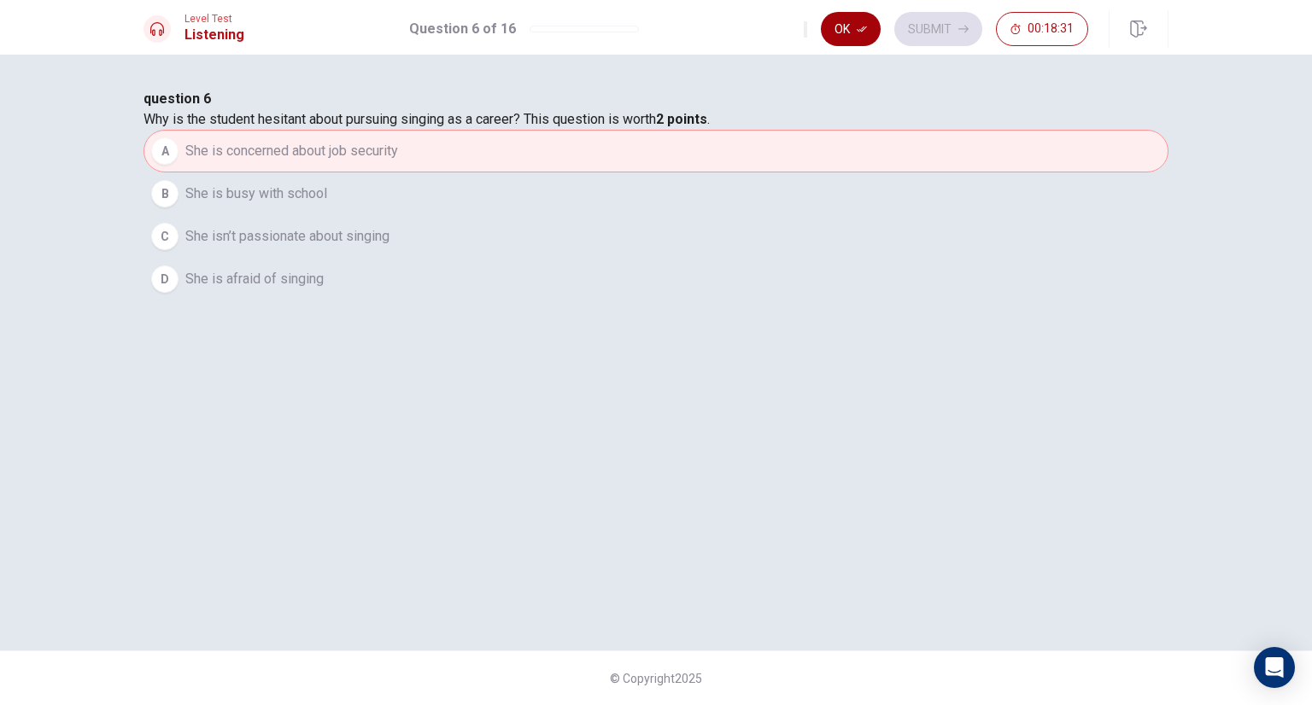
click at [851, 23] on button "Ok" at bounding box center [851, 29] width 60 height 34
click at [958, 24] on icon "button" at bounding box center [963, 29] width 10 height 10
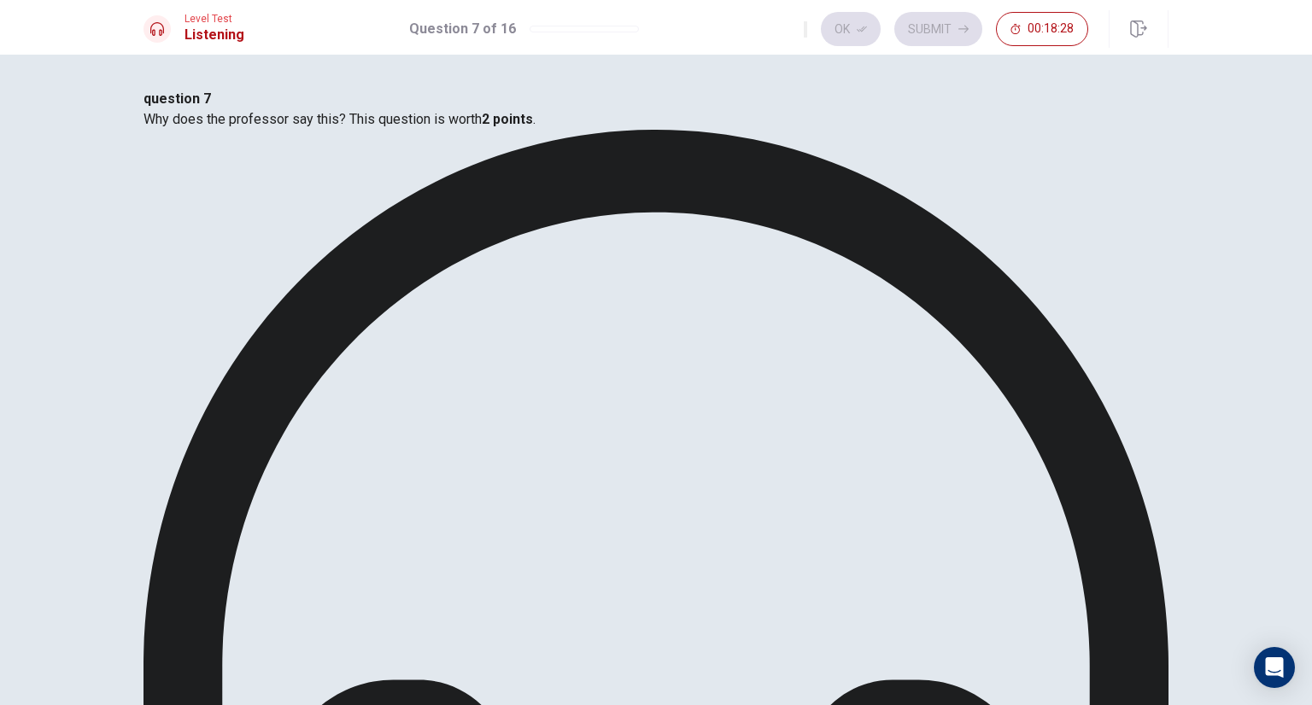
click at [866, 26] on icon "button" at bounding box center [862, 29] width 10 height 10
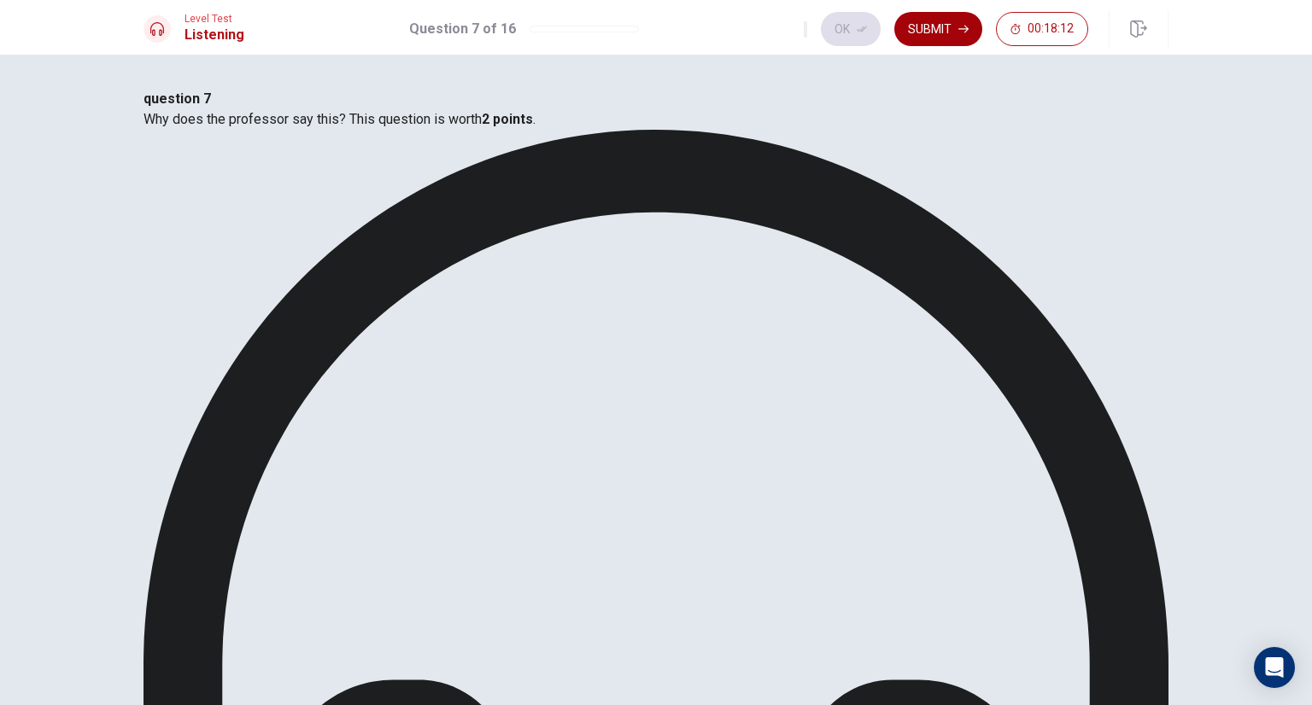
click at [957, 31] on button "Submit" at bounding box center [938, 29] width 88 height 34
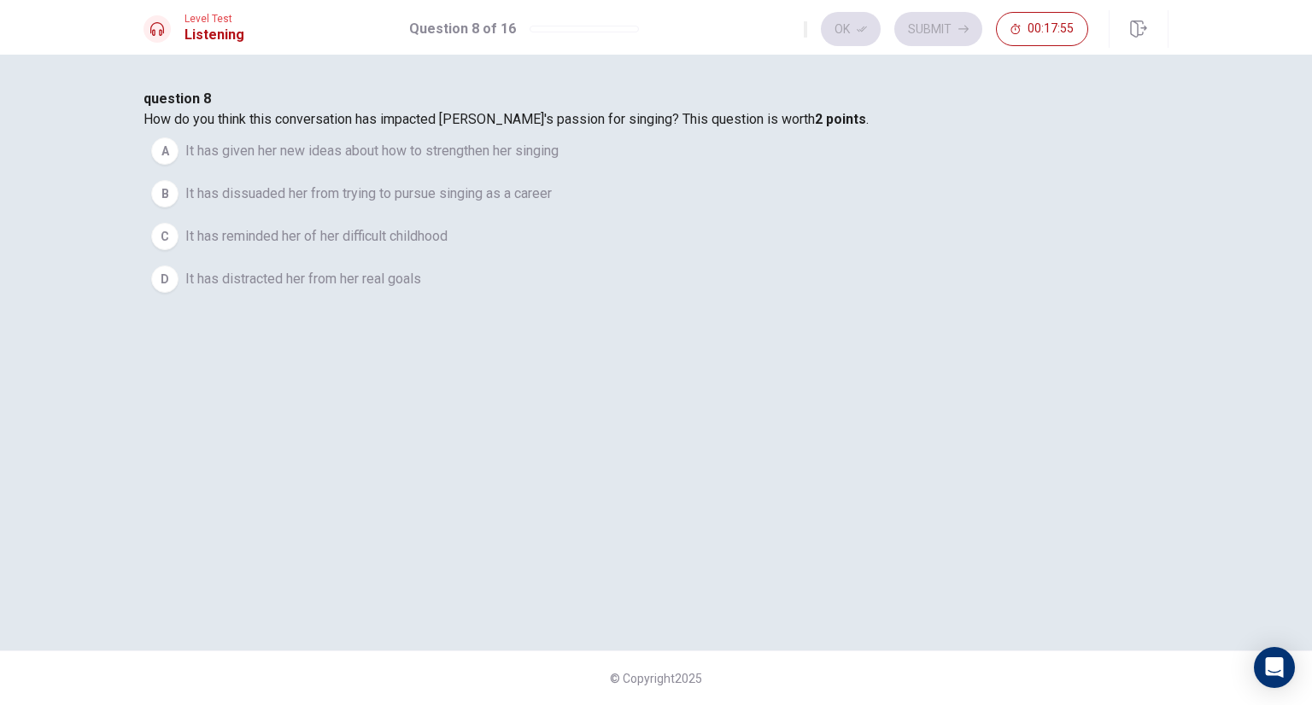
click at [421, 290] on span "It has distracted her from her real goals" at bounding box center [303, 279] width 236 height 20
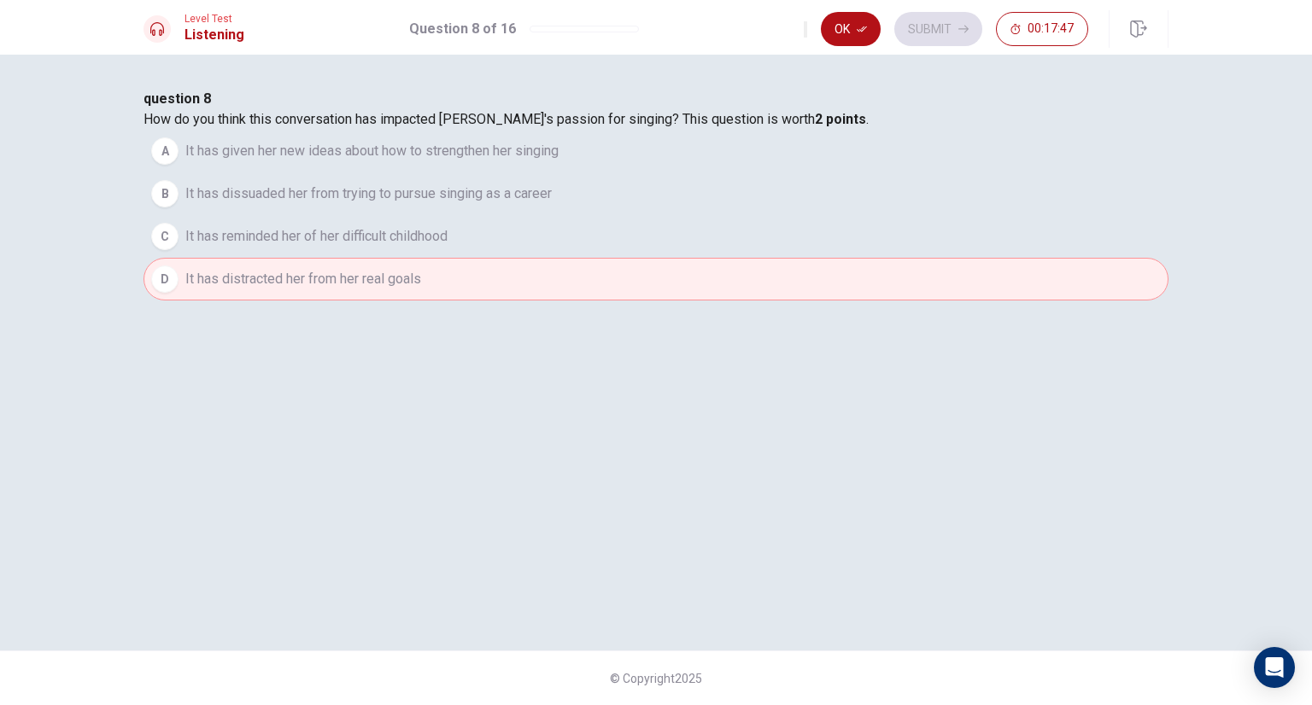
click at [552, 204] on span "It has dissuaded her from trying to pursue singing as a career" at bounding box center [368, 194] width 366 height 20
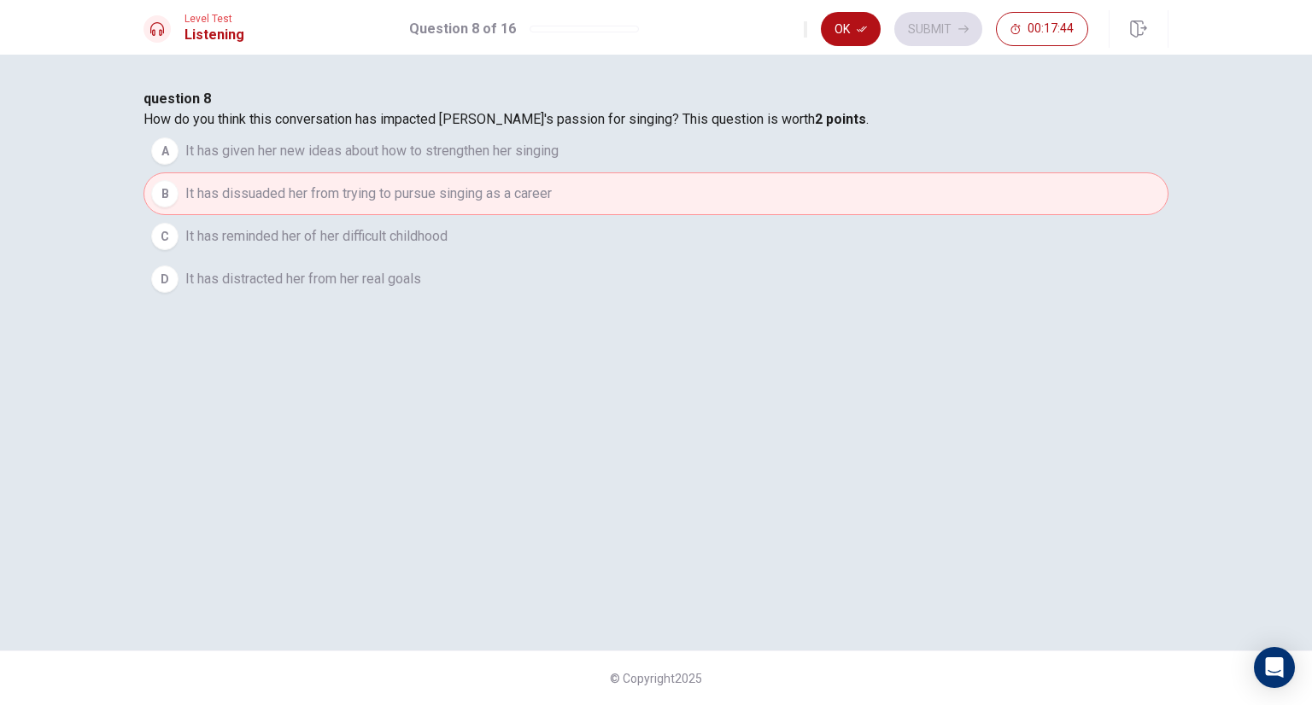
click at [866, 19] on button "Ok" at bounding box center [851, 29] width 60 height 34
click at [909, 21] on button "Submit" at bounding box center [938, 29] width 88 height 34
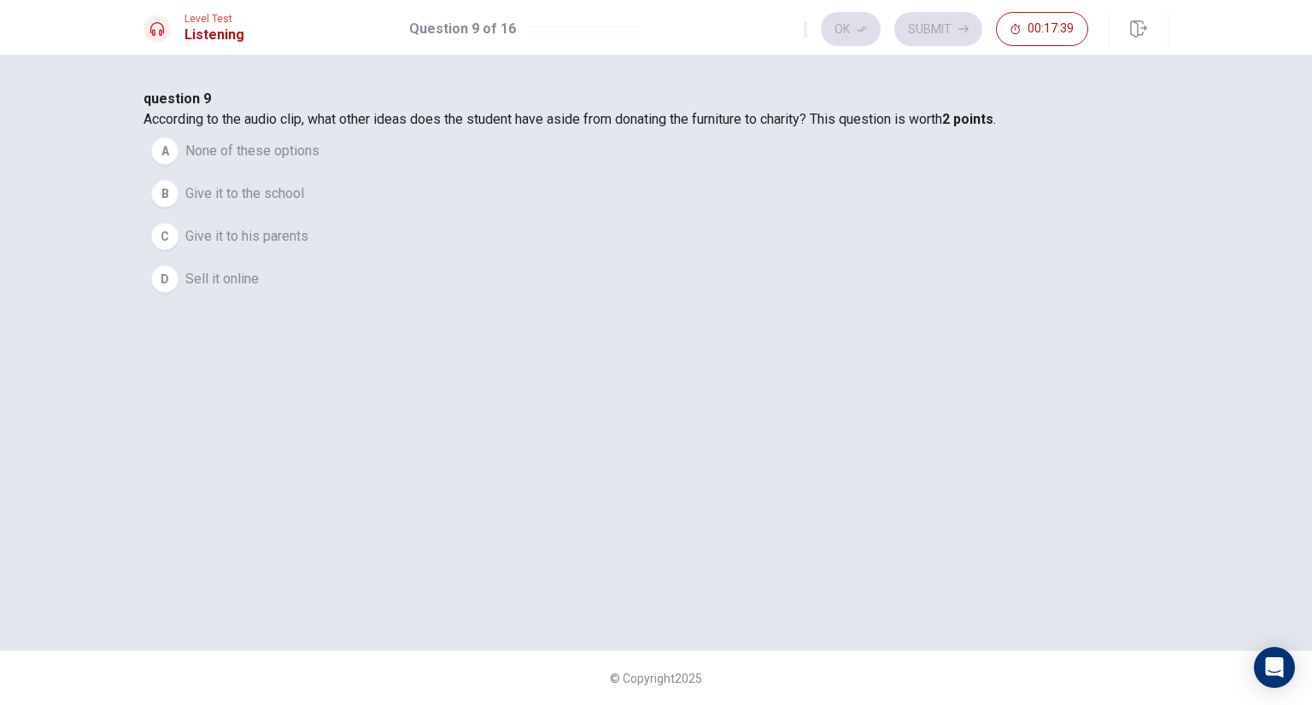
click at [304, 204] on span "Give it to the school" at bounding box center [244, 194] width 119 height 20
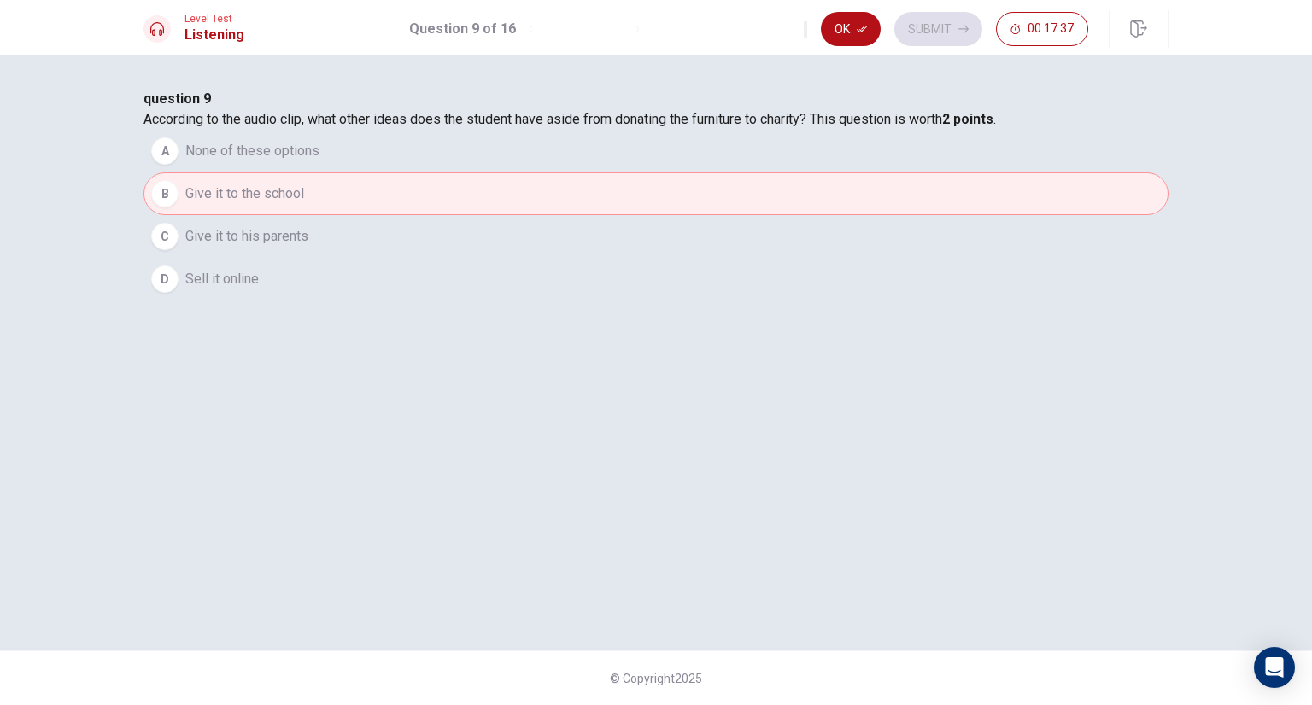
click at [549, 301] on button "D Sell it online" at bounding box center [655, 279] width 1025 height 43
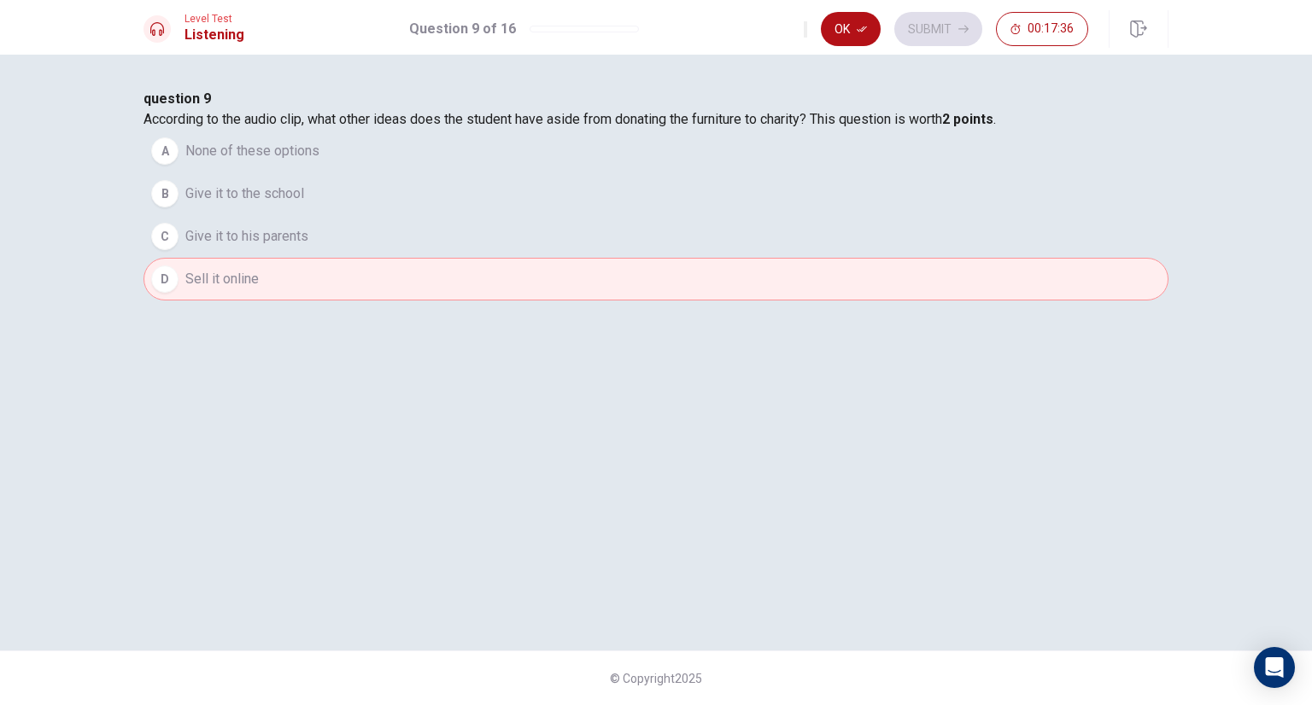
click at [308, 247] on span "Give it to his parents" at bounding box center [246, 236] width 123 height 20
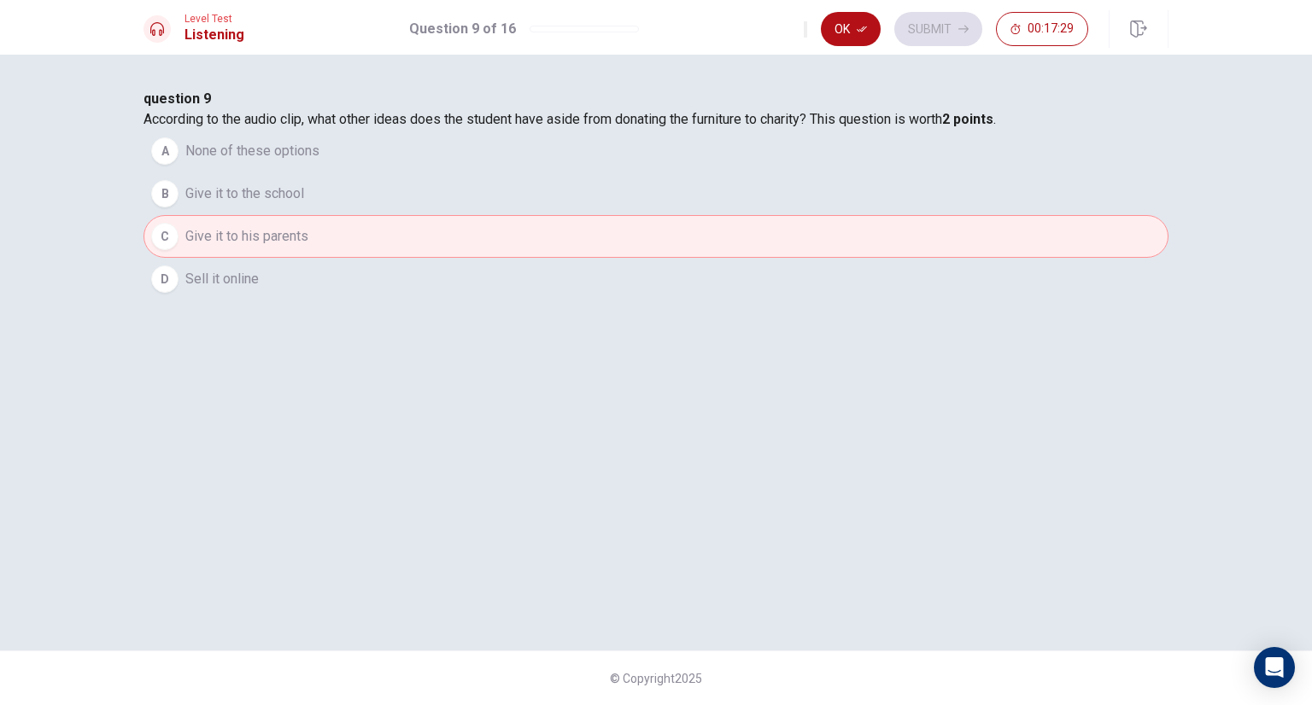
click at [572, 215] on button "B Give it to the school" at bounding box center [655, 194] width 1025 height 43
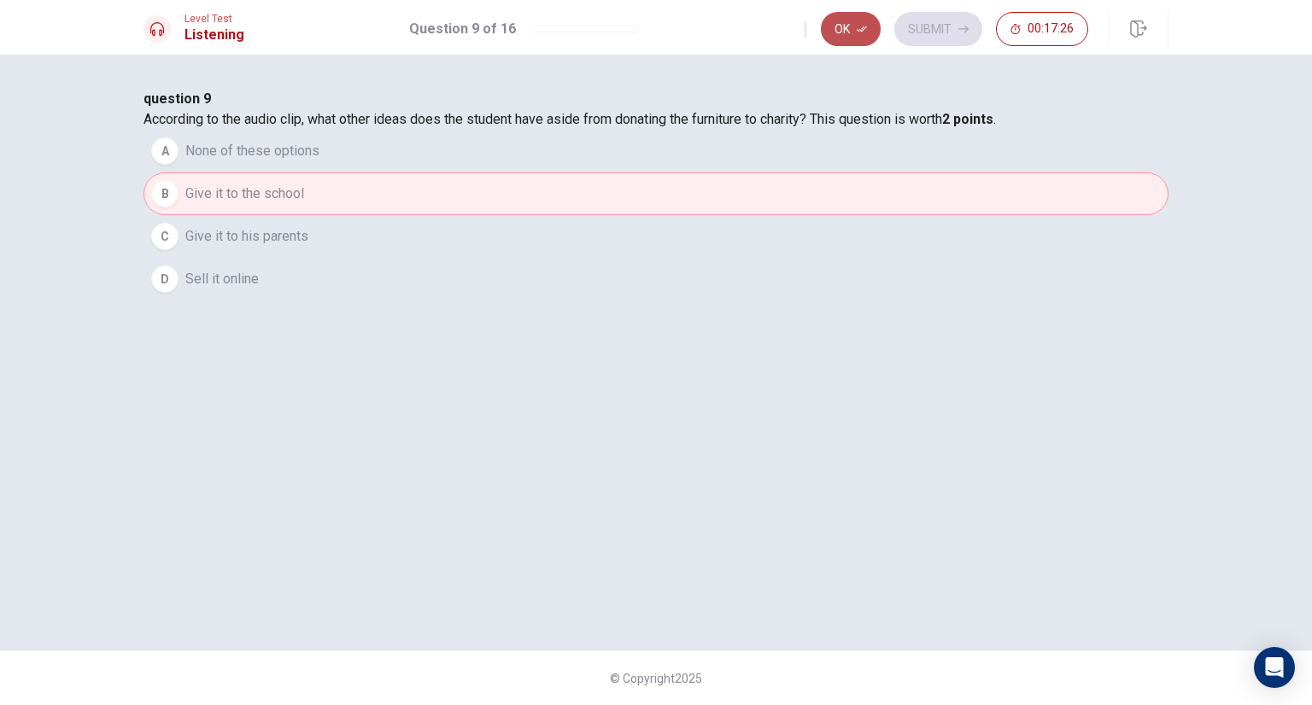
click at [865, 28] on icon "button" at bounding box center [862, 29] width 10 height 6
click at [919, 26] on button "Submit" at bounding box center [938, 29] width 88 height 34
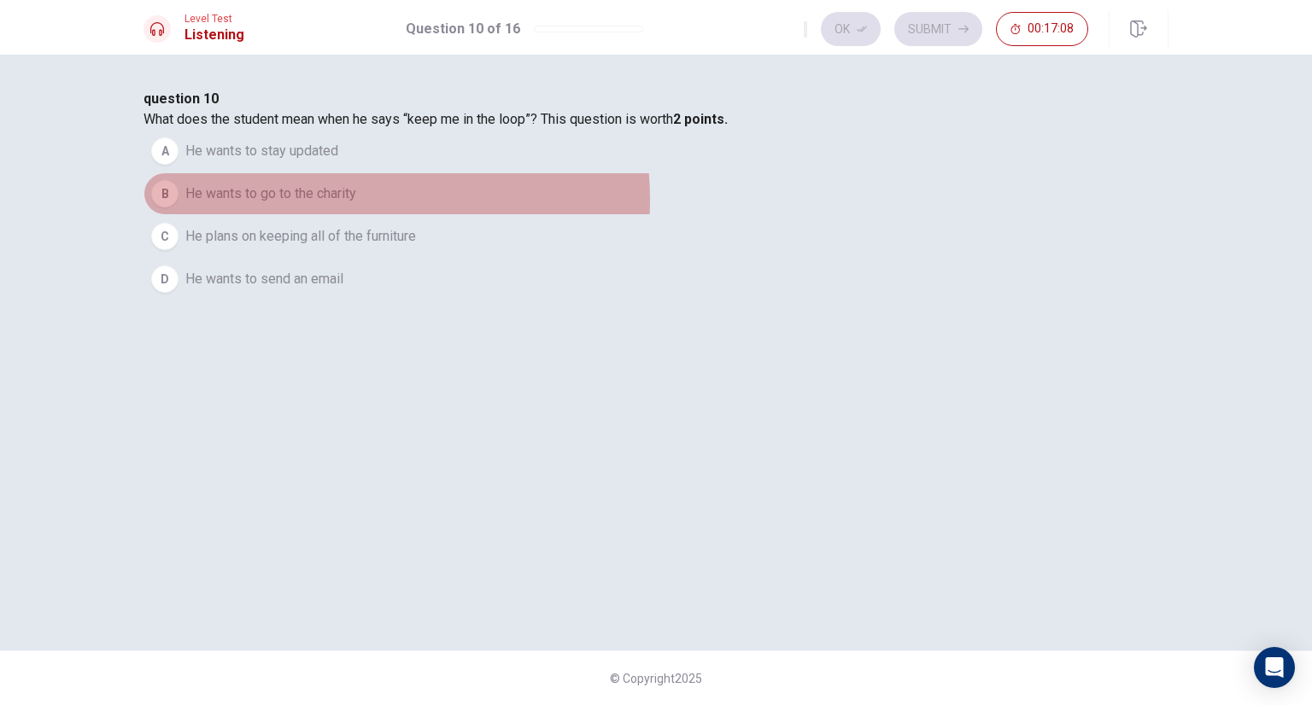
click at [356, 204] on span "He wants to go to the charity" at bounding box center [270, 194] width 171 height 20
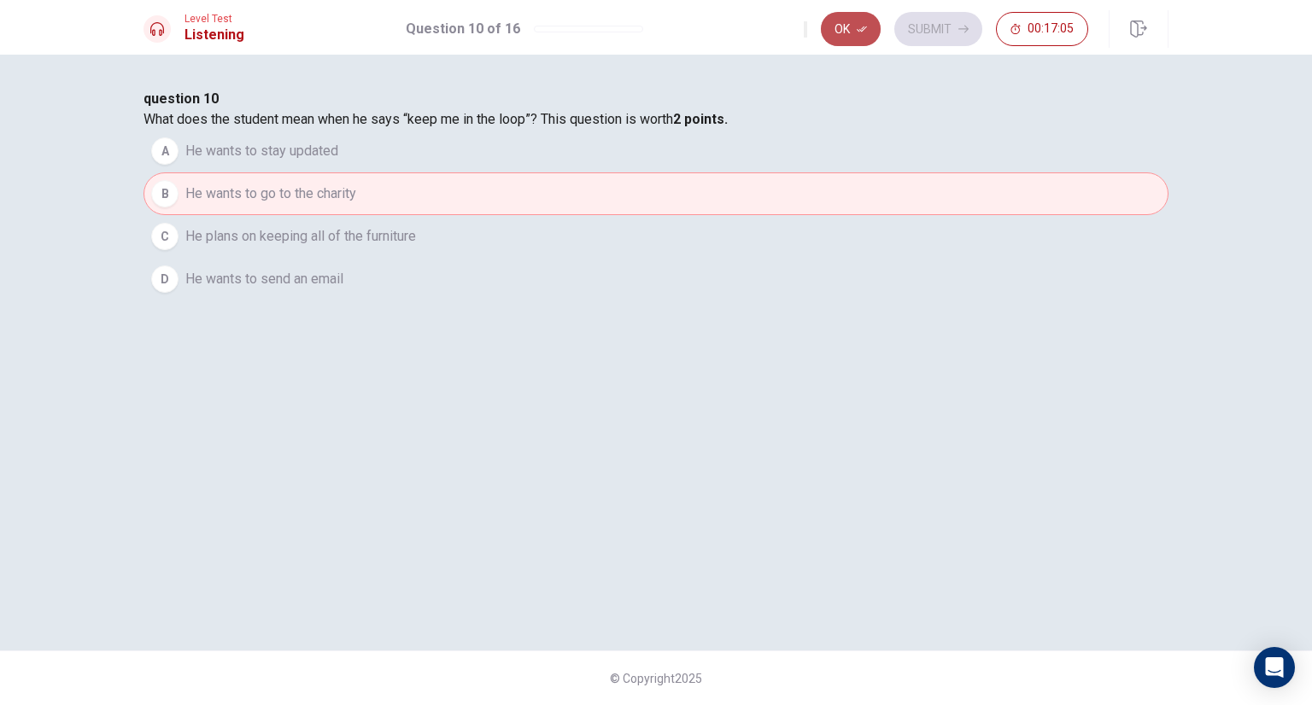
click at [865, 32] on icon "button" at bounding box center [862, 29] width 10 height 10
click at [924, 32] on button "Submit" at bounding box center [938, 29] width 88 height 34
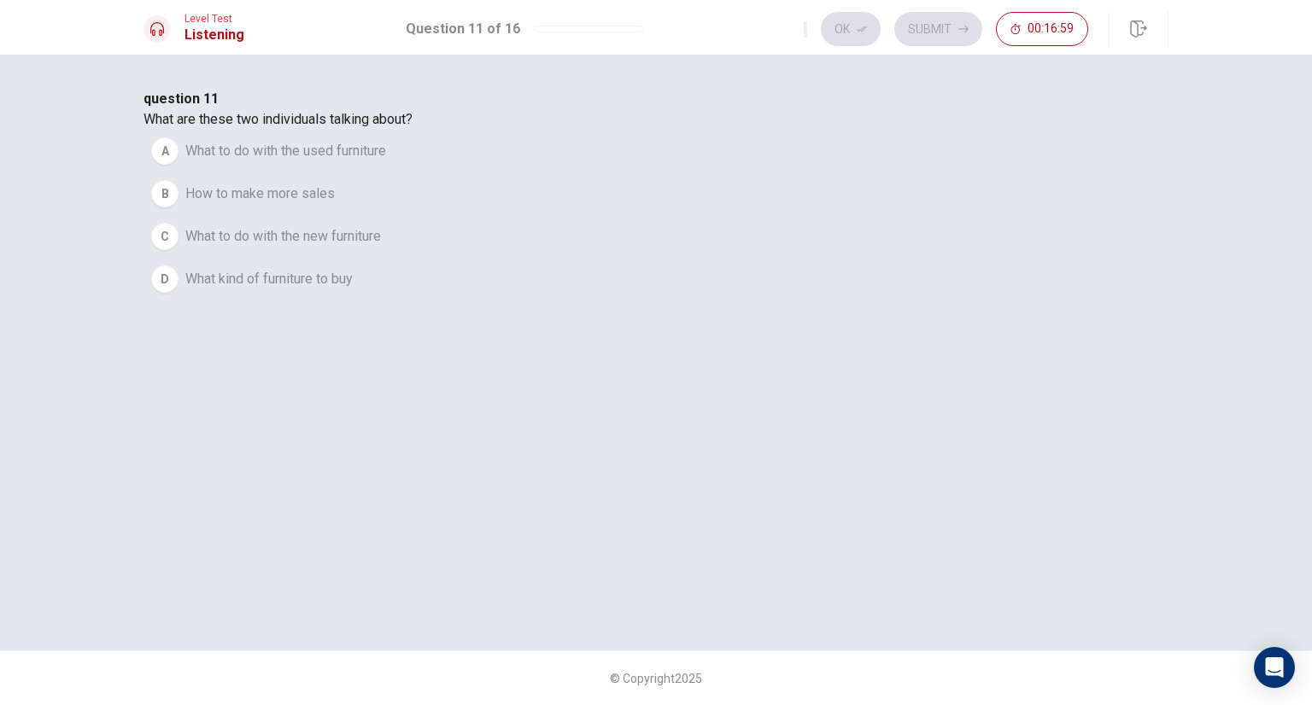
click at [386, 161] on span "What to do with the used furniture" at bounding box center [285, 151] width 201 height 20
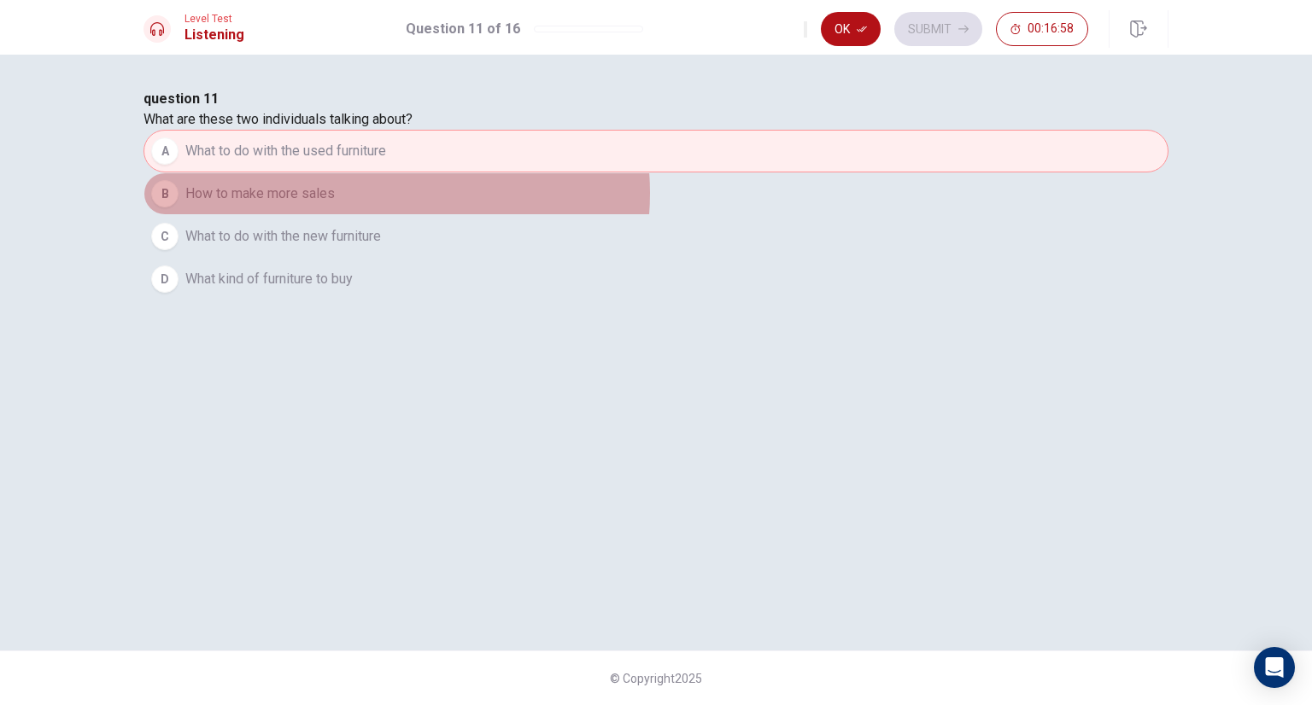
click at [637, 215] on button "B How to make more sales" at bounding box center [655, 194] width 1025 height 43
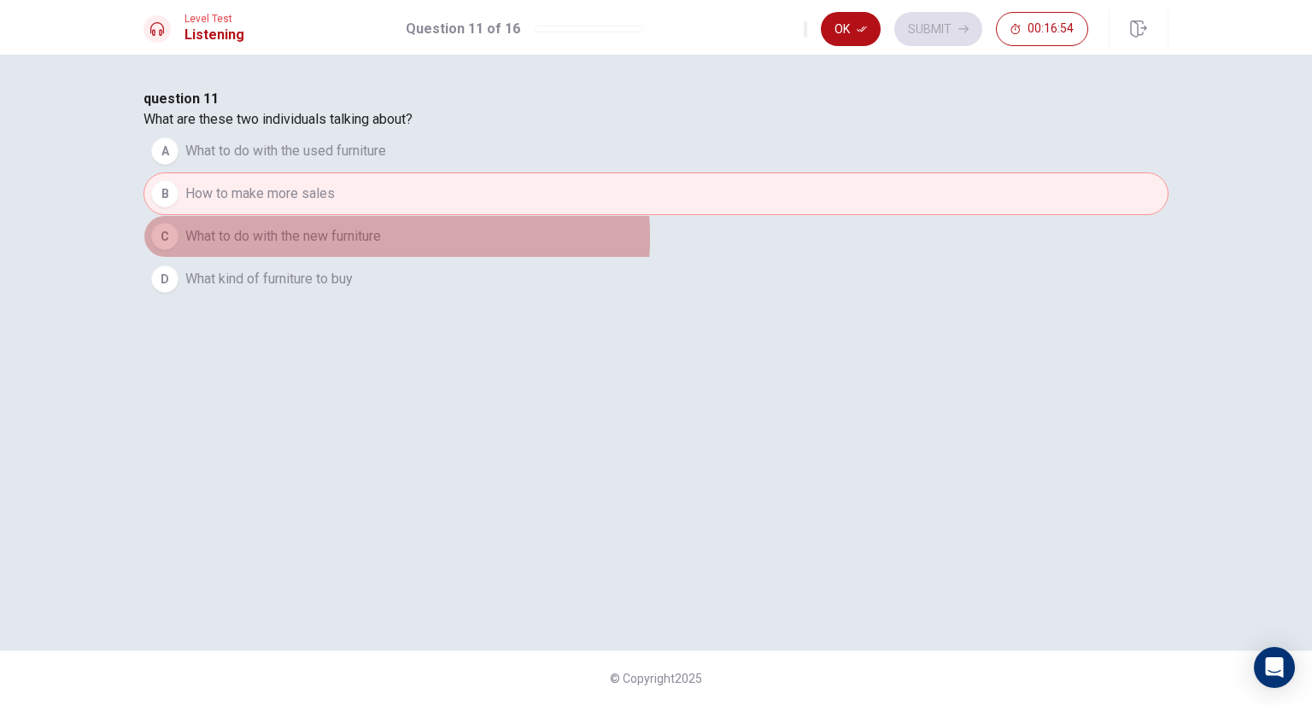
click at [381, 247] on span "What to do with the new furniture" at bounding box center [283, 236] width 196 height 20
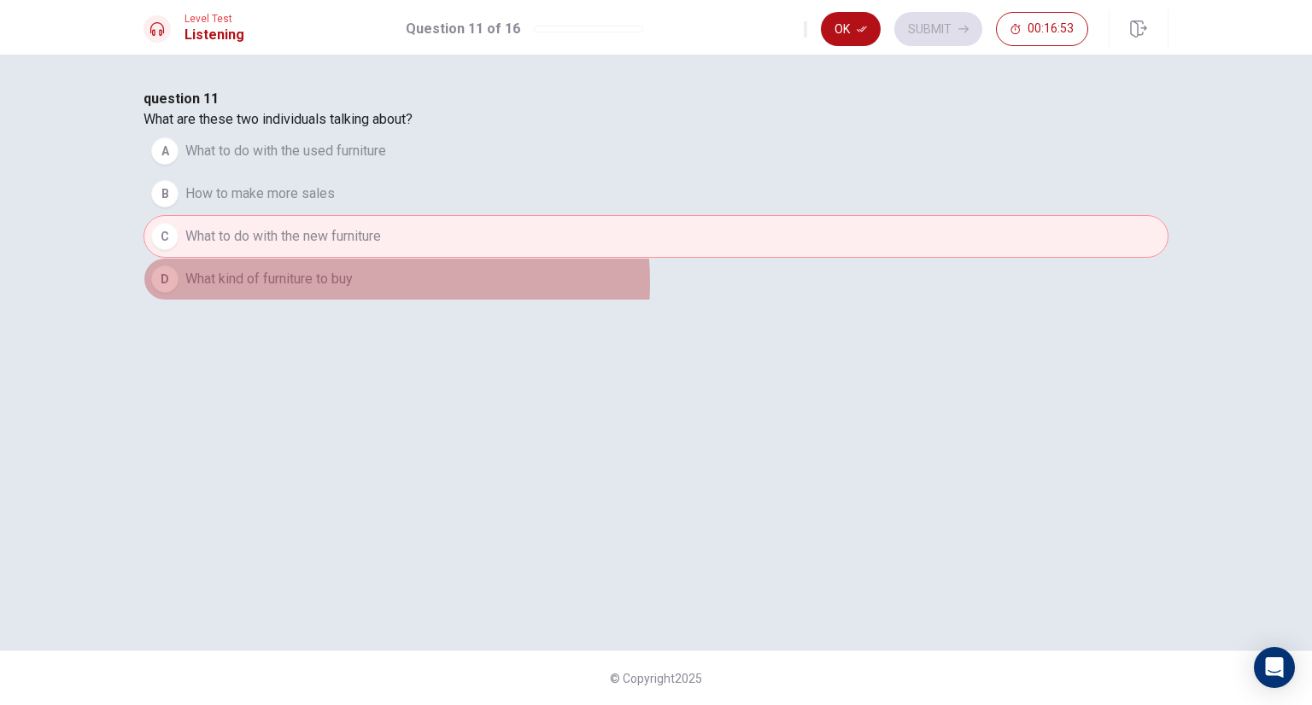
click at [353, 290] on span "What kind of furniture to buy" at bounding box center [268, 279] width 167 height 20
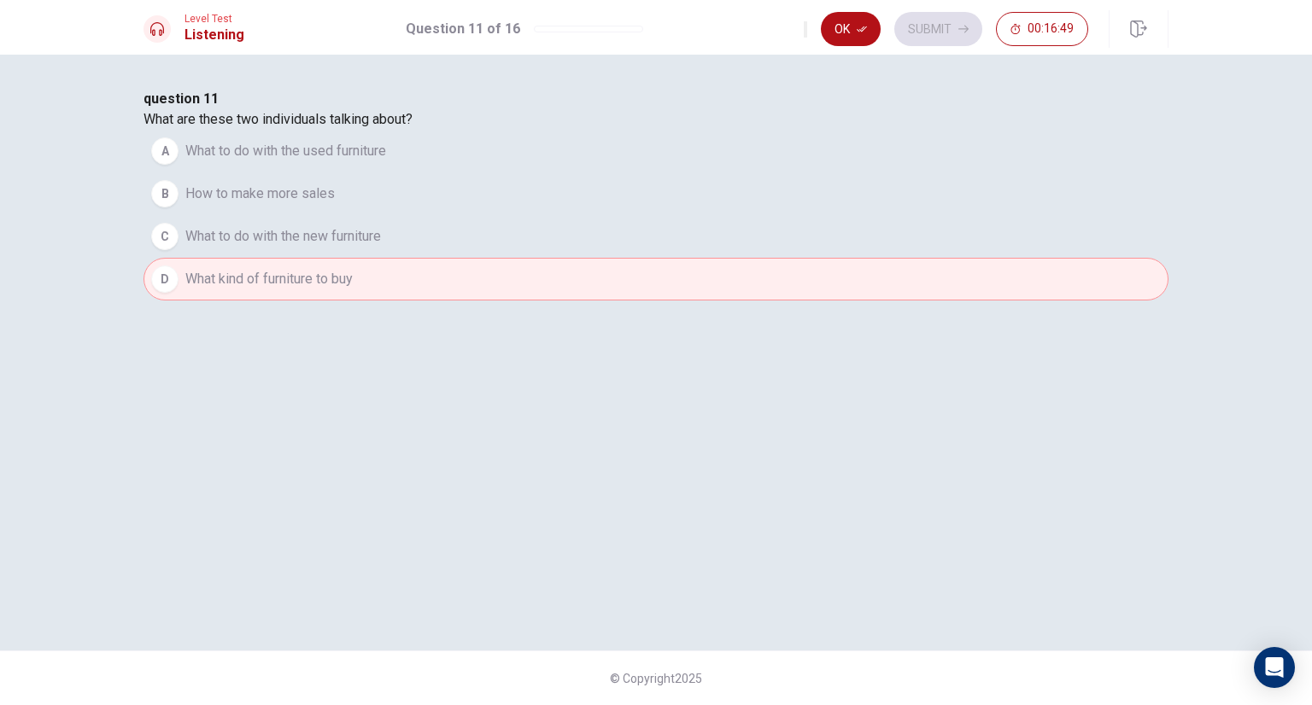
click at [386, 161] on span "What to do with the used furniture" at bounding box center [285, 151] width 201 height 20
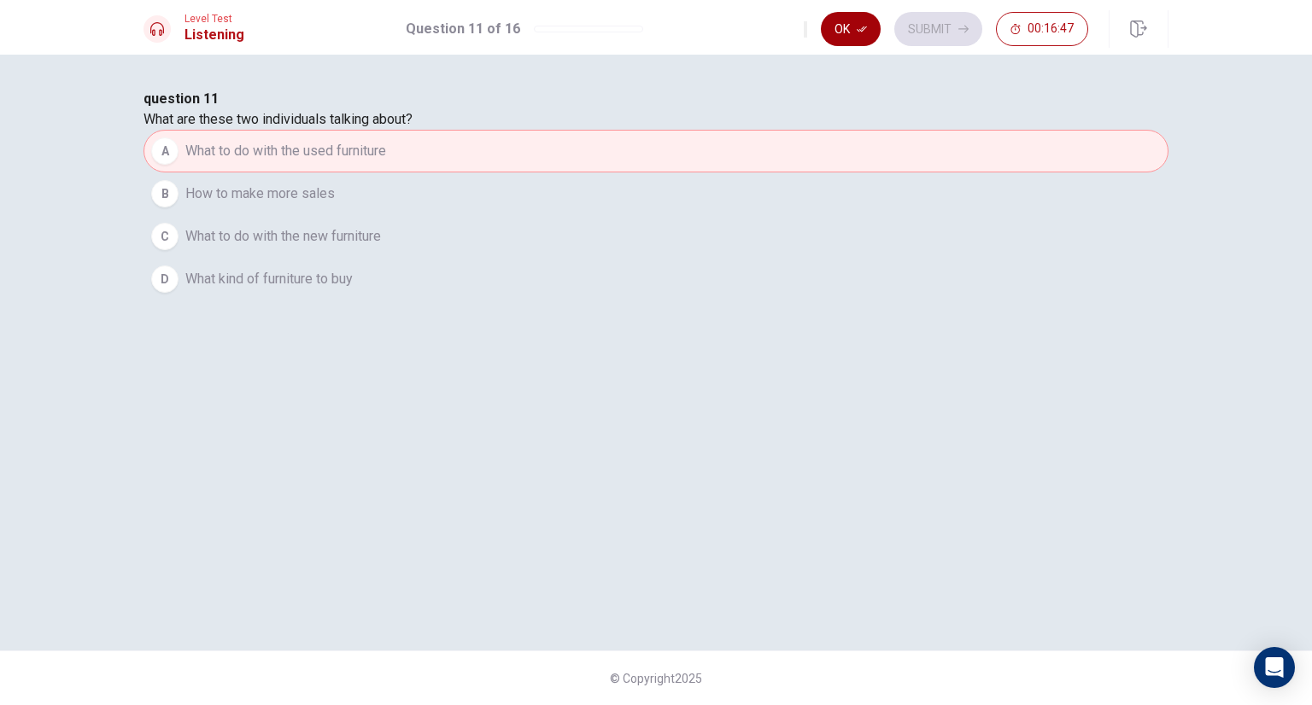
click at [846, 22] on button "Ok" at bounding box center [851, 29] width 60 height 34
click at [948, 30] on button "Submit" at bounding box center [938, 29] width 88 height 34
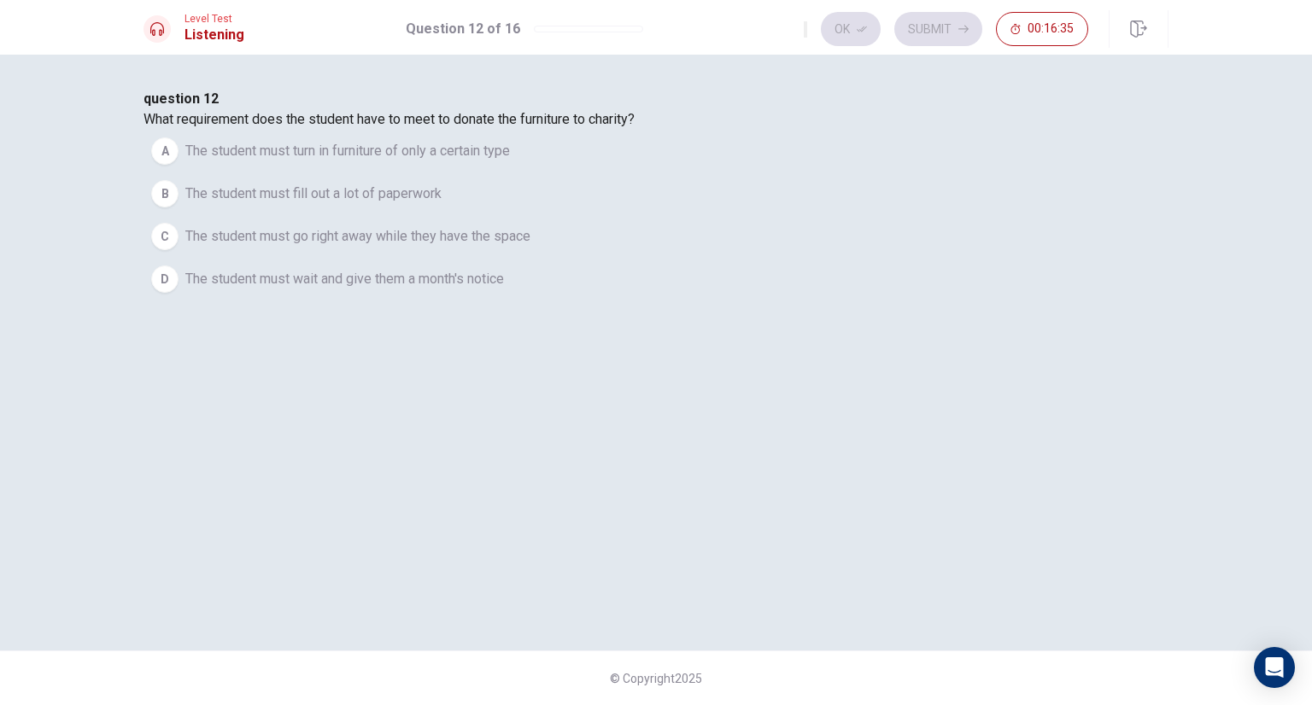
click at [510, 161] on span "The student must turn in furniture of only a certain type" at bounding box center [347, 151] width 325 height 20
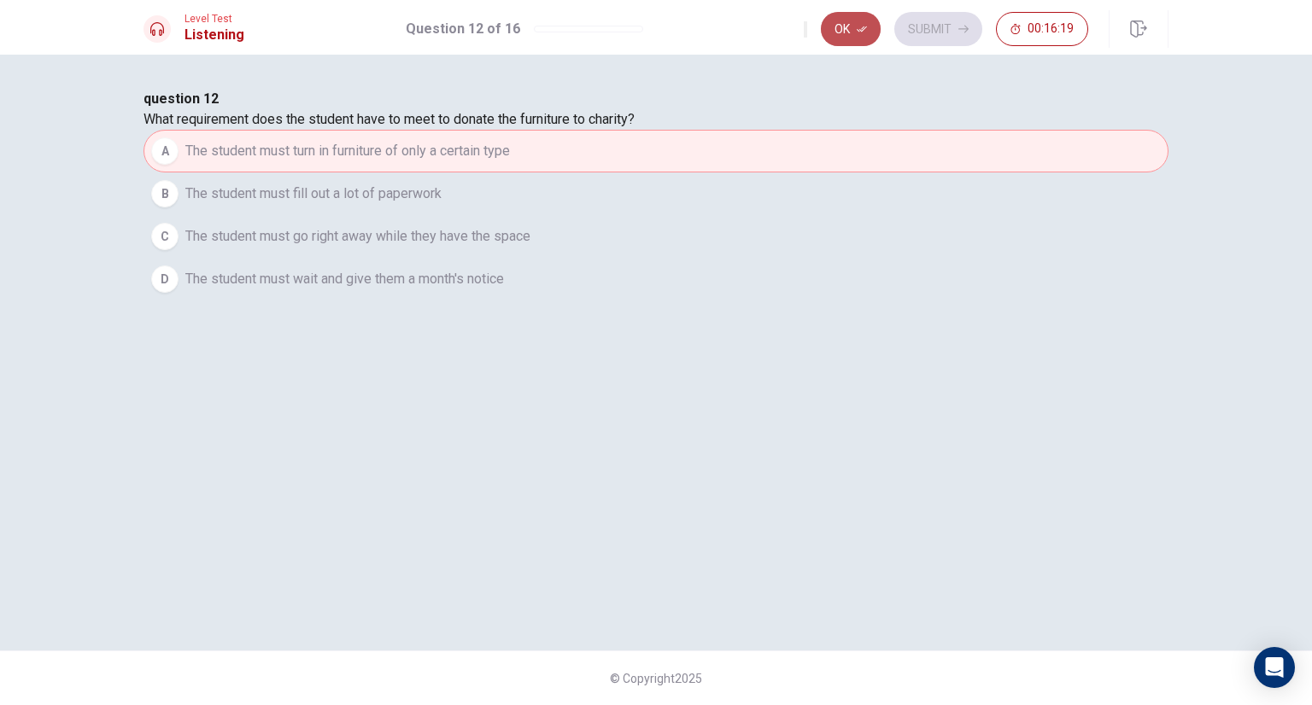
click at [857, 29] on button "Ok" at bounding box center [851, 29] width 60 height 34
click at [932, 22] on button "Submit" at bounding box center [938, 29] width 88 height 34
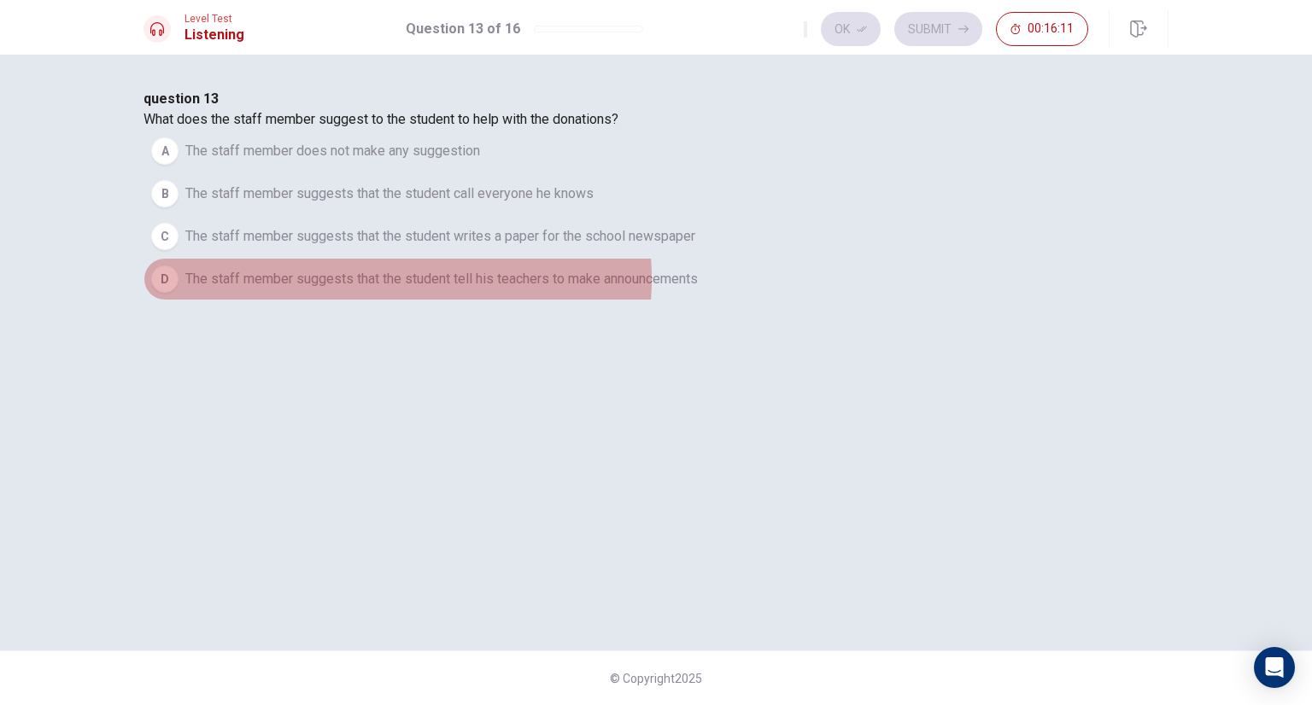
click at [629, 290] on span "The staff member suggests that the student tell his teachers to make announceme…" at bounding box center [441, 279] width 512 height 20
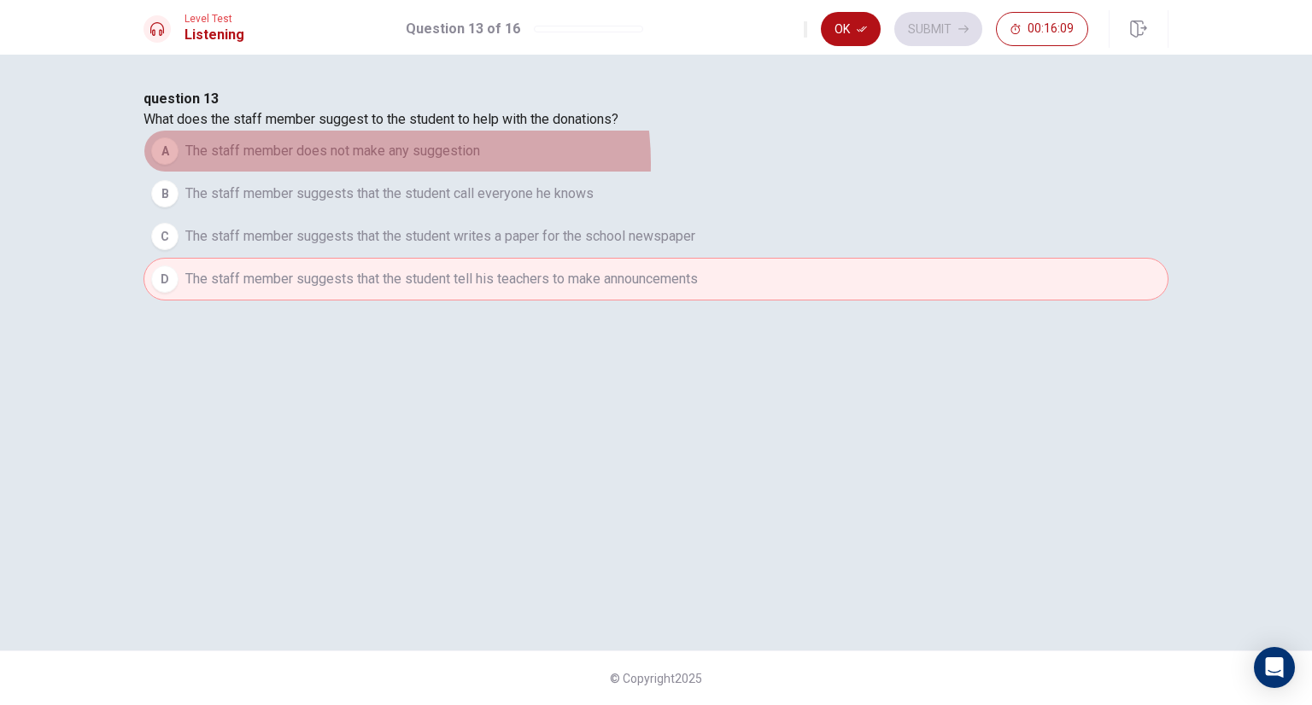
click at [621, 173] on button "A The staff member does not make any suggestion" at bounding box center [655, 151] width 1025 height 43
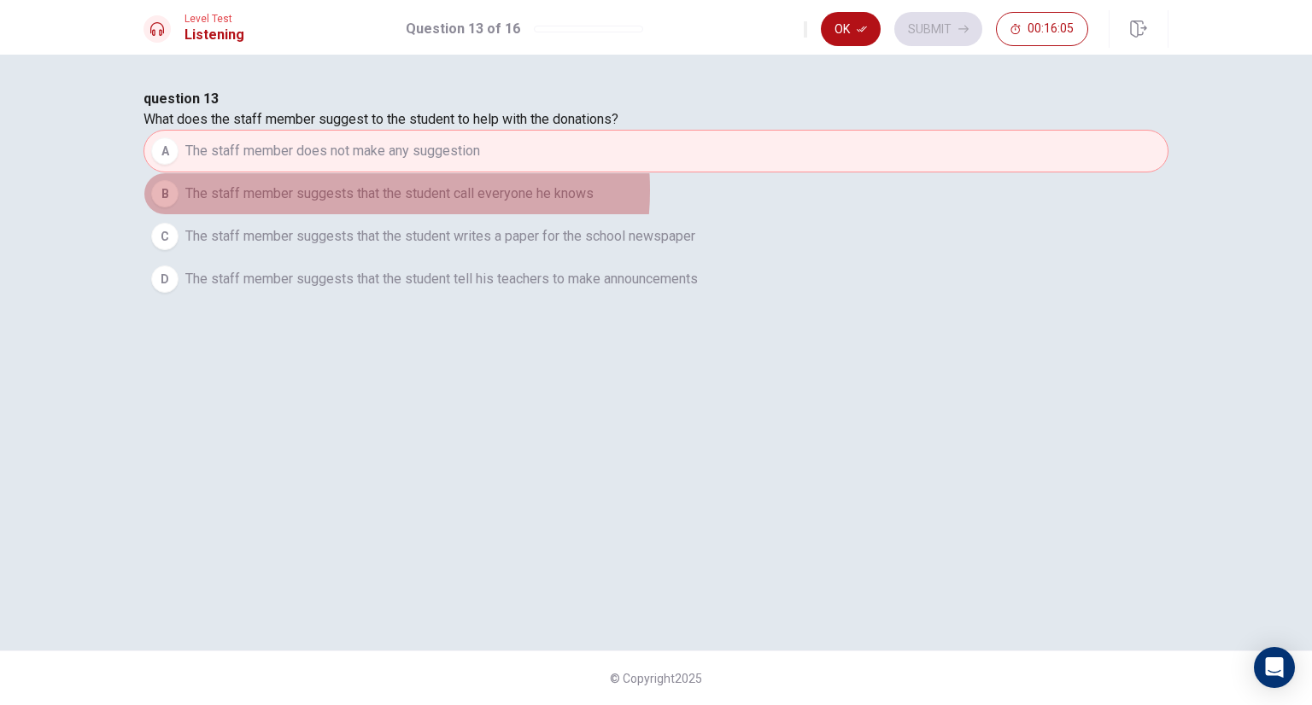
click at [594, 204] on span "The staff member suggests that the student call everyone he knows" at bounding box center [389, 194] width 408 height 20
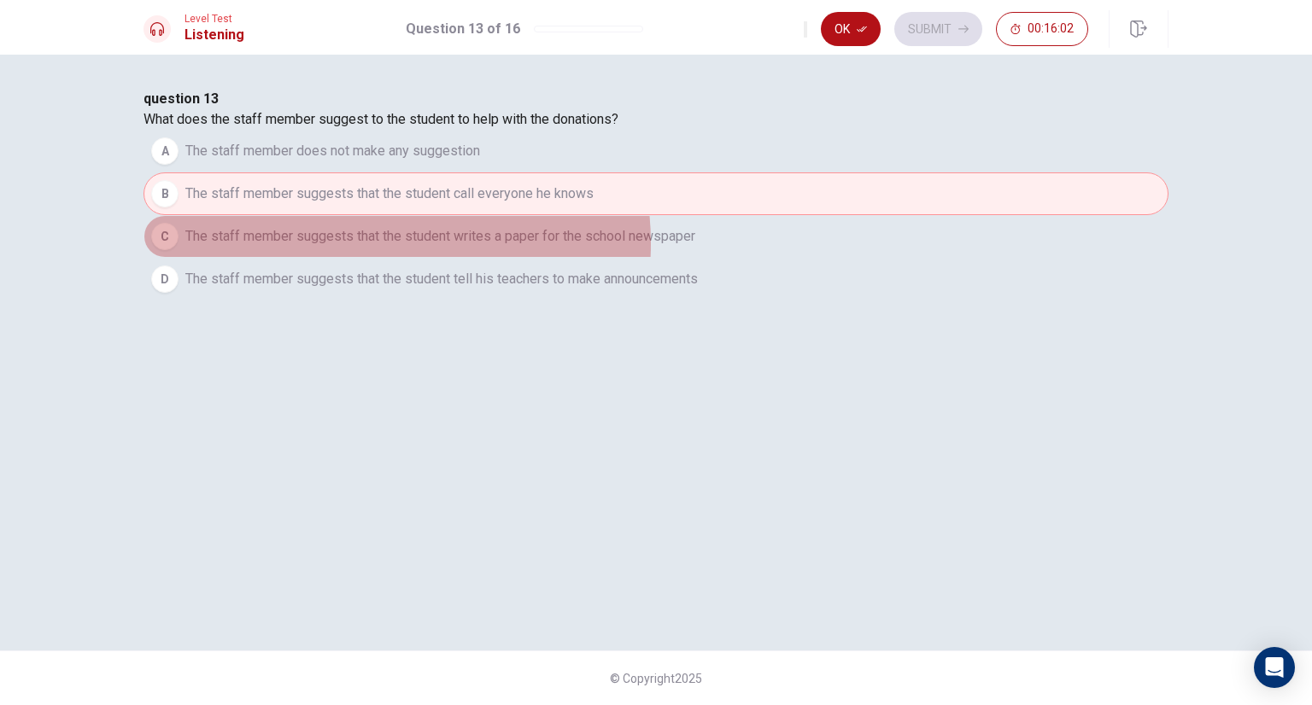
click at [620, 247] on span "The staff member suggests that the student writes a paper for the school newspa…" at bounding box center [440, 236] width 510 height 20
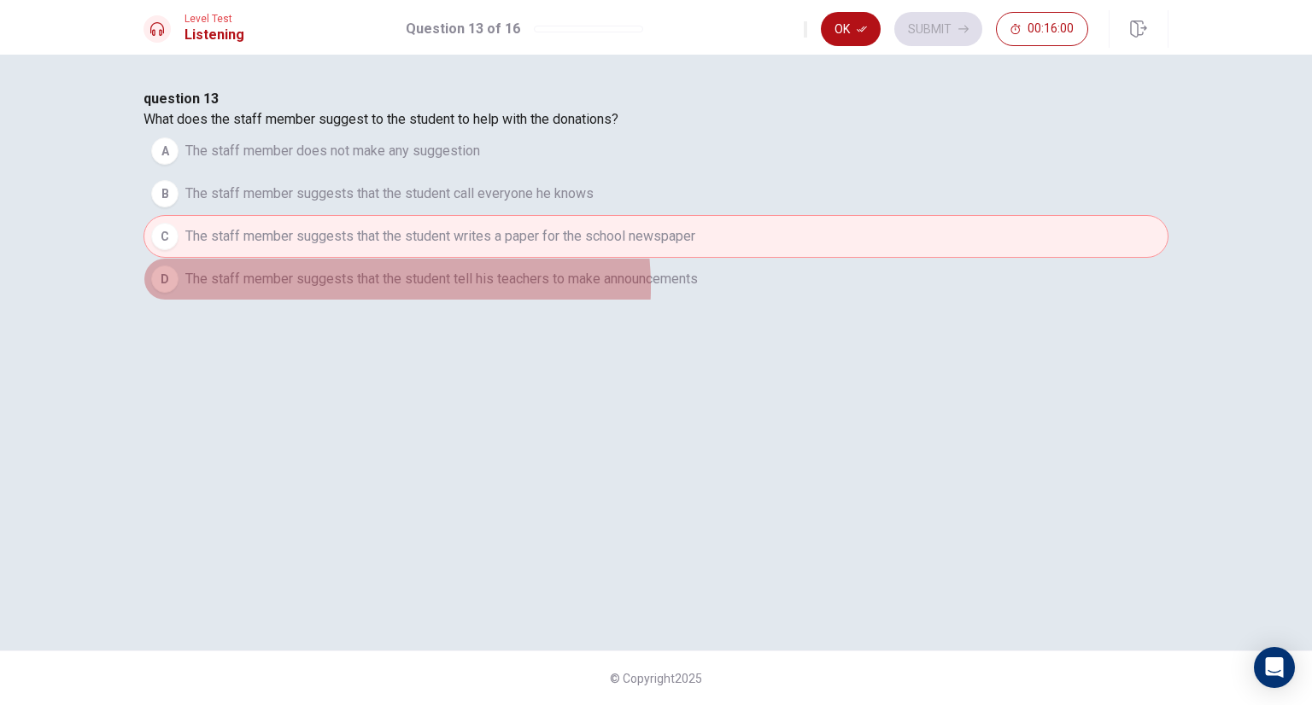
click at [611, 290] on span "The staff member suggests that the student tell his teachers to make announceme…" at bounding box center [441, 279] width 512 height 20
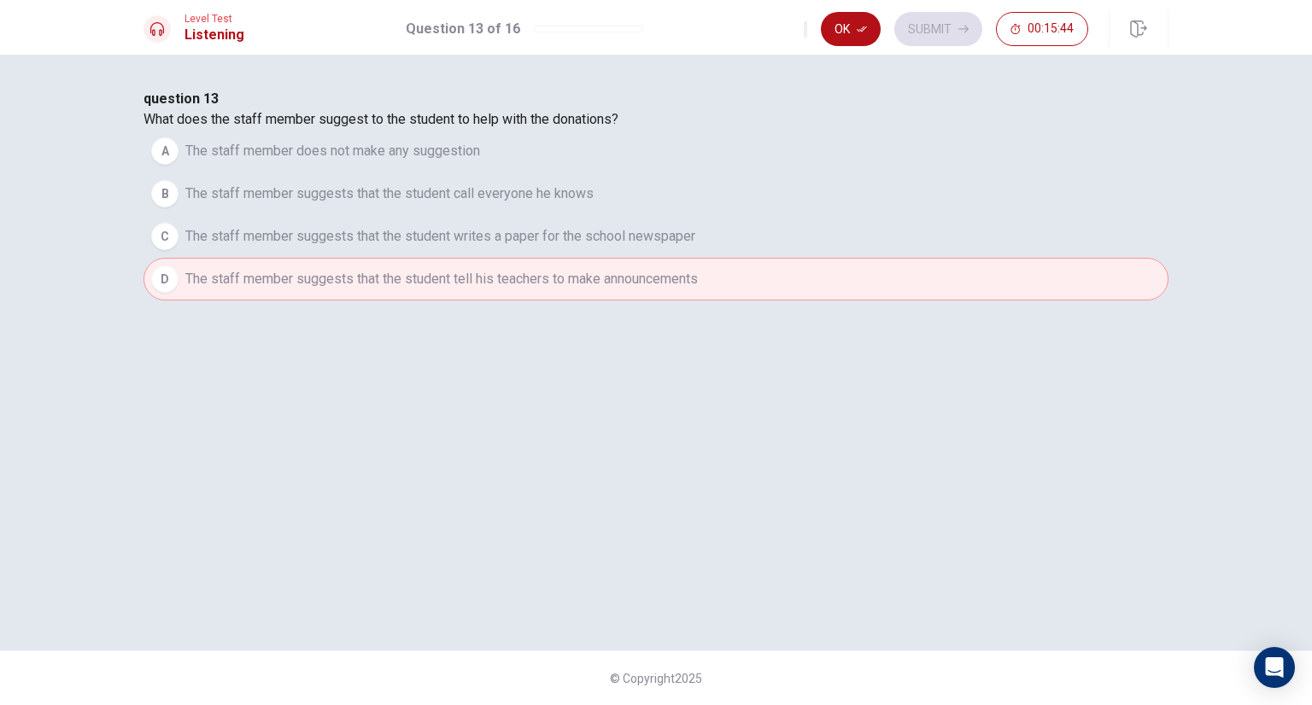
click at [864, 5] on div "Level Test Listening Question 13 of 16 Ok Submit 00:15:44" at bounding box center [656, 27] width 1312 height 55
click at [859, 24] on icon "button" at bounding box center [862, 29] width 10 height 10
click at [939, 18] on button "Submit" at bounding box center [938, 29] width 88 height 34
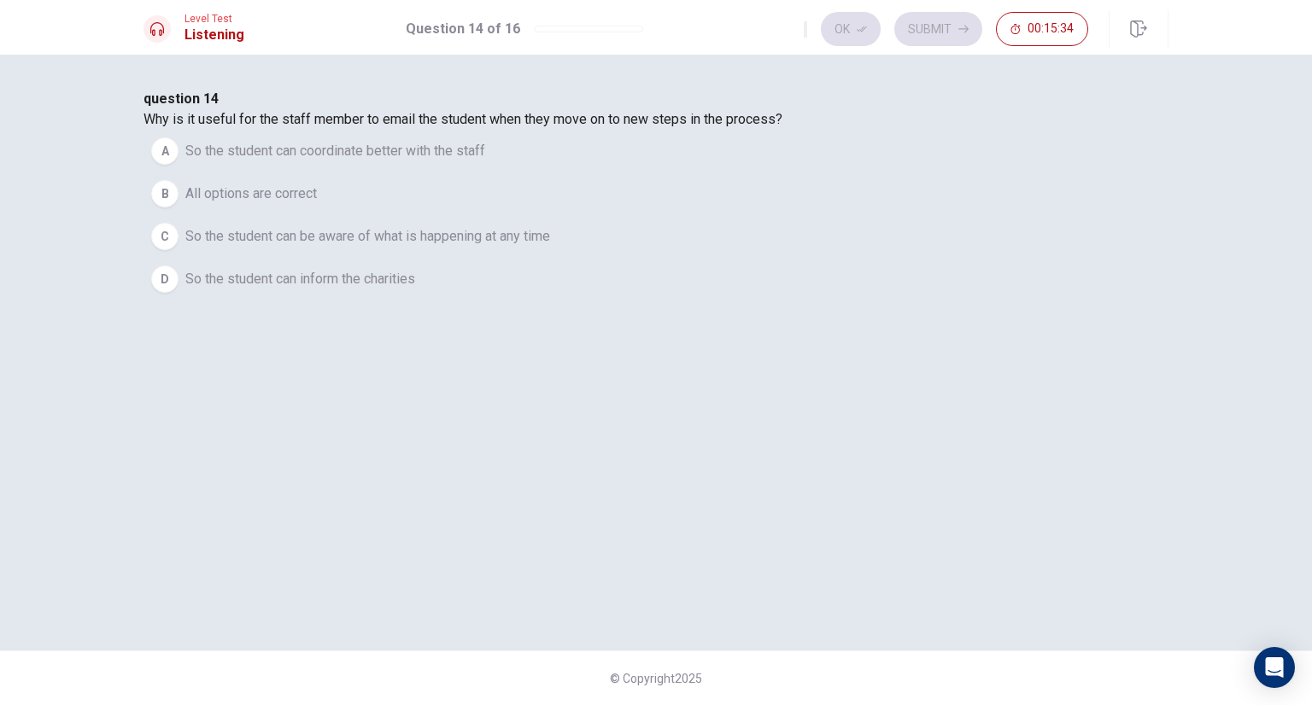
click at [415, 290] on span "So the student can inform the charities" at bounding box center [300, 279] width 230 height 20
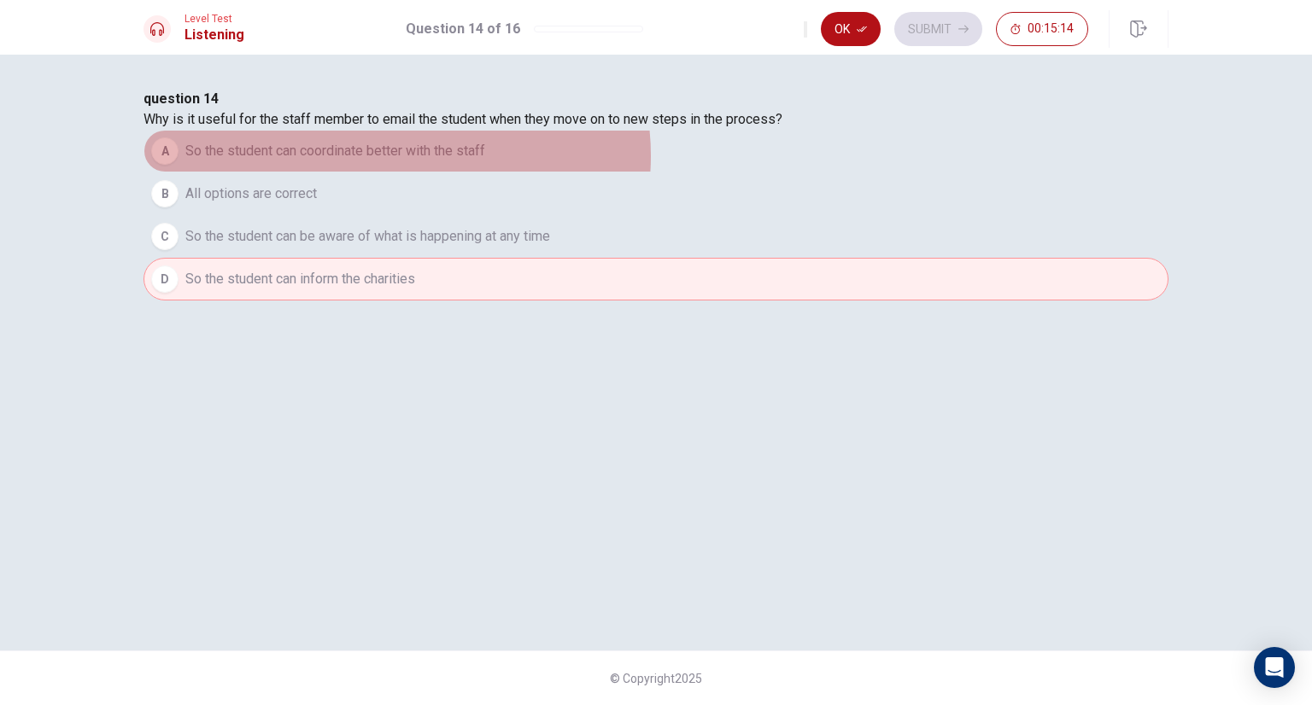
click at [485, 161] on span "So the student can coordinate better with the staff" at bounding box center [335, 151] width 300 height 20
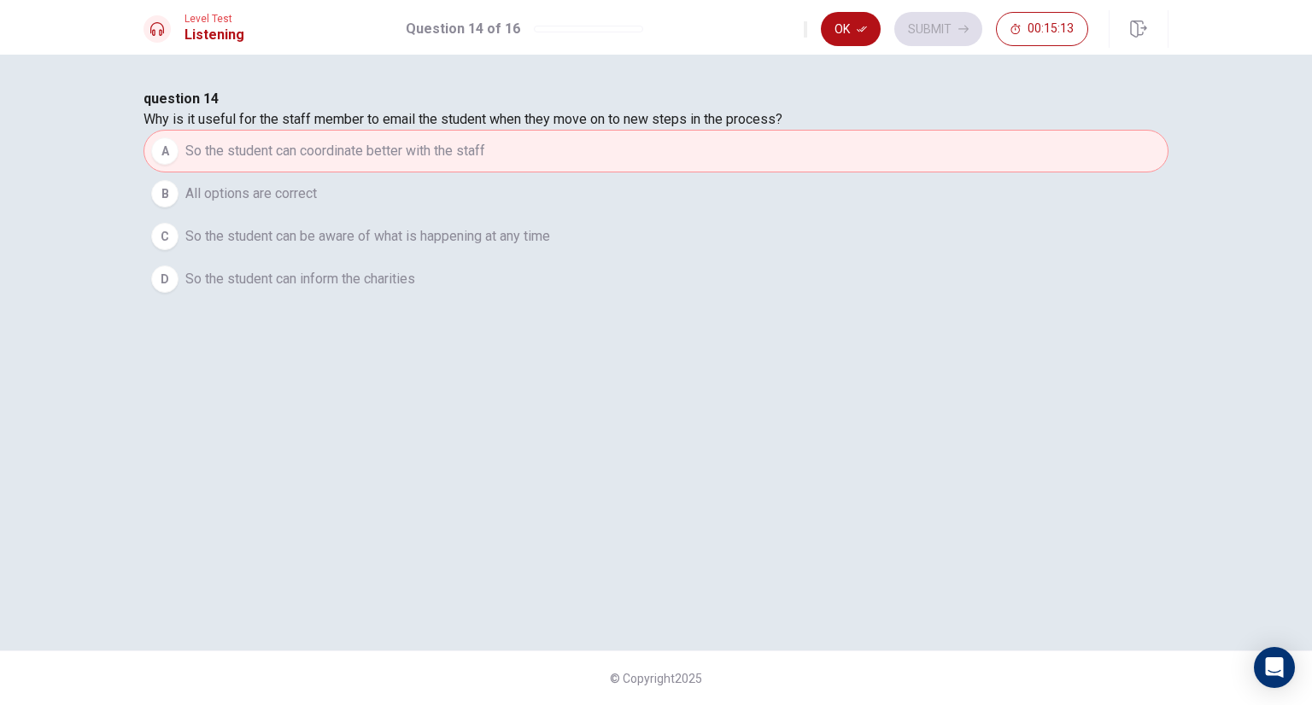
click at [646, 215] on button "B All options are correct" at bounding box center [655, 194] width 1025 height 43
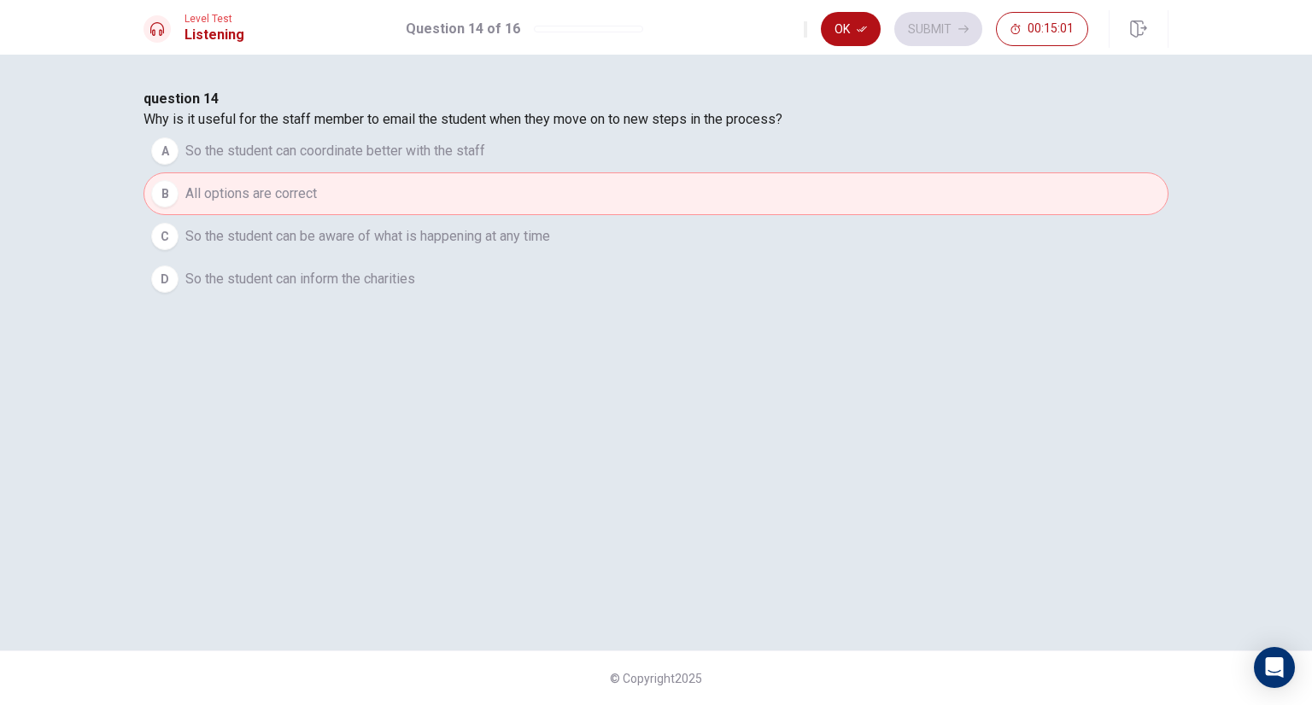
click at [485, 161] on span "So the student can coordinate better with the staff" at bounding box center [335, 151] width 300 height 20
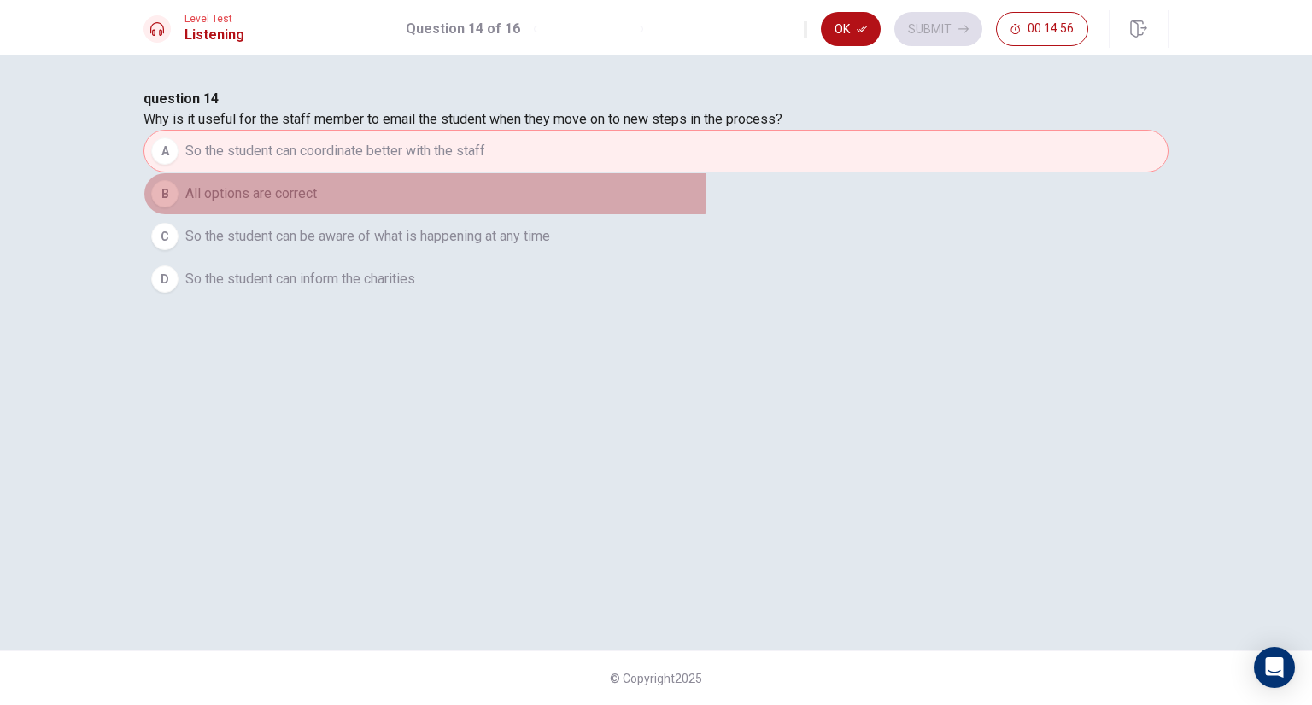
click at [680, 215] on button "B All options are correct" at bounding box center [655, 194] width 1025 height 43
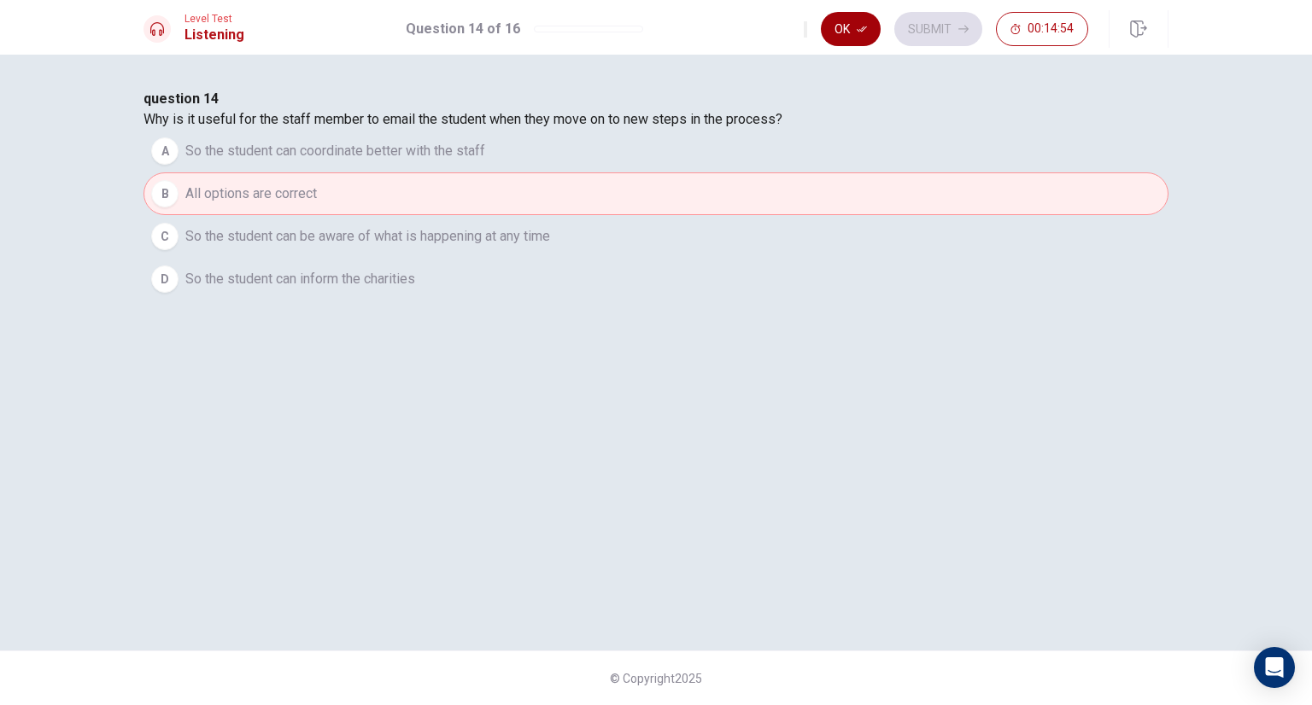
click at [851, 23] on button "Ok" at bounding box center [851, 29] width 60 height 34
click at [961, 26] on icon "button" at bounding box center [963, 29] width 10 height 10
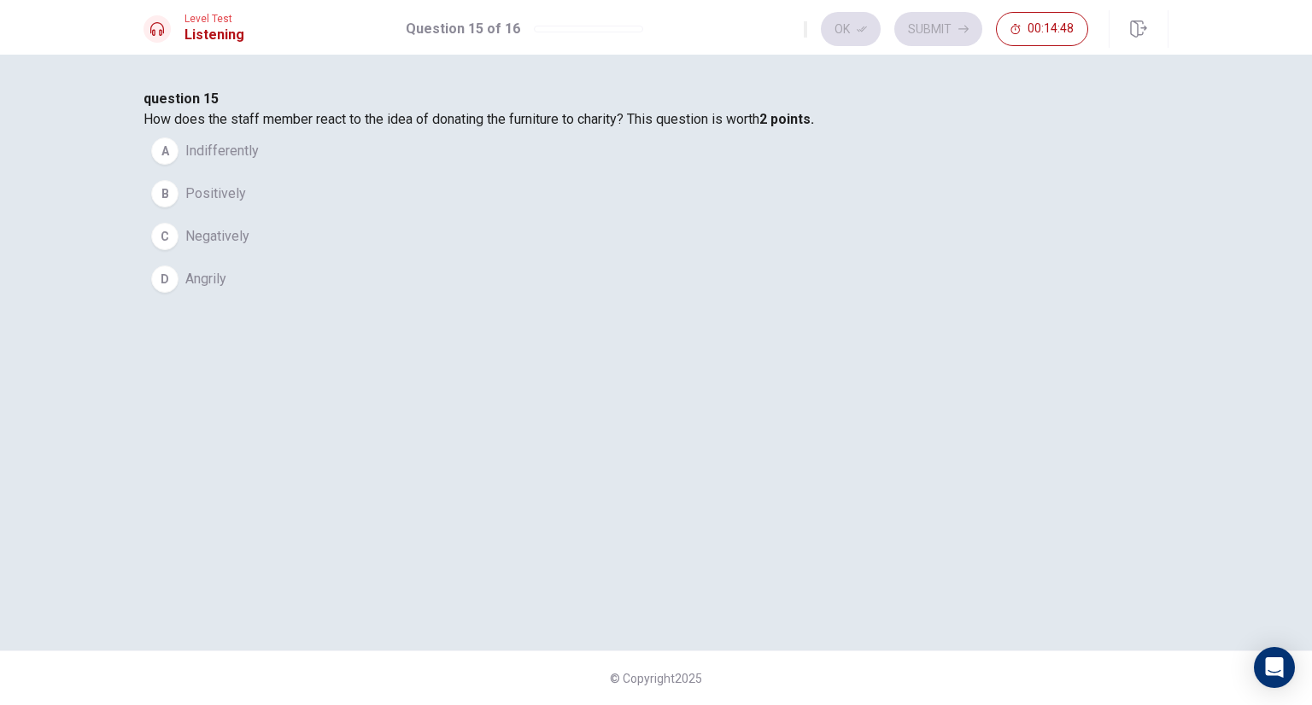
click at [570, 215] on button "B Positively" at bounding box center [655, 194] width 1025 height 43
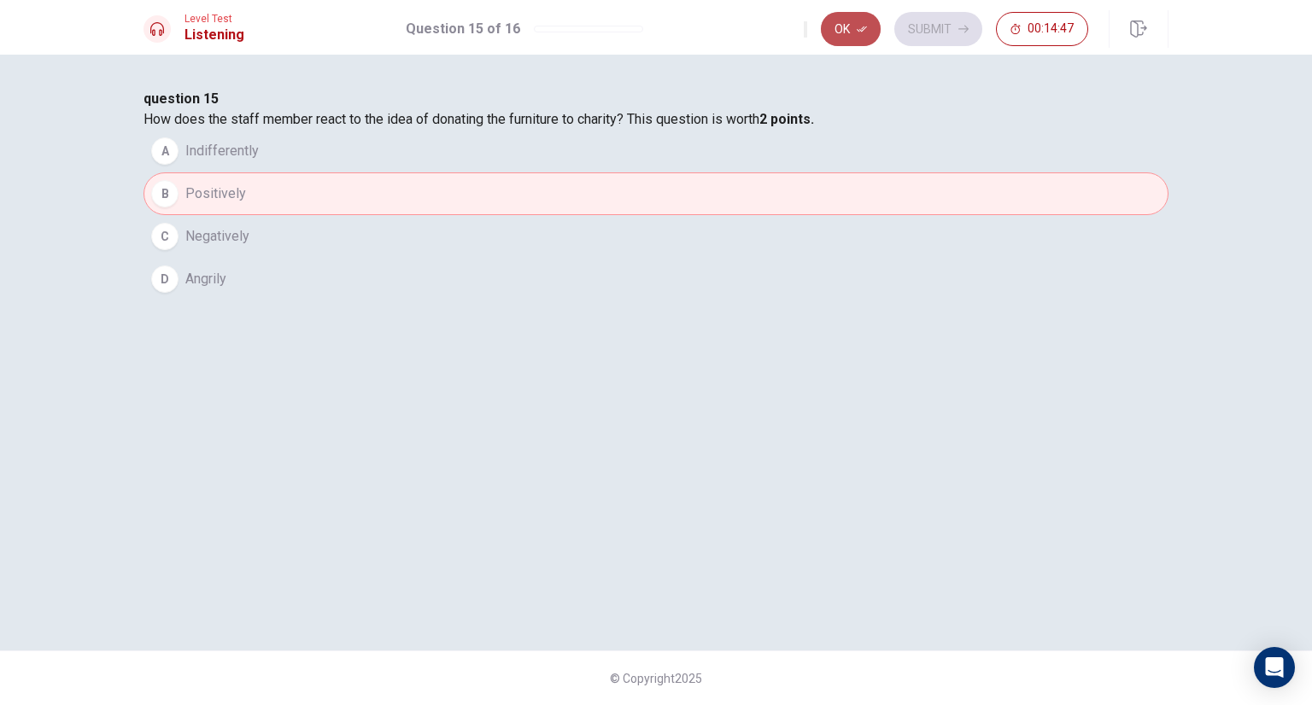
click at [865, 32] on icon "button" at bounding box center [862, 29] width 10 height 10
click at [927, 25] on button "Submit" at bounding box center [938, 29] width 88 height 34
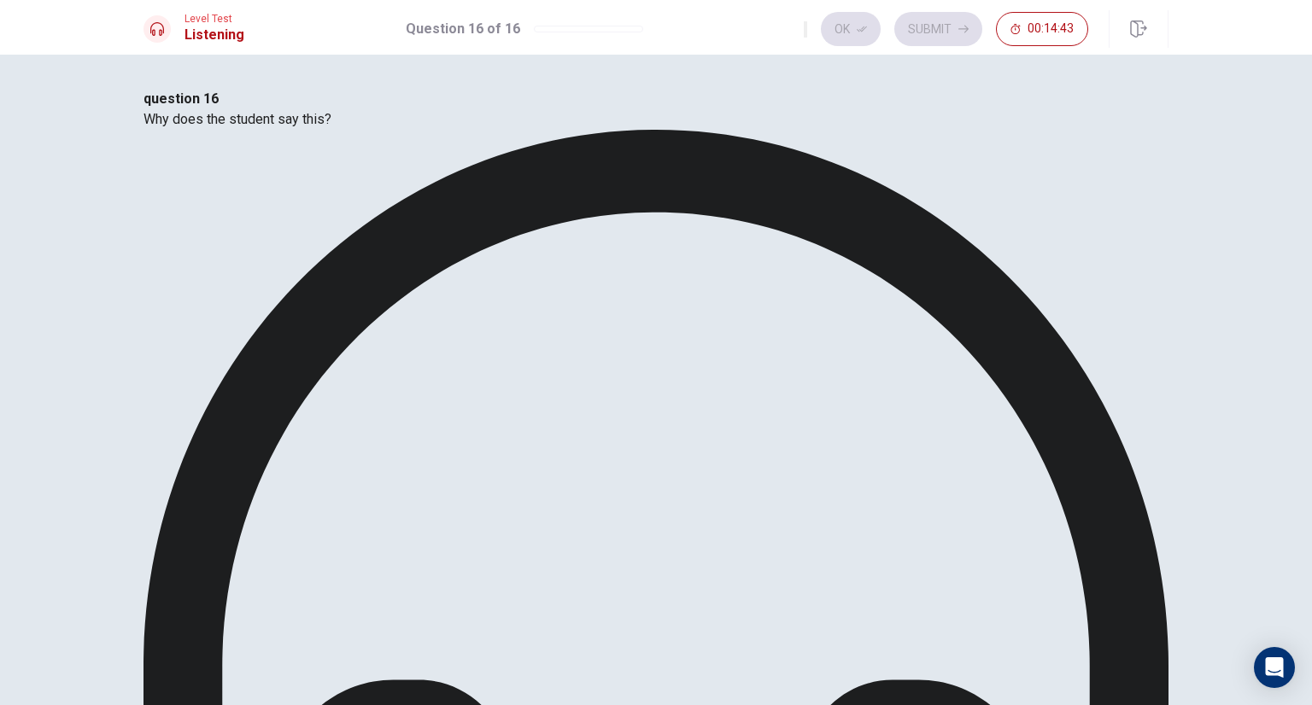
click at [617, 209] on icon at bounding box center [655, 642] width 1025 height 1025
click at [612, 224] on icon at bounding box center [655, 642] width 1025 height 1025
click at [618, 199] on div "question 16 Why does the student say this? A The student is very proficient wit…" at bounding box center [655, 710] width 1025 height 1243
click at [615, 215] on icon at bounding box center [655, 642] width 1025 height 1025
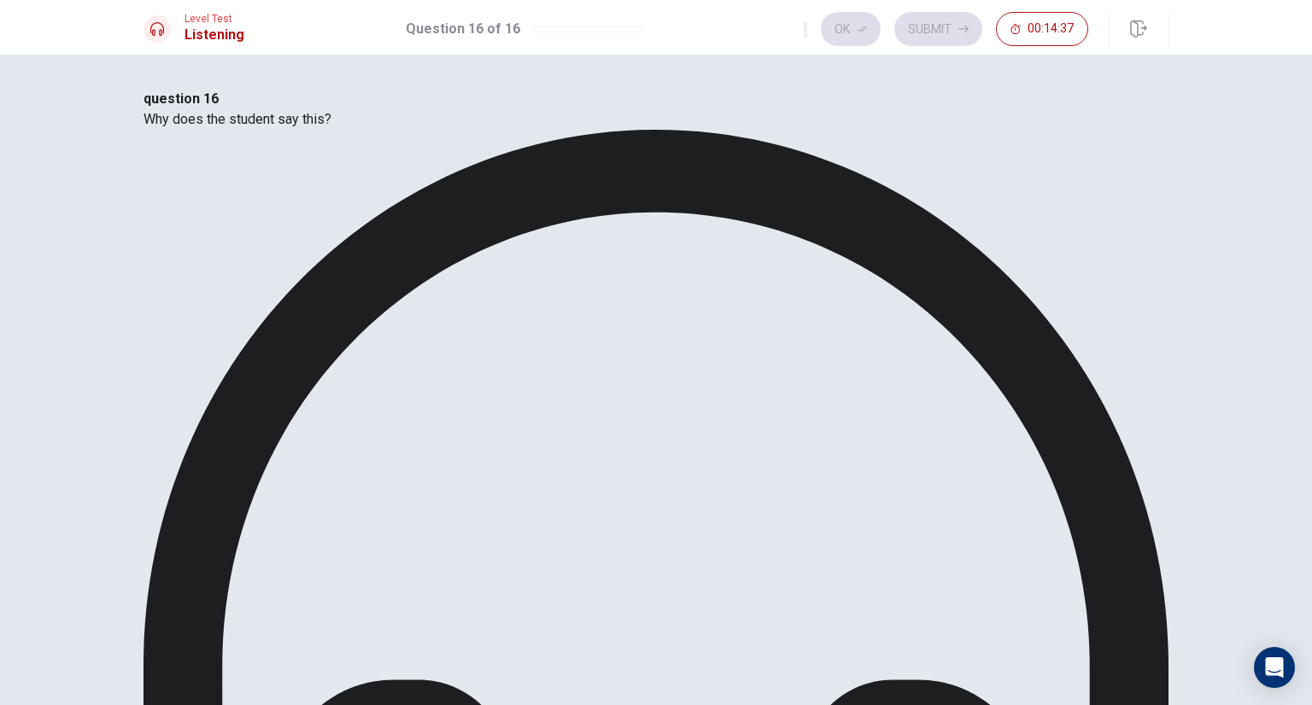
click at [865, 40] on button "Ok" at bounding box center [851, 29] width 60 height 34
click at [926, 29] on button "Submit" at bounding box center [938, 29] width 88 height 34
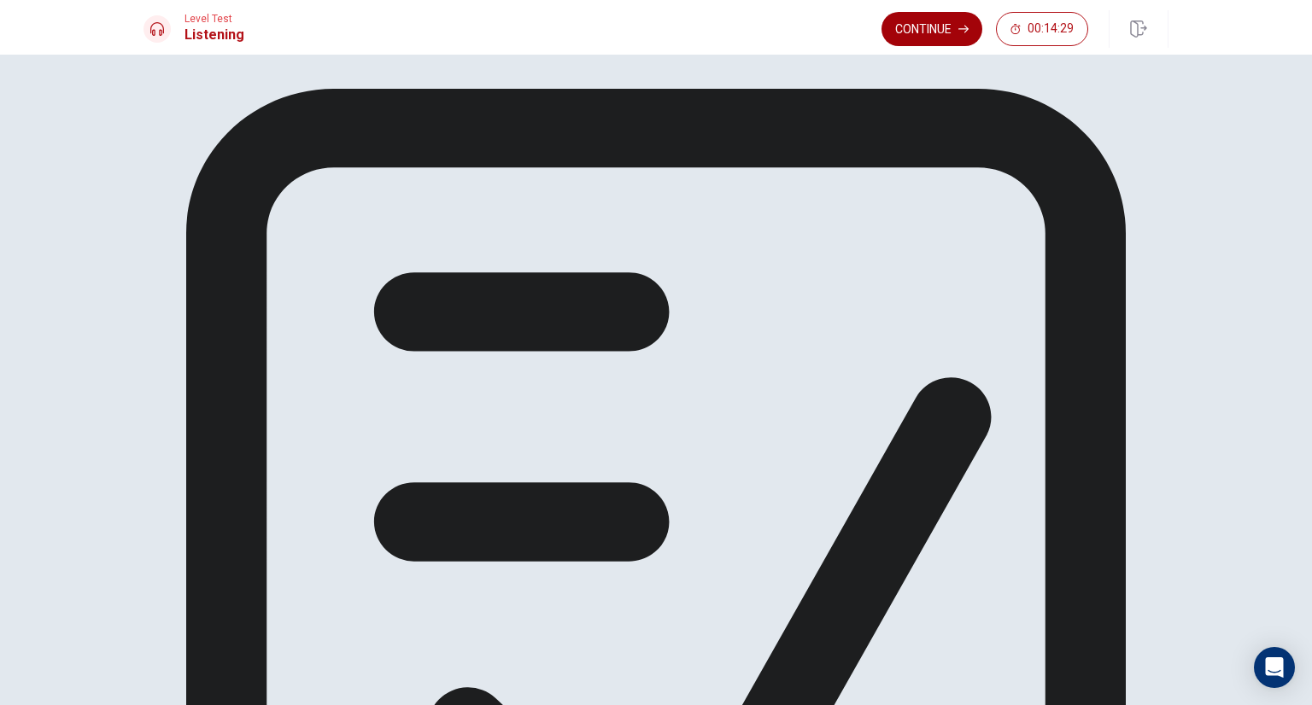
click at [943, 26] on button "Continue" at bounding box center [931, 29] width 101 height 34
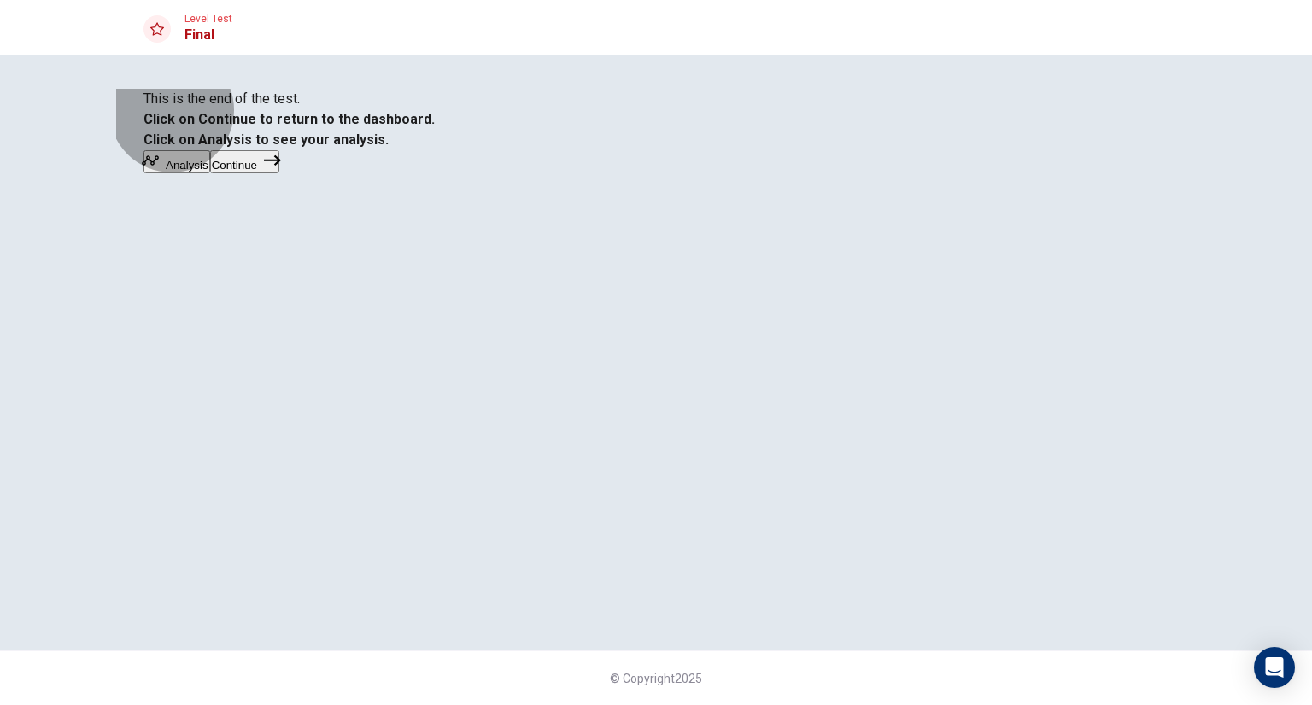
click at [210, 173] on button "Analysis" at bounding box center [176, 161] width 67 height 23
